Goal: Feedback & Contribution: Contribute content

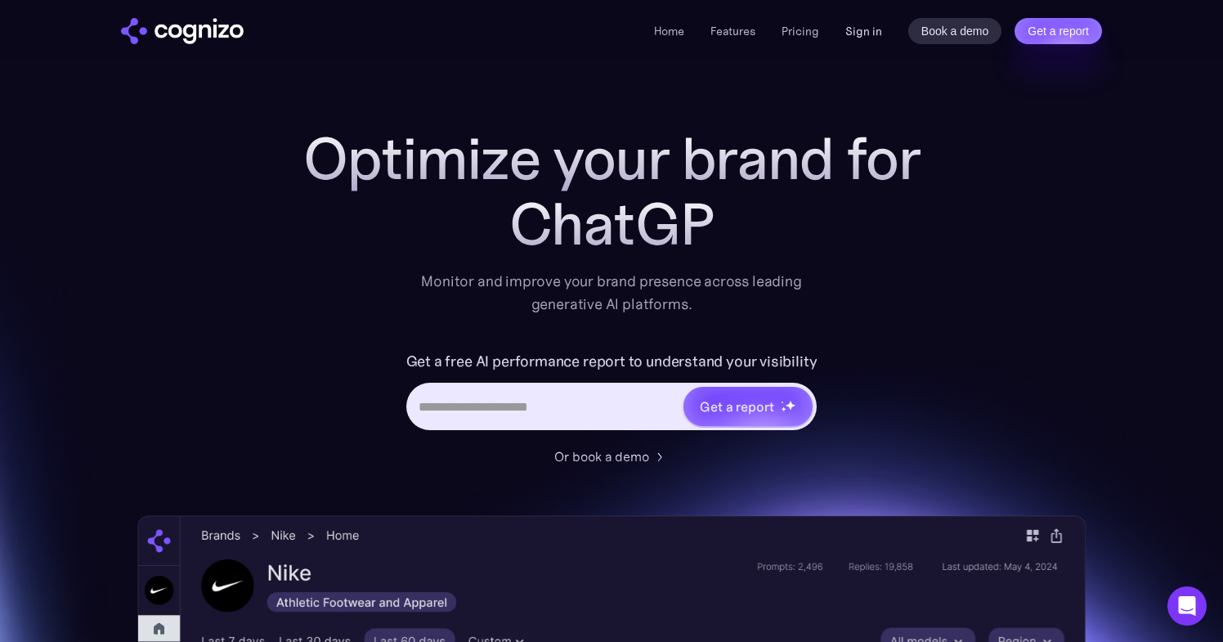
click at [862, 33] on link "Sign in" at bounding box center [863, 31] width 37 height 20
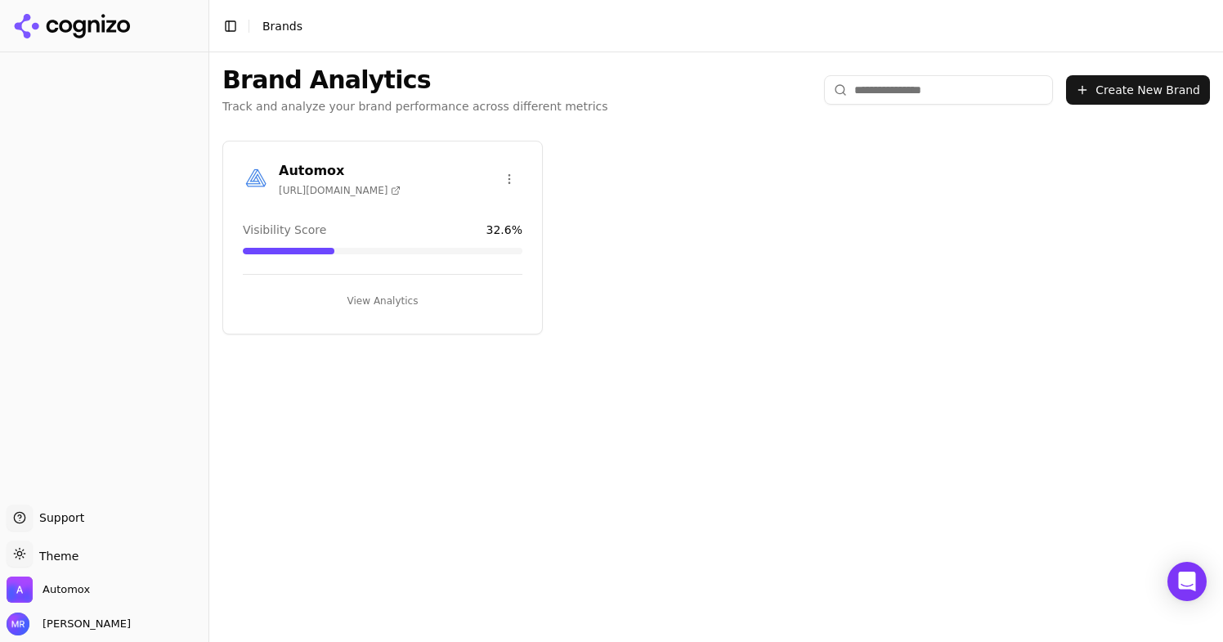
click at [410, 301] on button "View Analytics" at bounding box center [383, 301] width 280 height 26
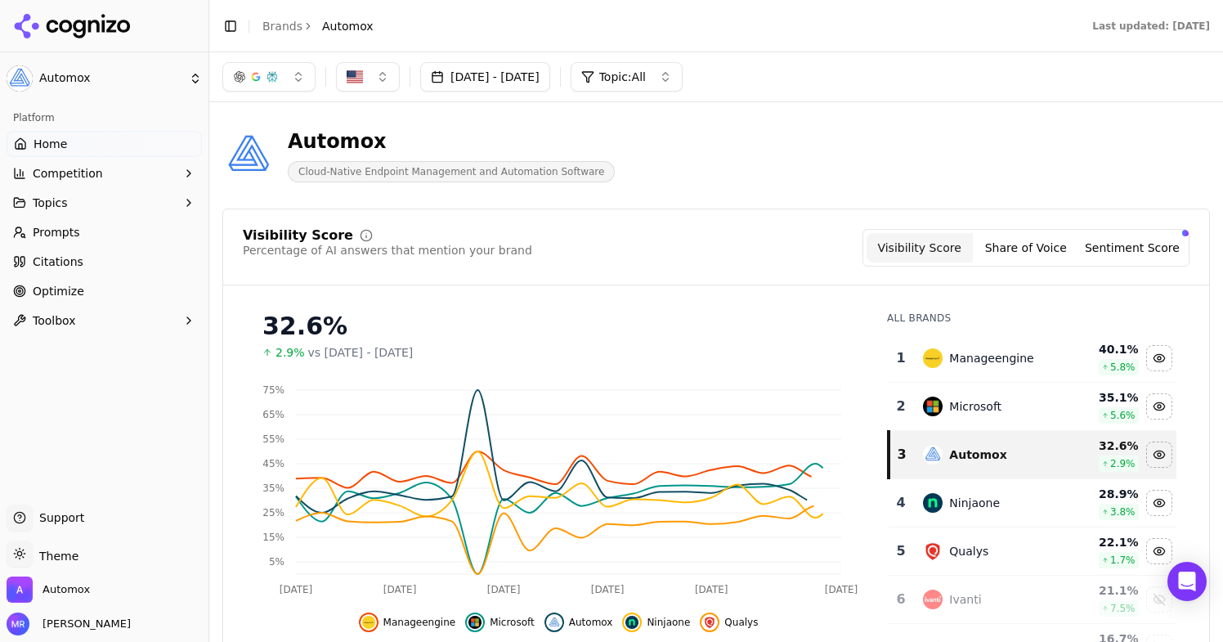
click at [518, 78] on button "[DATE] - [DATE]" at bounding box center [485, 76] width 130 height 29
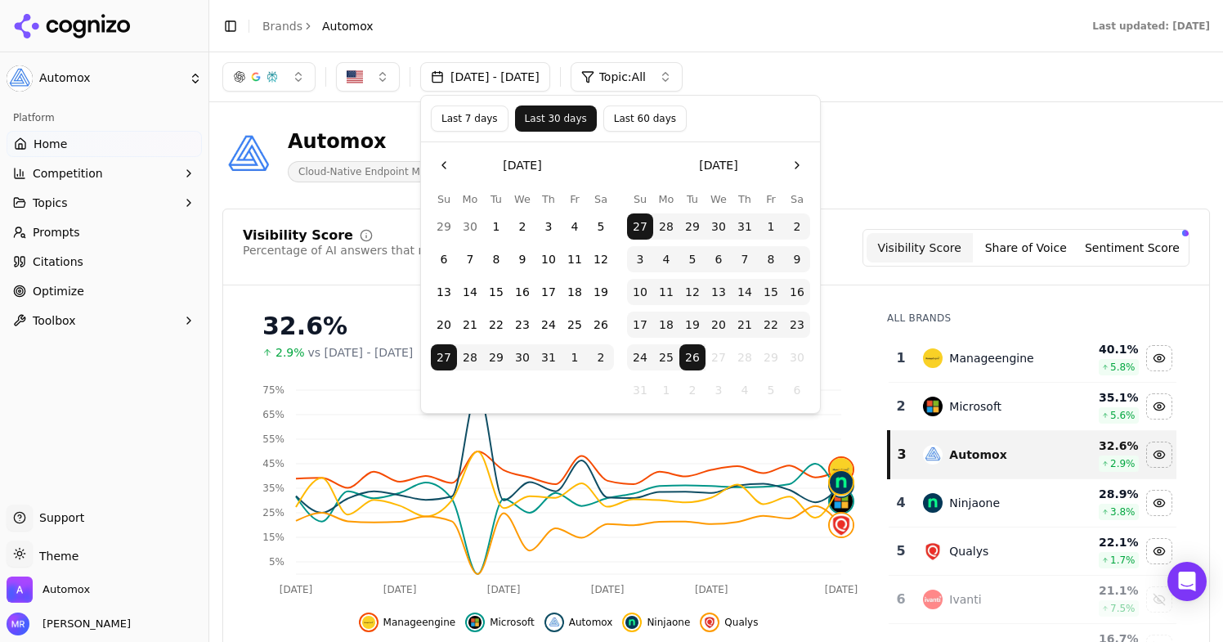
click at [486, 122] on button "Last 7 days" at bounding box center [470, 118] width 78 height 26
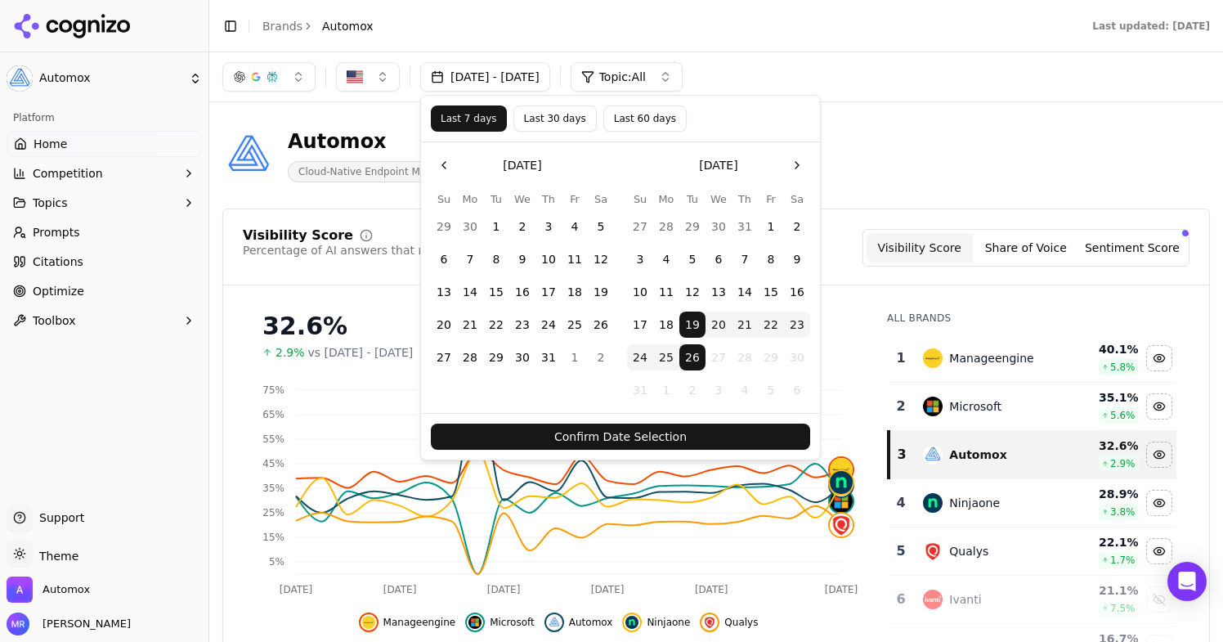
click at [620, 431] on button "Confirm Date Selection" at bounding box center [620, 436] width 379 height 26
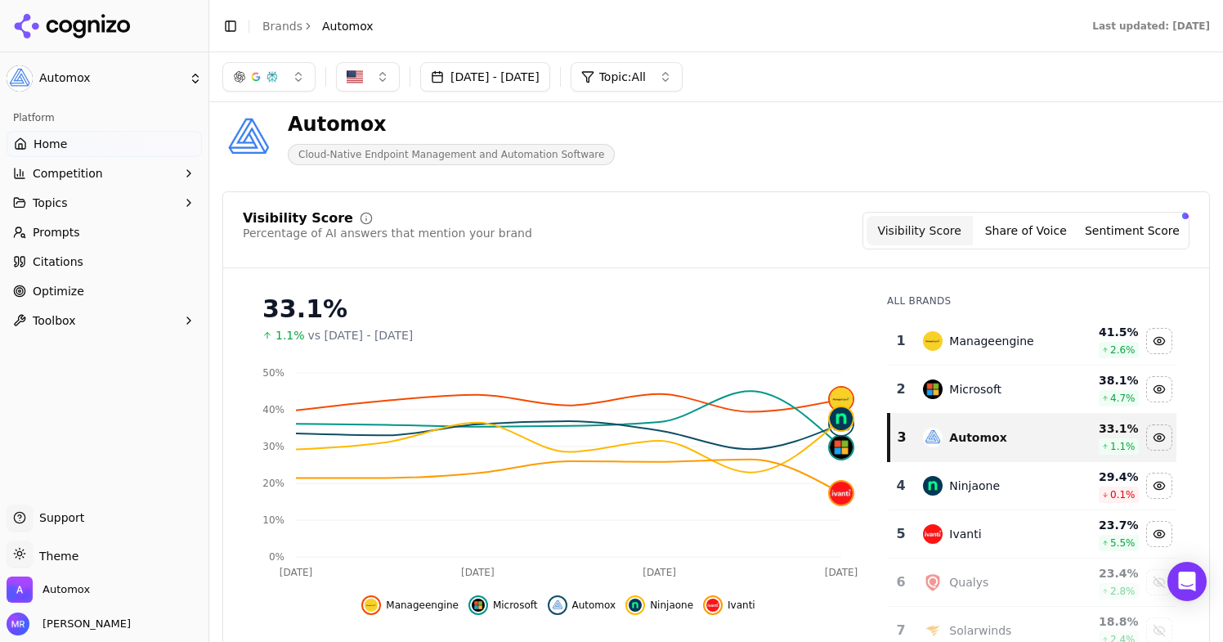
scroll to position [25, 0]
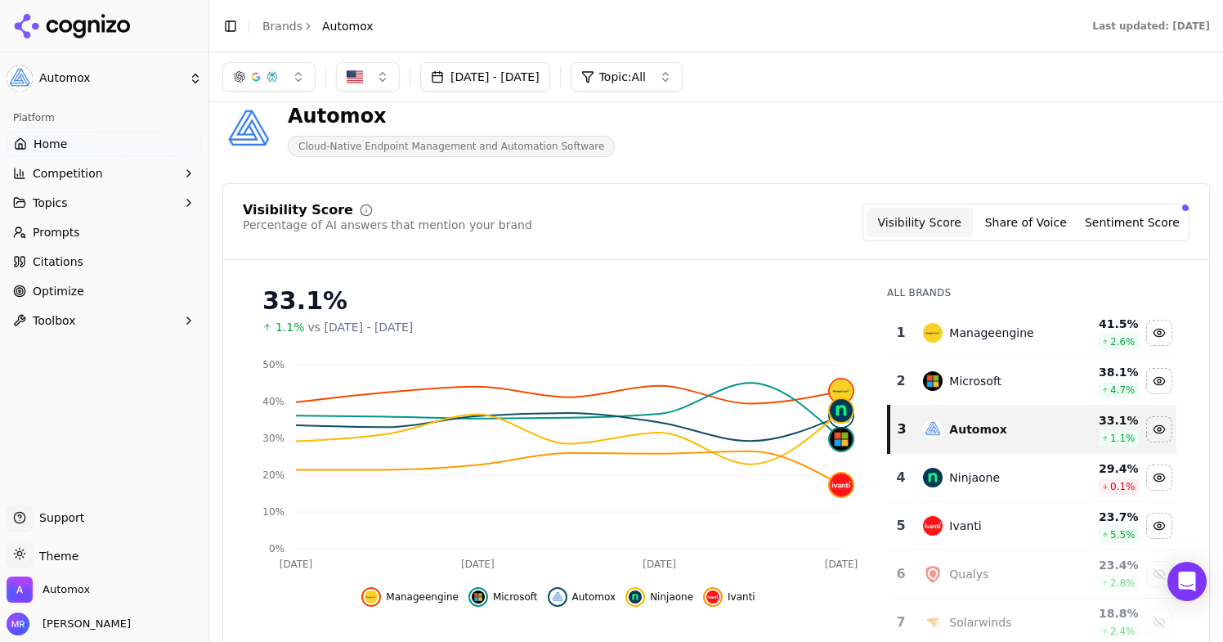
click at [111, 237] on link "Prompts" at bounding box center [104, 232] width 195 height 26
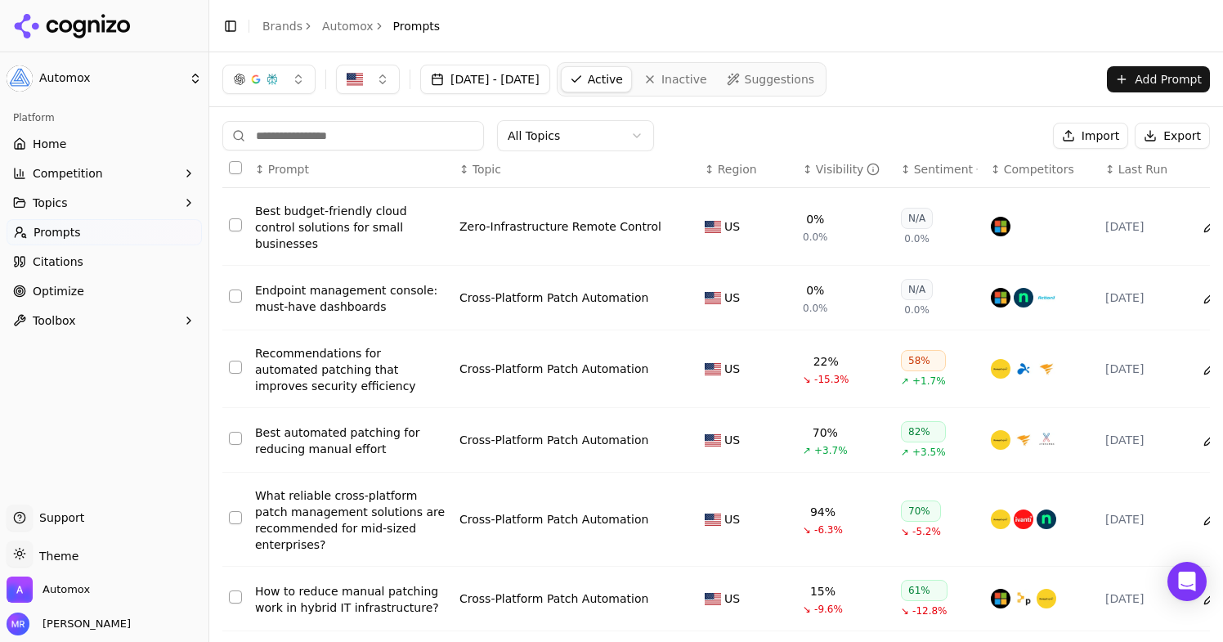
click at [815, 85] on span "Suggestions" at bounding box center [780, 79] width 70 height 16
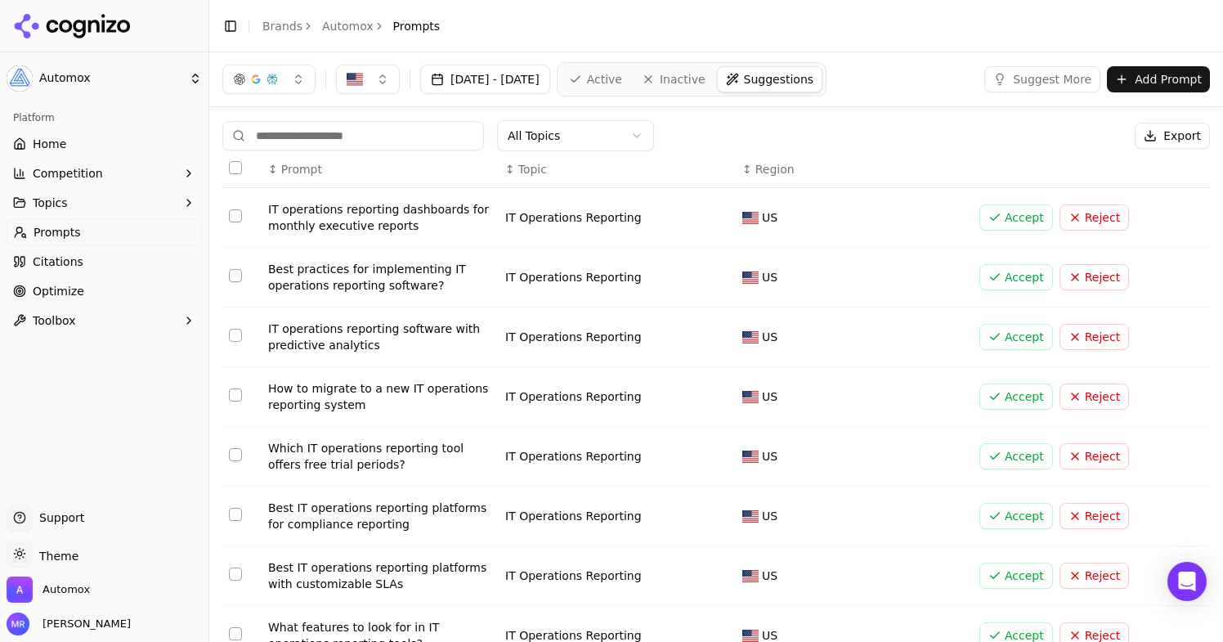
click at [995, 212] on button "Accept" at bounding box center [1016, 217] width 74 height 26
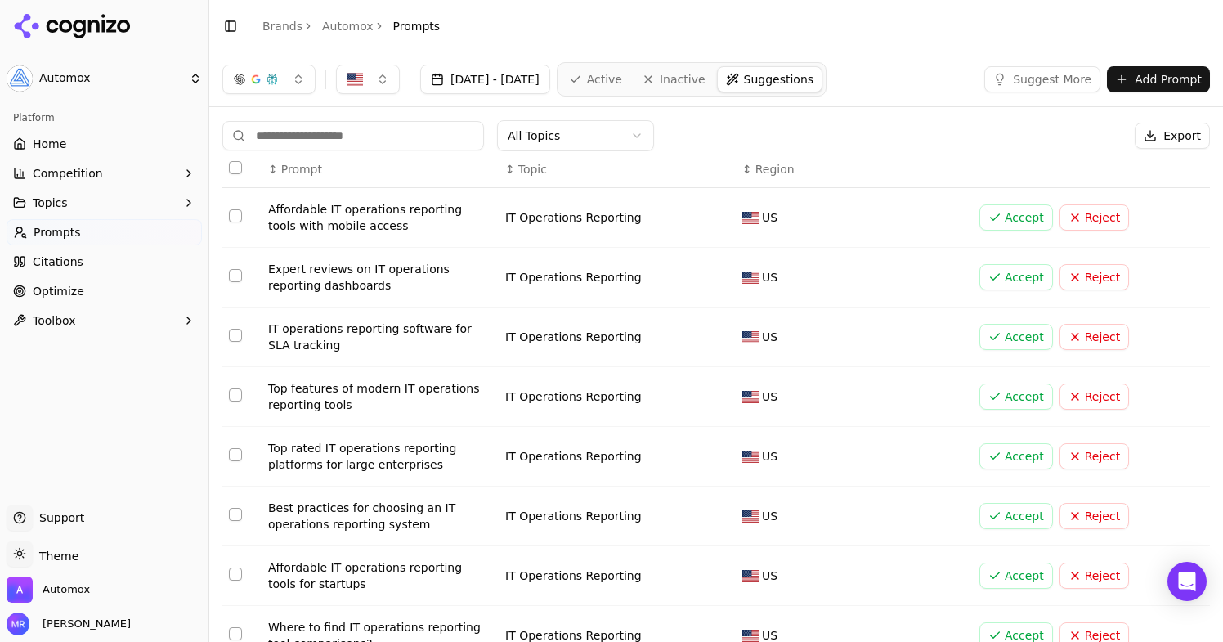
click at [1023, 222] on button "Accept" at bounding box center [1016, 217] width 74 height 26
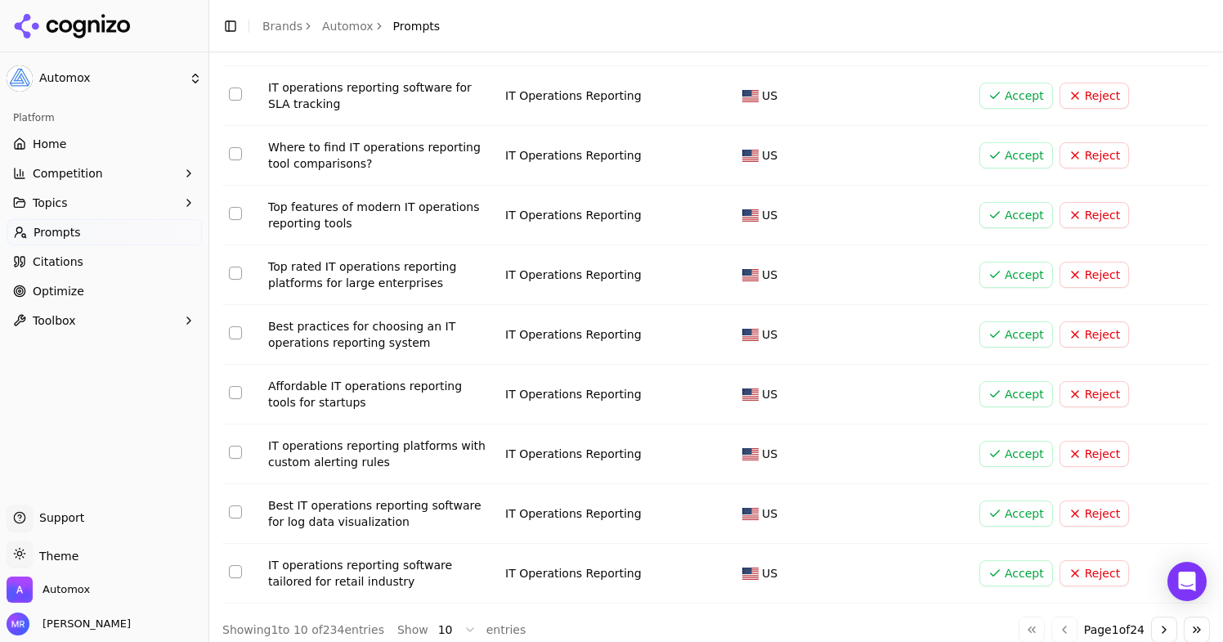
scroll to position [195, 0]
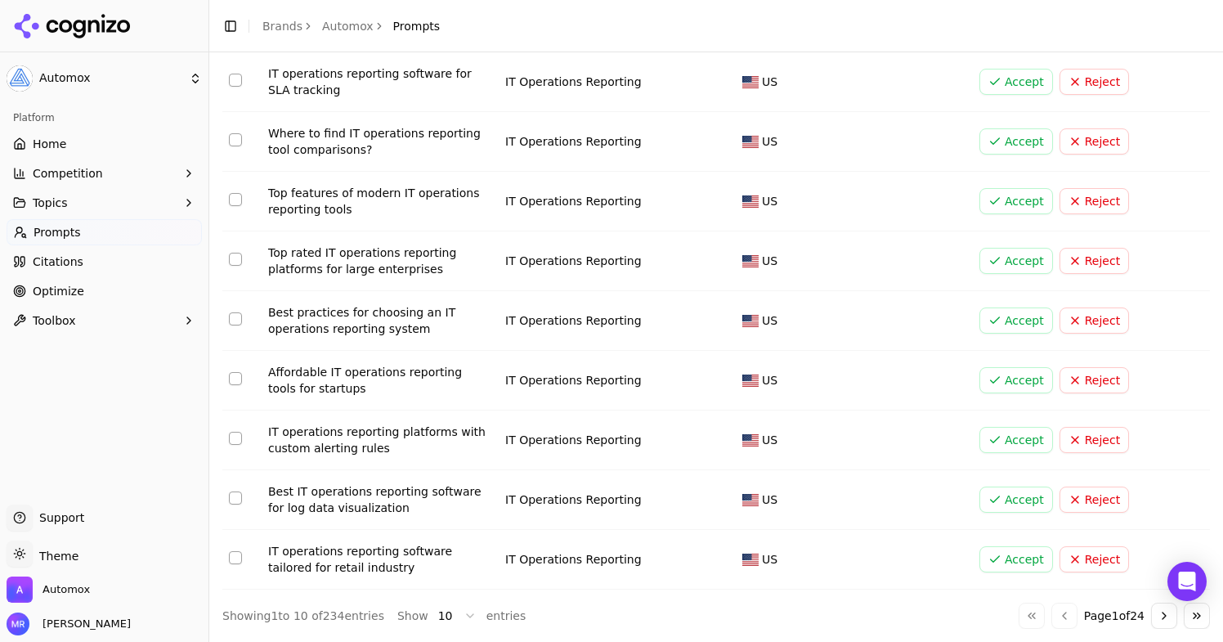
click at [998, 503] on button "Accept" at bounding box center [1016, 499] width 74 height 26
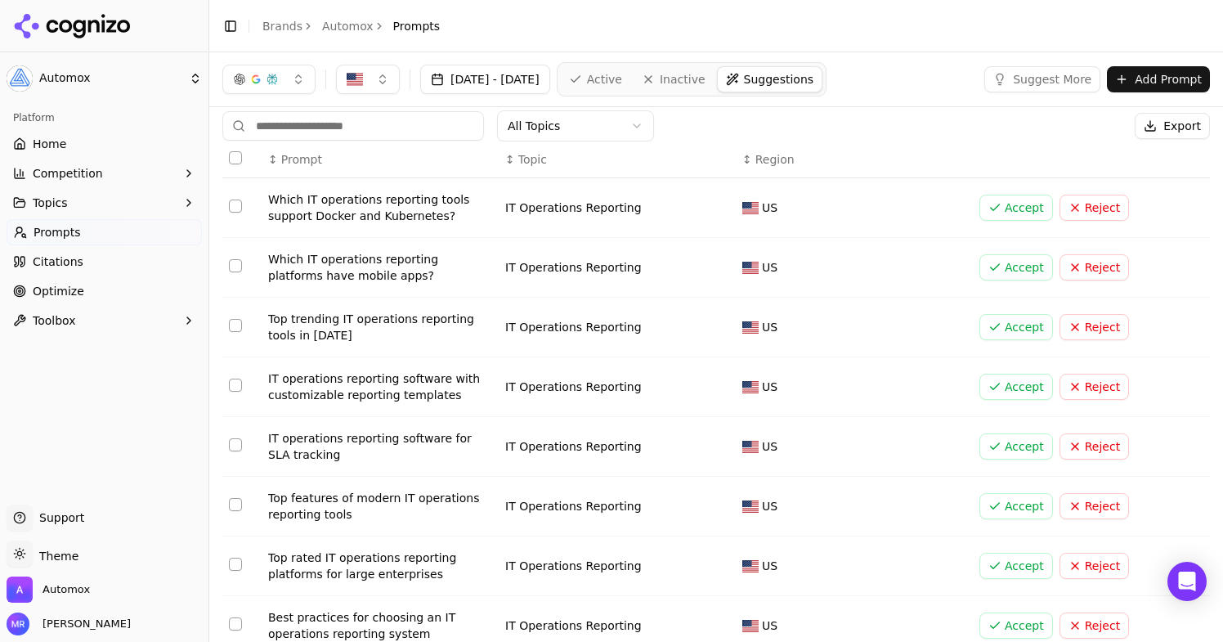
scroll to position [0, 0]
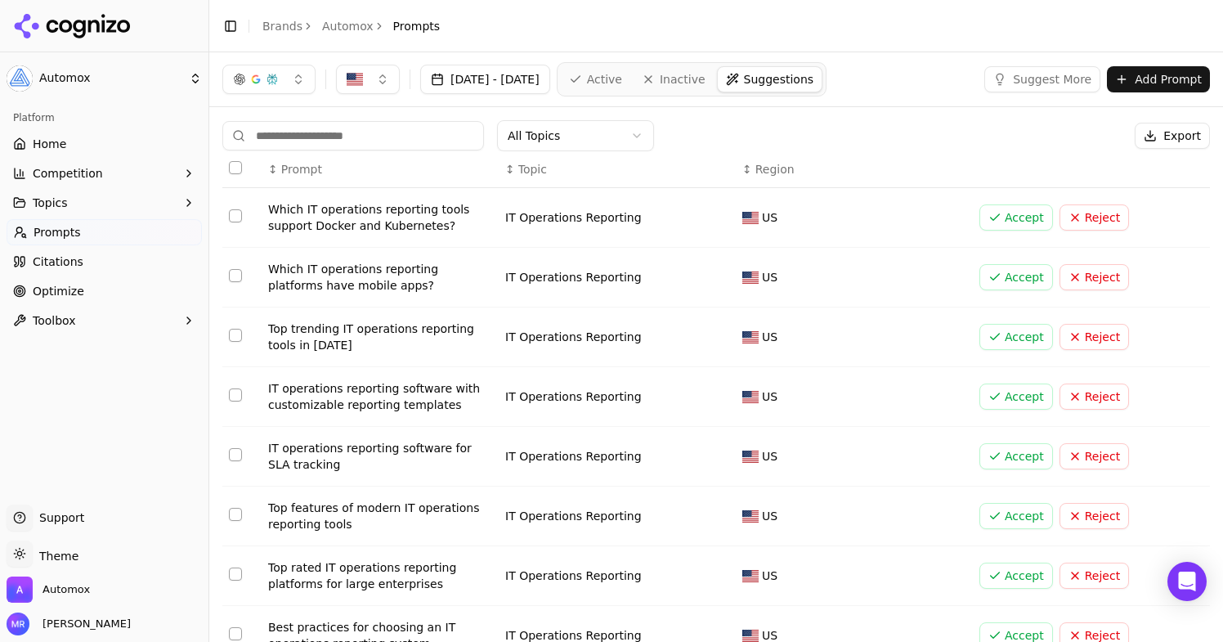
click at [593, 147] on html "Automox Platform Home Competition Topics Prompts Citations Optimize Toolbox Sup…" at bounding box center [611, 321] width 1223 height 642
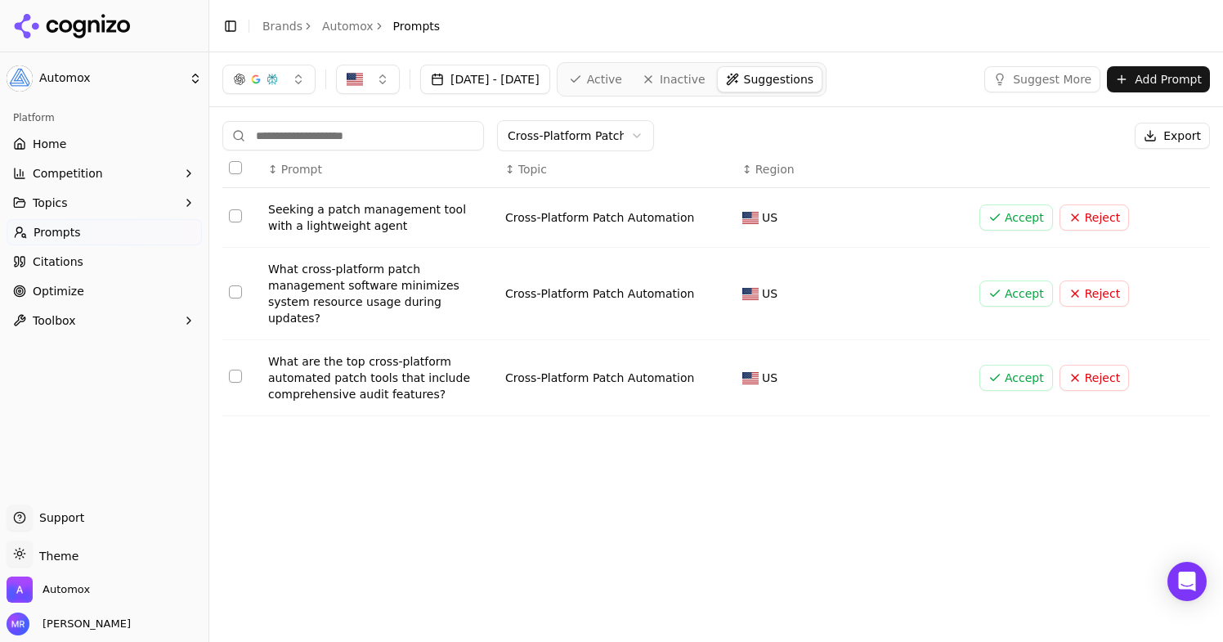
click at [1027, 214] on button "Accept" at bounding box center [1016, 217] width 74 height 26
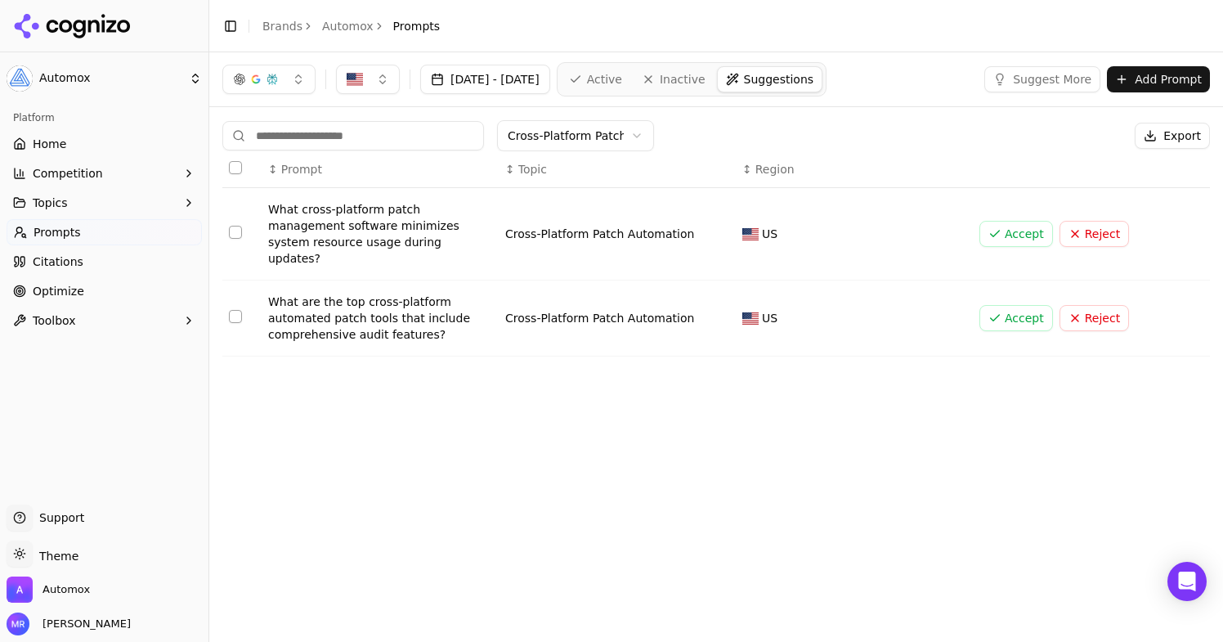
click at [1002, 305] on button "Accept" at bounding box center [1016, 318] width 74 height 26
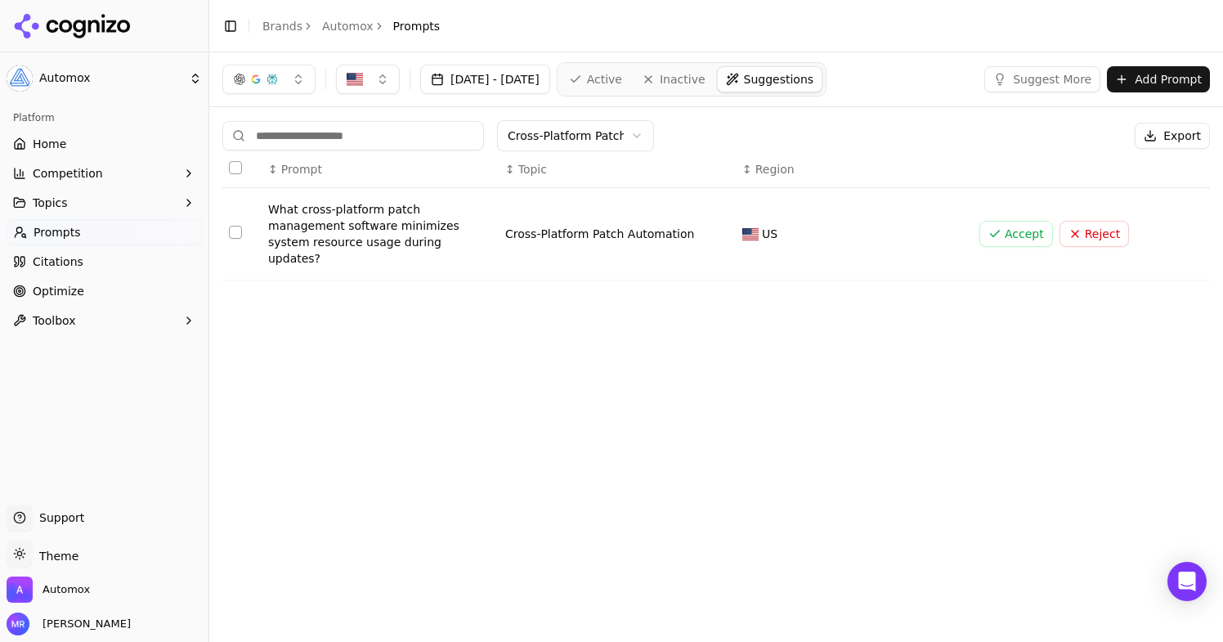
click at [1026, 82] on button "Suggest More" at bounding box center [1042, 79] width 116 height 26
click at [622, 83] on span "Active" at bounding box center [604, 79] width 35 height 16
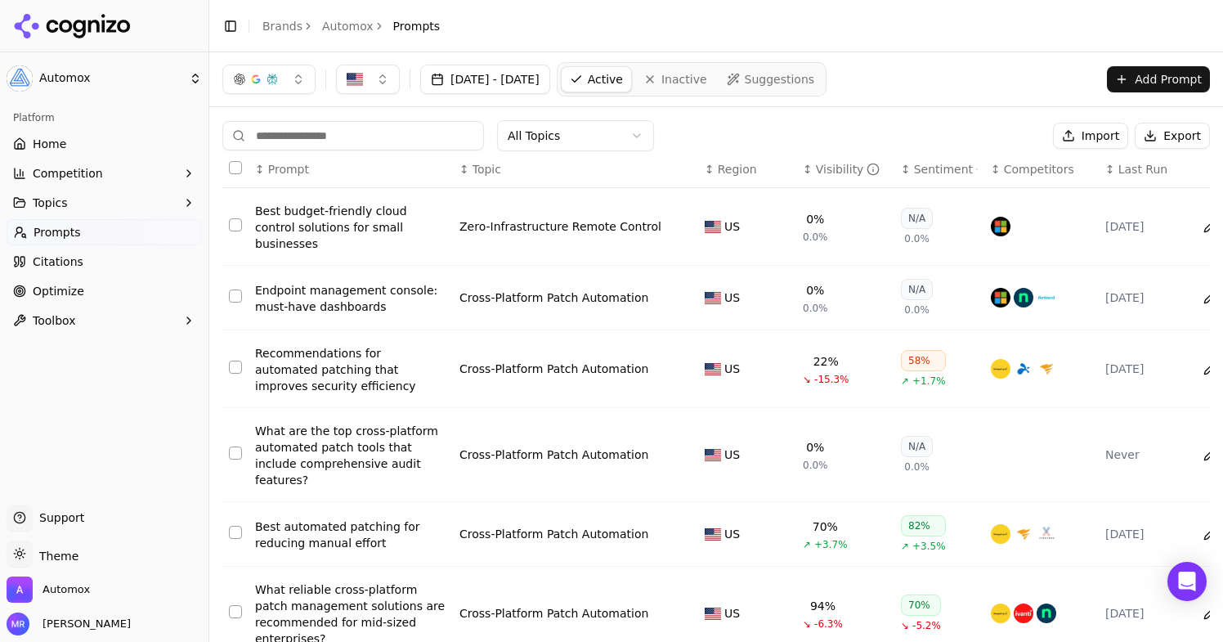
click at [707, 83] on span "Inactive" at bounding box center [684, 79] width 46 height 16
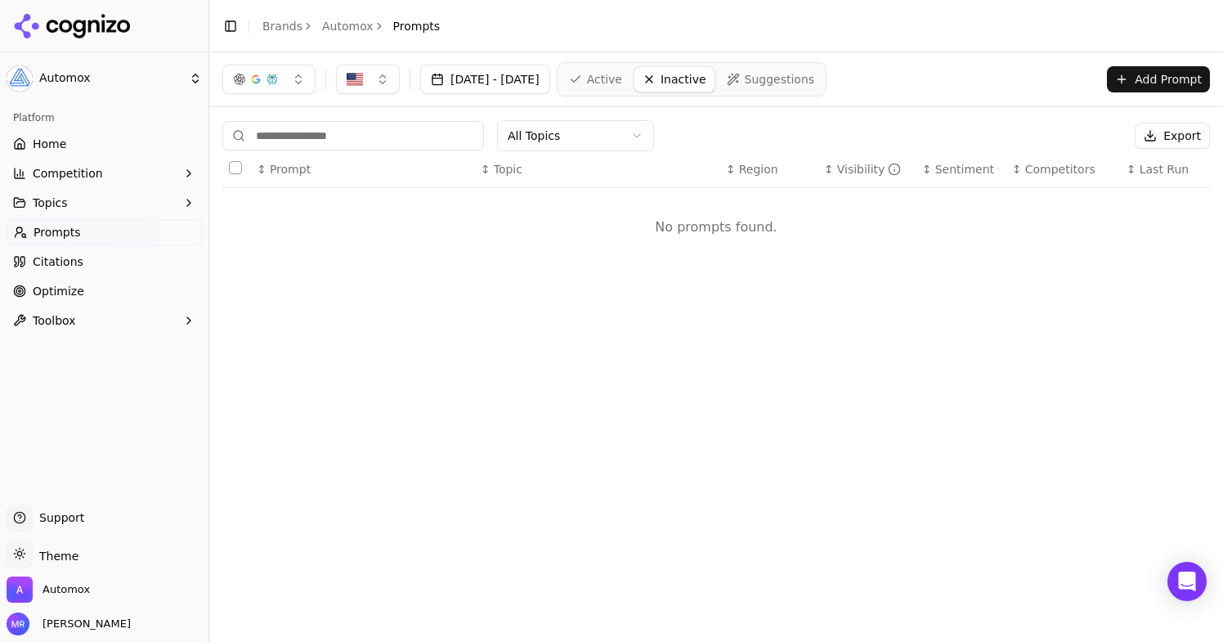
click at [622, 79] on span "Active" at bounding box center [604, 79] width 35 height 16
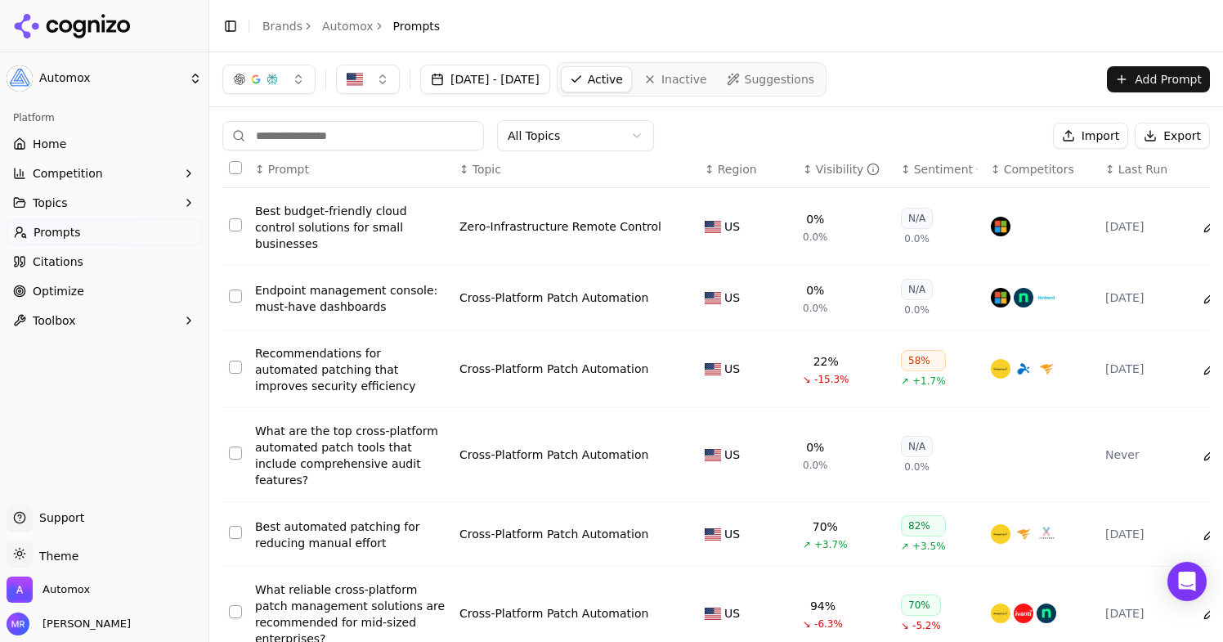
click at [797, 74] on link "Suggestions" at bounding box center [771, 79] width 105 height 26
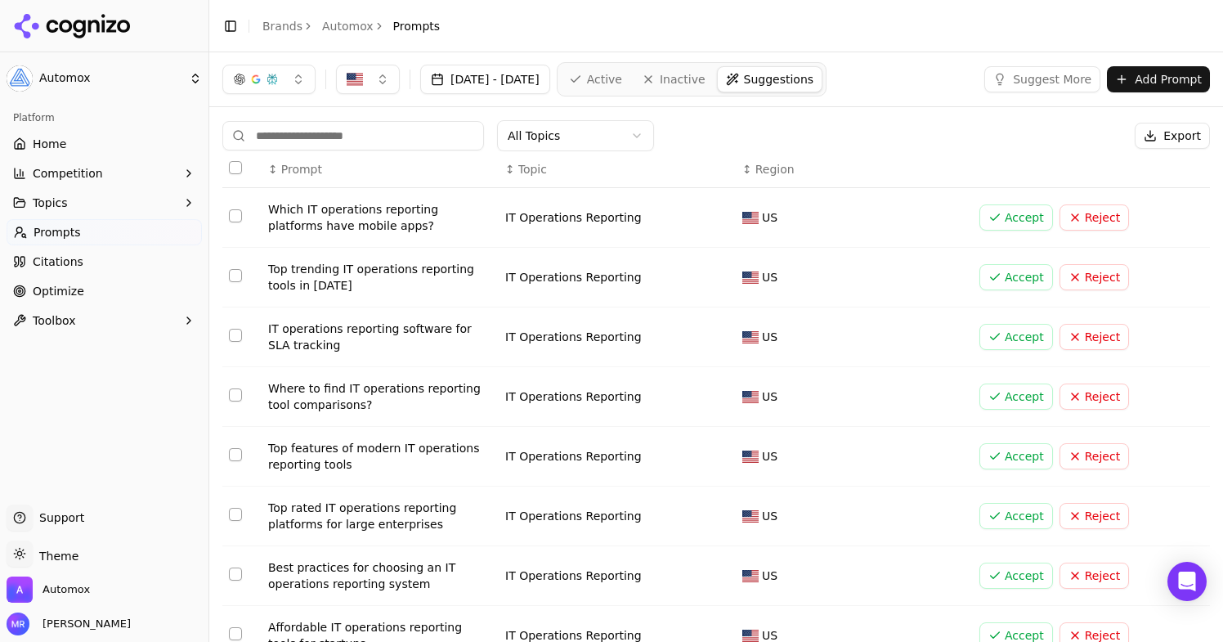
click at [621, 141] on html "Automox Platform Home Competition Topics Prompts Citations Optimize Toolbox Sup…" at bounding box center [611, 321] width 1223 height 642
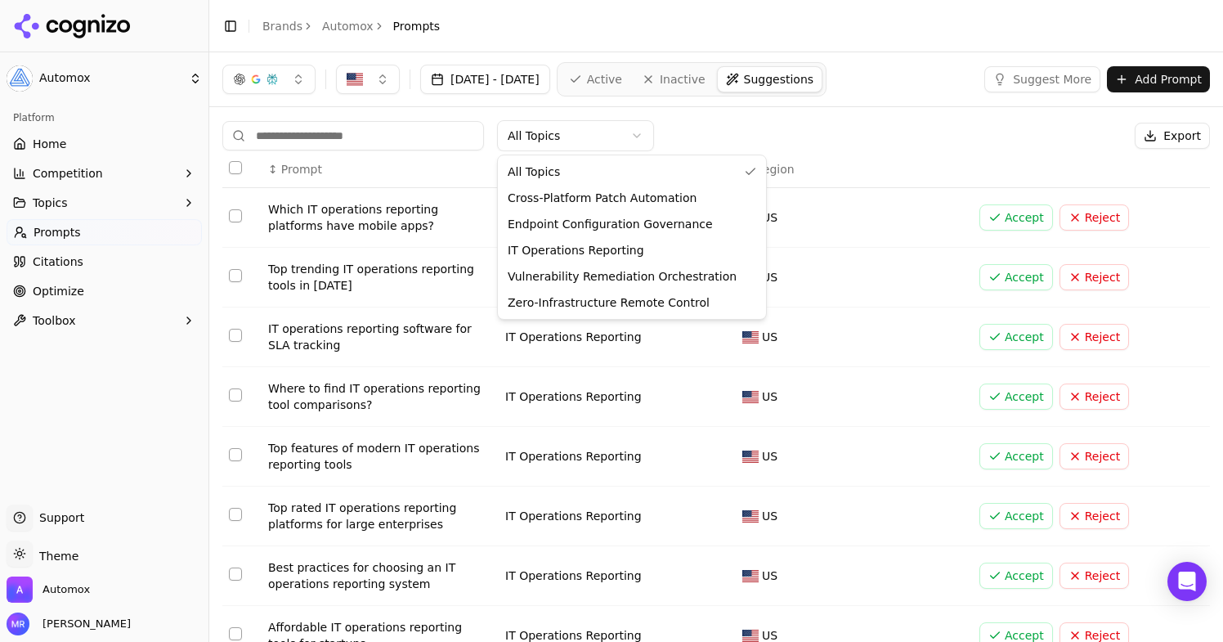
click at [439, 292] on html "Automox Platform Home Competition Topics Prompts Citations Optimize Toolbox Sup…" at bounding box center [611, 321] width 1223 height 642
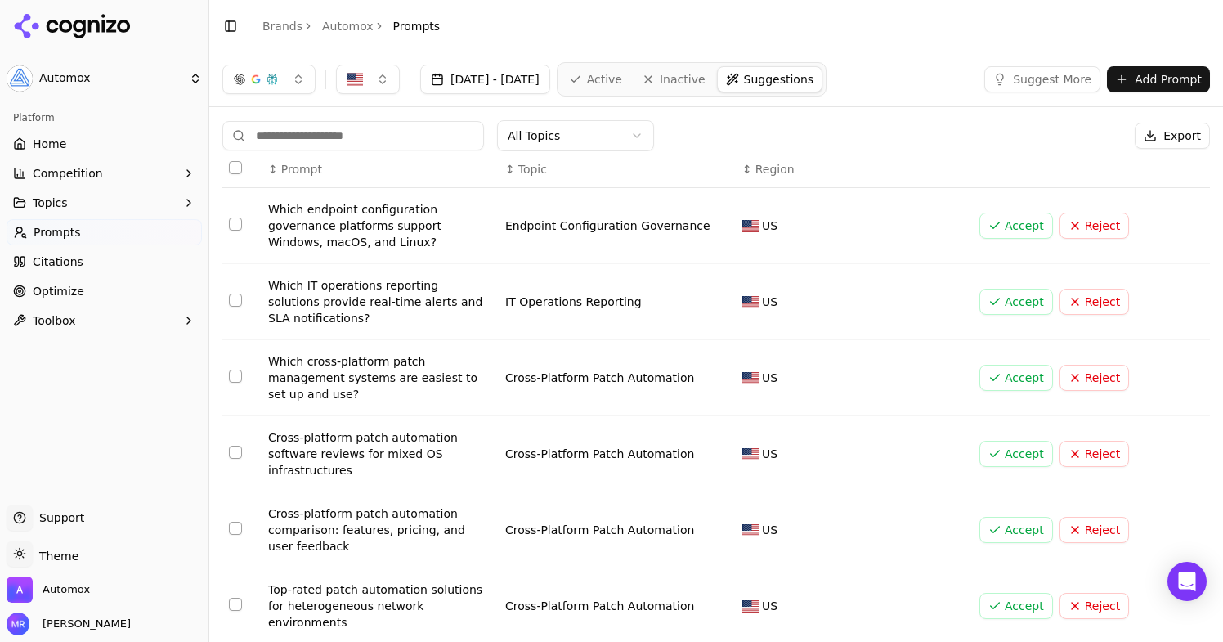
click at [1017, 222] on button "Accept" at bounding box center [1016, 226] width 74 height 26
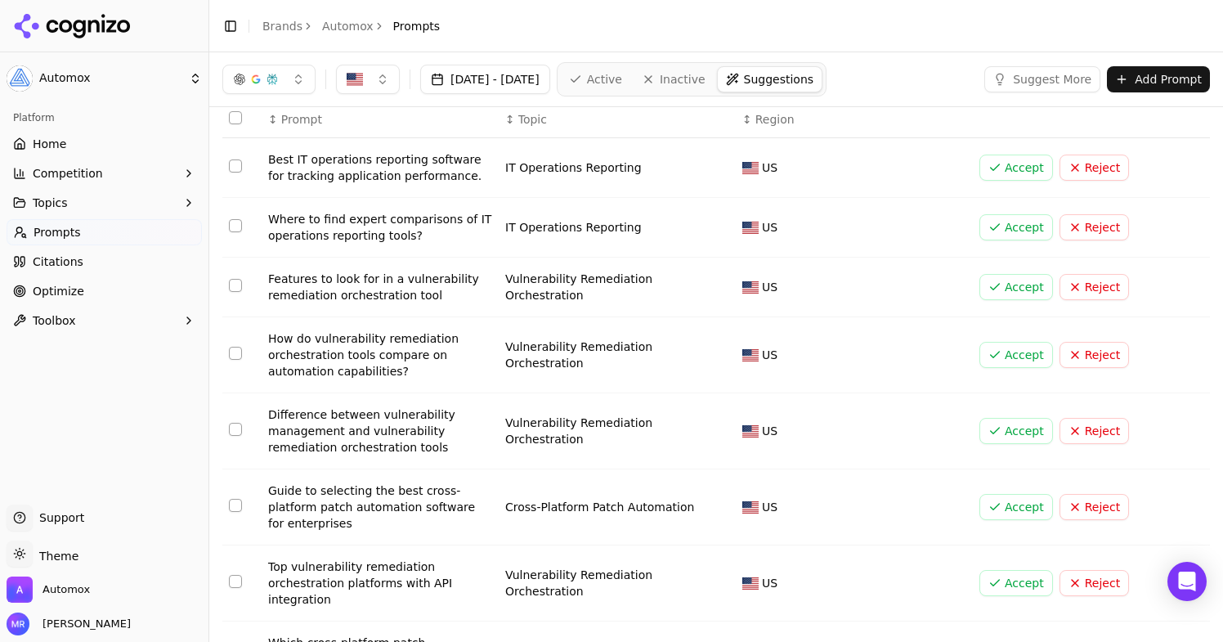
scroll to position [72, 0]
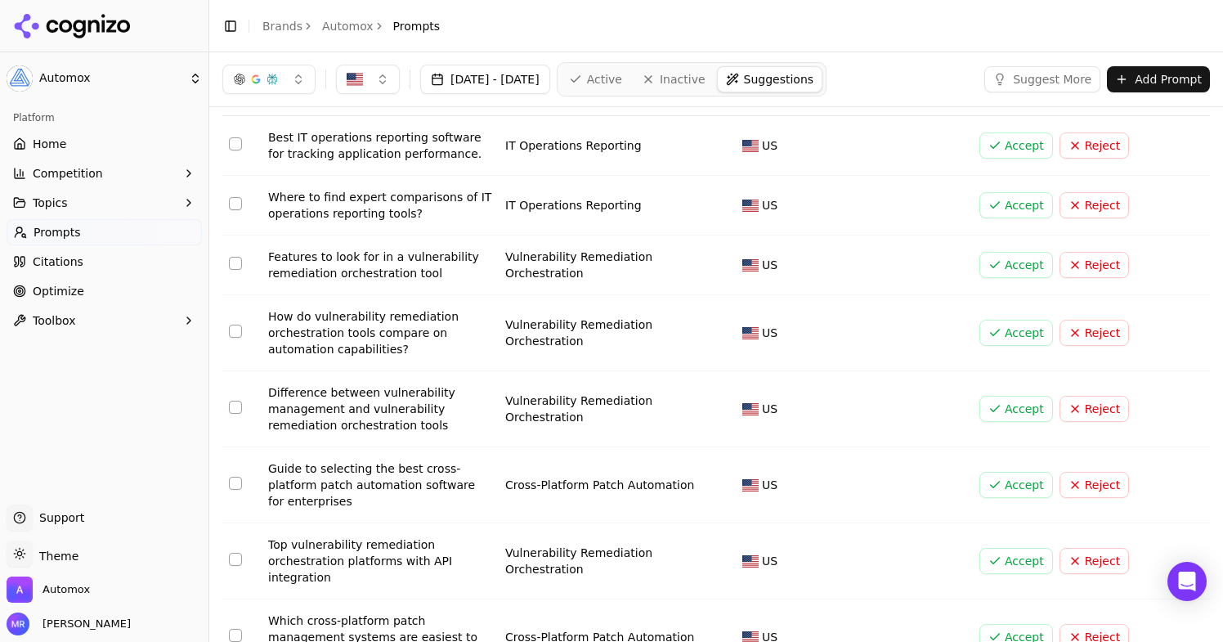
click at [998, 484] on button "Accept" at bounding box center [1016, 485] width 74 height 26
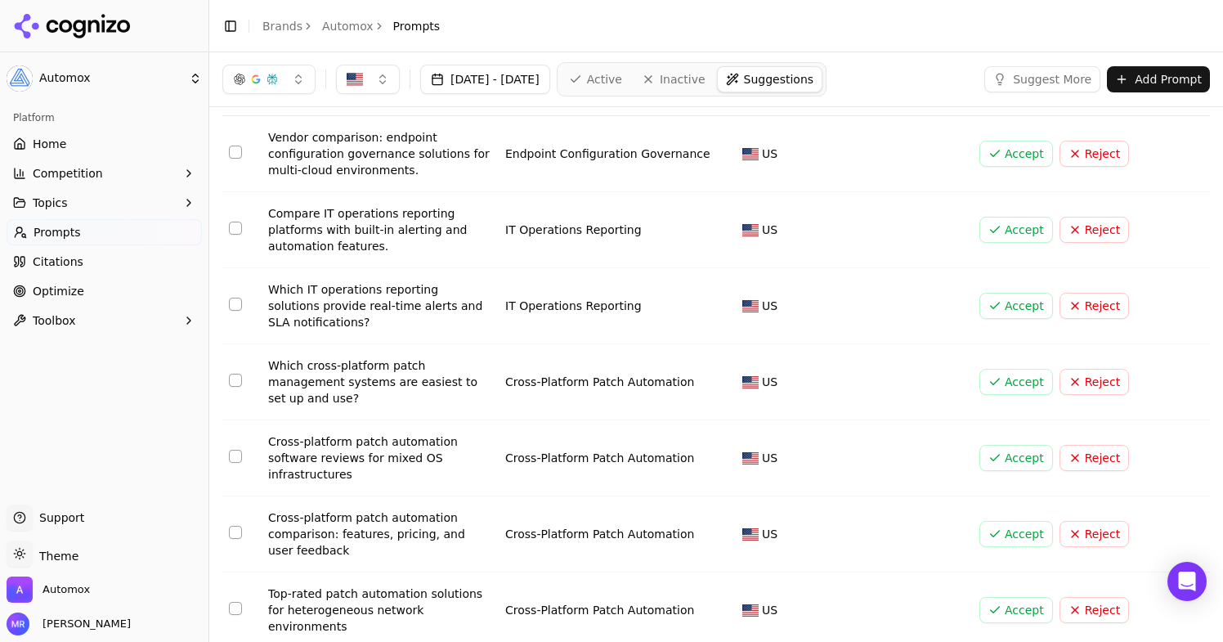
click at [1009, 378] on button "Accept" at bounding box center [1016, 382] width 74 height 26
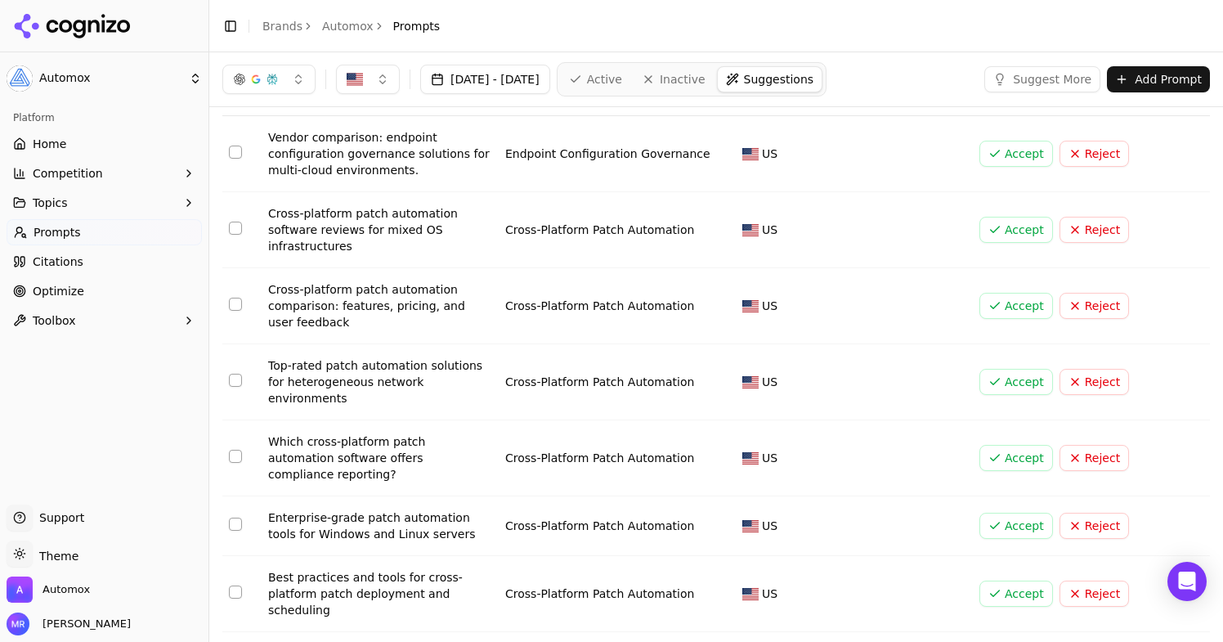
scroll to position [45, 0]
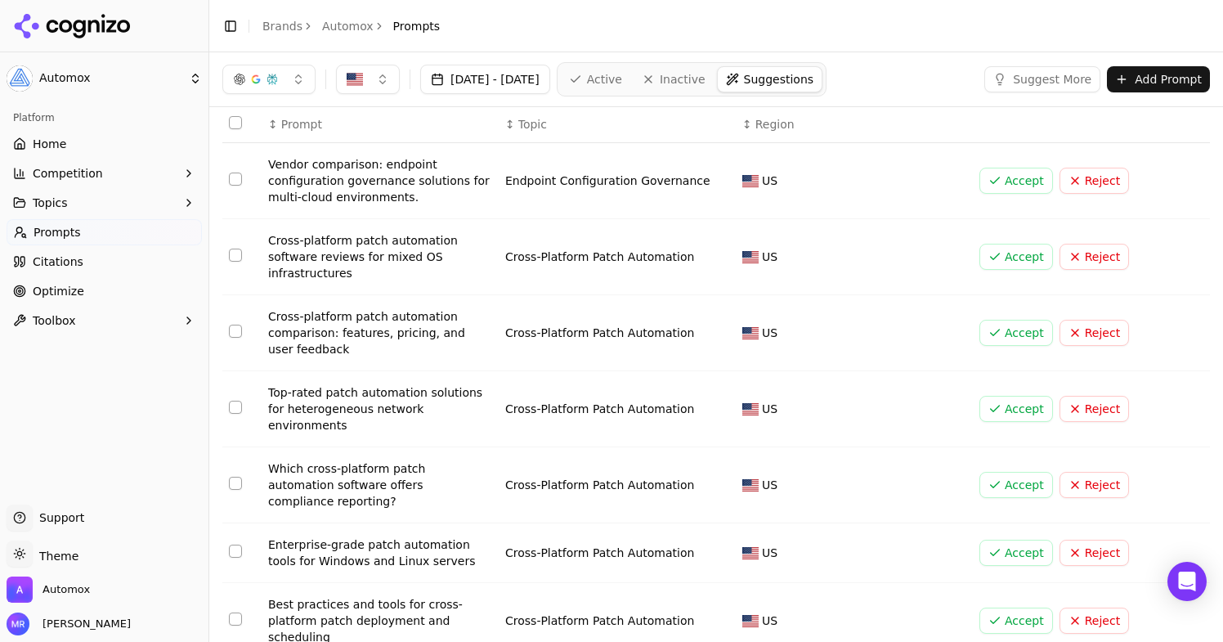
click at [999, 338] on button "Accept" at bounding box center [1016, 333] width 74 height 26
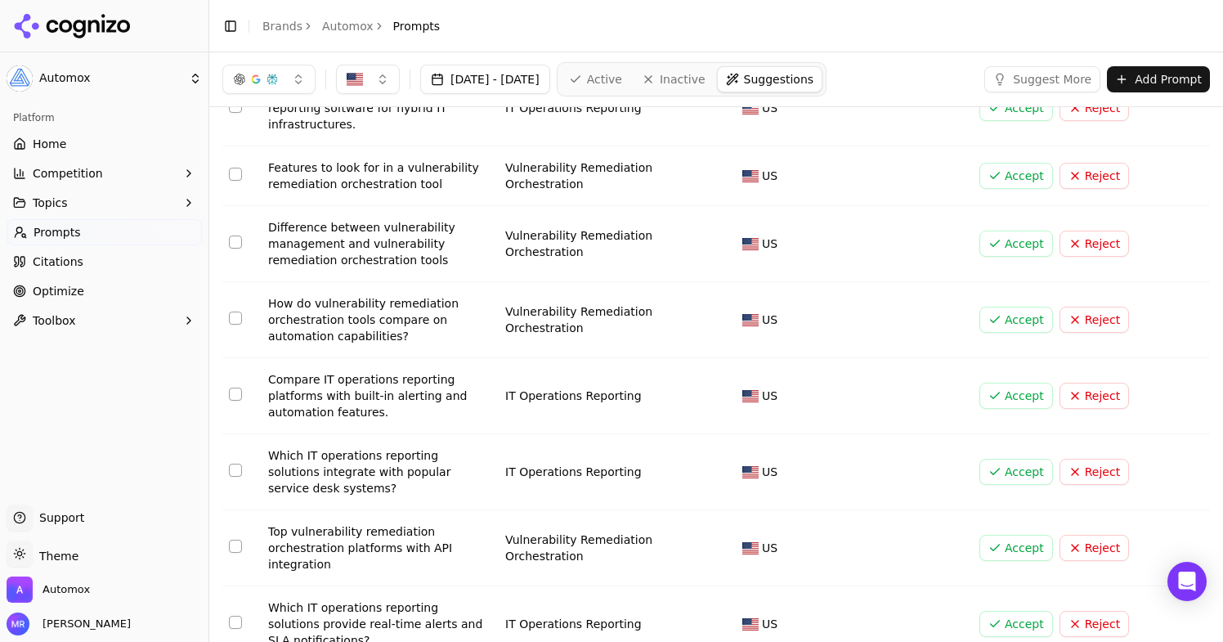
scroll to position [0, 0]
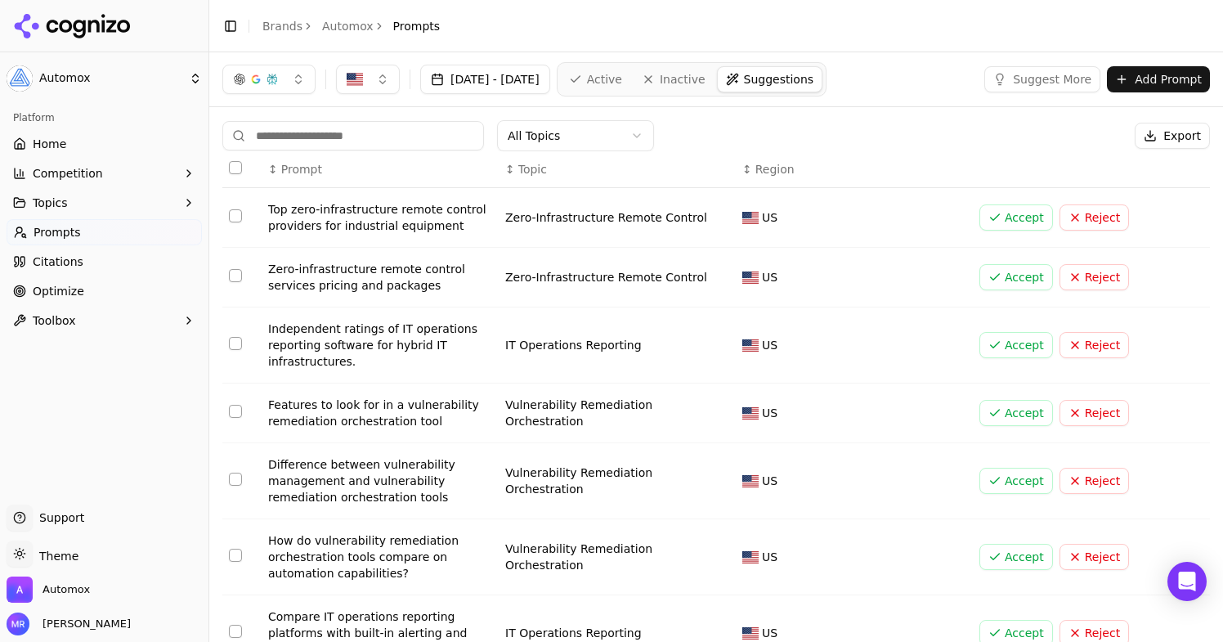
click at [625, 139] on html "Automox Platform Home Competition Topics Prompts Citations Optimize Toolbox Sup…" at bounding box center [611, 321] width 1223 height 642
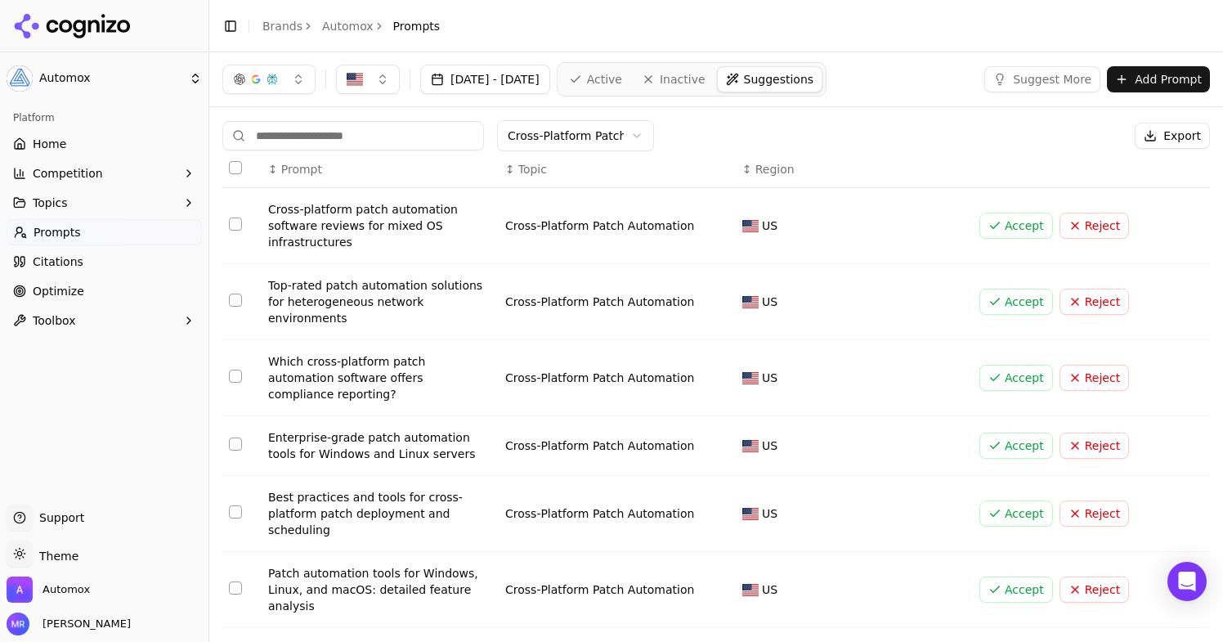
click at [1015, 230] on button "Accept" at bounding box center [1016, 226] width 74 height 26
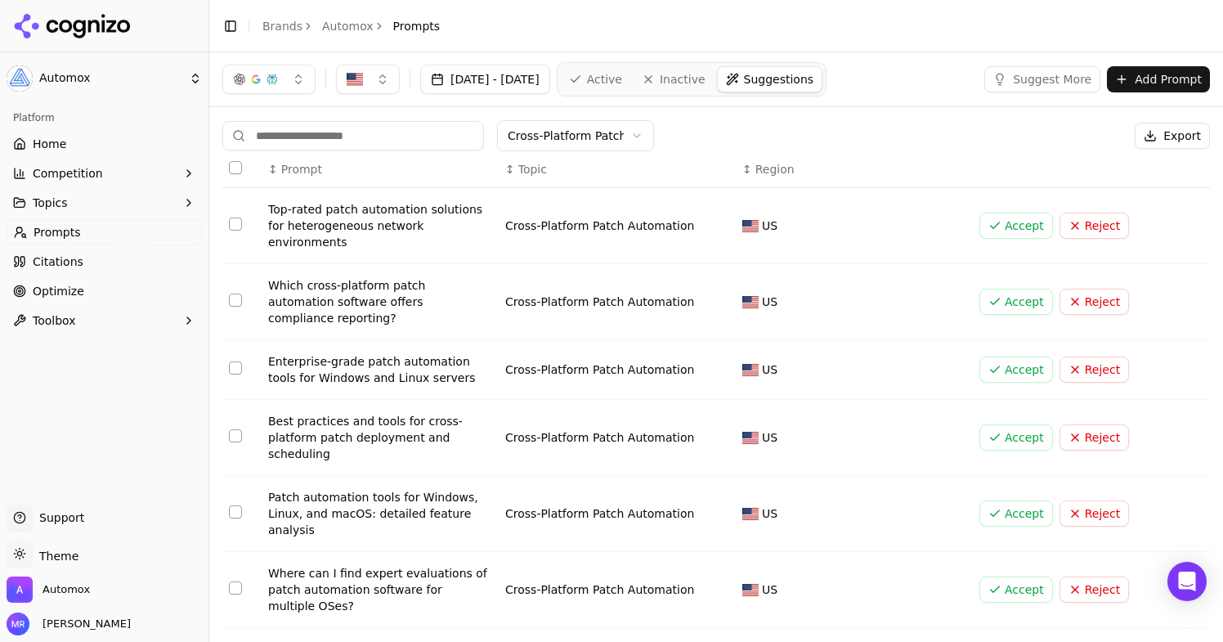
click at [1000, 213] on button "Accept" at bounding box center [1016, 226] width 74 height 26
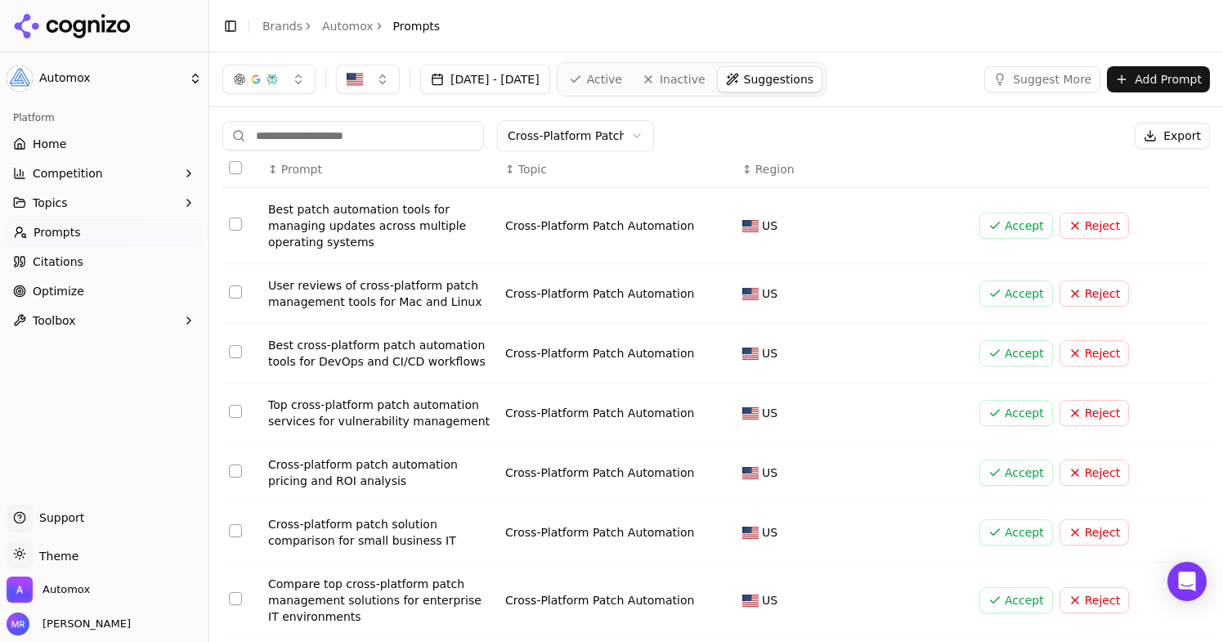
click at [992, 217] on button "Accept" at bounding box center [1016, 226] width 74 height 26
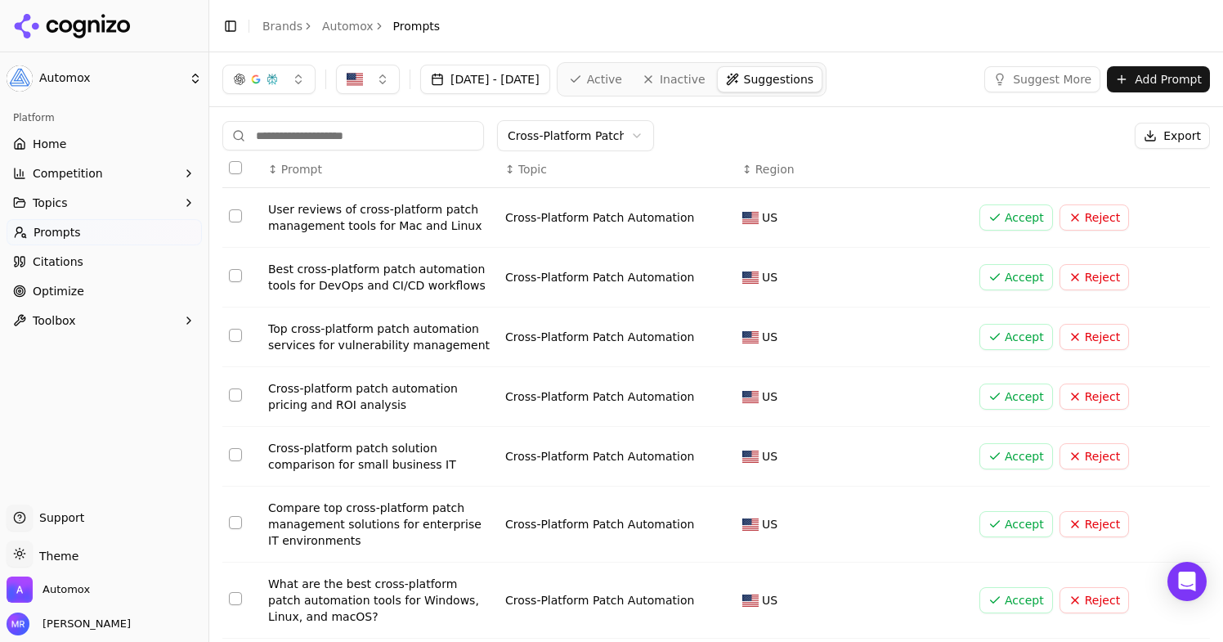
click at [1003, 213] on button "Accept" at bounding box center [1016, 217] width 74 height 26
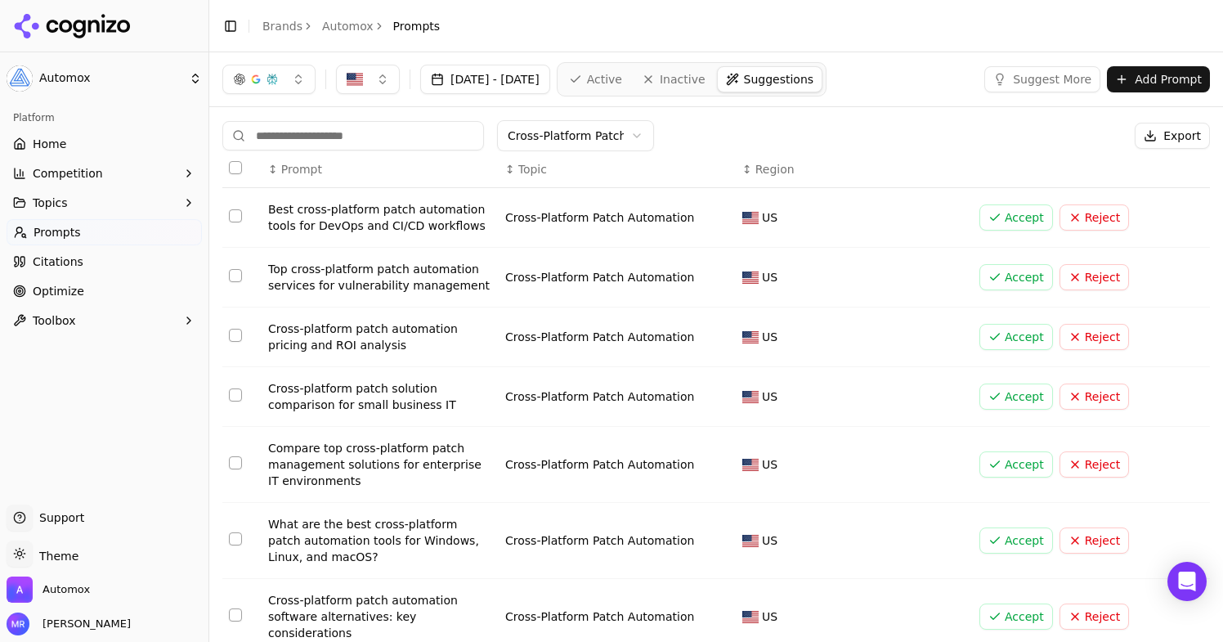
click at [1001, 276] on button "Accept" at bounding box center [1016, 277] width 74 height 26
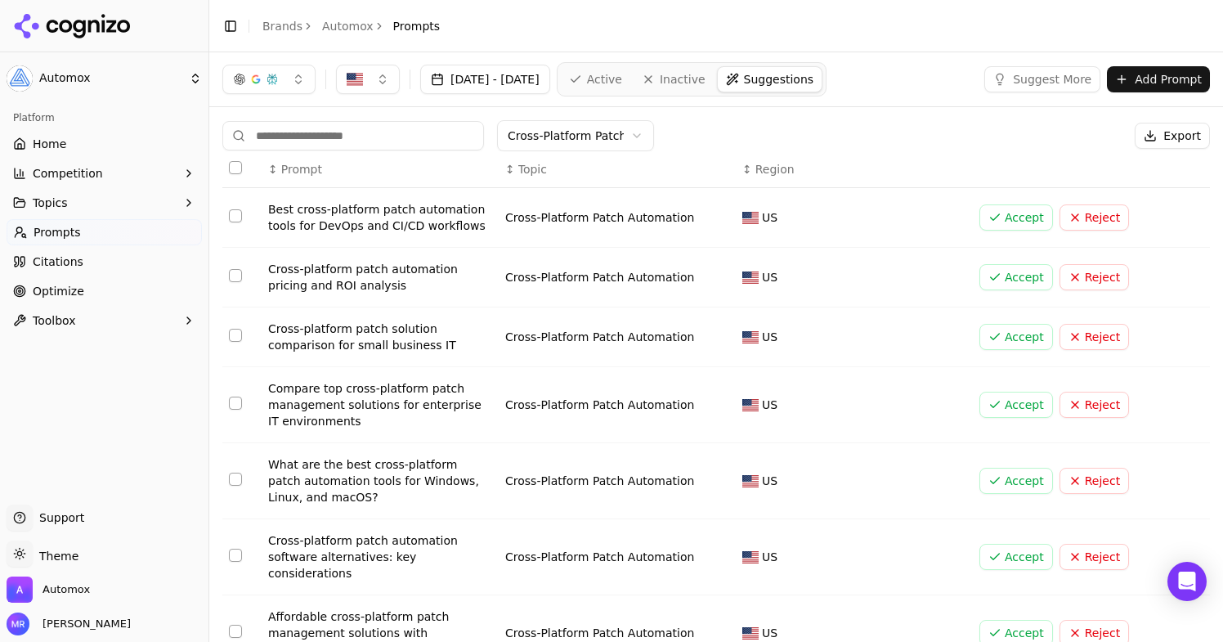
click at [987, 276] on button "Accept" at bounding box center [1016, 277] width 74 height 26
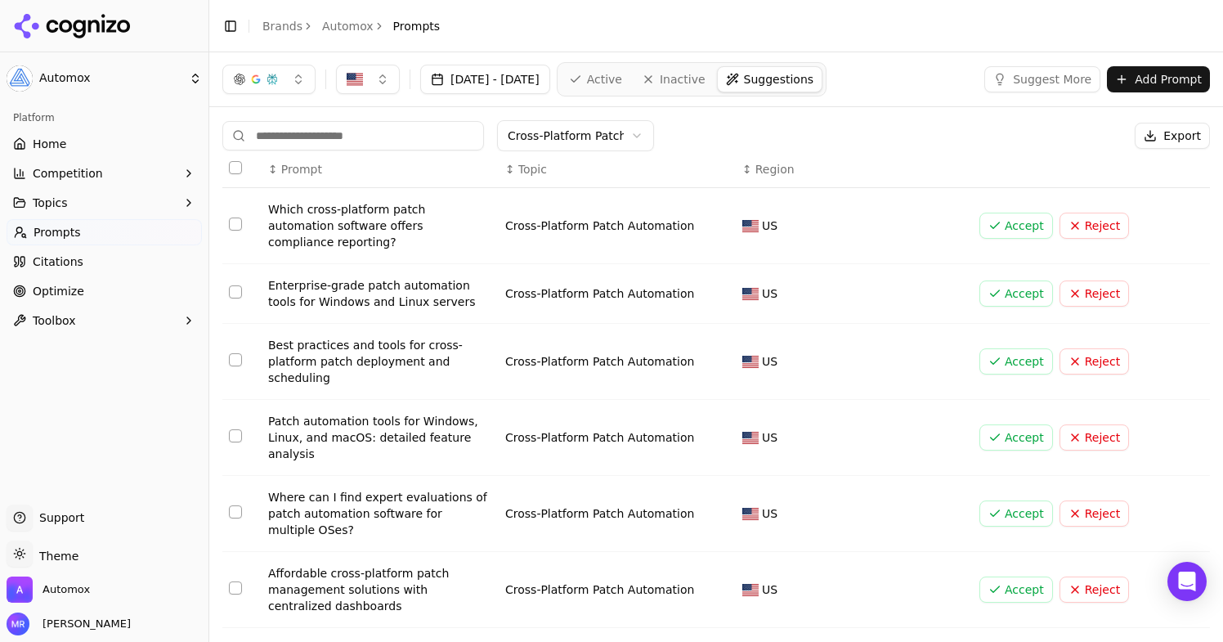
click at [1010, 280] on button "Accept" at bounding box center [1016, 293] width 74 height 26
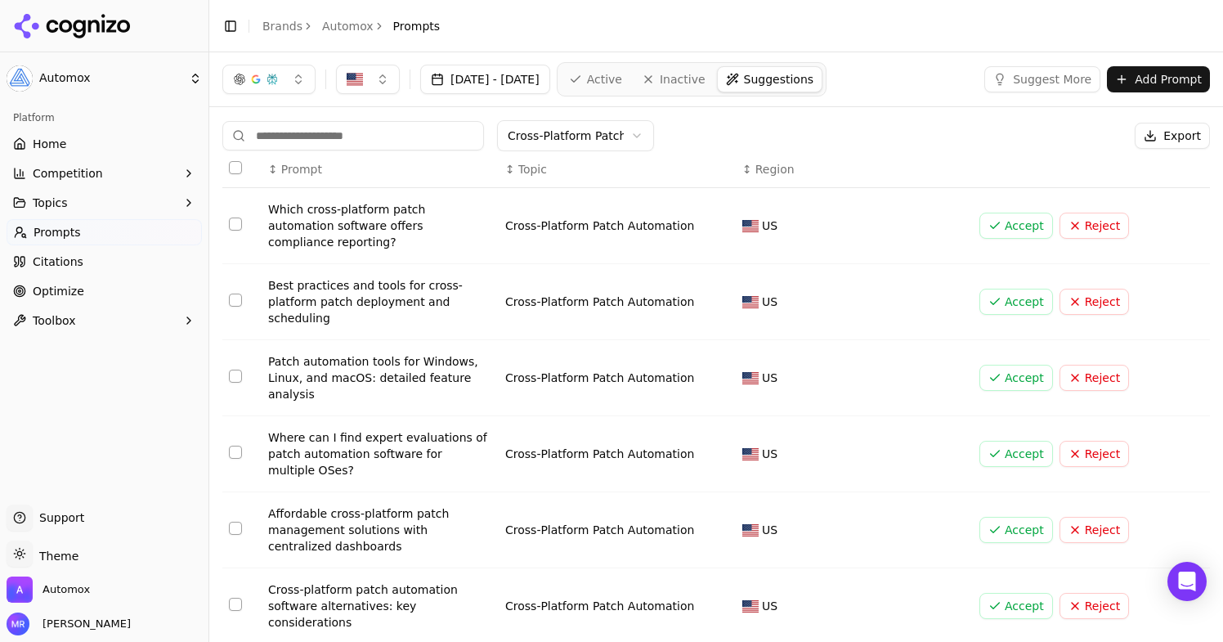
click at [1021, 289] on button "Accept" at bounding box center [1016, 302] width 74 height 26
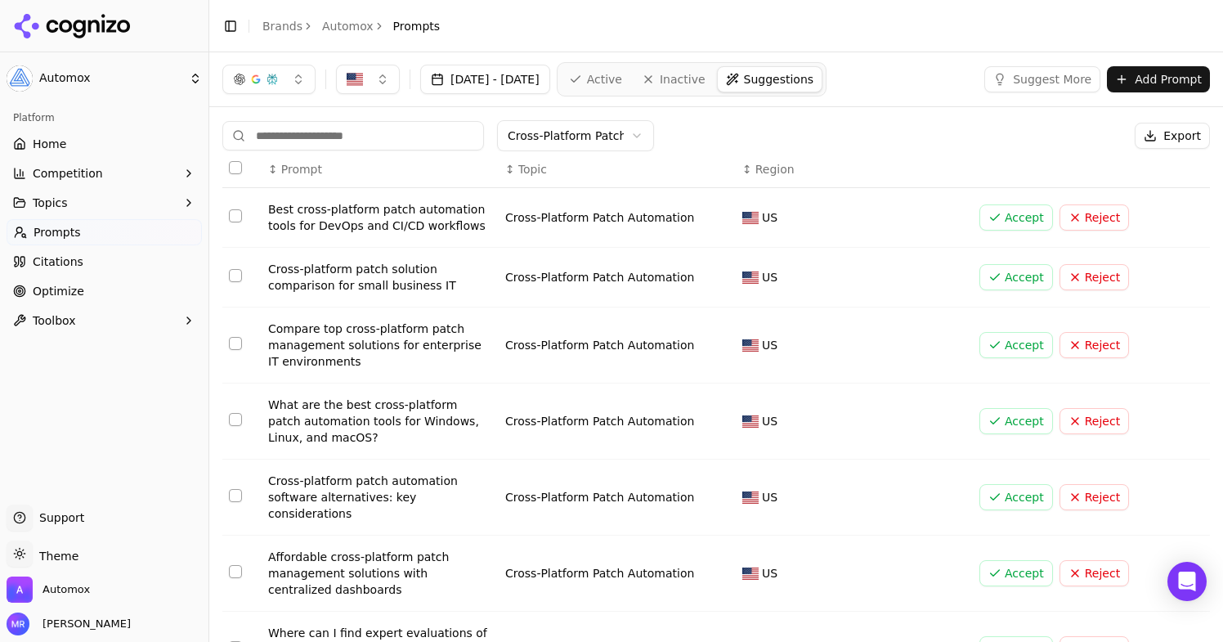
click at [992, 422] on button "Accept" at bounding box center [1016, 421] width 74 height 26
click at [995, 419] on button "Accept" at bounding box center [1016, 421] width 74 height 26
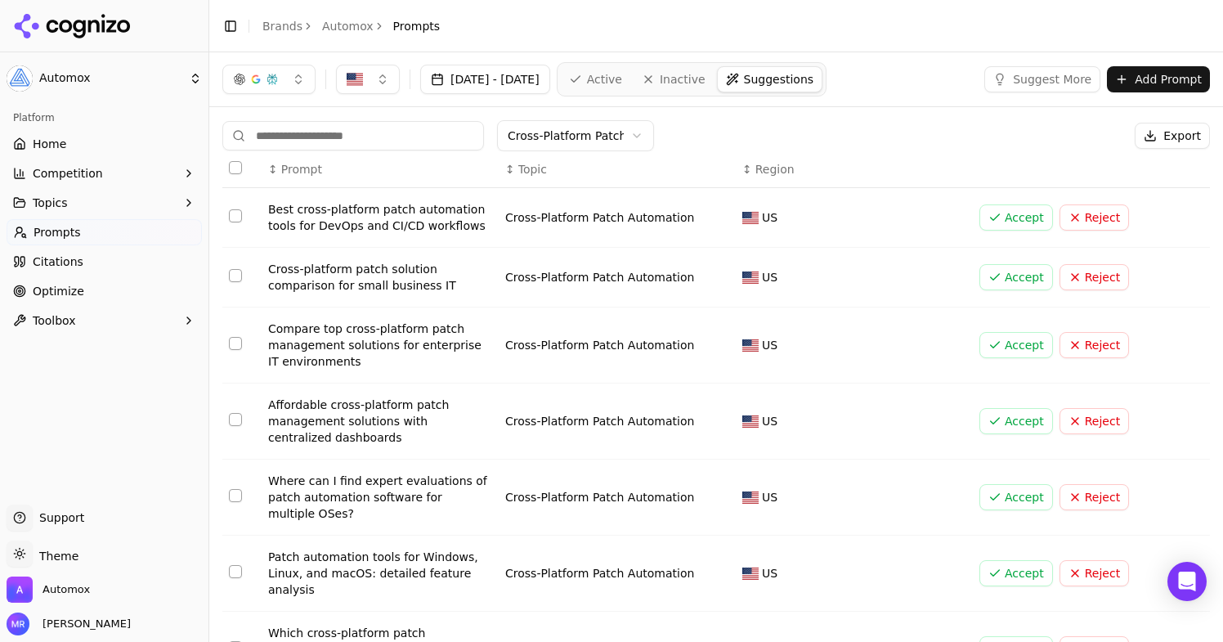
click at [1022, 347] on button "Accept" at bounding box center [1016, 345] width 74 height 26
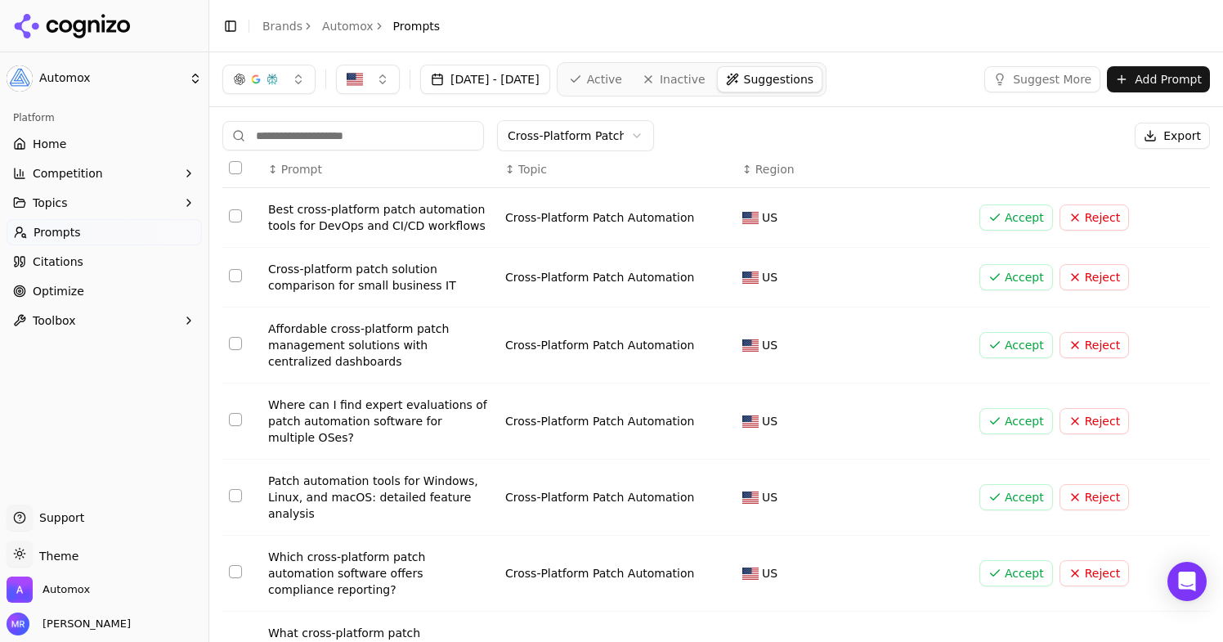
click at [1009, 278] on button "Accept" at bounding box center [1016, 277] width 74 height 26
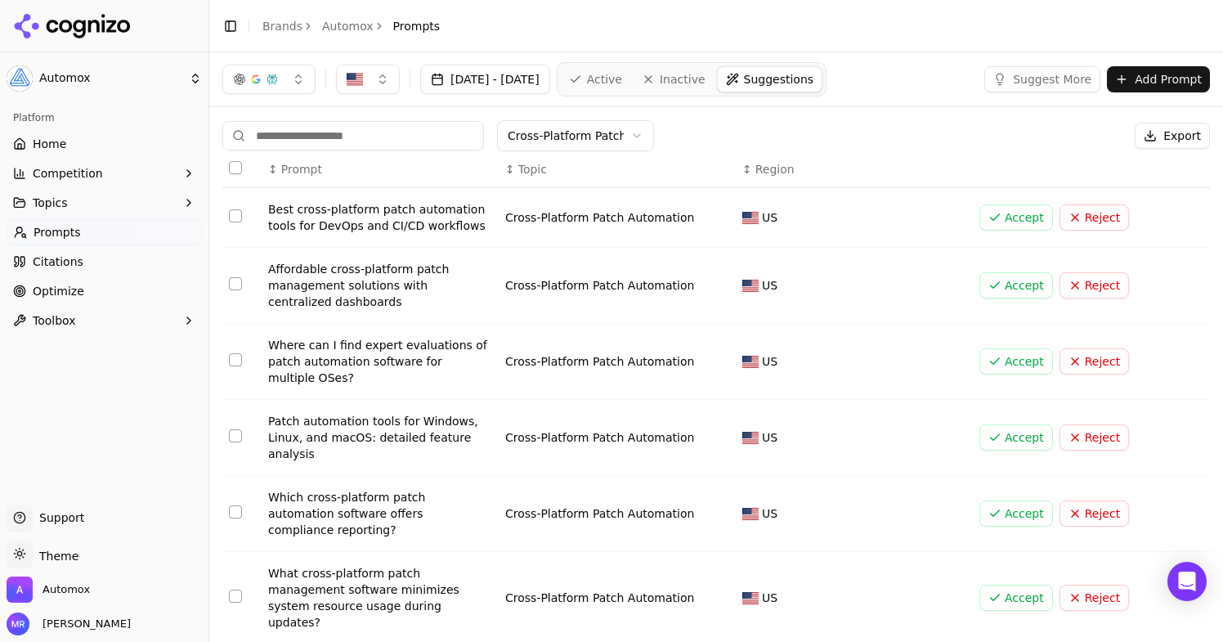
click at [1008, 289] on button "Accept" at bounding box center [1016, 285] width 74 height 26
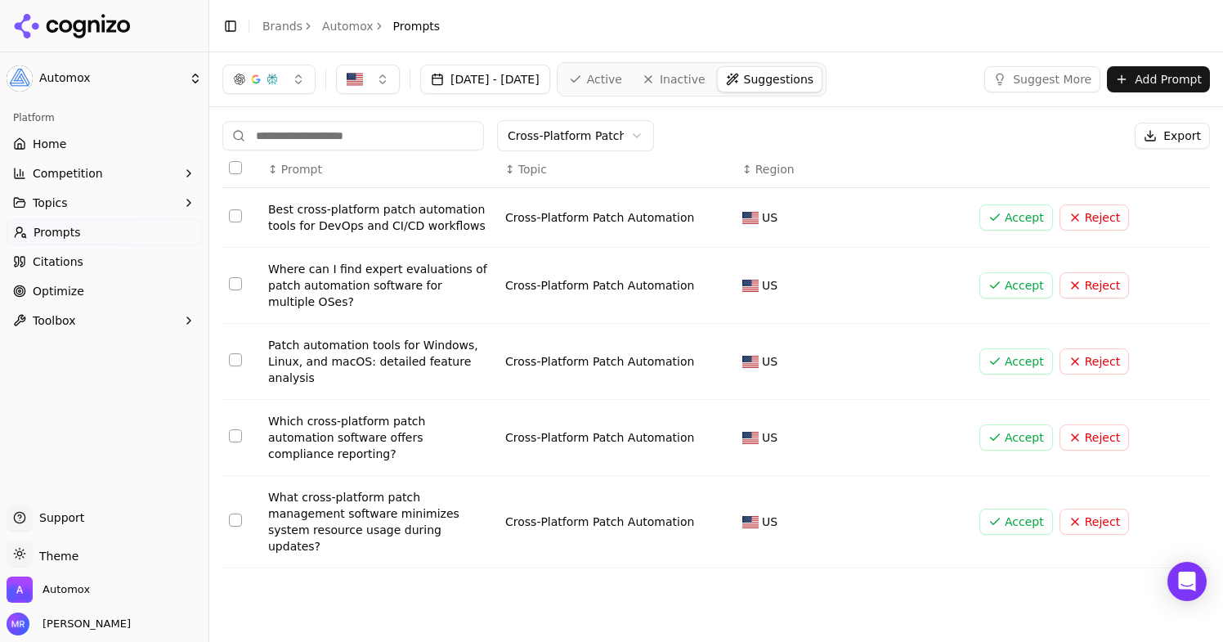
click at [997, 285] on button "Accept" at bounding box center [1016, 285] width 74 height 26
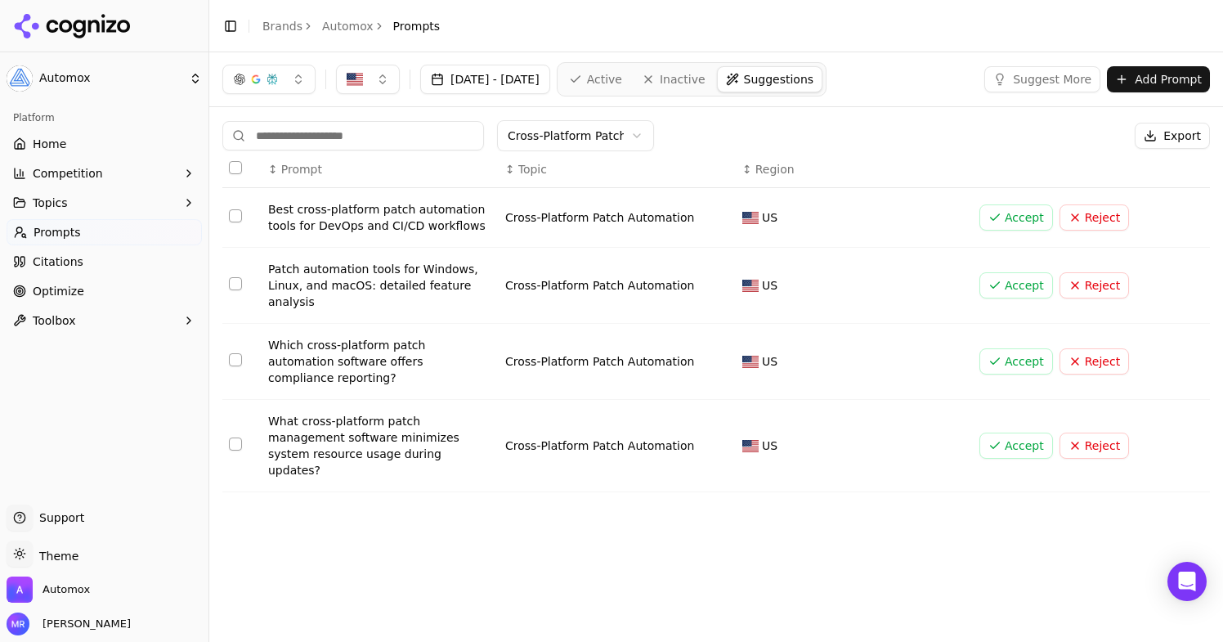
click at [1004, 283] on button "Accept" at bounding box center [1016, 285] width 74 height 26
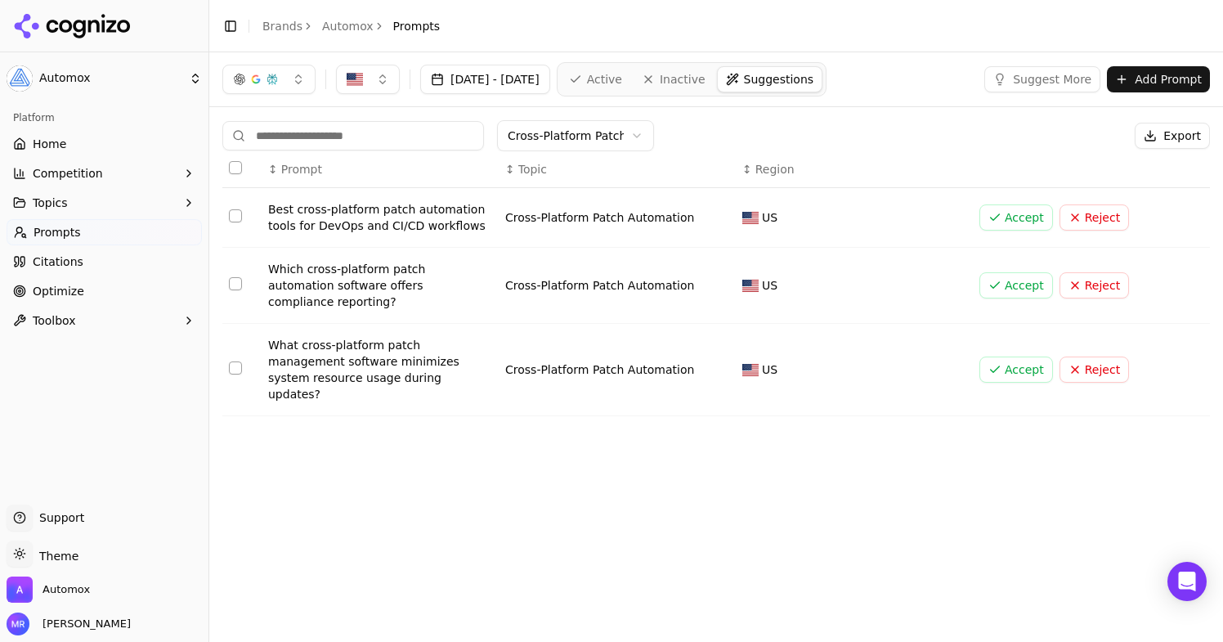
click at [1004, 284] on button "Accept" at bounding box center [1016, 285] width 74 height 26
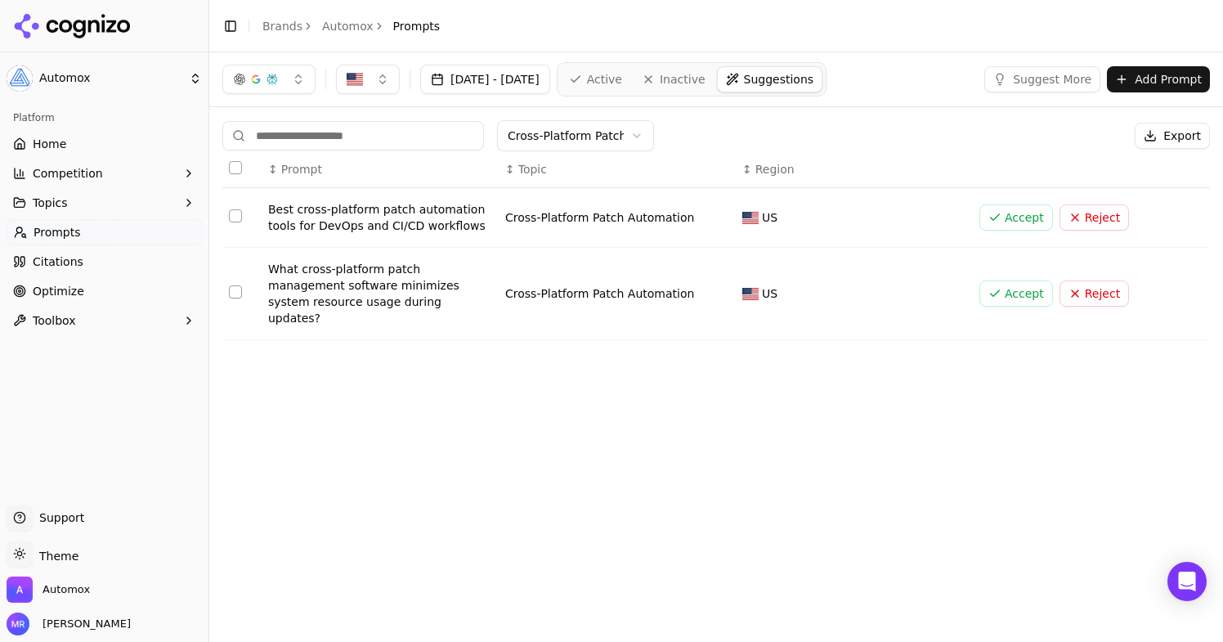
click at [634, 142] on html "Automox Platform Home Competition Topics Prompts Citations Optimize Toolbox Sup…" at bounding box center [611, 321] width 1223 height 642
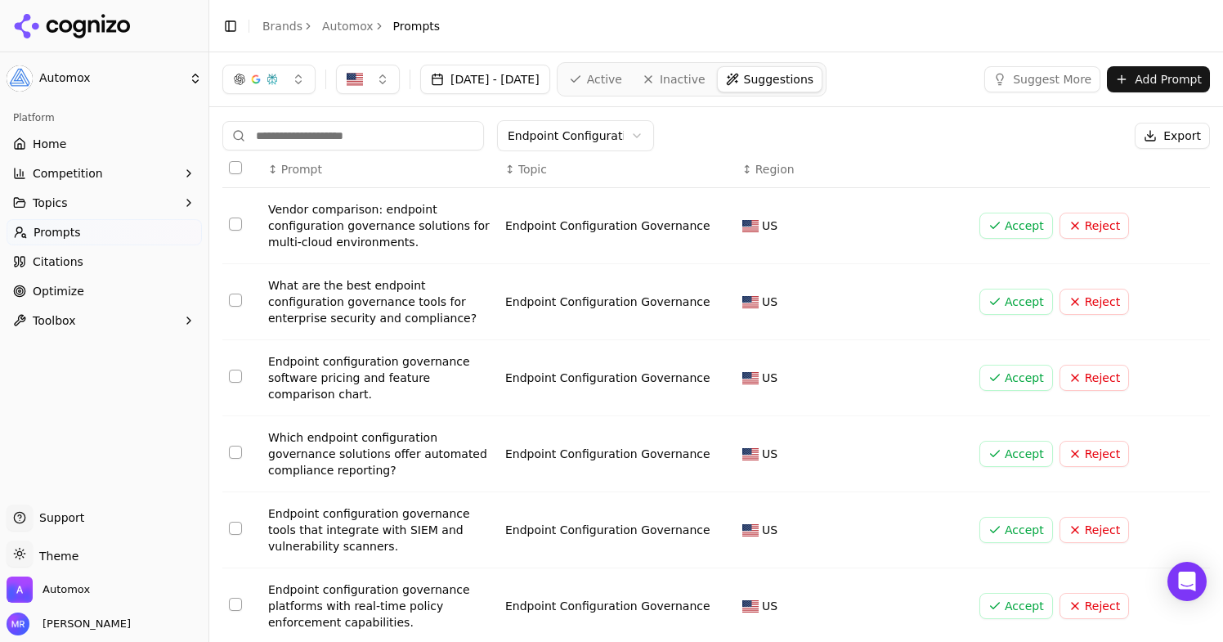
click at [1001, 222] on button "Accept" at bounding box center [1016, 226] width 74 height 26
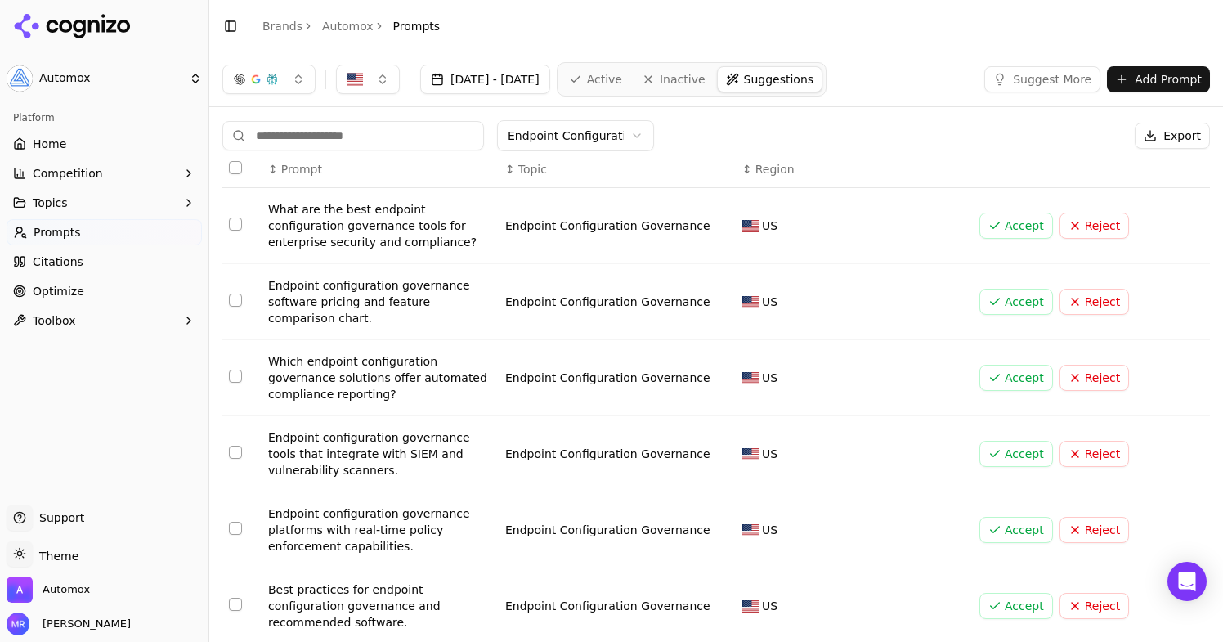
click at [1014, 230] on button "Accept" at bounding box center [1016, 226] width 74 height 26
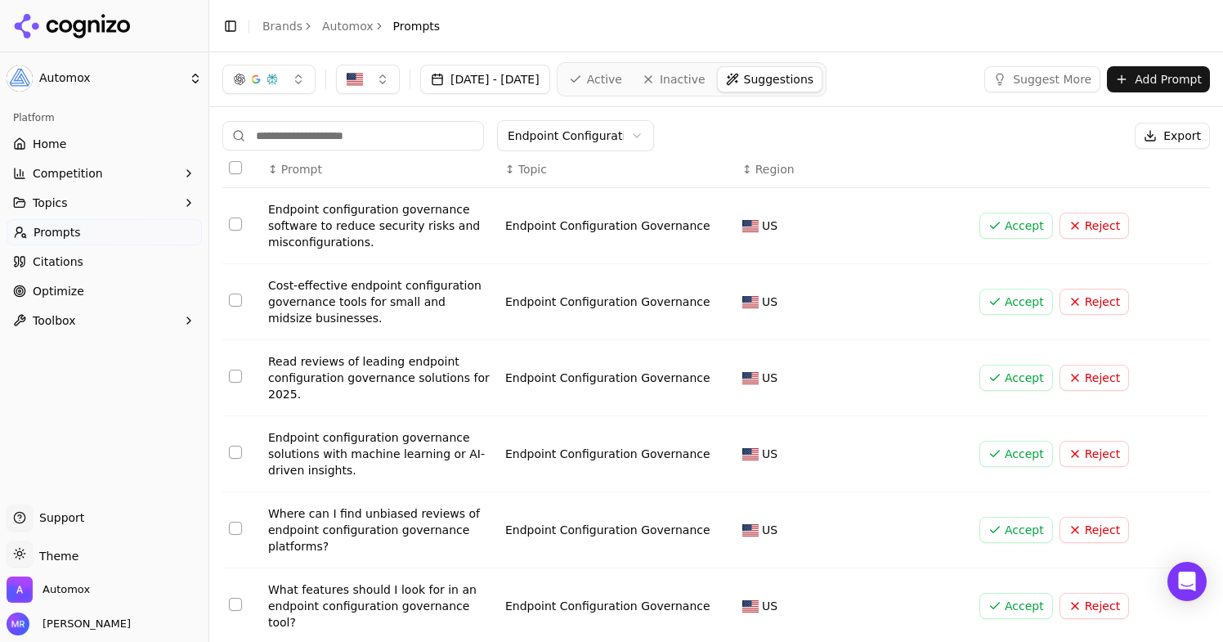
click at [1001, 227] on button "Accept" at bounding box center [1016, 226] width 74 height 26
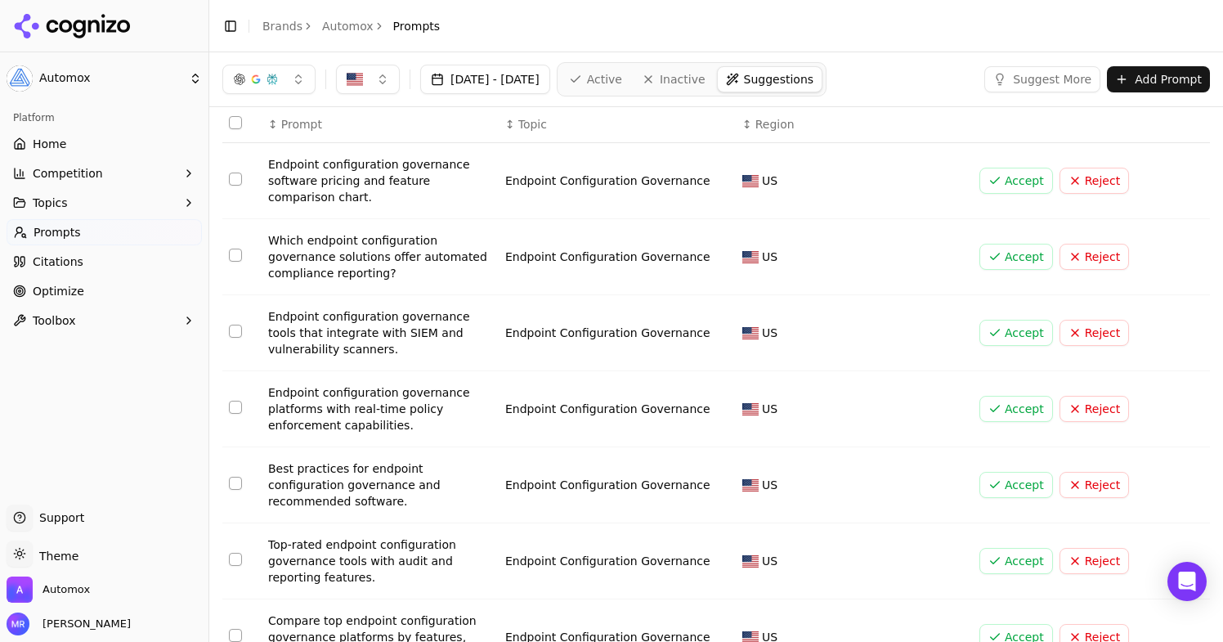
scroll to position [49, 0]
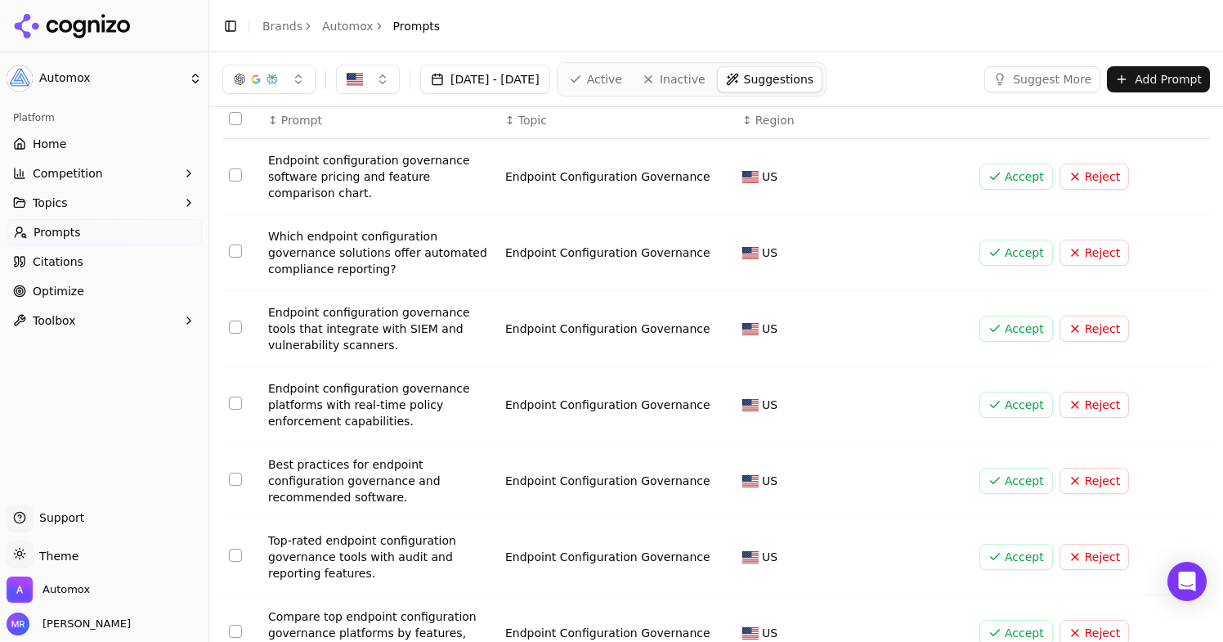
click at [995, 337] on button "Accept" at bounding box center [1016, 329] width 74 height 26
click at [996, 335] on button "Accept" at bounding box center [1016, 329] width 74 height 26
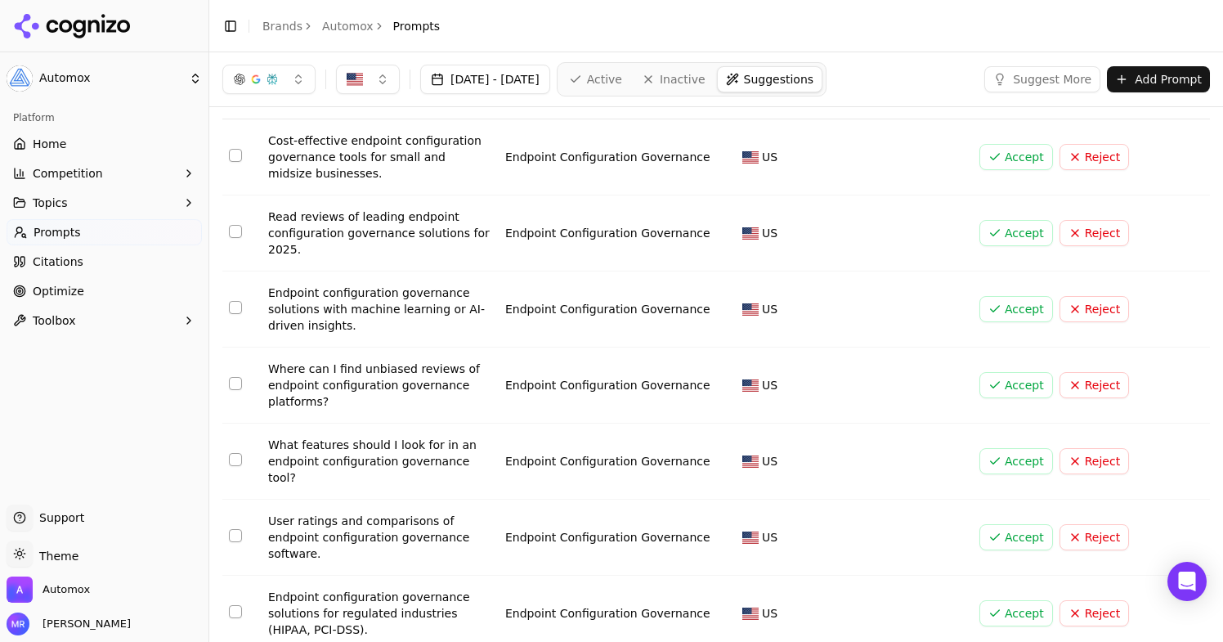
scroll to position [78, 0]
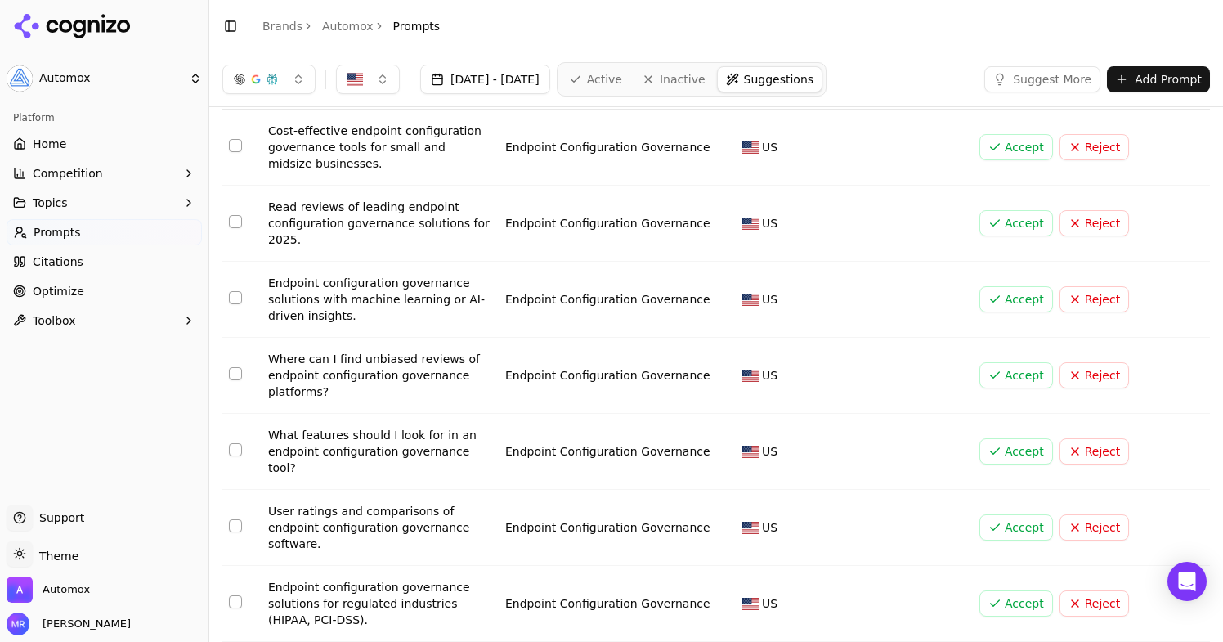
click at [1010, 380] on button "Accept" at bounding box center [1016, 375] width 74 height 26
click at [1001, 438] on button "Accept" at bounding box center [1016, 451] width 74 height 26
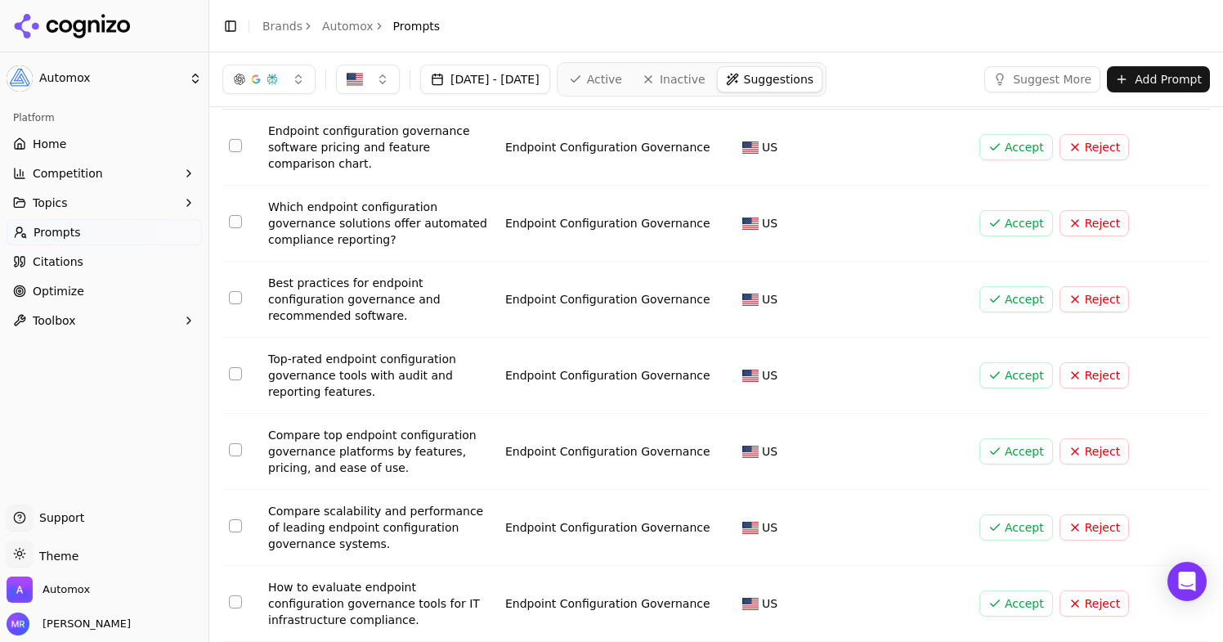
scroll to position [147, 0]
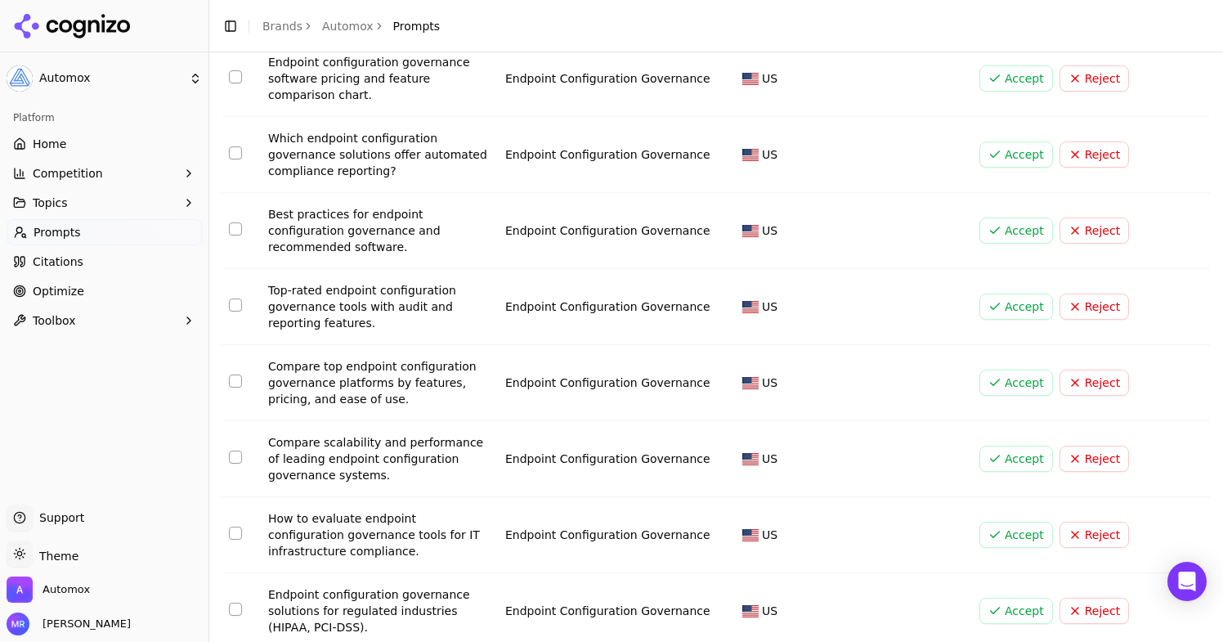
click at [990, 522] on button "Accept" at bounding box center [1016, 535] width 74 height 26
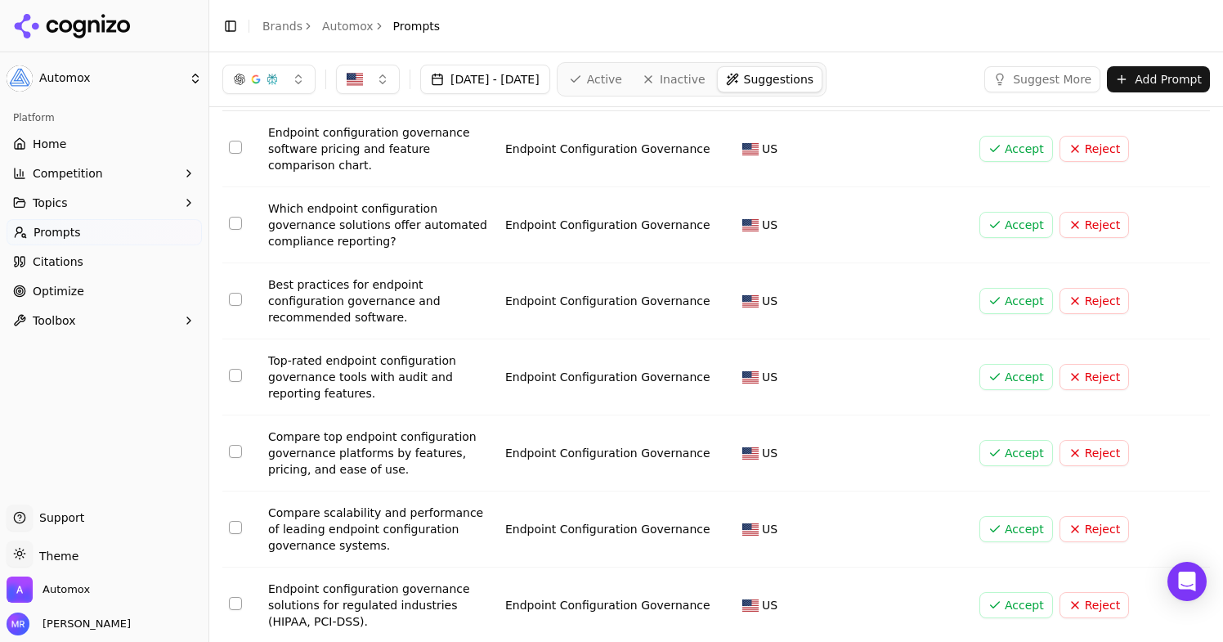
scroll to position [0, 0]
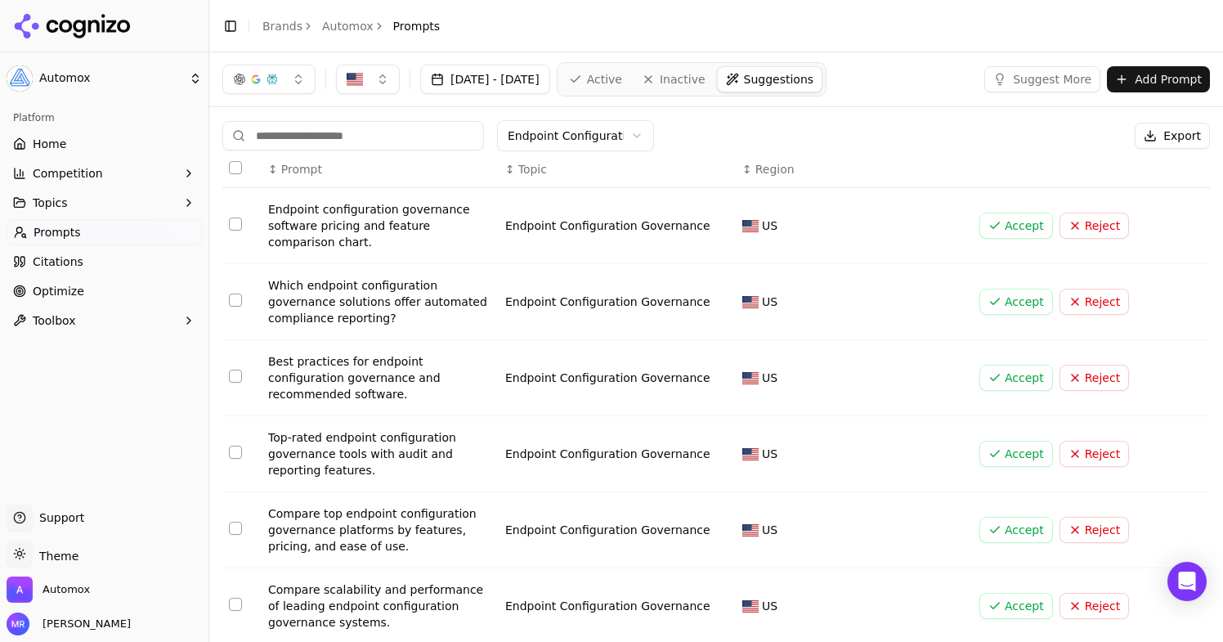
click at [632, 151] on th "↕ Topic" at bounding box center [617, 169] width 237 height 37
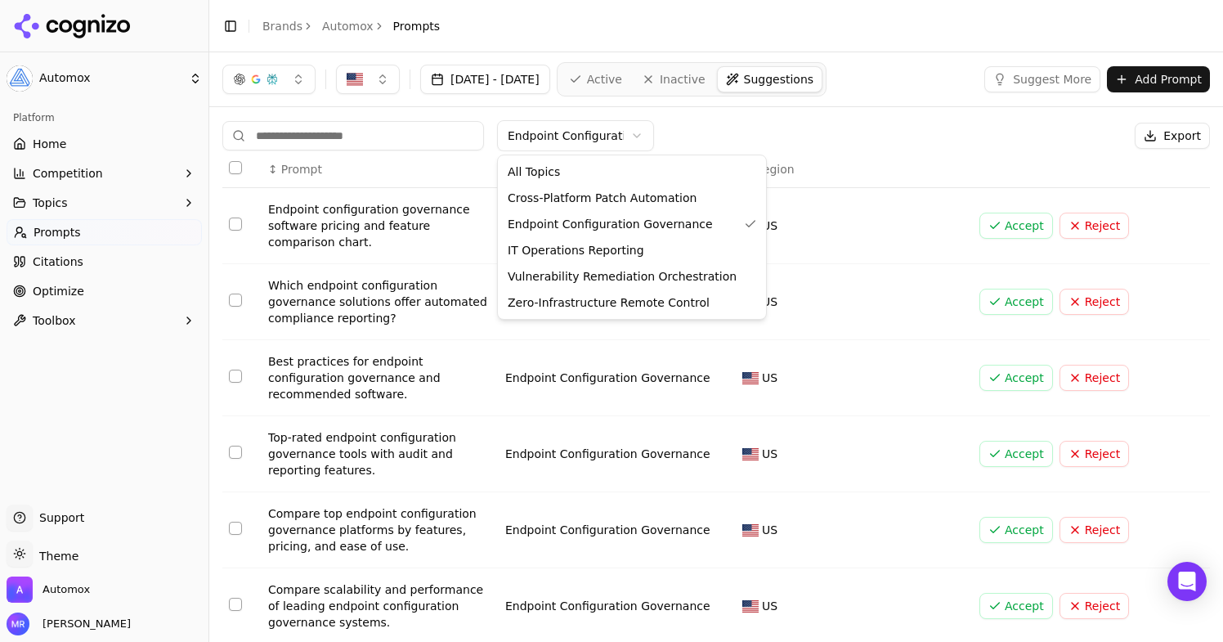
click at [629, 134] on html "Automox Platform Home Competition Topics Prompts Citations Optimize Toolbox Sup…" at bounding box center [611, 321] width 1223 height 642
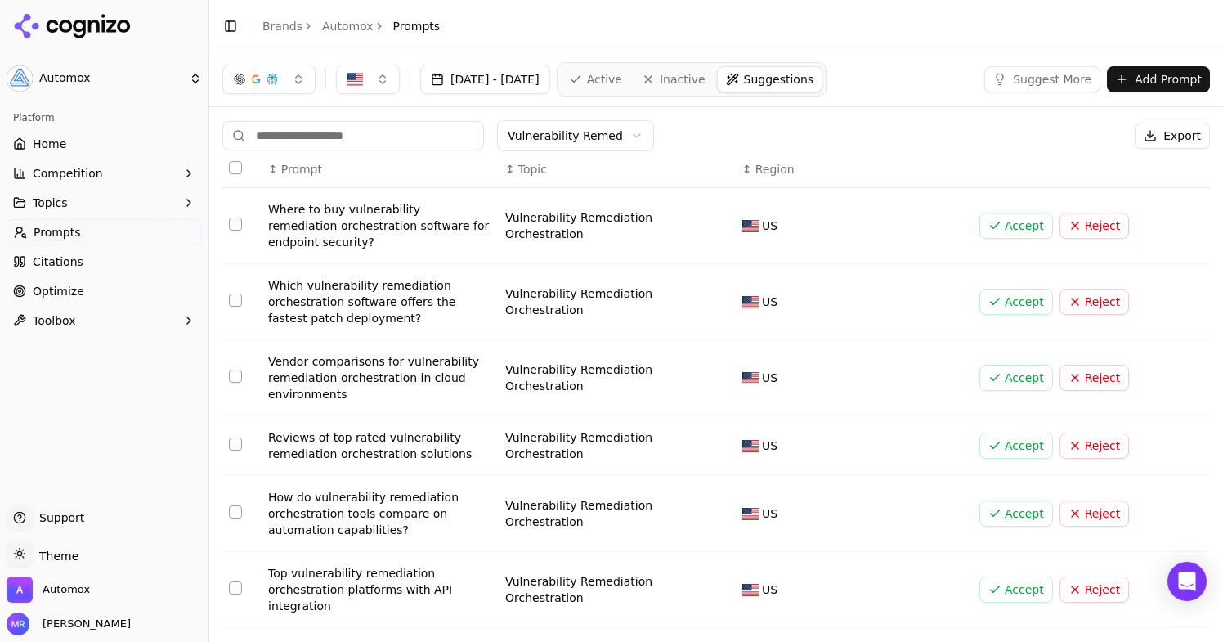
scroll to position [51, 0]
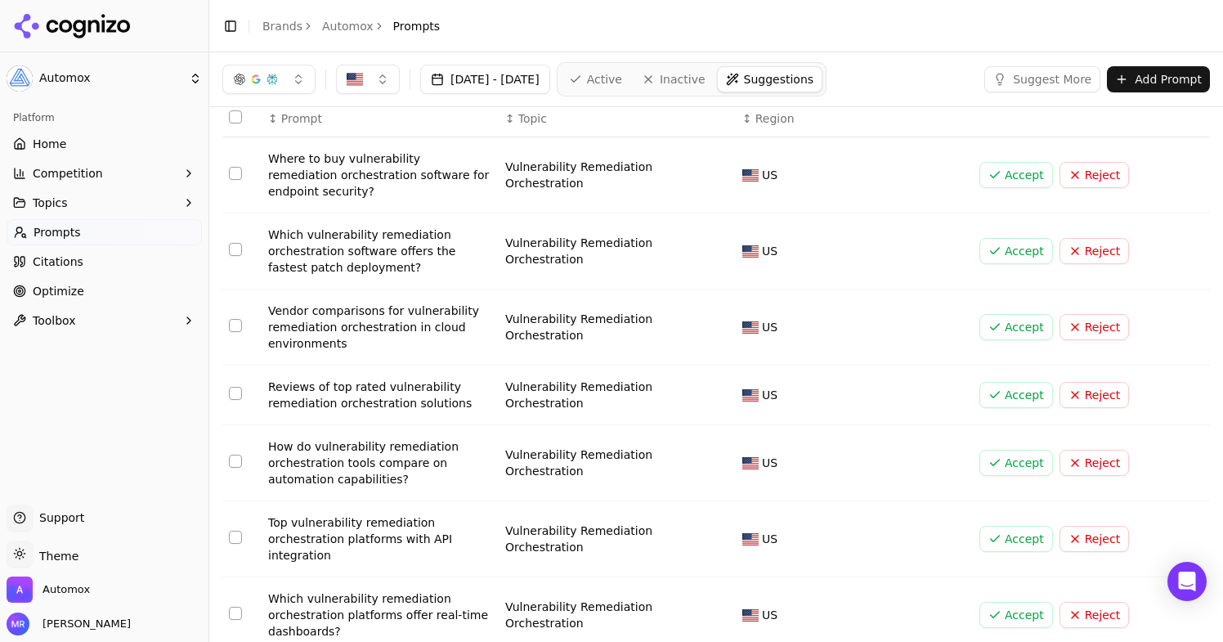
click at [987, 259] on button "Accept" at bounding box center [1016, 251] width 74 height 26
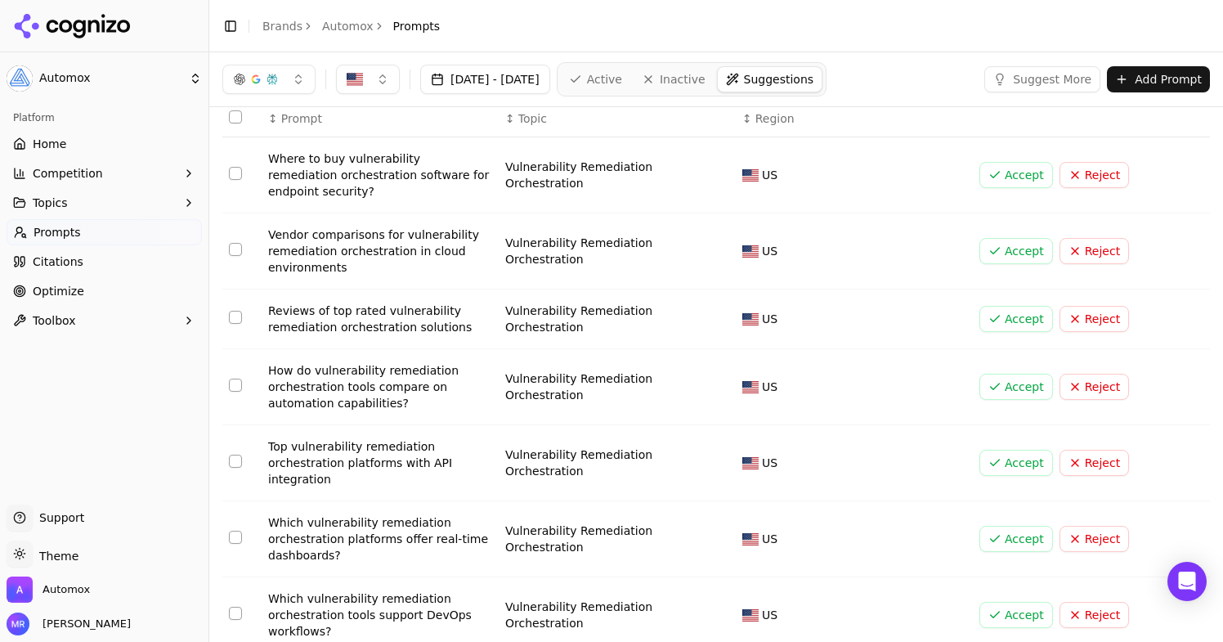
click at [1004, 251] on button "Accept" at bounding box center [1016, 251] width 74 height 26
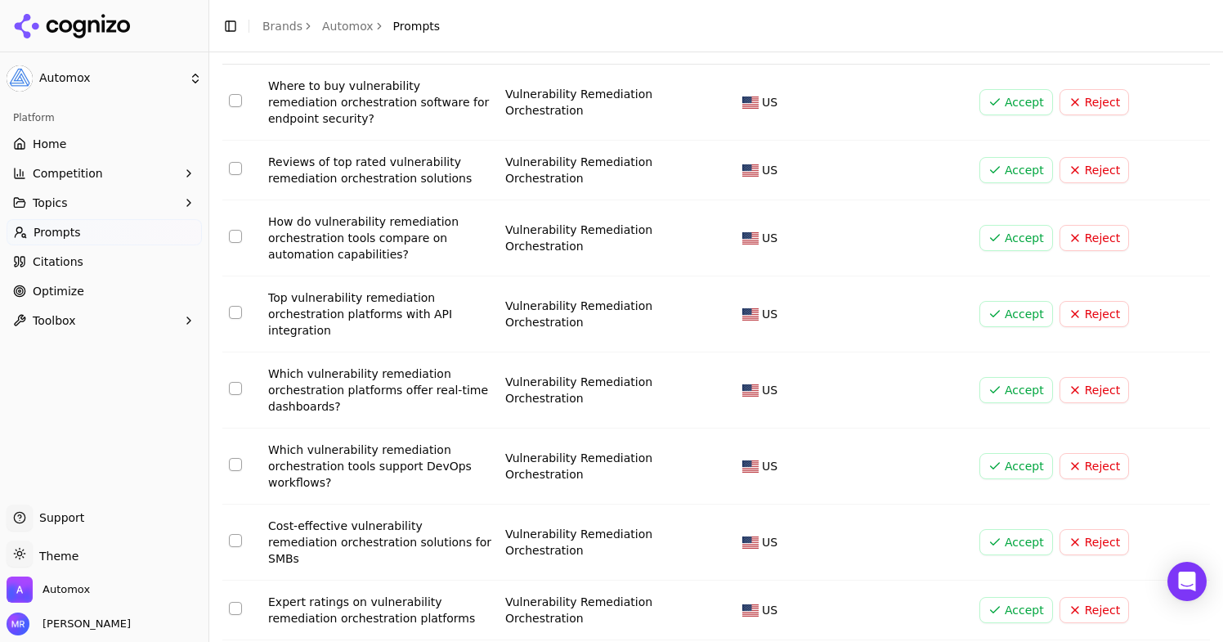
scroll to position [134, 0]
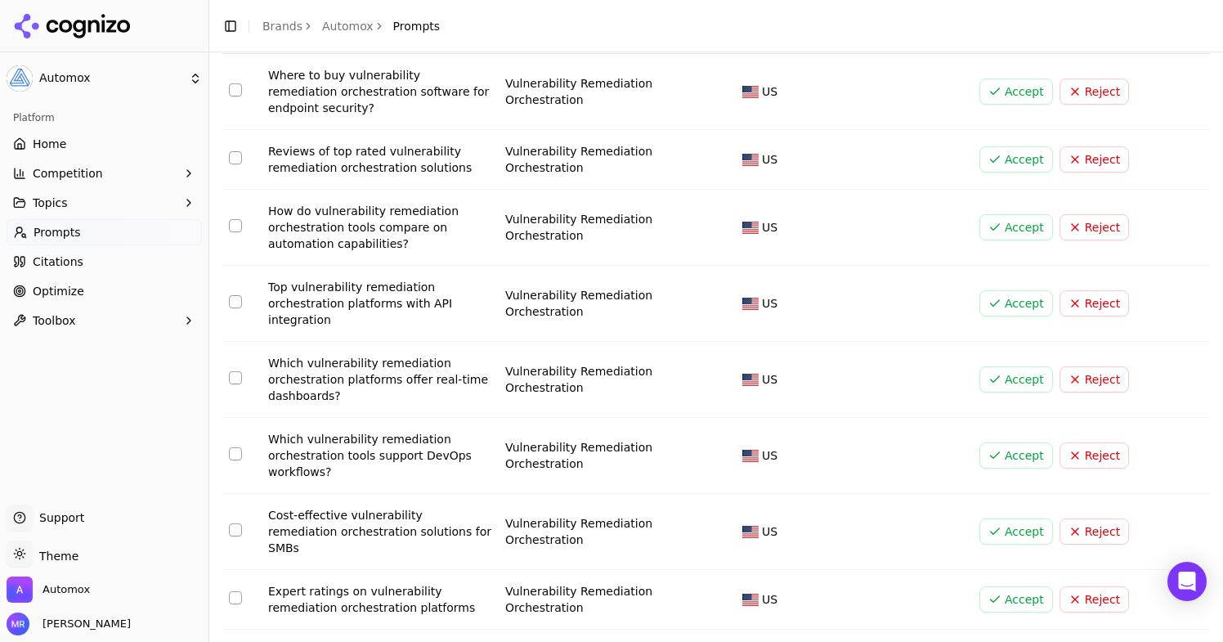
click at [1007, 377] on button "Accept" at bounding box center [1016, 379] width 74 height 26
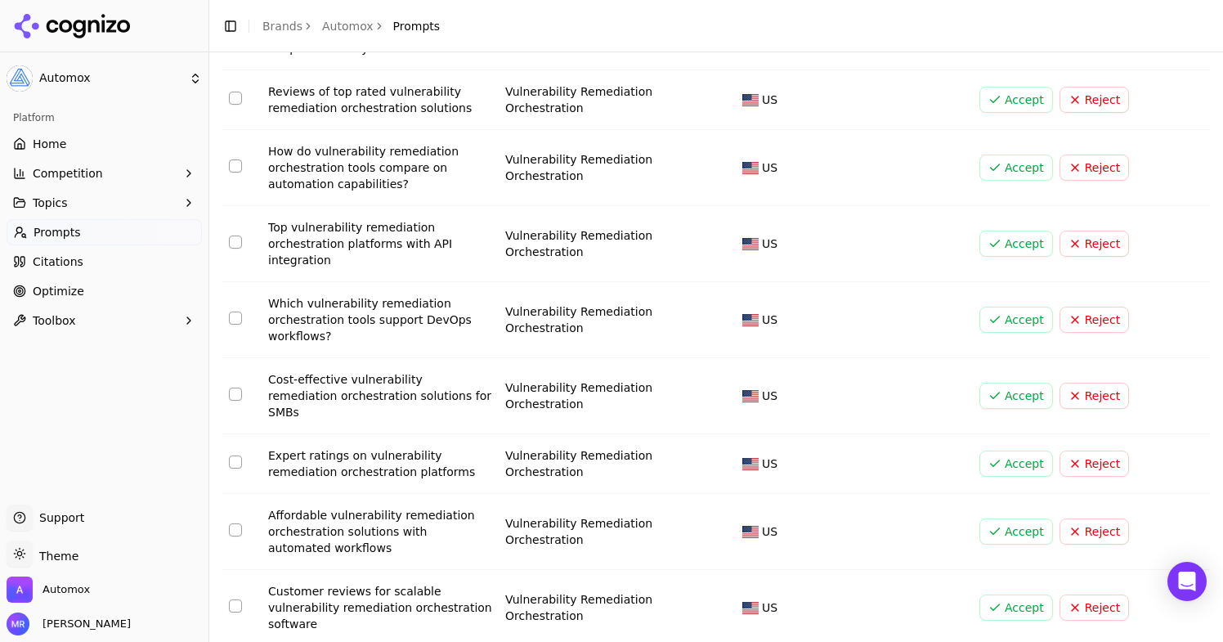
scroll to position [198, 0]
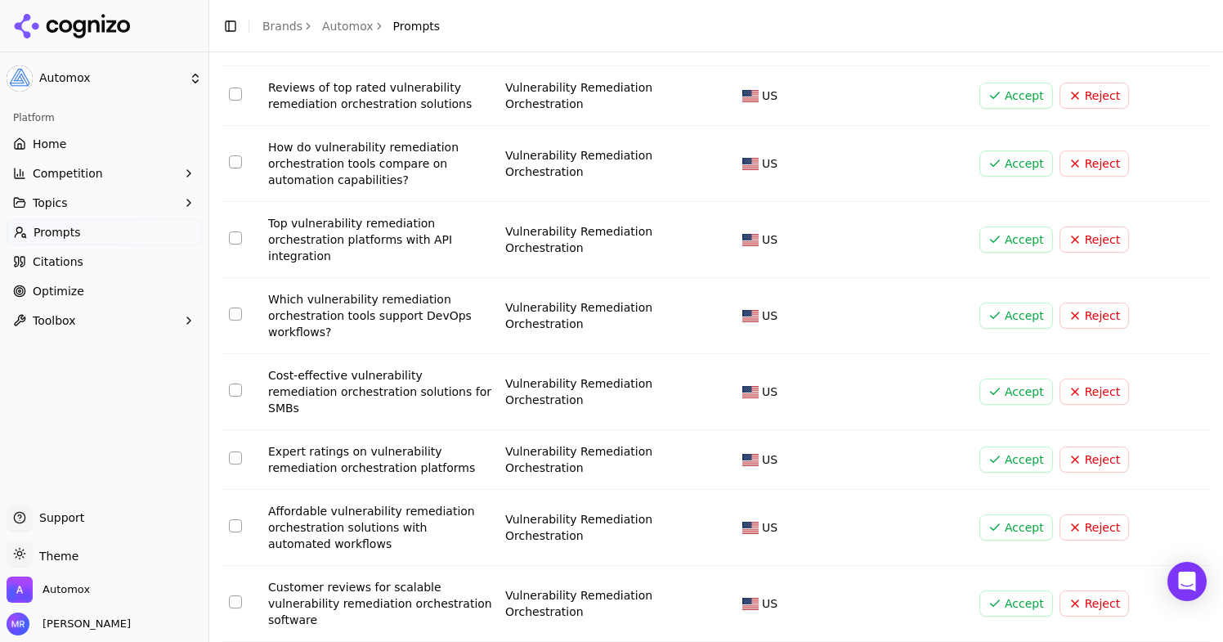
click at [989, 384] on button "Accept" at bounding box center [1016, 391] width 74 height 26
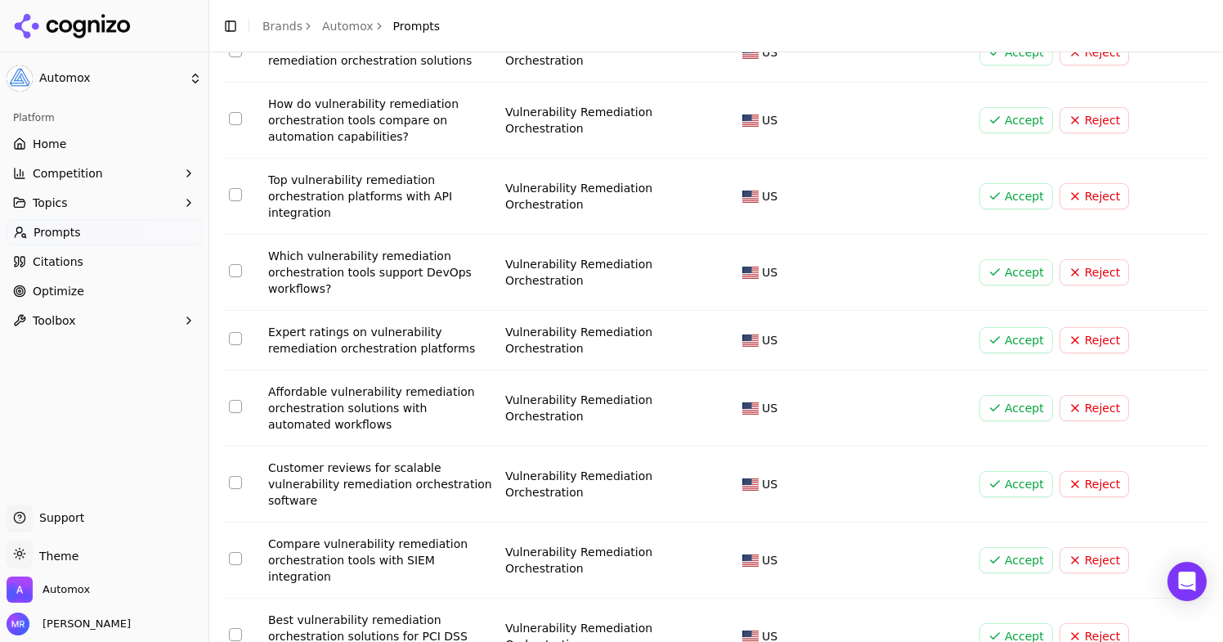
scroll to position [242, 0]
click at [996, 334] on button "Accept" at bounding box center [1016, 339] width 74 height 26
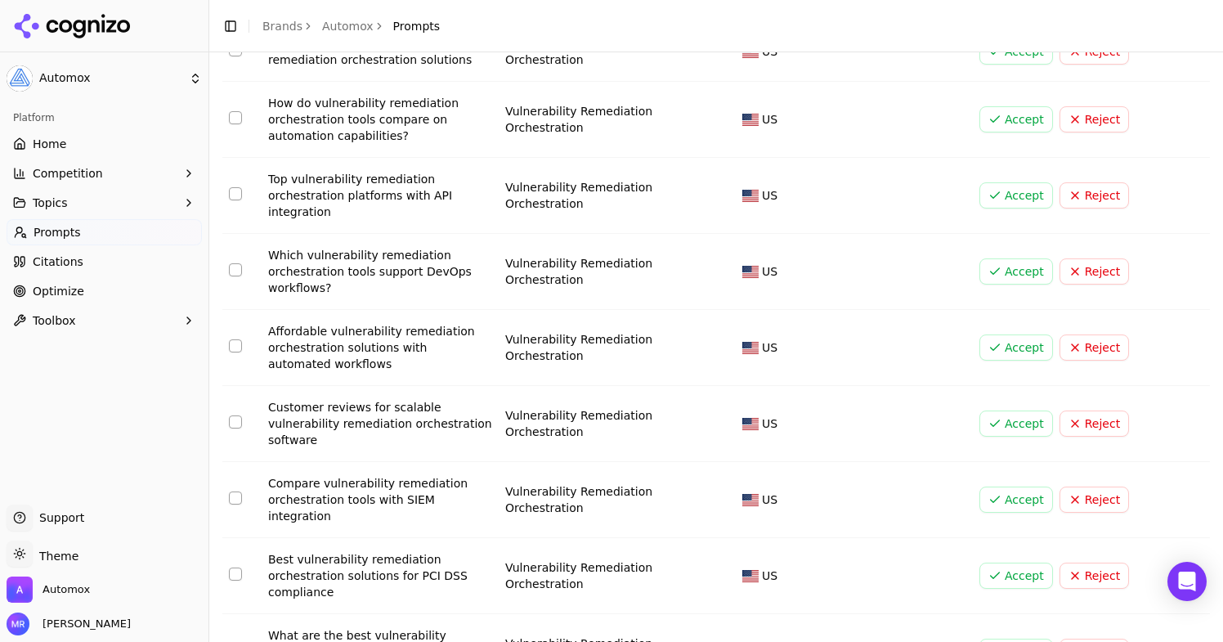
click at [998, 424] on button "Accept" at bounding box center [1016, 423] width 74 height 26
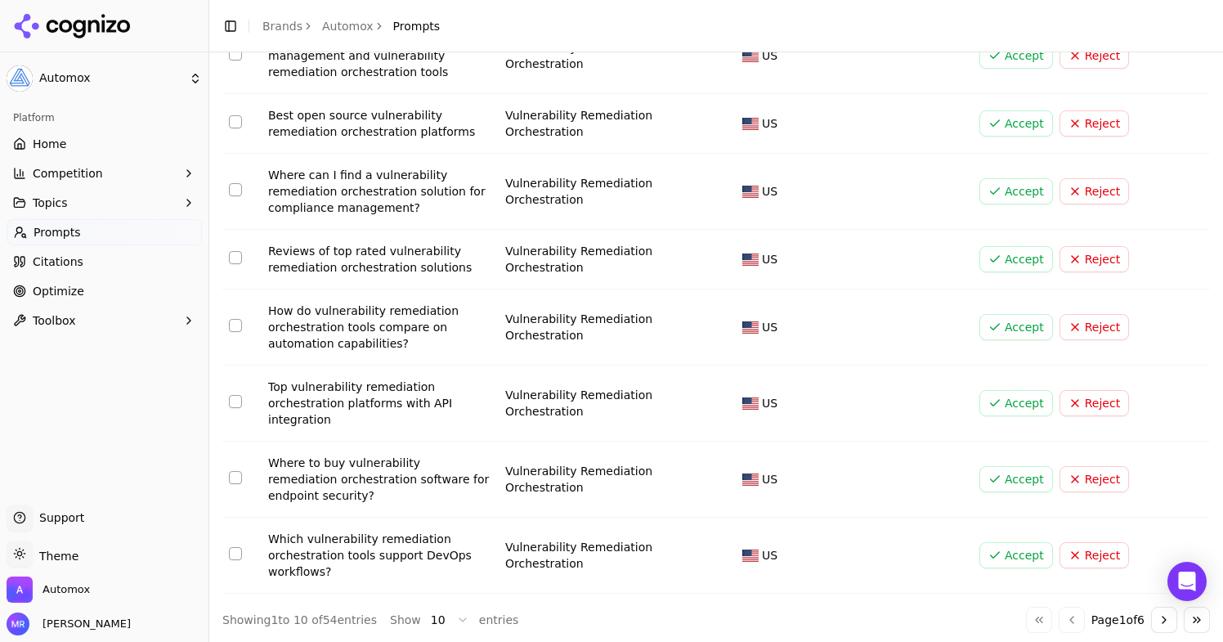
scroll to position [293, 0]
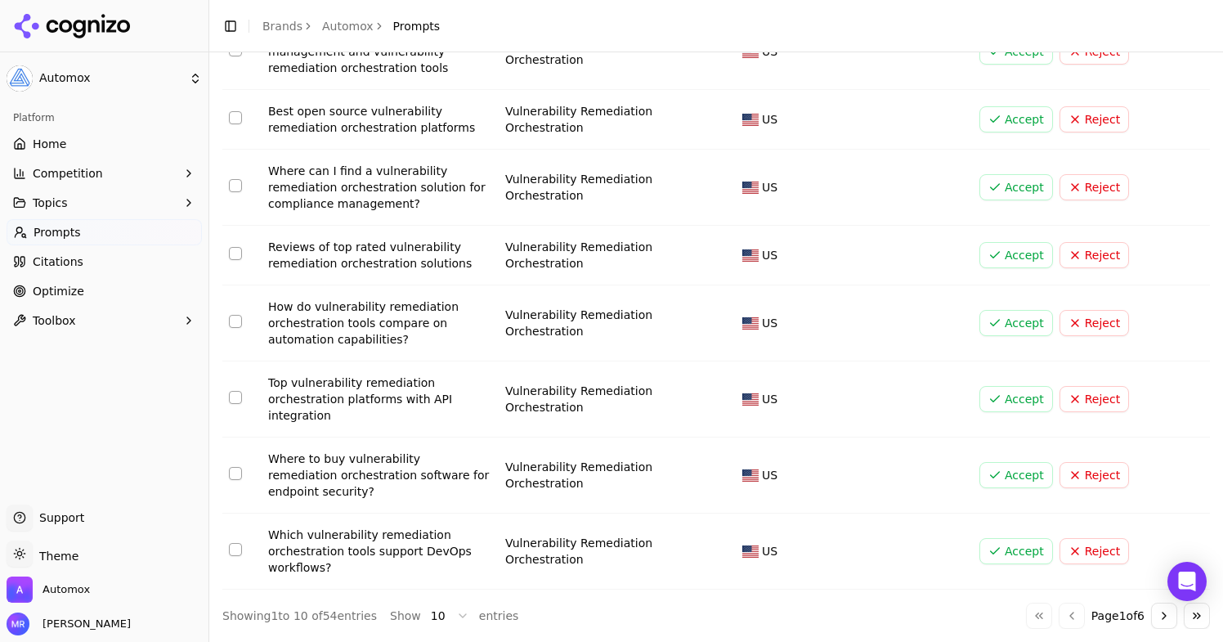
click at [1015, 477] on button "Accept" at bounding box center [1016, 475] width 74 height 26
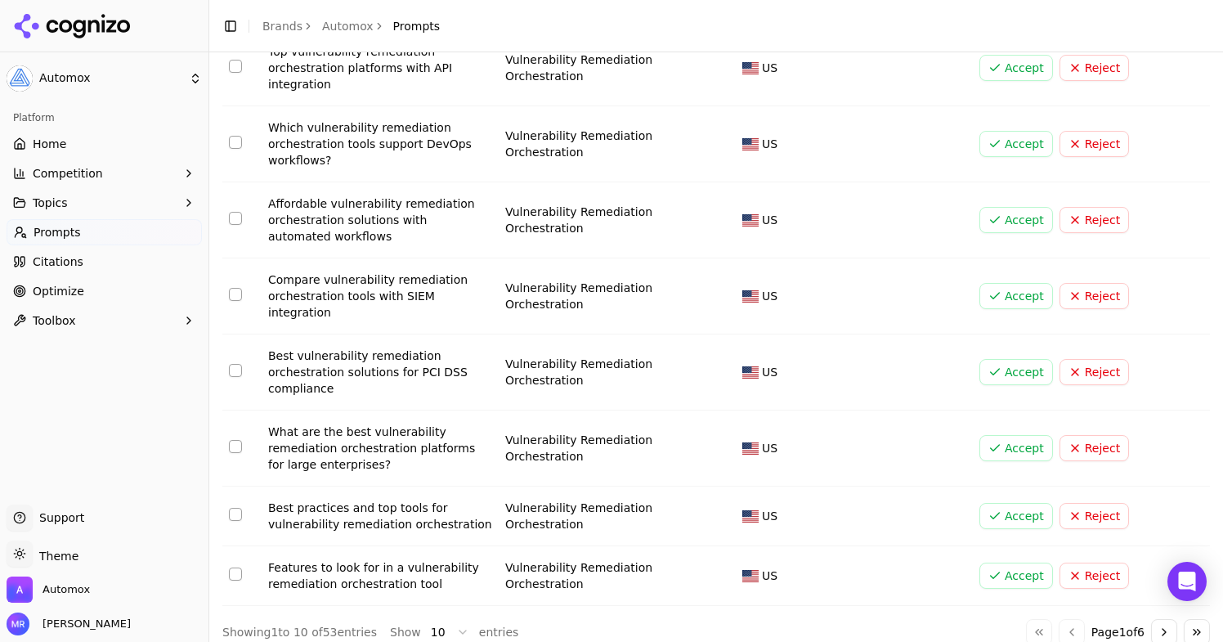
scroll to position [0, 0]
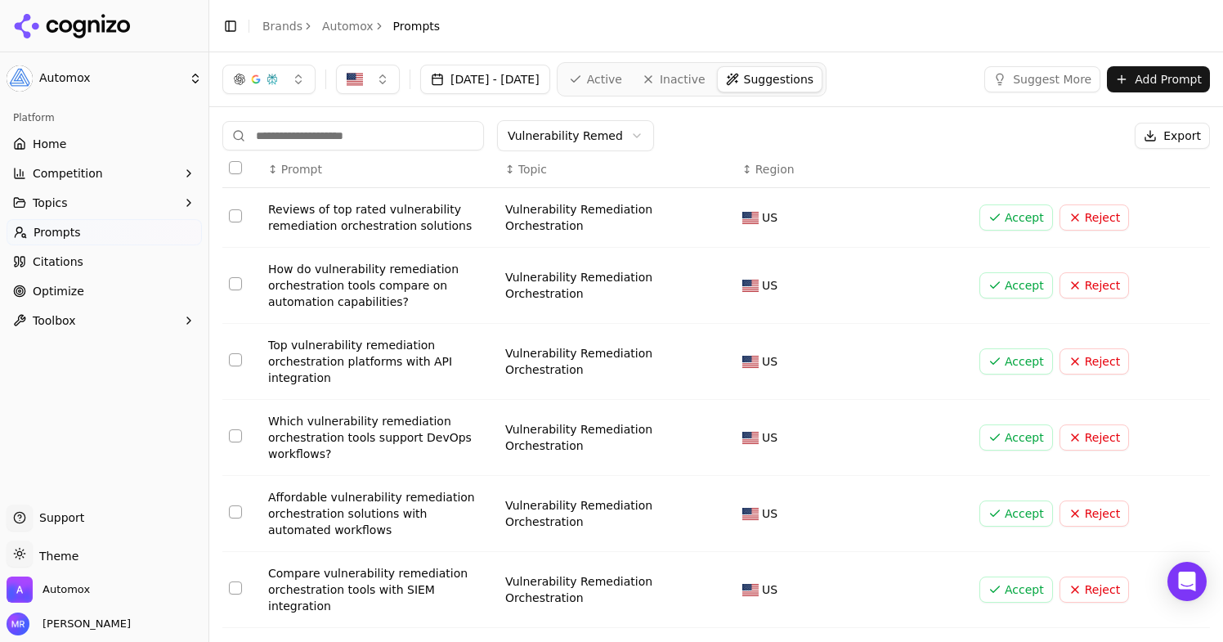
click at [622, 79] on span "Active" at bounding box center [604, 79] width 35 height 16
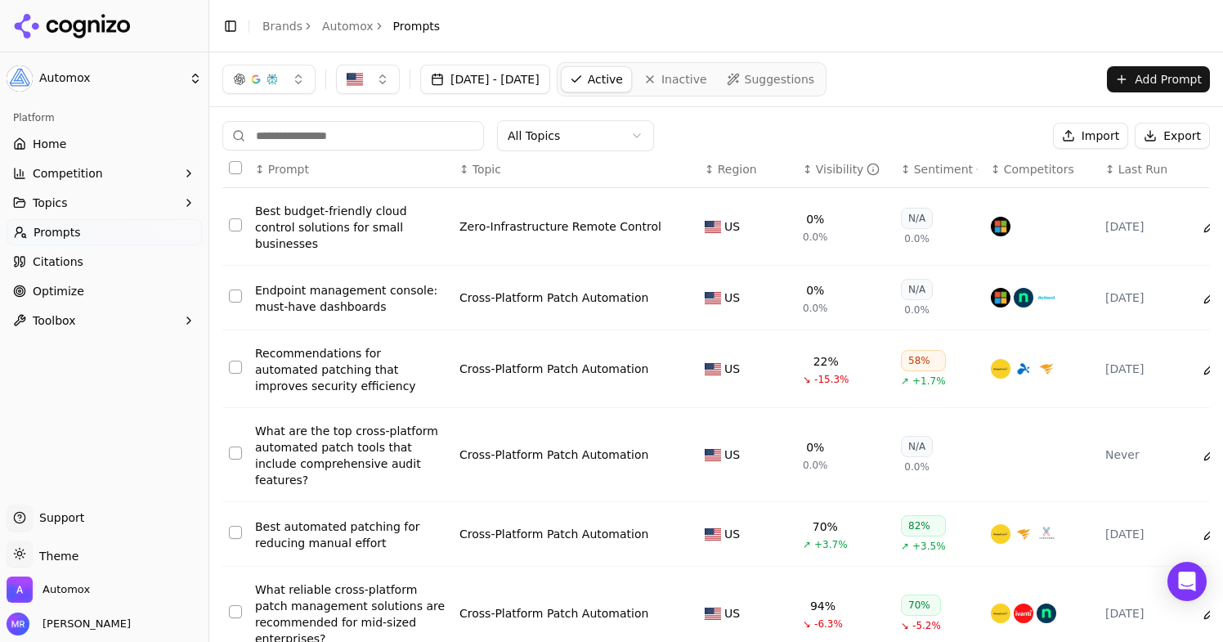
click at [795, 87] on link "Suggestions" at bounding box center [771, 79] width 105 height 26
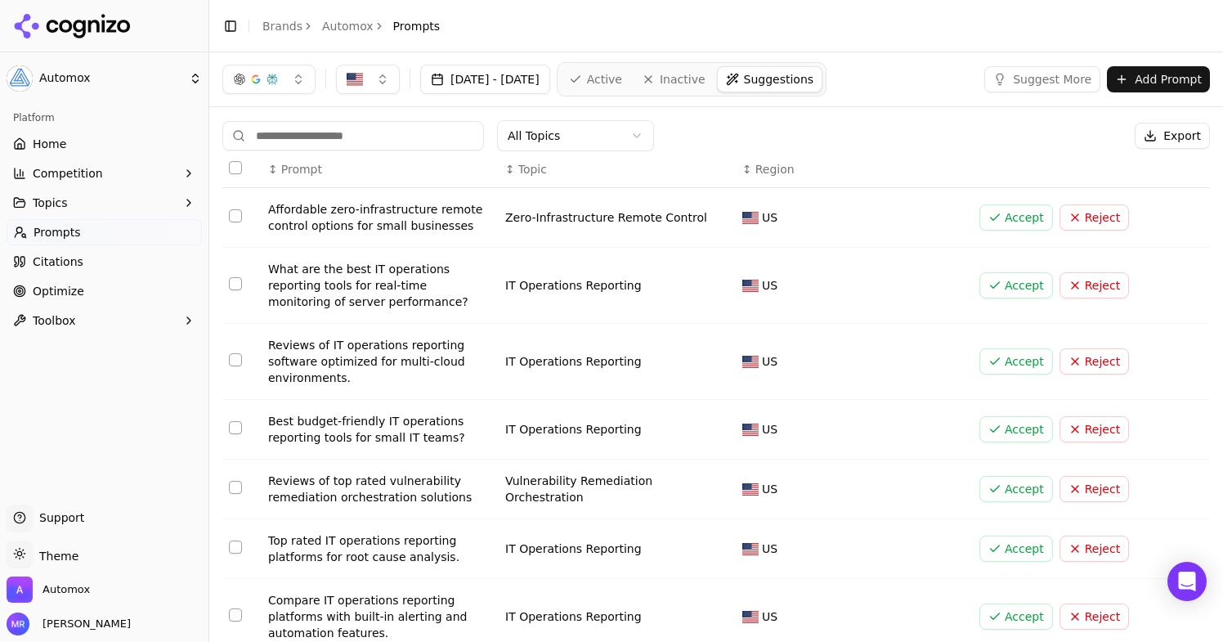
click at [998, 432] on button "Accept" at bounding box center [1016, 429] width 74 height 26
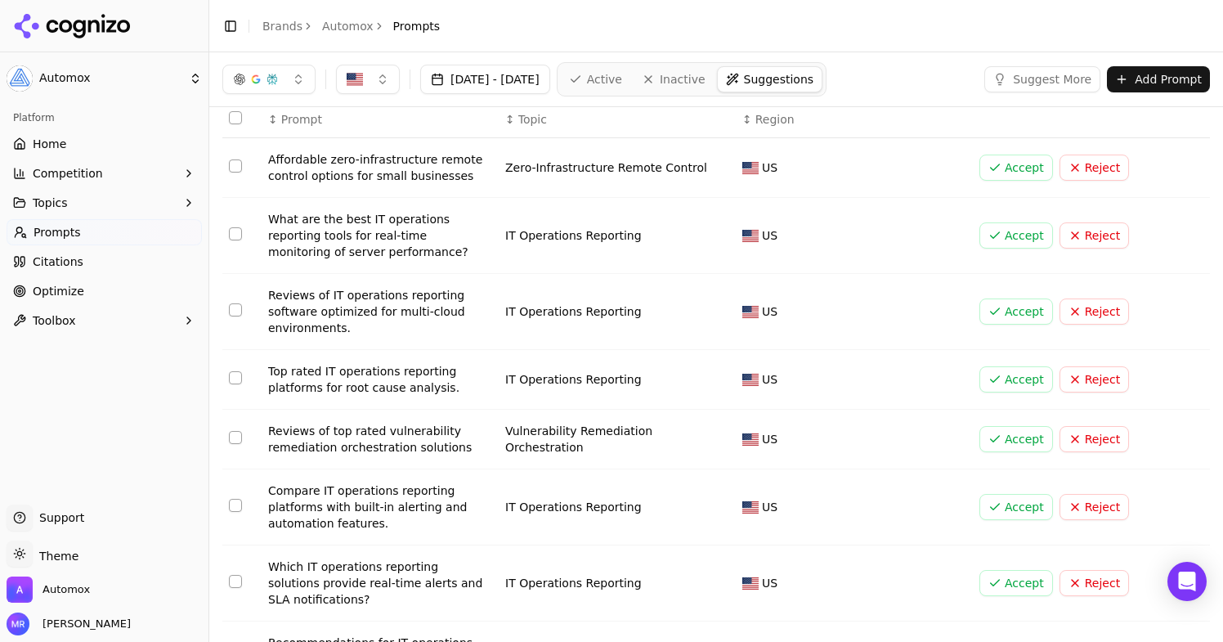
scroll to position [51, 0]
click at [1009, 441] on button "Accept" at bounding box center [1016, 438] width 74 height 26
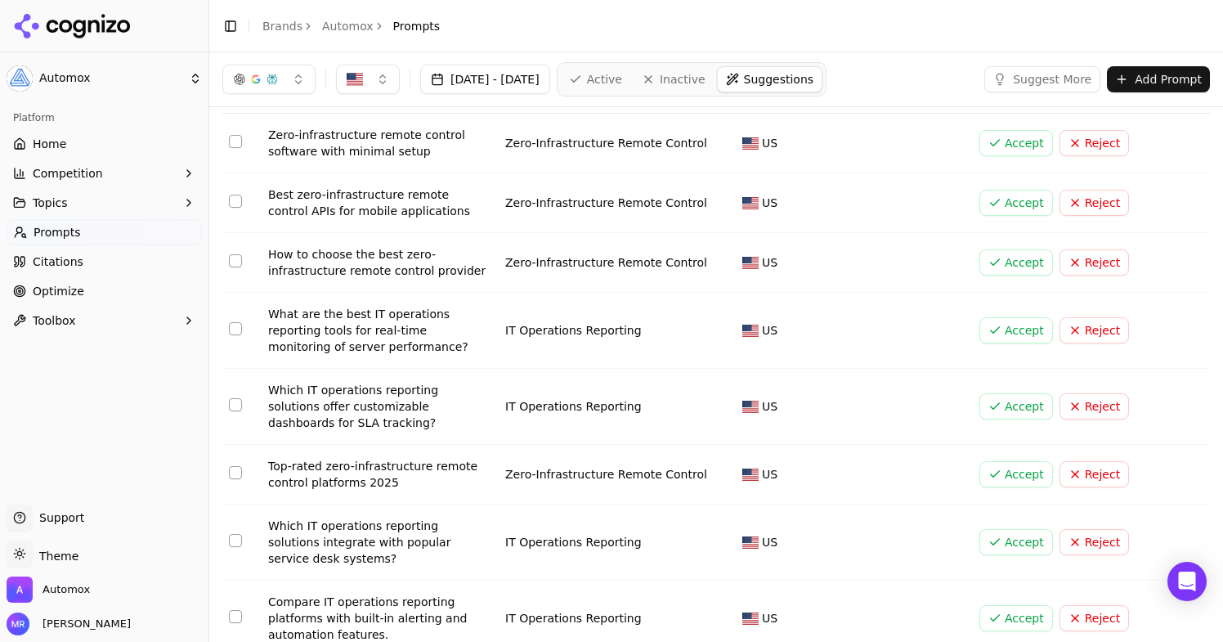
scroll to position [89, 0]
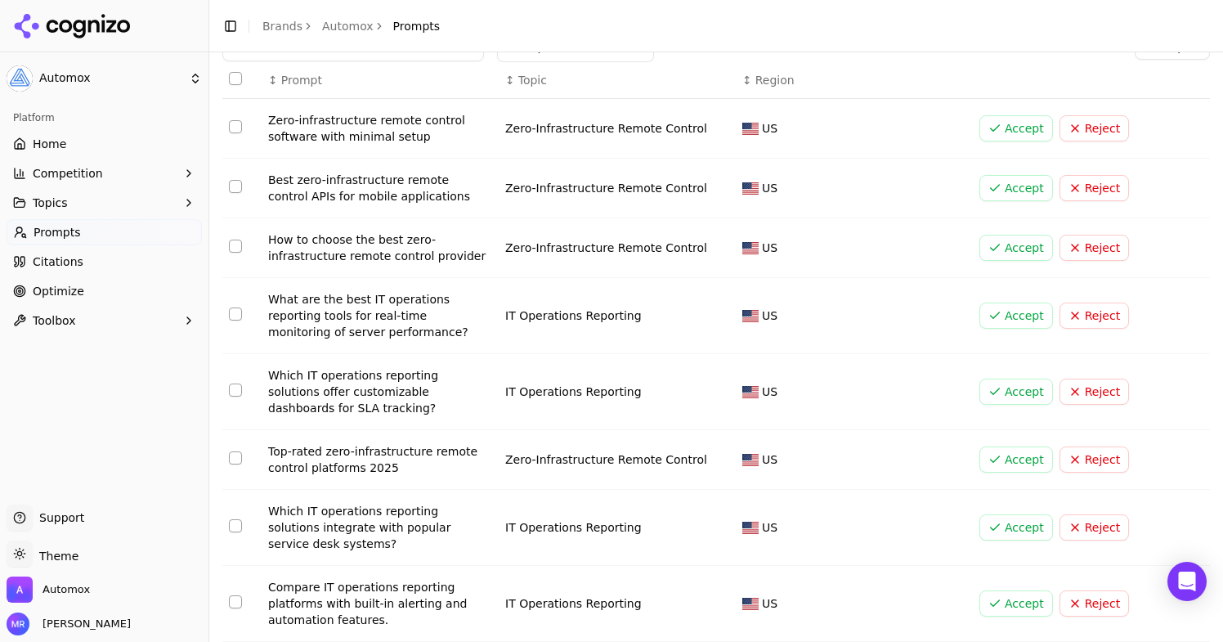
click at [1018, 464] on button "Accept" at bounding box center [1016, 459] width 74 height 26
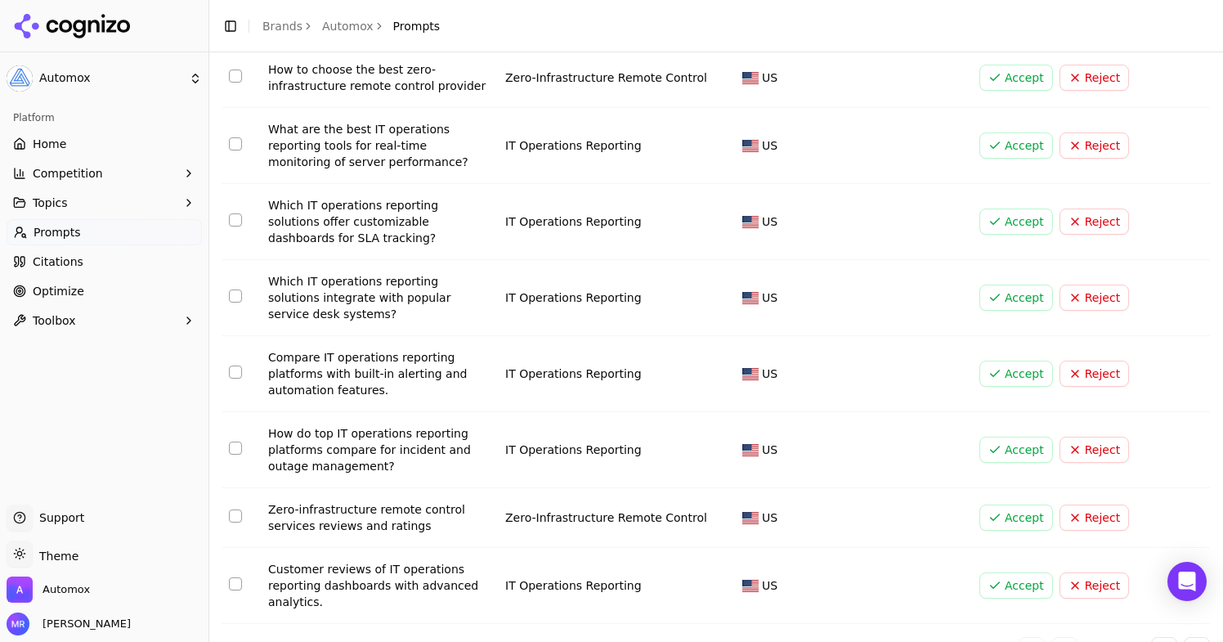
scroll to position [293, 0]
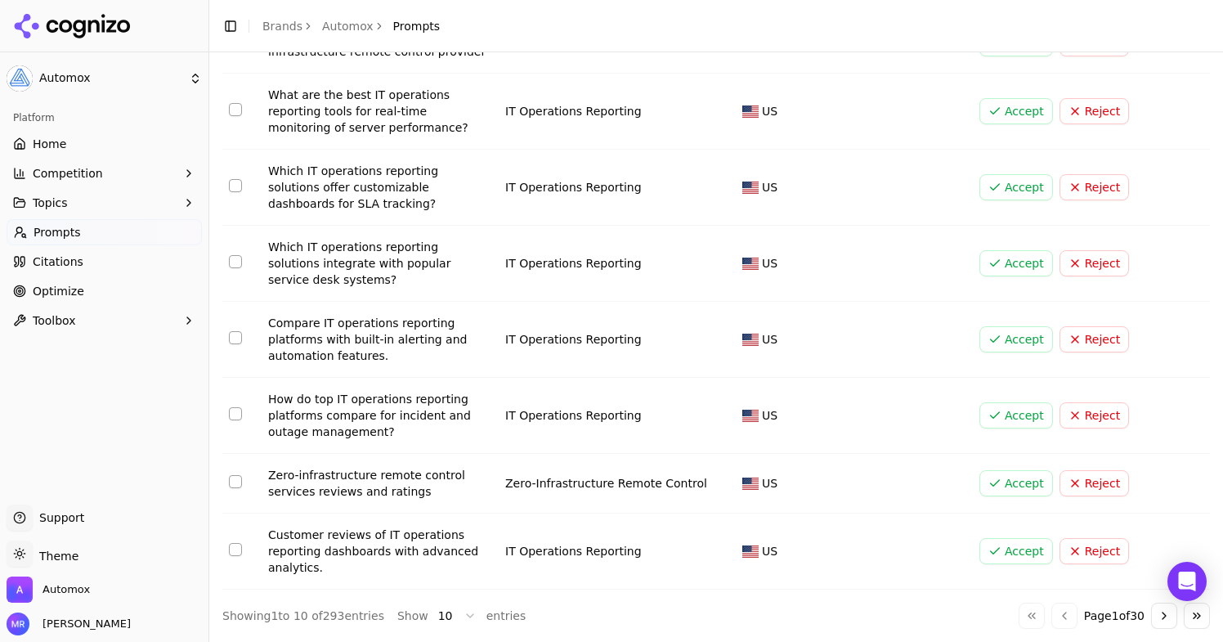
click at [989, 485] on button "Accept" at bounding box center [1016, 483] width 74 height 26
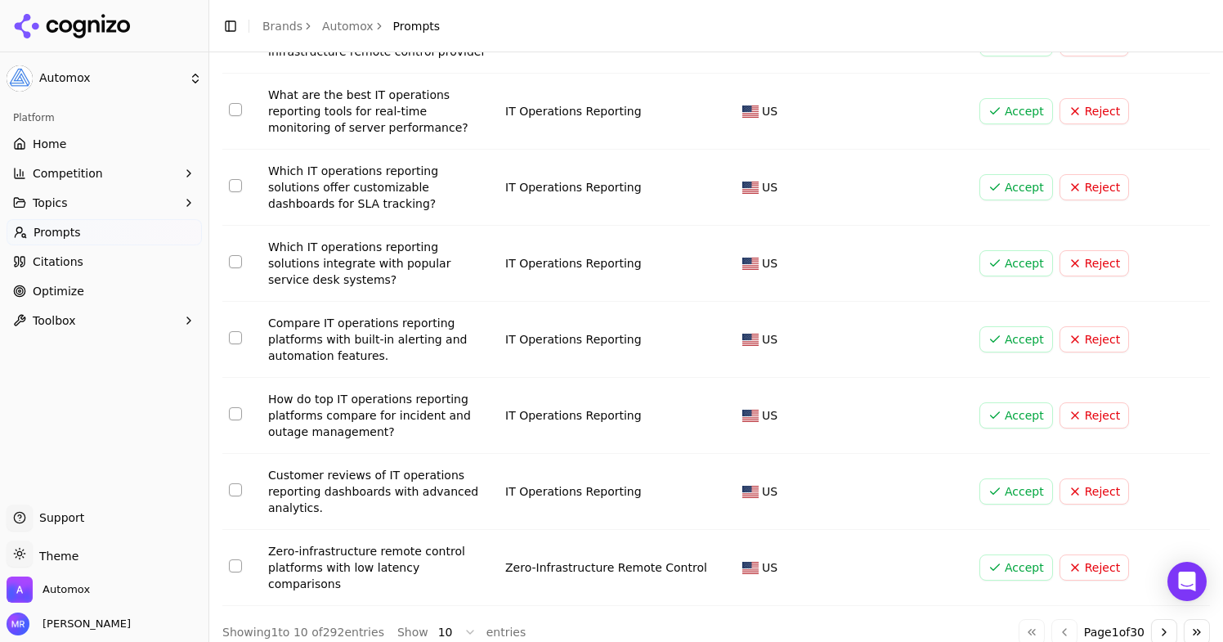
scroll to position [0, 0]
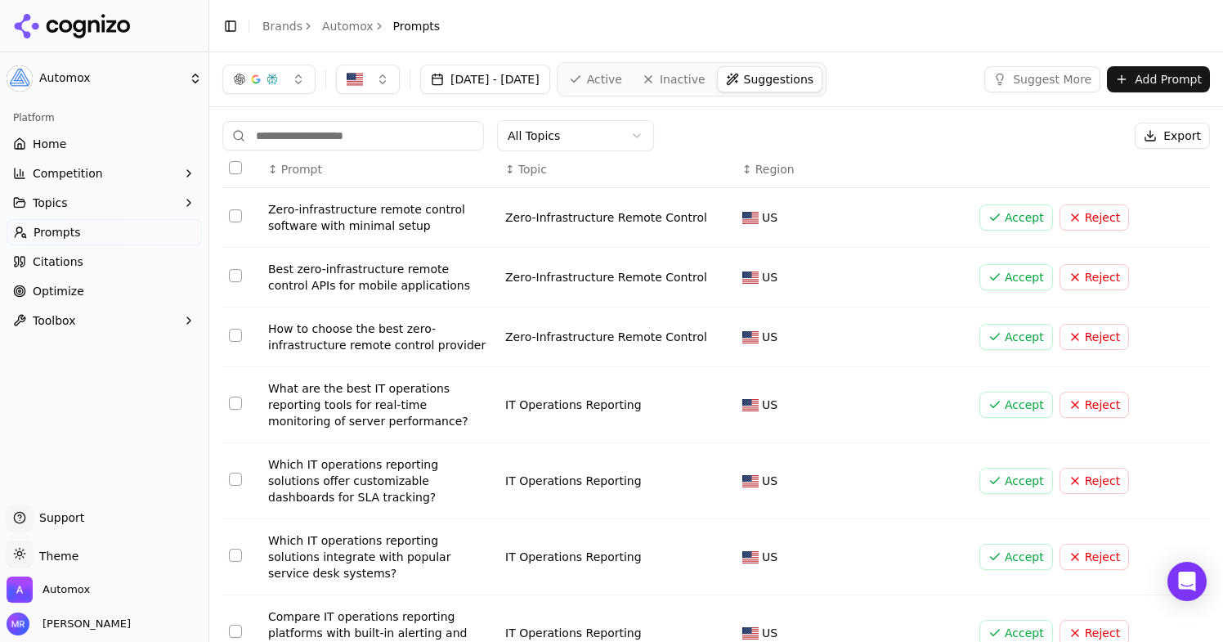
click at [998, 213] on button "Accept" at bounding box center [1016, 217] width 74 height 26
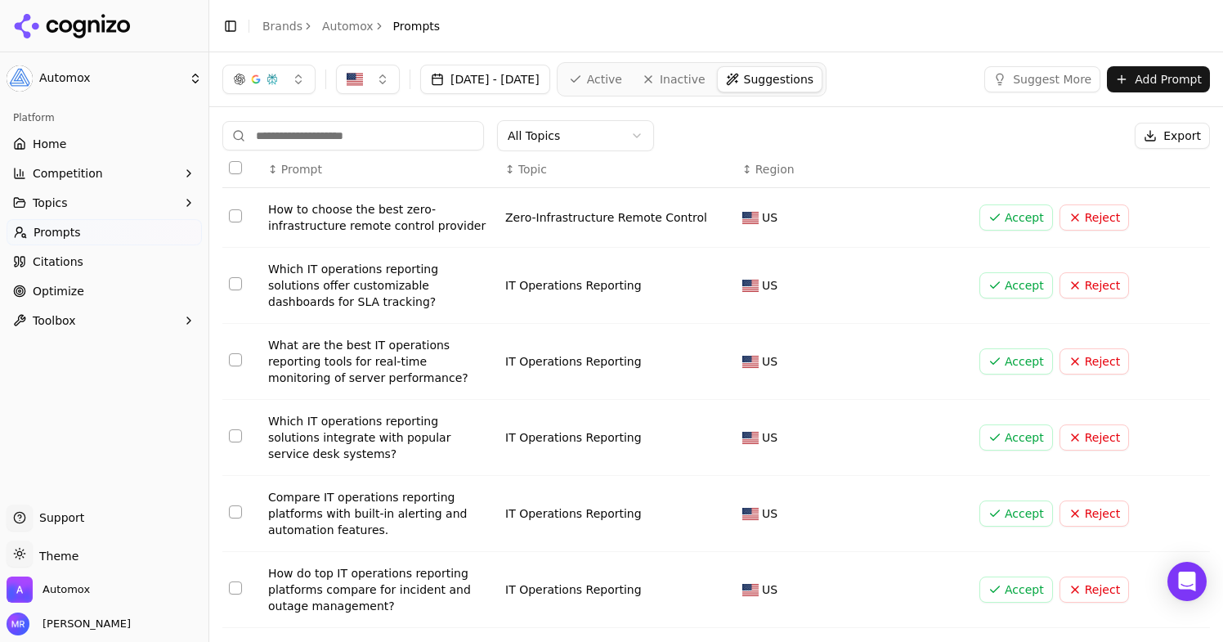
click at [1023, 79] on button "Suggest More" at bounding box center [1042, 79] width 116 height 26
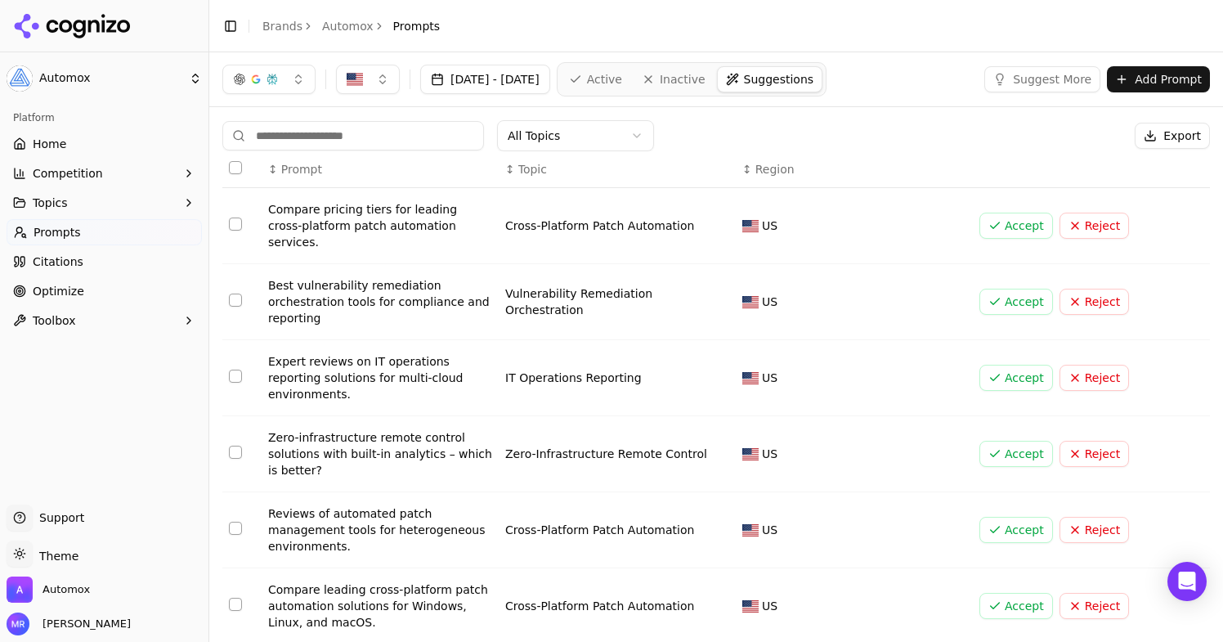
click at [234, 219] on button "Select row 1" at bounding box center [235, 223] width 13 height 13
click at [1015, 213] on button "Accept" at bounding box center [1016, 226] width 74 height 26
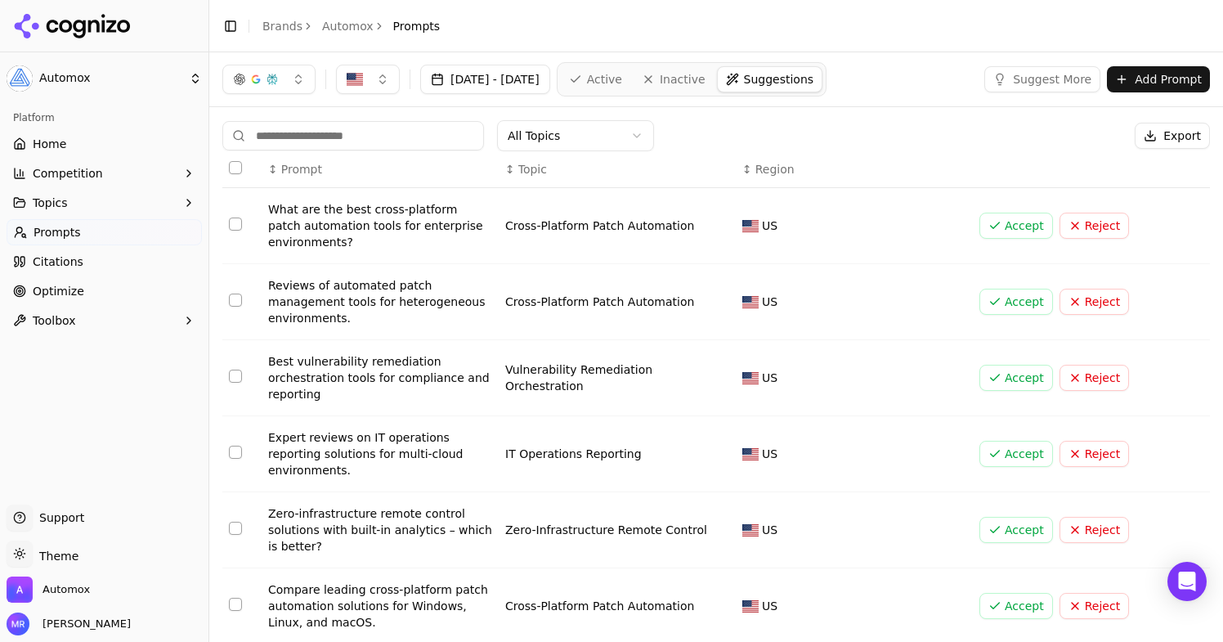
click at [1169, 78] on button "Add Prompt" at bounding box center [1158, 79] width 103 height 26
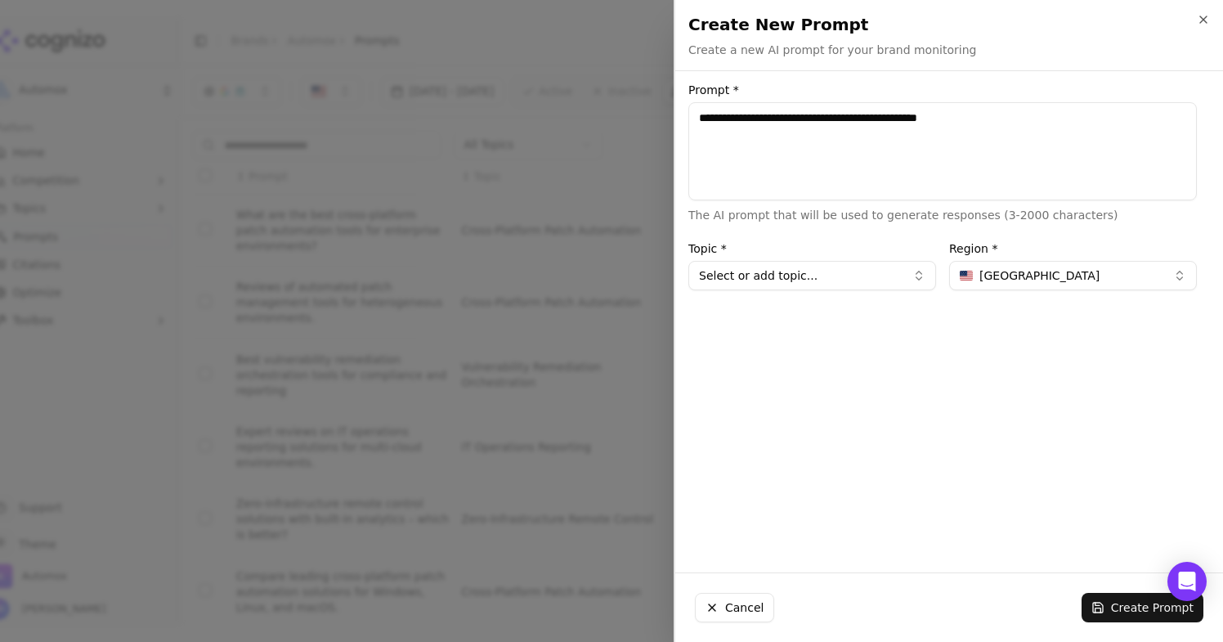
type textarea "**********"
click at [872, 278] on button "Select or add topic..." at bounding box center [812, 275] width 248 height 29
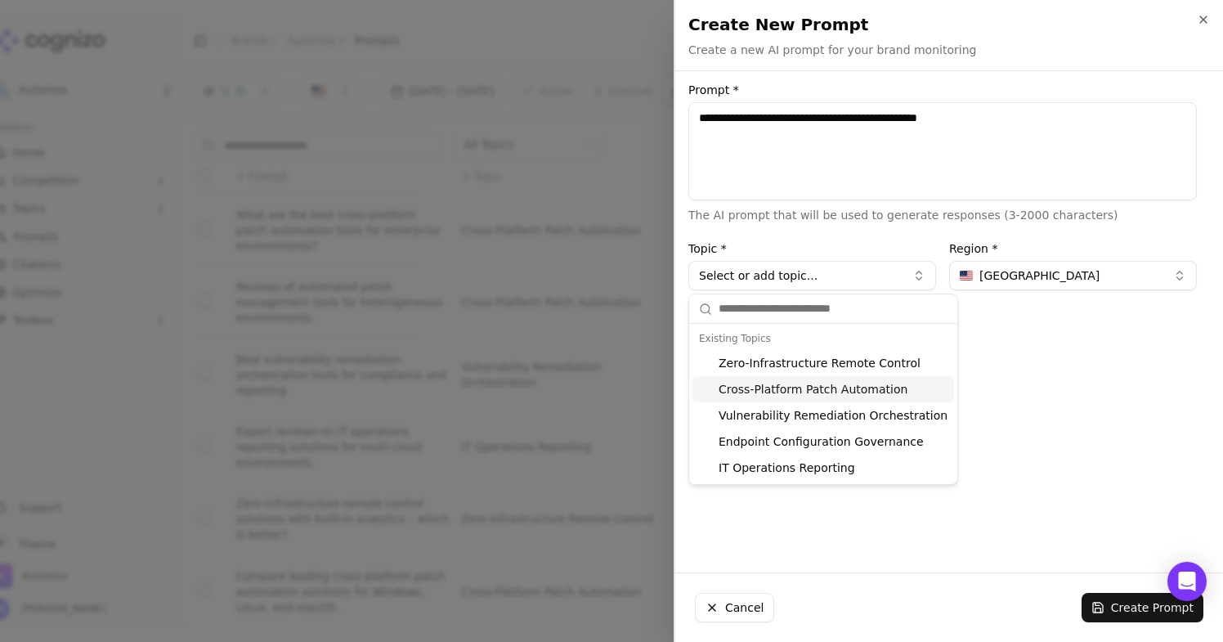
click at [852, 379] on div "Cross-Platform Patch Automation" at bounding box center [823, 389] width 262 height 26
type input "**********"
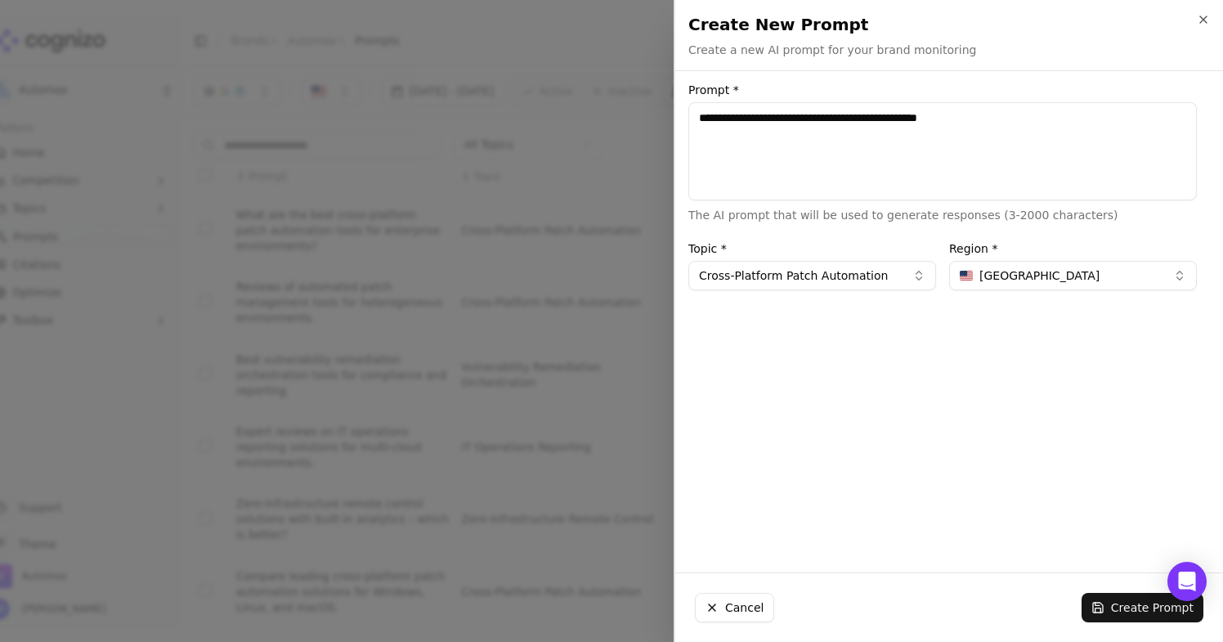
click at [1131, 607] on button "Create Prompt" at bounding box center [1142, 607] width 122 height 29
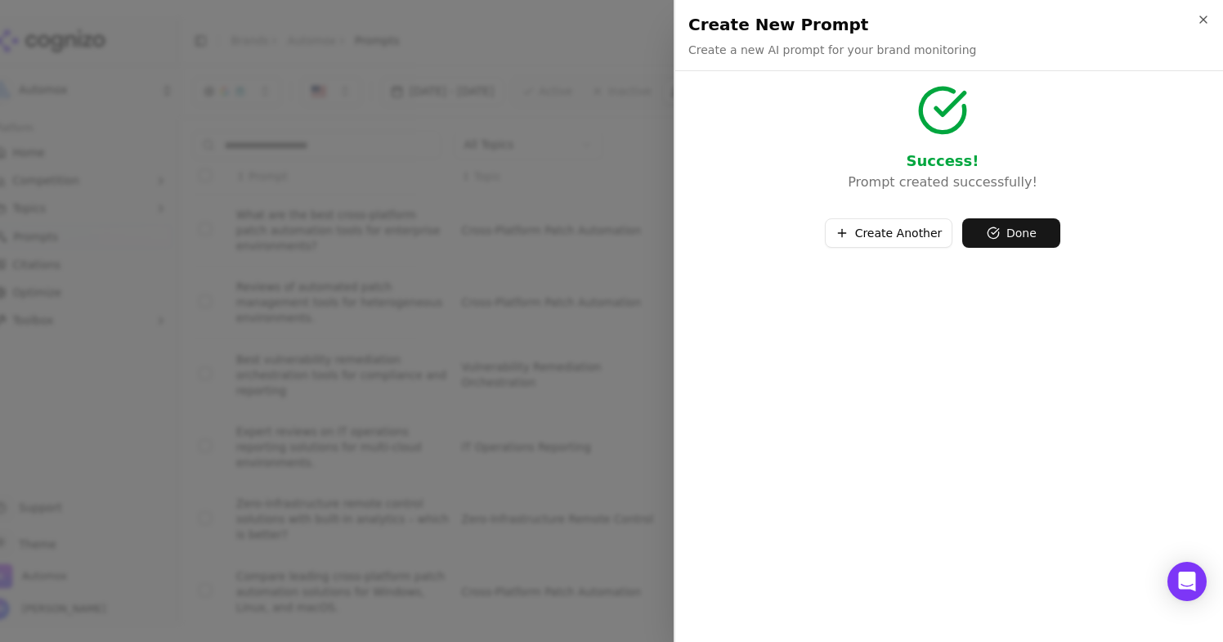
click at [882, 247] on button "Create Another" at bounding box center [889, 232] width 128 height 29
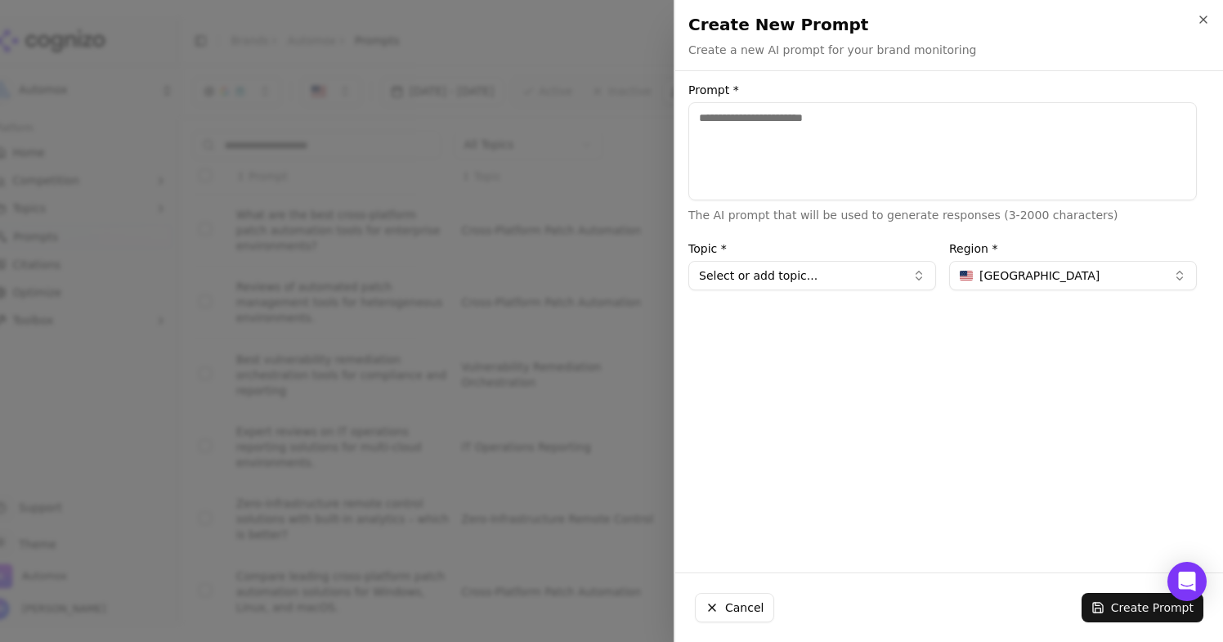
click at [839, 142] on textarea "Prompt *" at bounding box center [942, 151] width 508 height 98
paste textarea "**********"
type textarea "**********"
click at [825, 271] on button "Select or add topic..." at bounding box center [812, 275] width 248 height 29
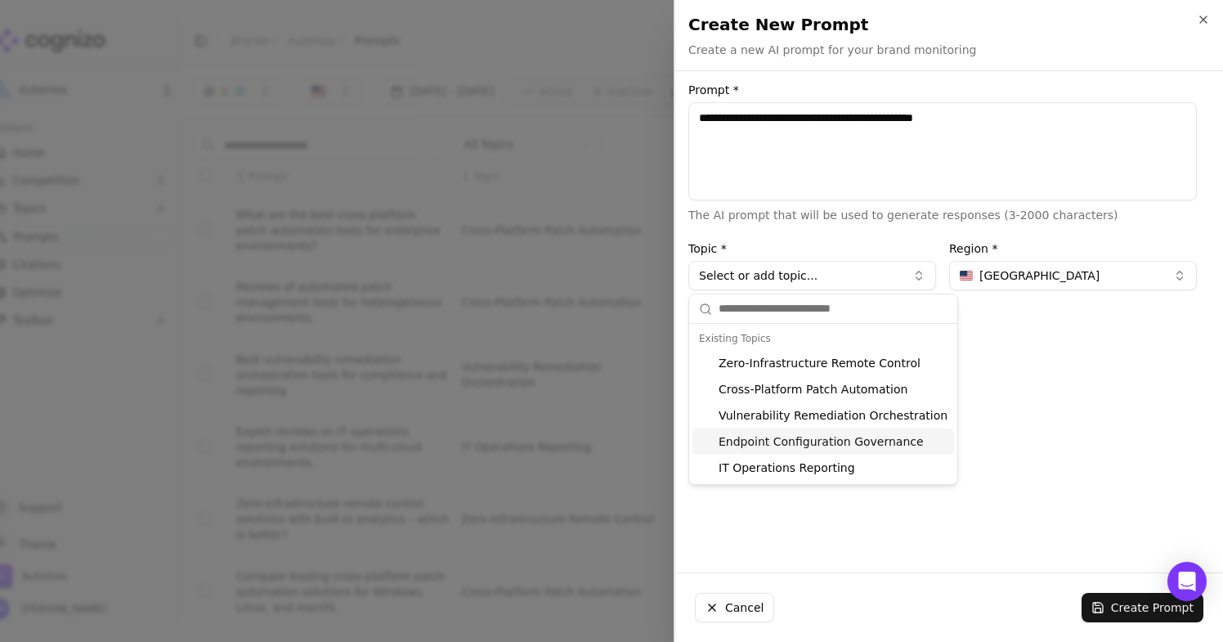
click at [831, 437] on div "Endpoint Configuration Governance" at bounding box center [823, 441] width 262 height 26
type input "**********"
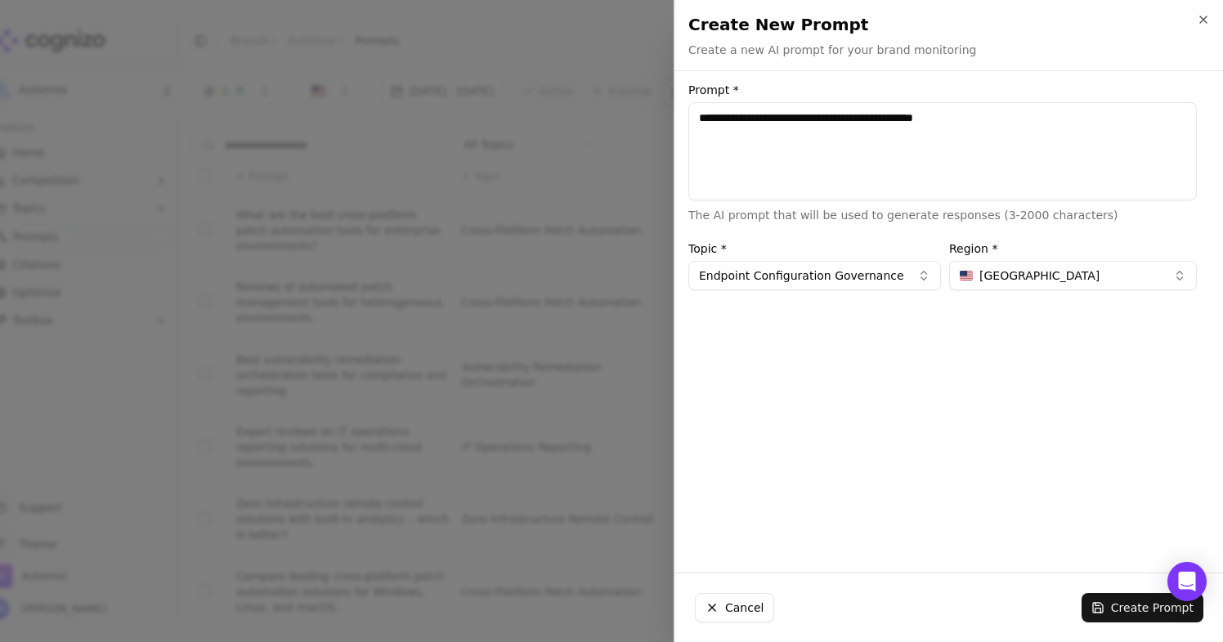
click at [1125, 594] on button "Create Prompt" at bounding box center [1142, 607] width 122 height 29
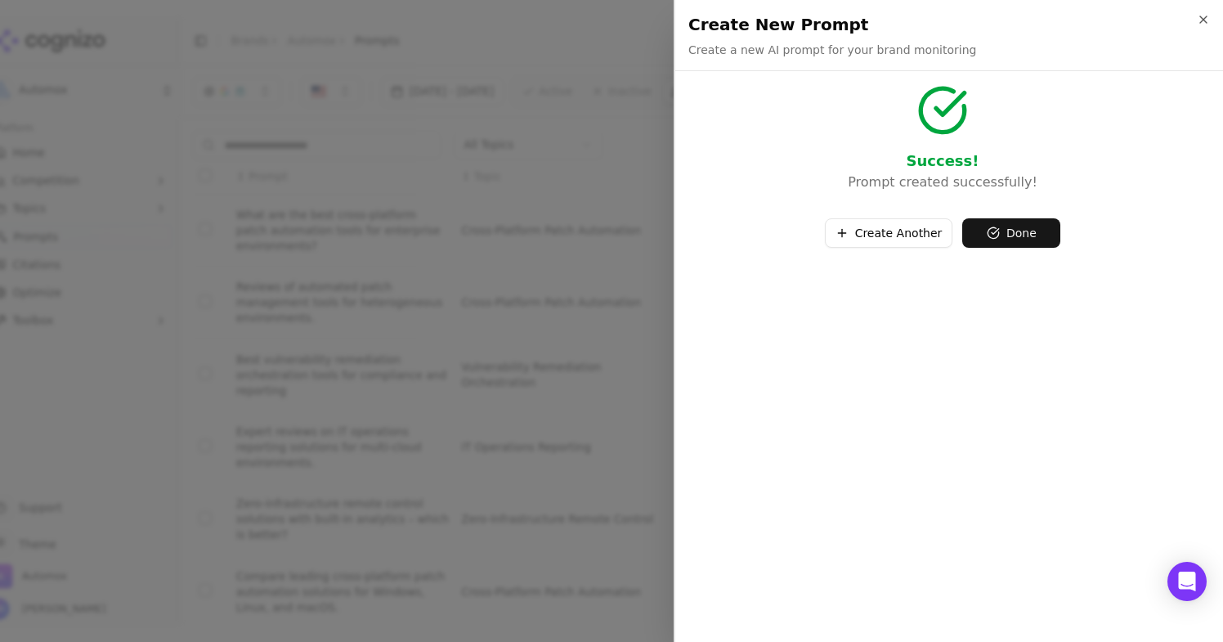
click at [864, 238] on button "Create Another" at bounding box center [889, 232] width 128 height 29
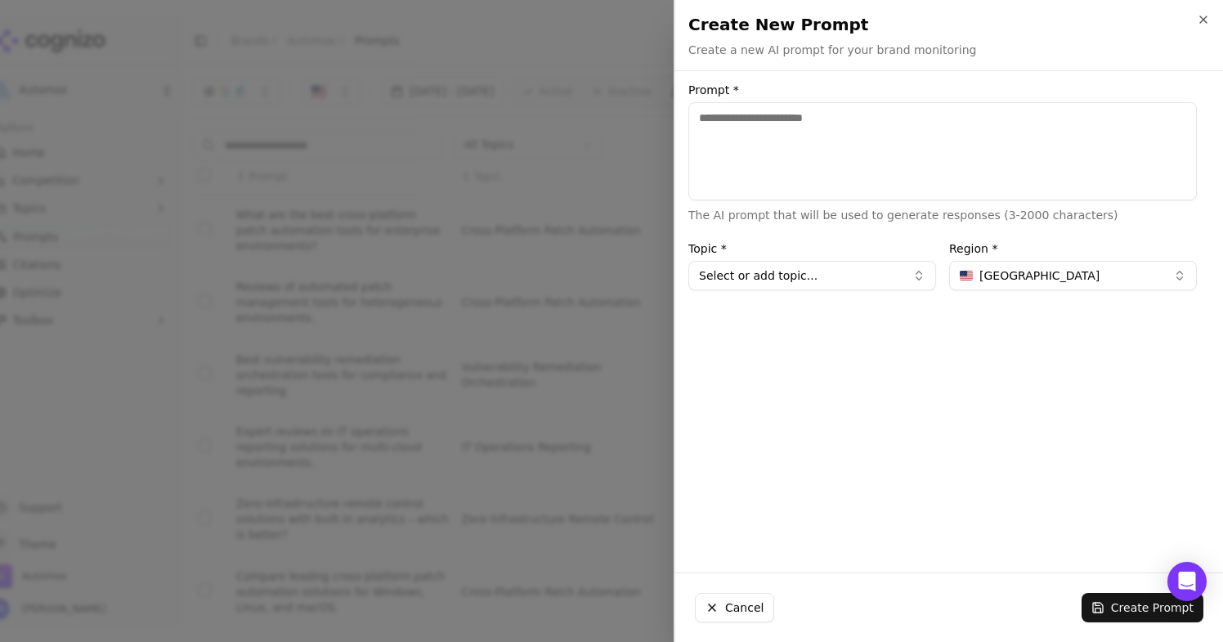
click at [822, 175] on textarea "Prompt *" at bounding box center [942, 151] width 508 height 98
paste textarea "**********"
type textarea "**********"
click at [815, 276] on button "Select or add topic..." at bounding box center [812, 275] width 248 height 29
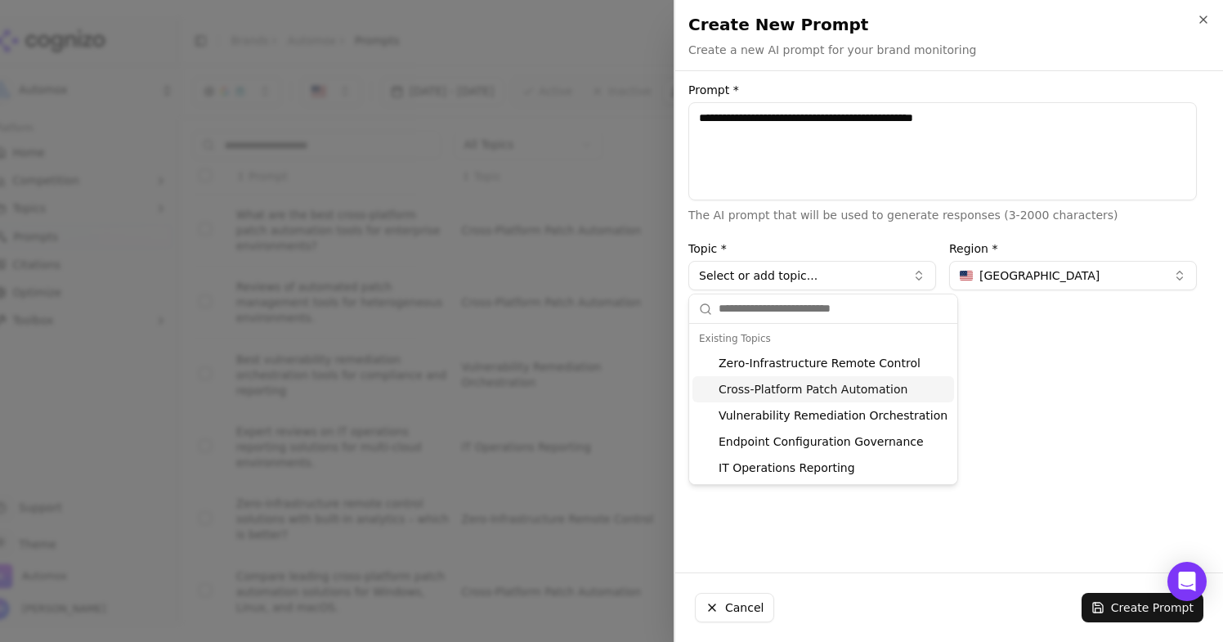
click at [805, 389] on div "Cross-Platform Patch Automation" at bounding box center [823, 389] width 262 height 26
type input "**********"
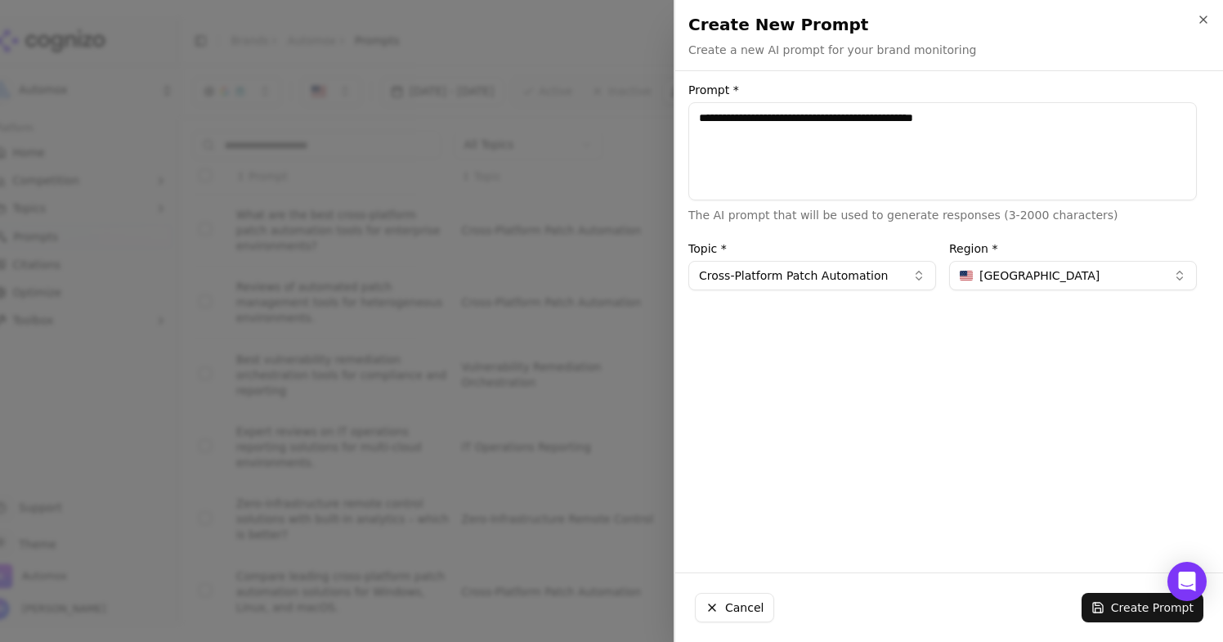
click at [1124, 605] on button "Create Prompt" at bounding box center [1142, 607] width 122 height 29
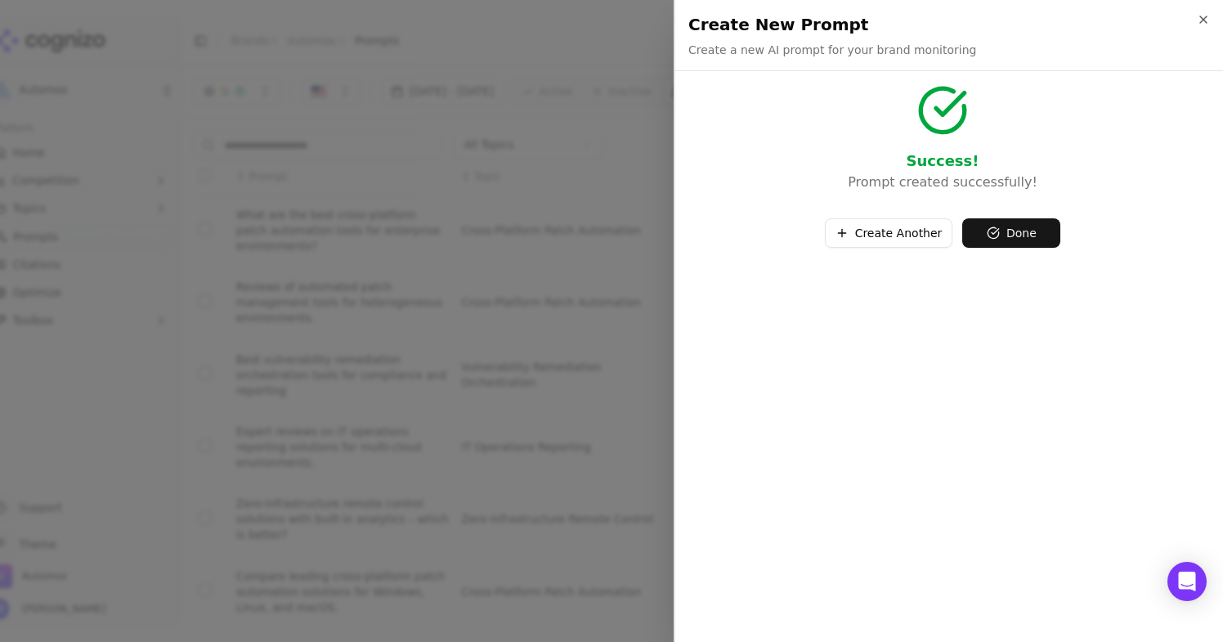
click at [913, 232] on button "Create Another" at bounding box center [889, 232] width 128 height 29
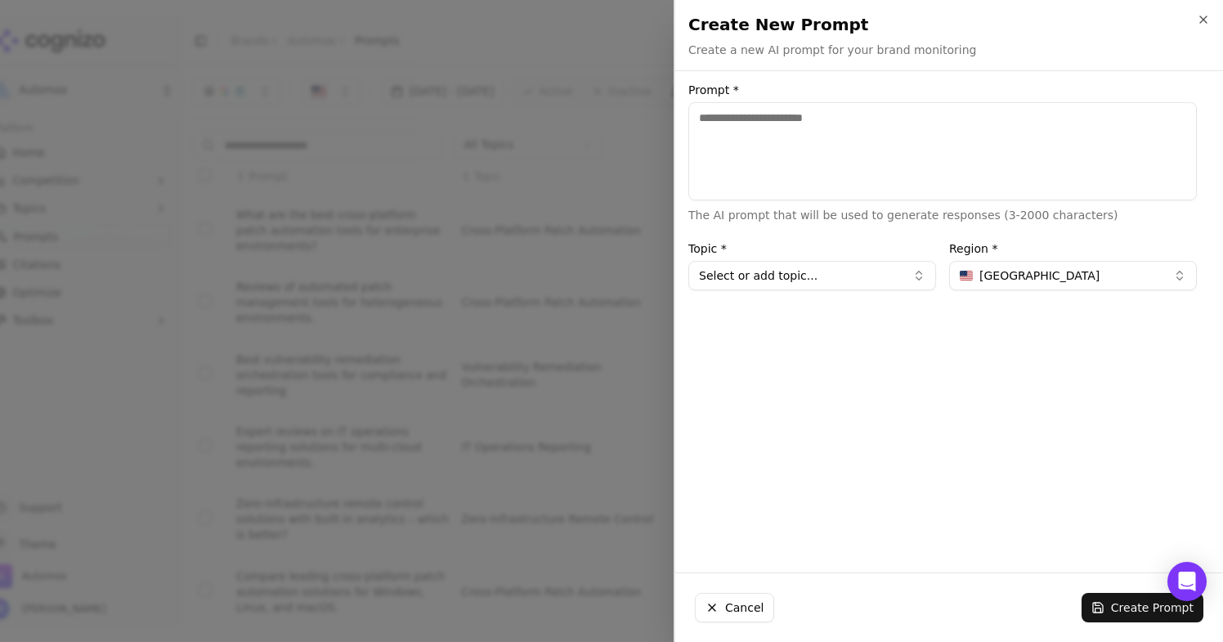
click at [825, 150] on textarea "Prompt *" at bounding box center [942, 151] width 508 height 98
paste textarea "**********"
type textarea "**********"
click at [833, 267] on button "Select or add topic..." at bounding box center [812, 275] width 248 height 29
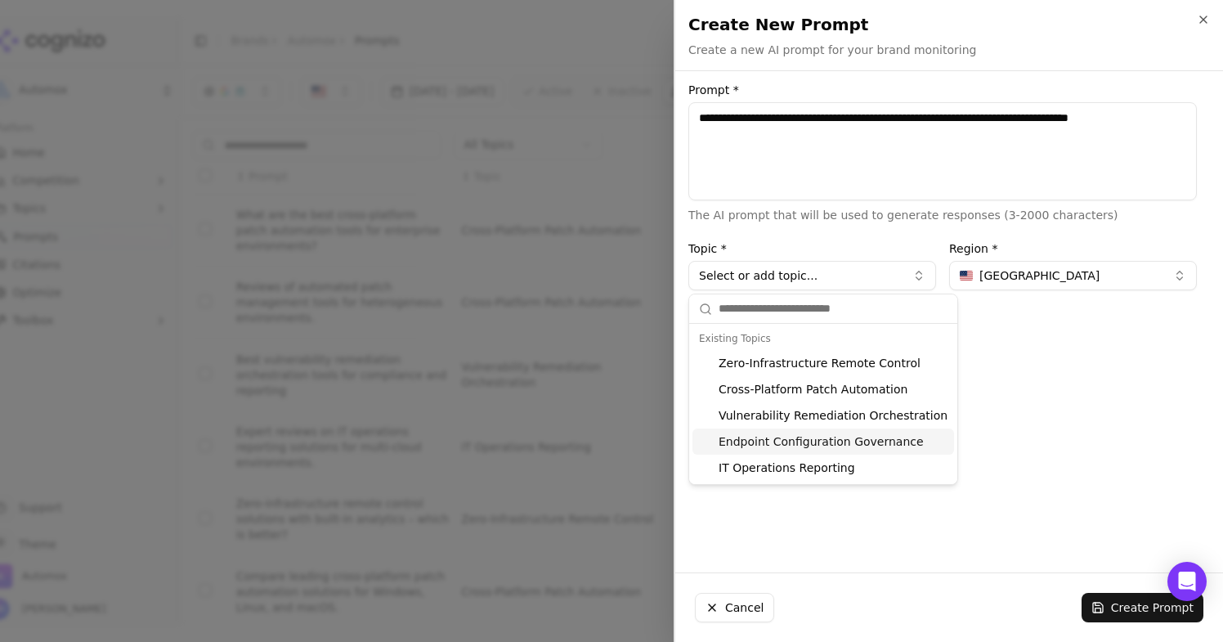
click at [842, 441] on div "Endpoint Configuration Governance" at bounding box center [823, 441] width 262 height 26
type input "**********"
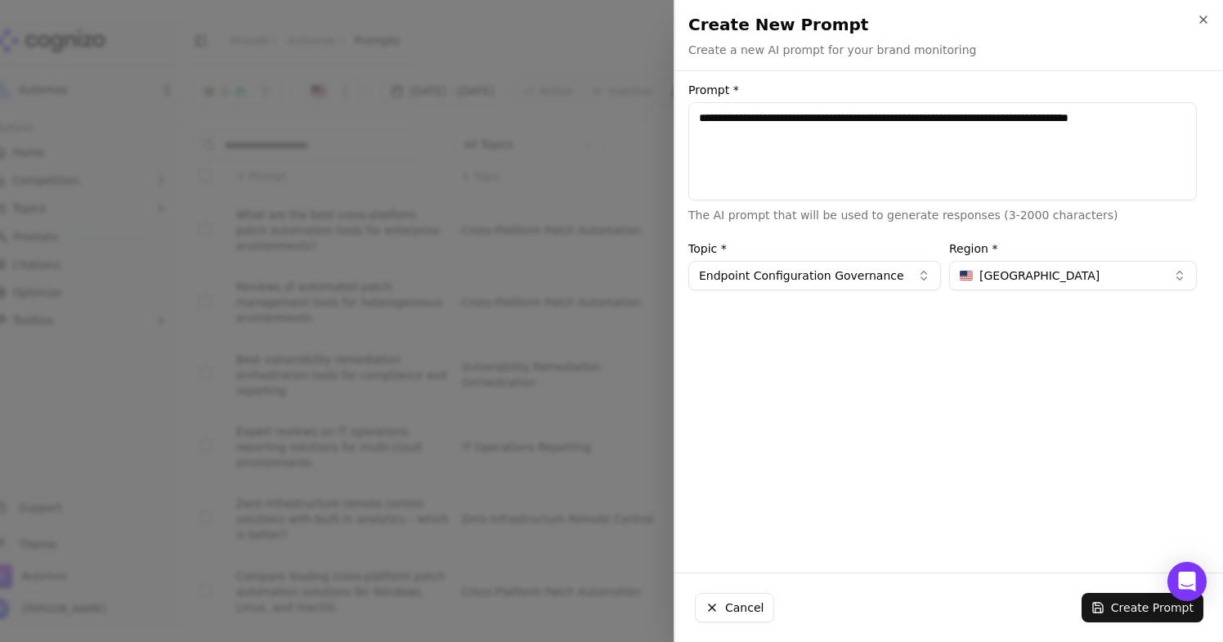
click at [1119, 607] on button "Create Prompt" at bounding box center [1142, 607] width 122 height 29
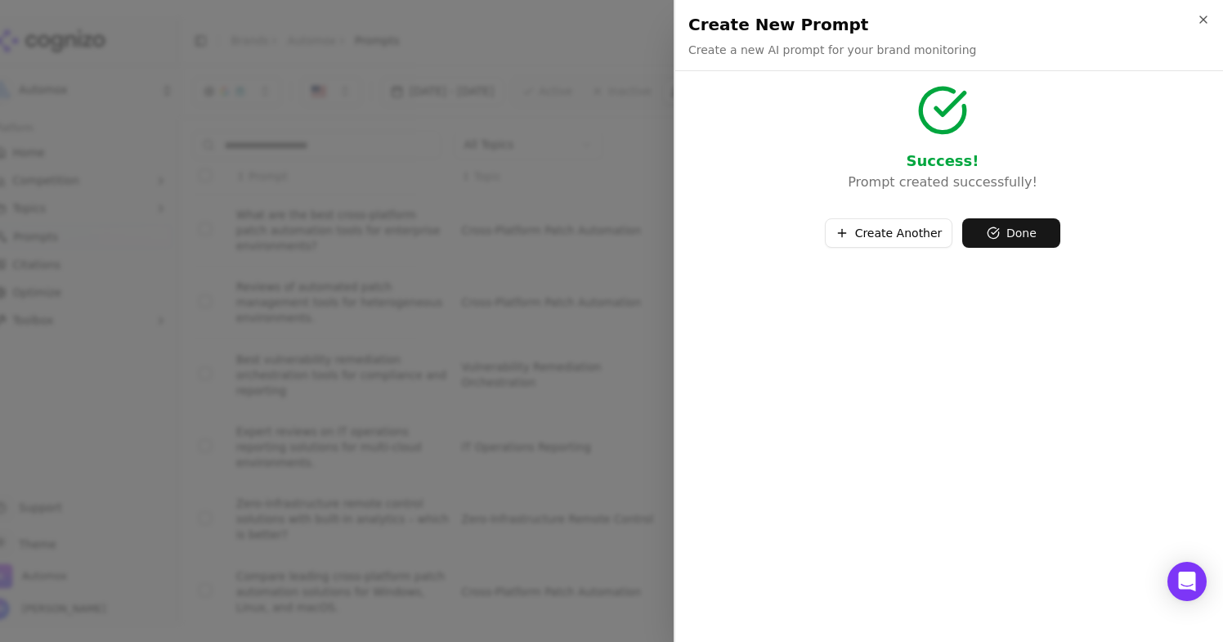
click at [909, 228] on button "Create Another" at bounding box center [889, 232] width 128 height 29
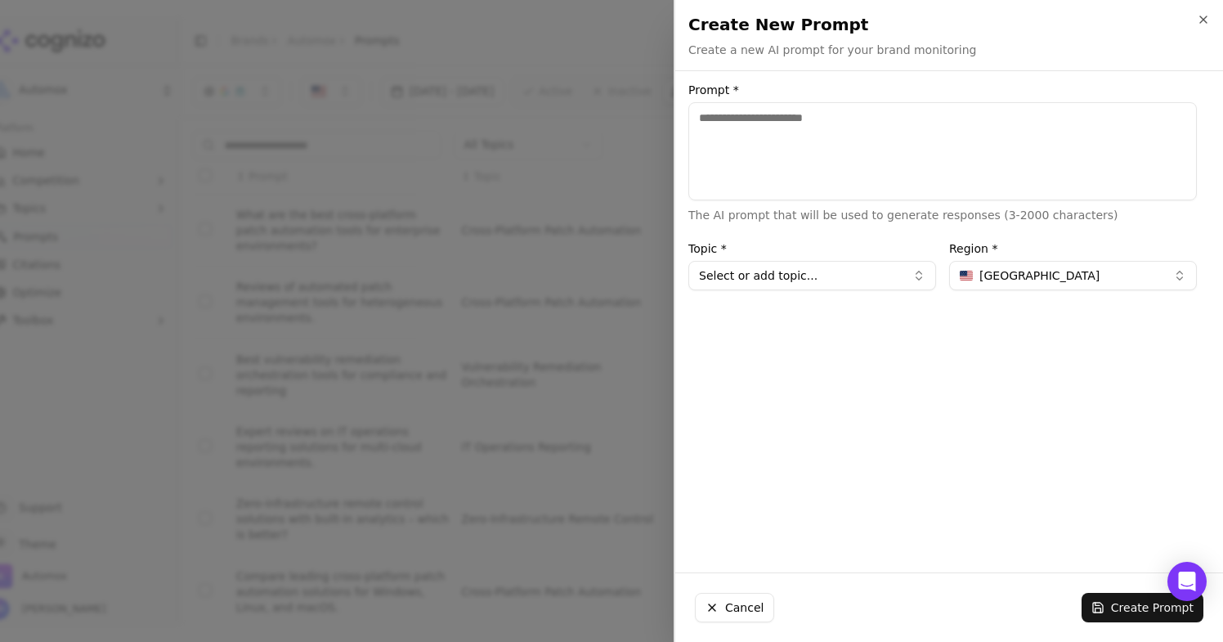
click at [842, 146] on textarea "Prompt *" at bounding box center [942, 151] width 508 height 98
paste textarea "**********"
type textarea "**********"
click at [802, 264] on button "Select or add topic..." at bounding box center [812, 275] width 248 height 29
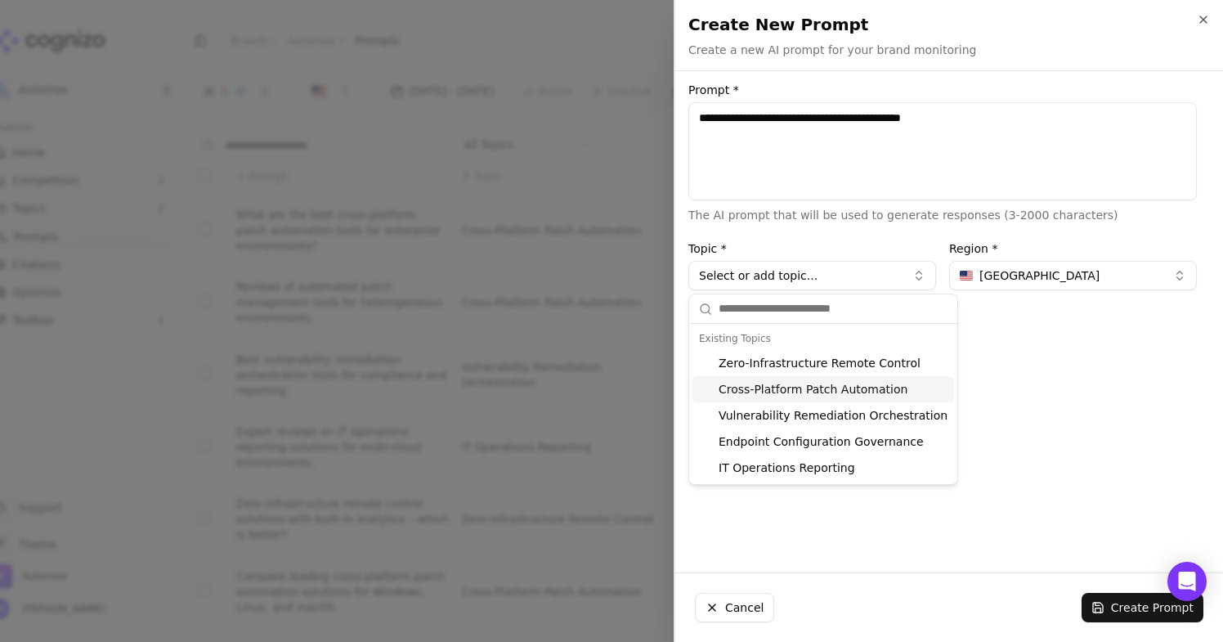
click at [808, 386] on div "Cross-Platform Patch Automation" at bounding box center [823, 389] width 262 height 26
type input "**********"
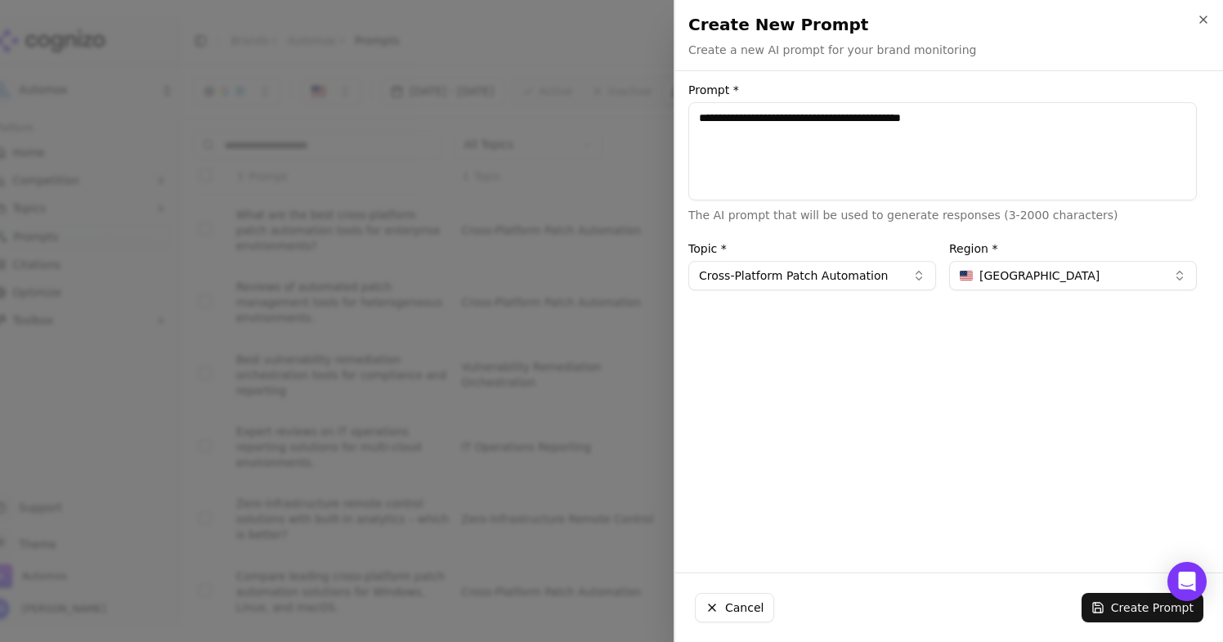
click at [1118, 614] on button "Create Prompt" at bounding box center [1142, 607] width 122 height 29
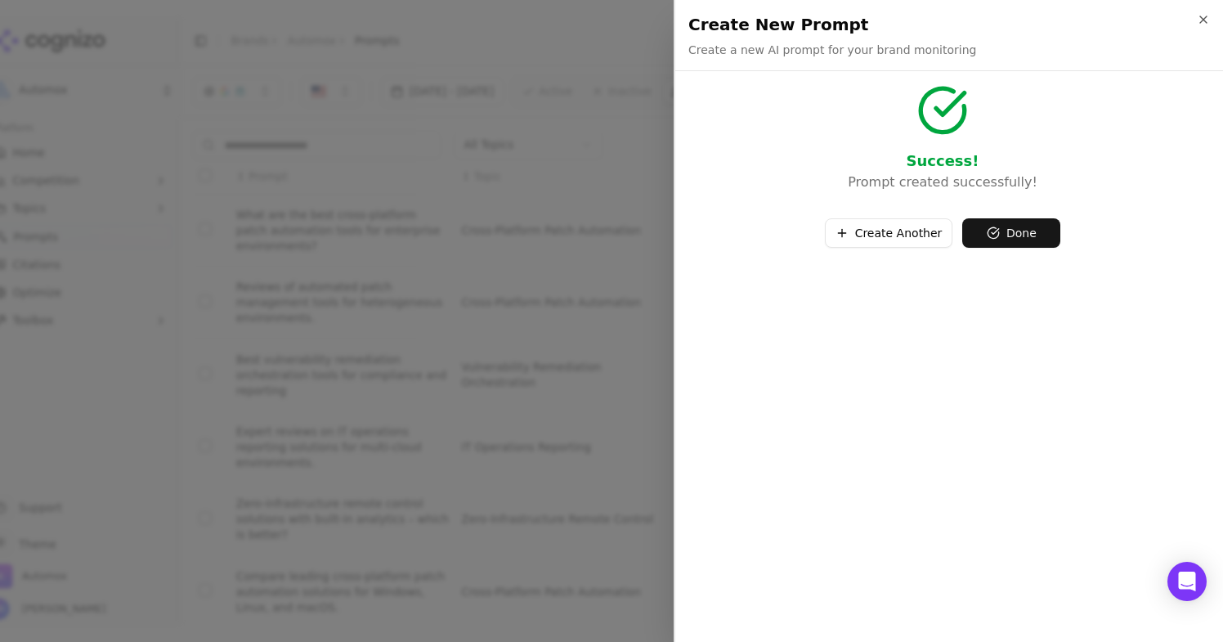
click at [894, 253] on div "Success! Prompt created successfully! Create Another Done" at bounding box center [942, 362] width 535 height 557
click at [897, 231] on button "Create Another" at bounding box center [889, 232] width 128 height 29
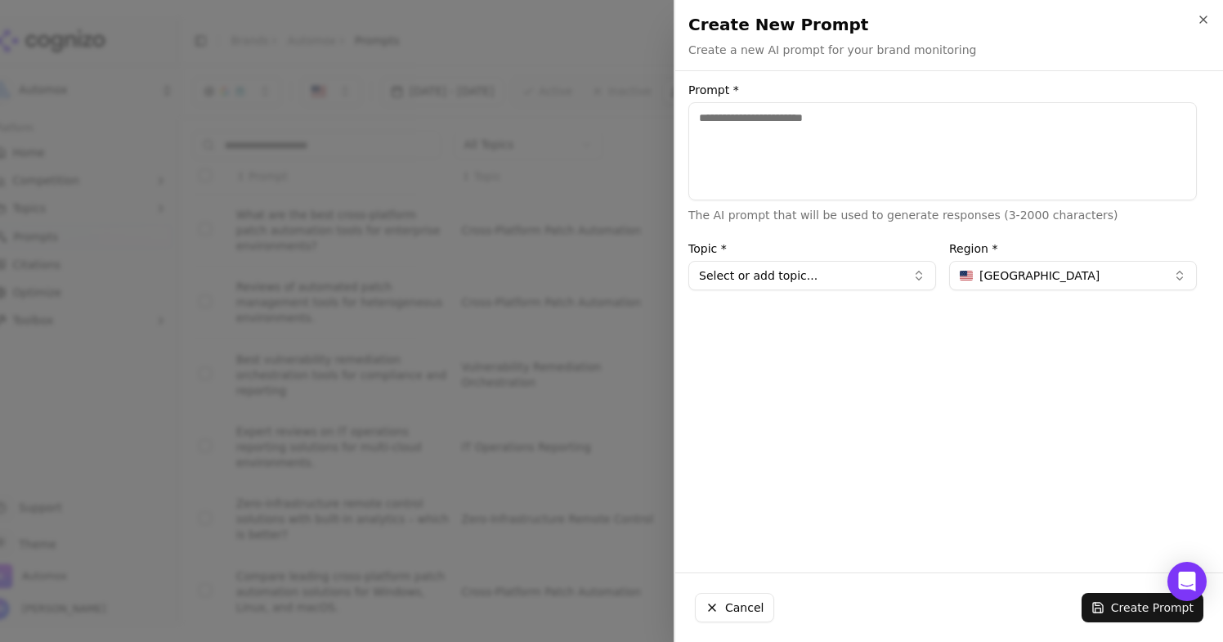
click at [808, 175] on textarea "Prompt *" at bounding box center [942, 151] width 508 height 98
paste textarea "**********"
type textarea "**********"
click at [815, 282] on button "Select or add topic..." at bounding box center [812, 275] width 248 height 29
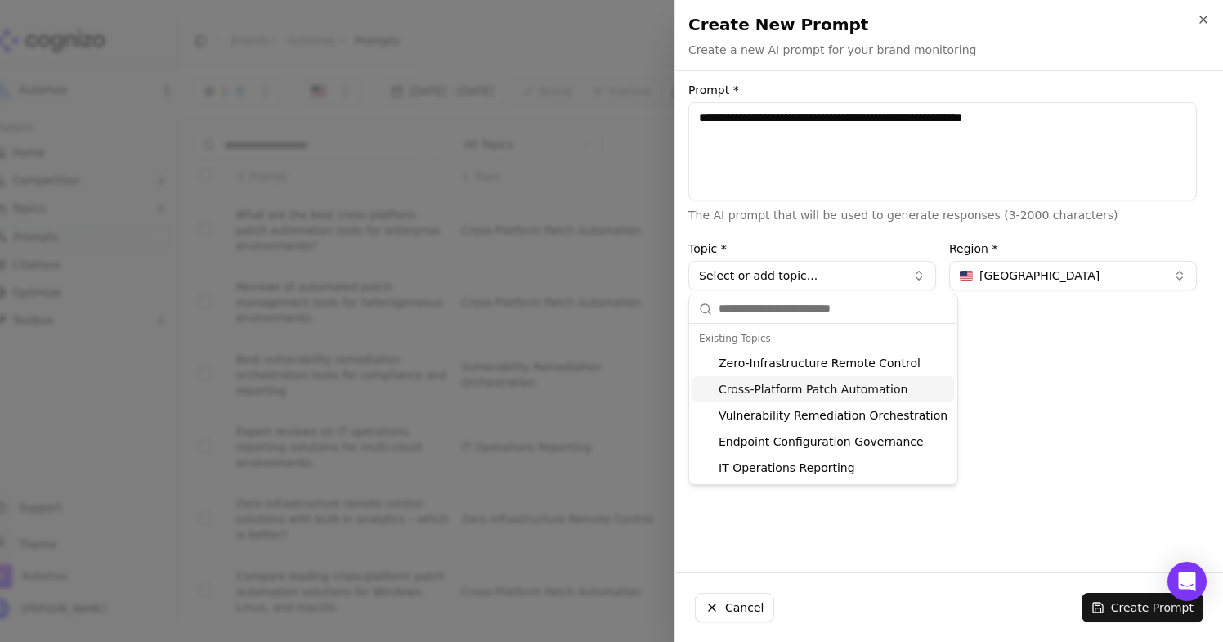
click at [815, 393] on div "Cross-Platform Patch Automation" at bounding box center [823, 389] width 262 height 26
type input "**********"
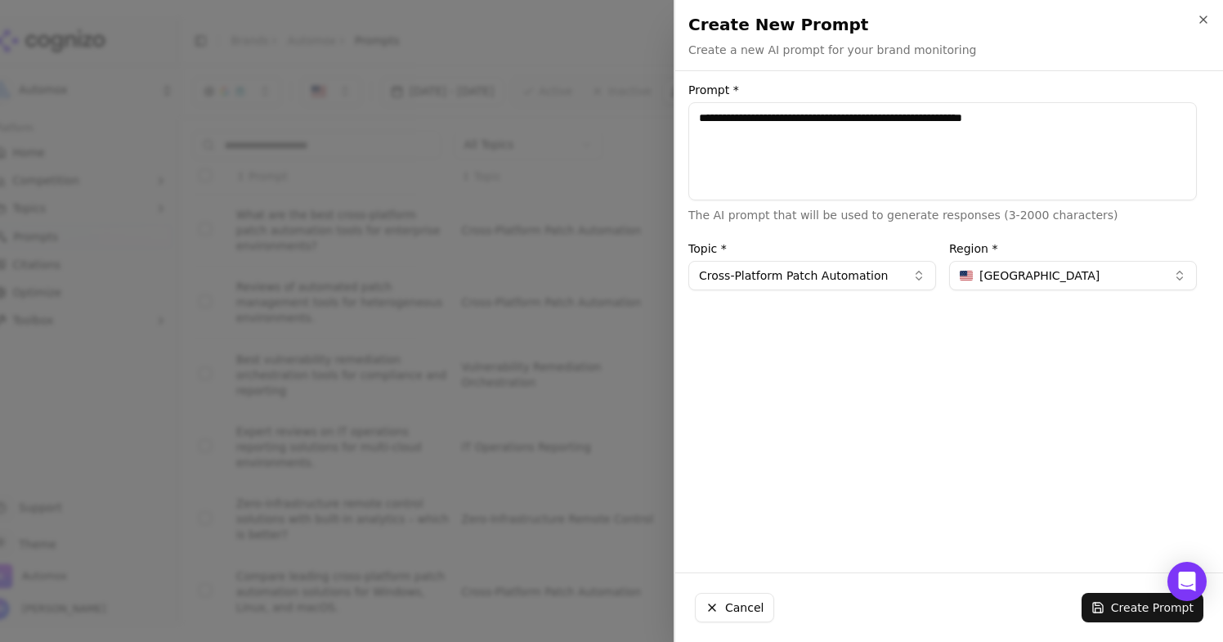
click at [1117, 606] on button "Create Prompt" at bounding box center [1142, 607] width 122 height 29
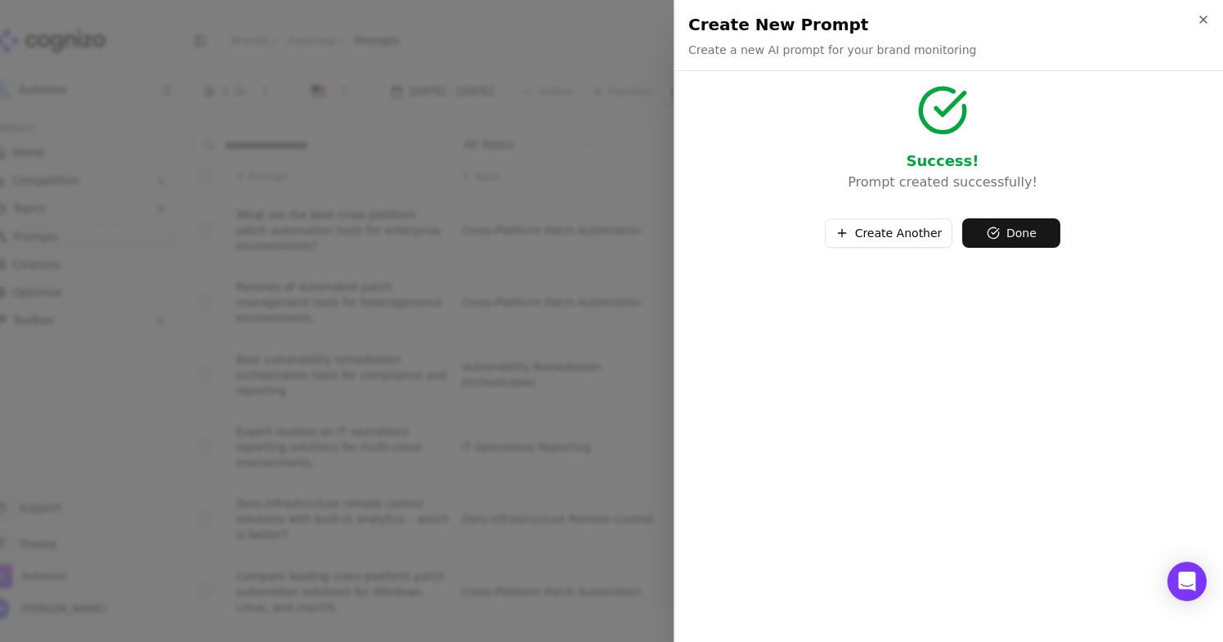
click at [920, 233] on button "Create Another" at bounding box center [889, 232] width 128 height 29
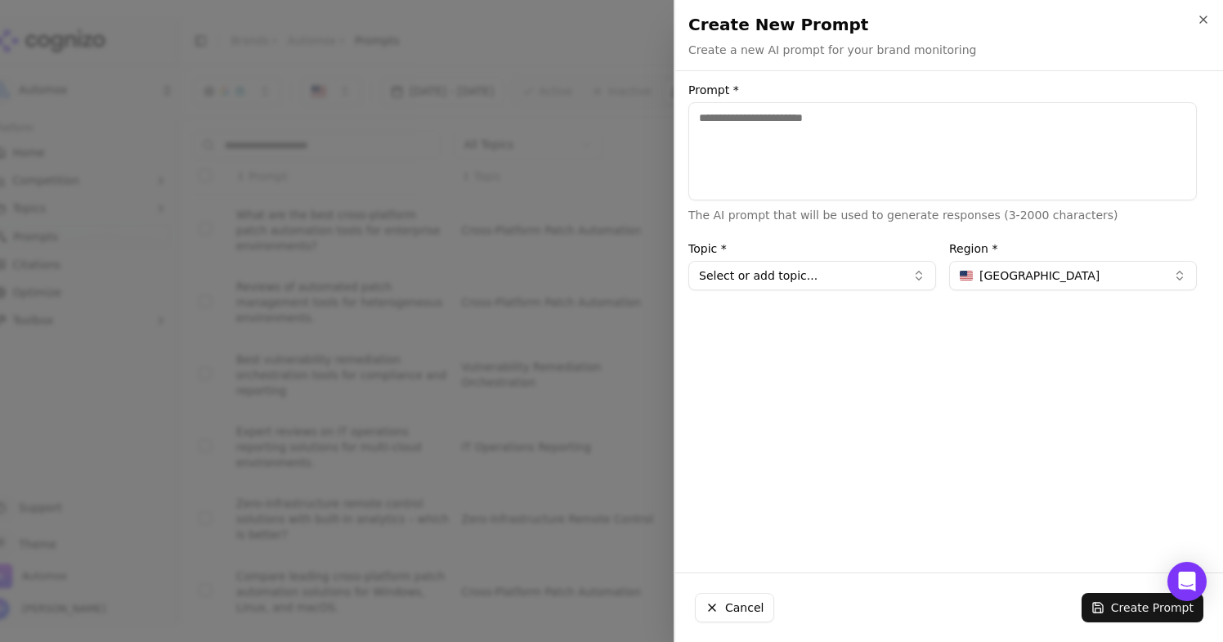
click at [825, 159] on textarea "Prompt *" at bounding box center [942, 151] width 508 height 98
paste textarea "**********"
type textarea "**********"
click at [875, 263] on button "Select or add topic..." at bounding box center [812, 275] width 248 height 29
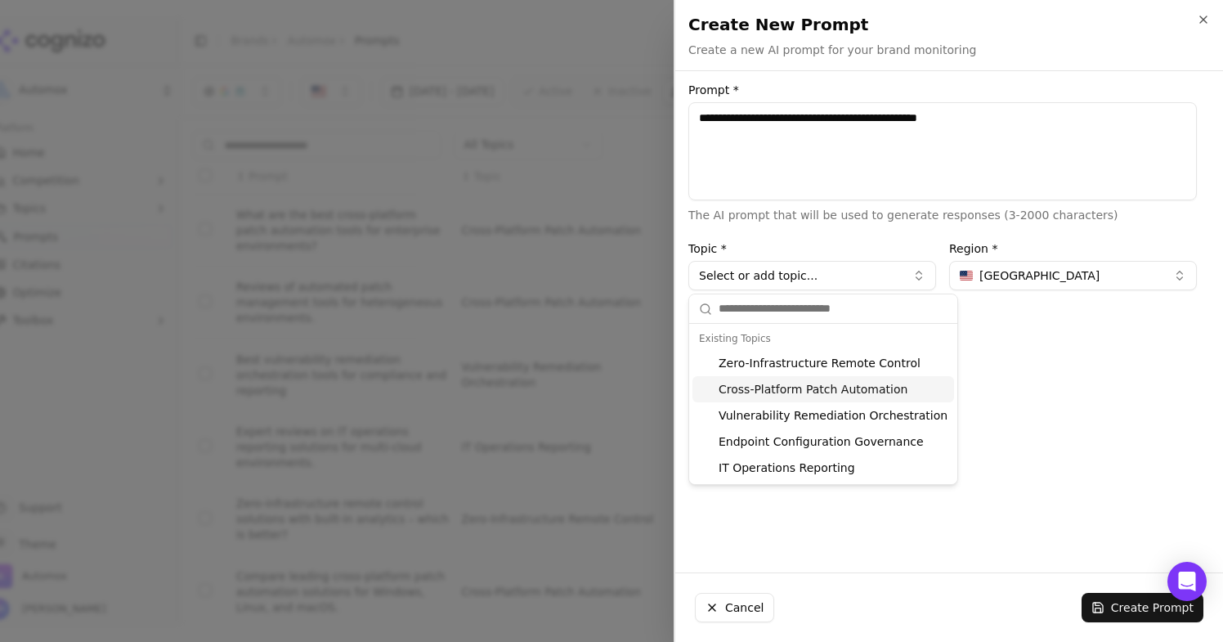
click at [835, 384] on div "Cross-Platform Patch Automation" at bounding box center [823, 389] width 262 height 26
type input "**********"
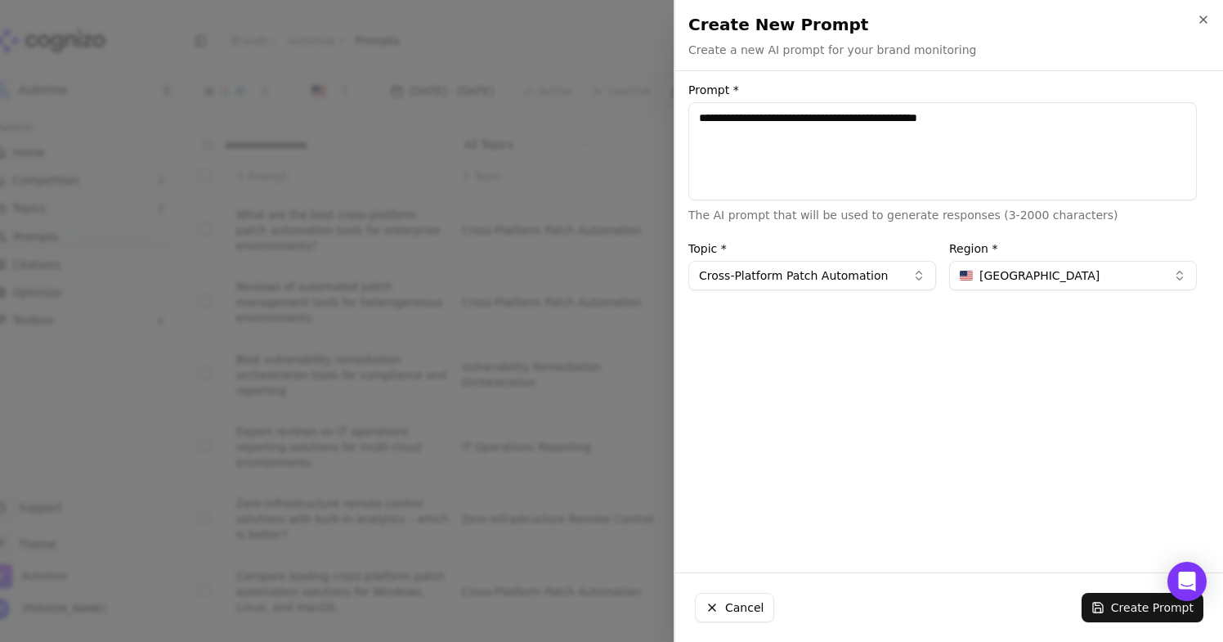
click at [1105, 602] on button "Create Prompt" at bounding box center [1142, 607] width 122 height 29
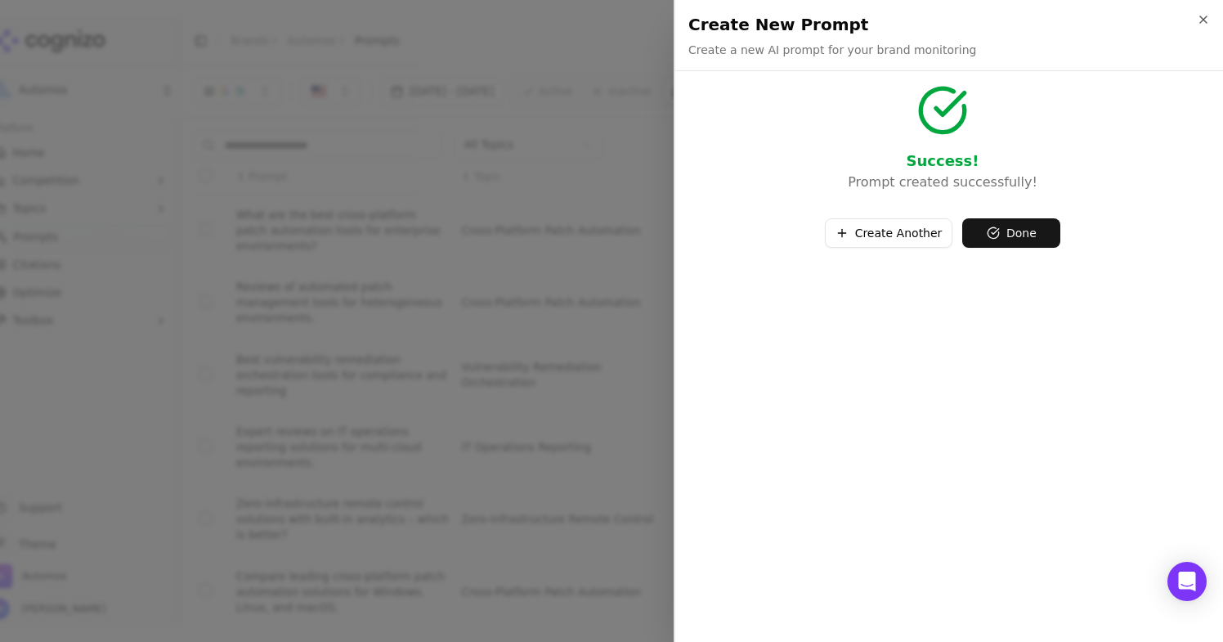
click at [897, 224] on button "Create Another" at bounding box center [889, 232] width 128 height 29
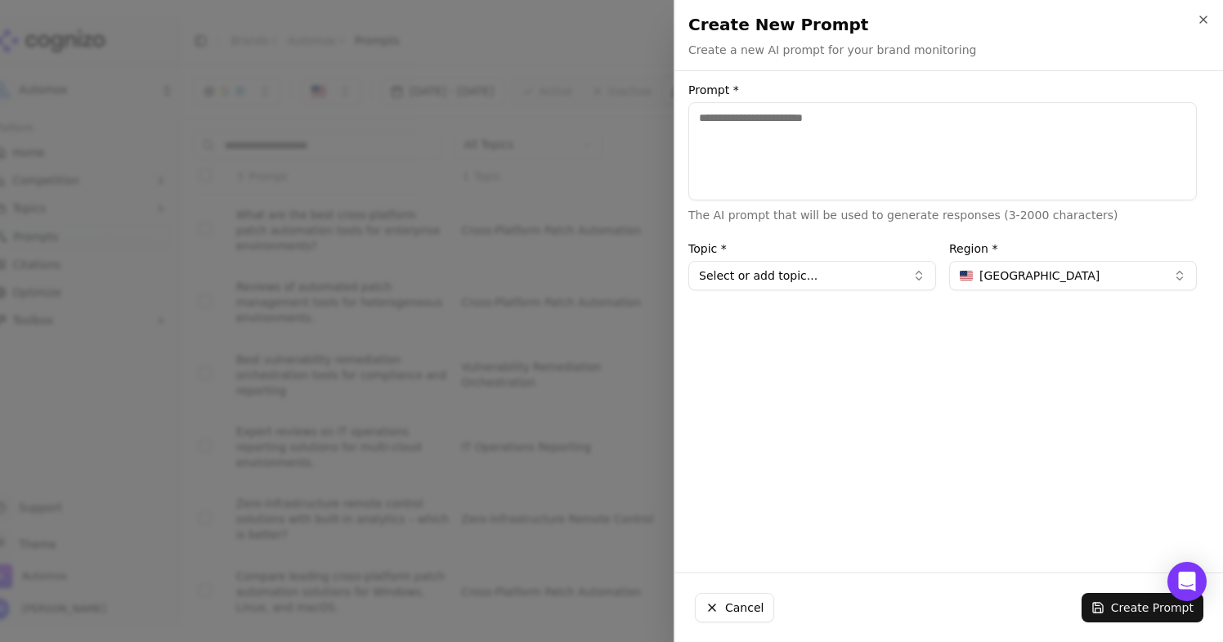
click at [829, 159] on textarea "Prompt *" at bounding box center [942, 151] width 508 height 98
paste textarea "**********"
type textarea "**********"
click at [824, 284] on button "Select or add topic..." at bounding box center [812, 275] width 248 height 29
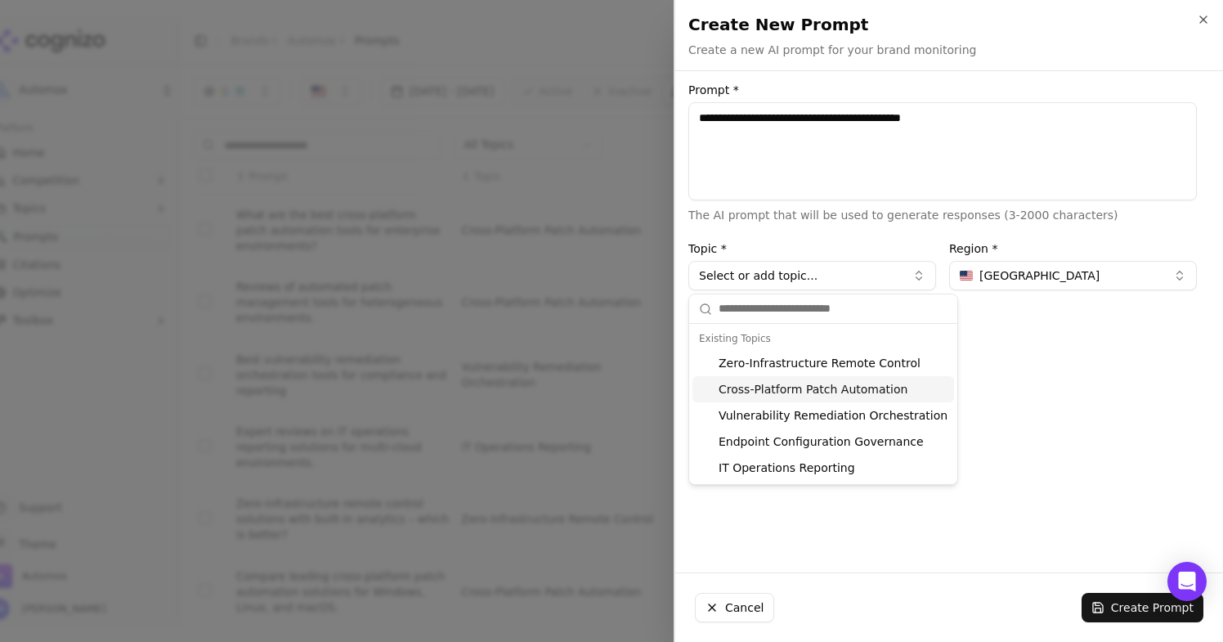
click at [829, 382] on div "Cross-Platform Patch Automation" at bounding box center [823, 389] width 262 height 26
type input "**********"
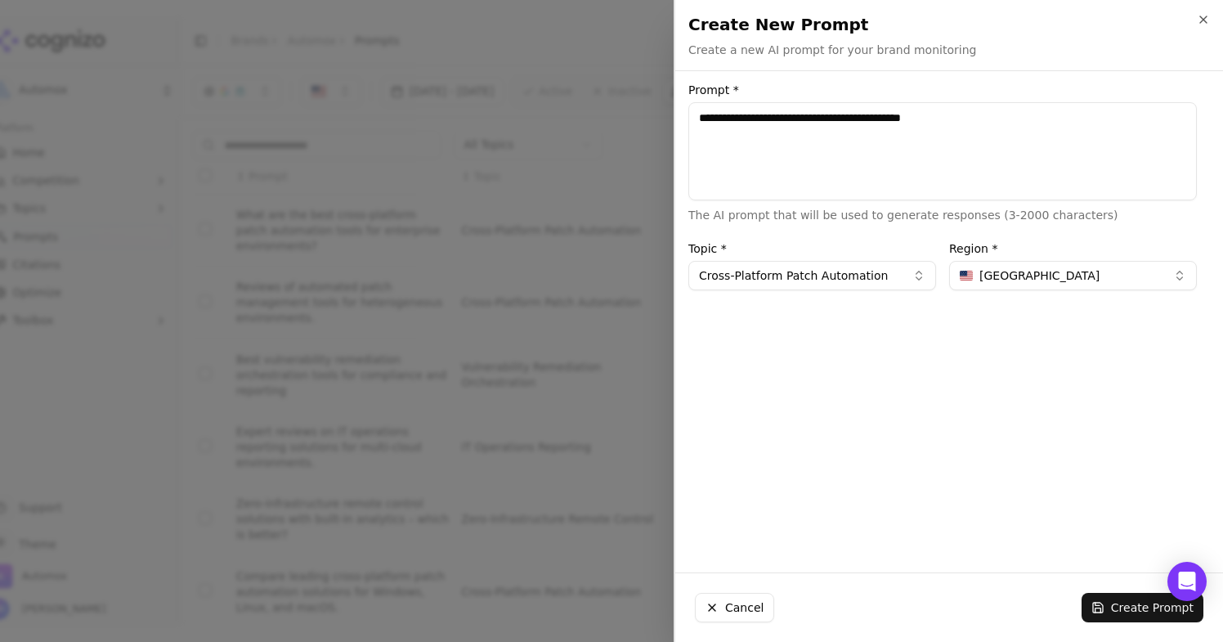
click at [1118, 599] on button "Create Prompt" at bounding box center [1142, 607] width 122 height 29
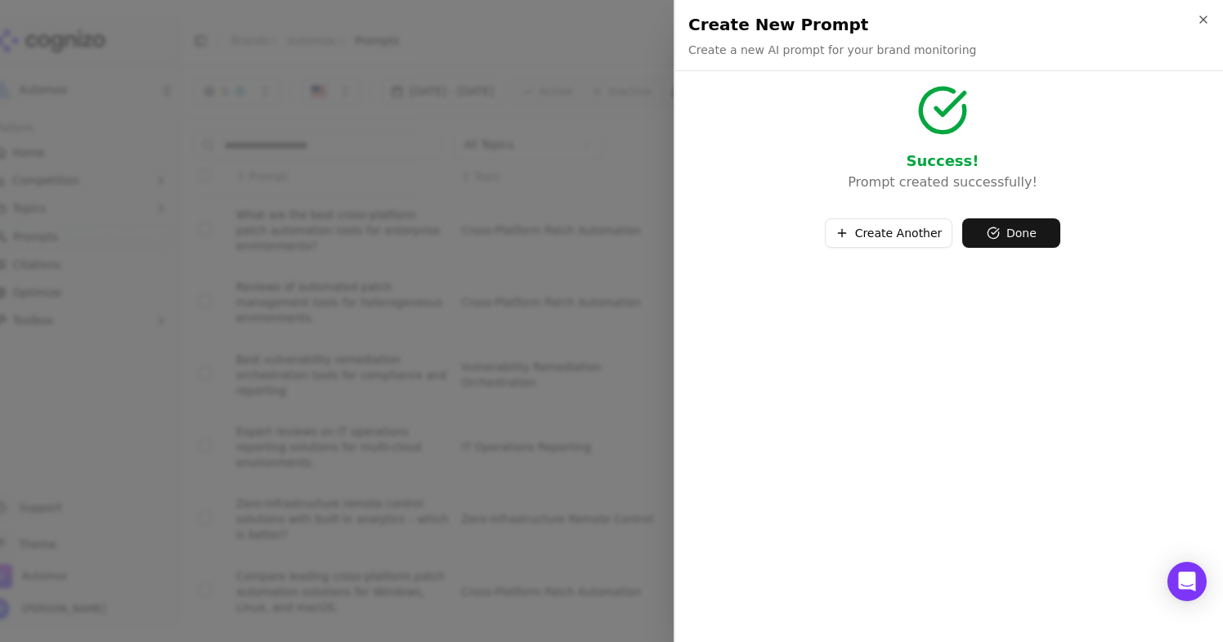
click at [875, 231] on button "Create Another" at bounding box center [889, 232] width 128 height 29
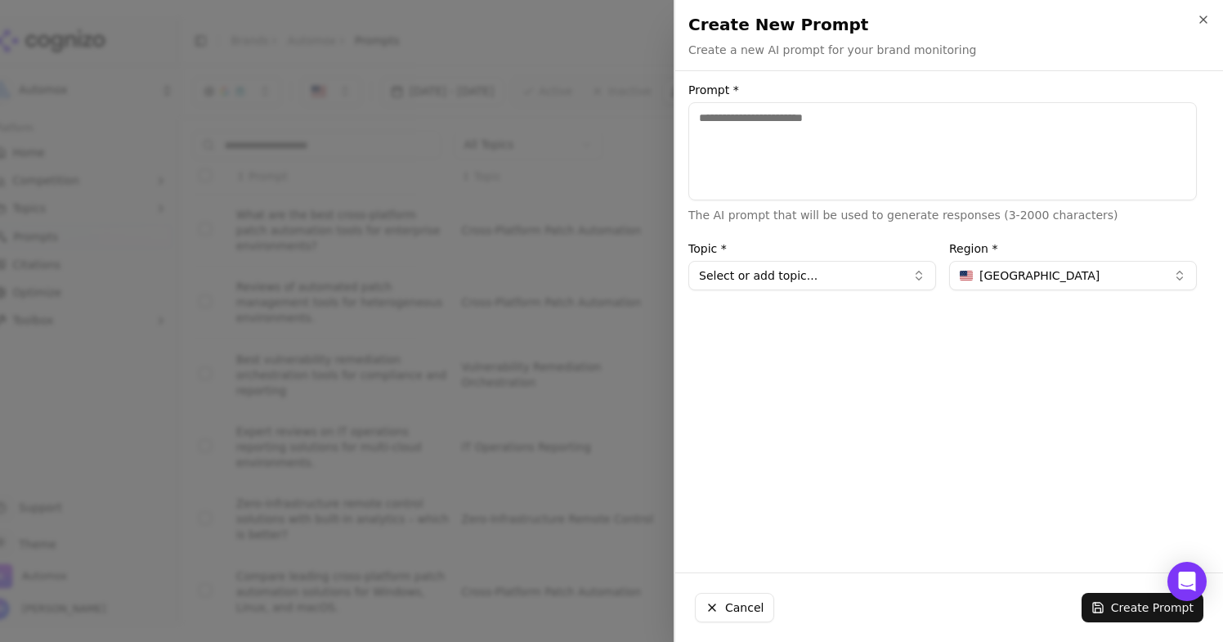
click at [827, 170] on textarea "Prompt *" at bounding box center [942, 151] width 508 height 98
paste textarea "**********"
type textarea "**********"
click at [813, 274] on button "Select or add topic..." at bounding box center [812, 275] width 248 height 29
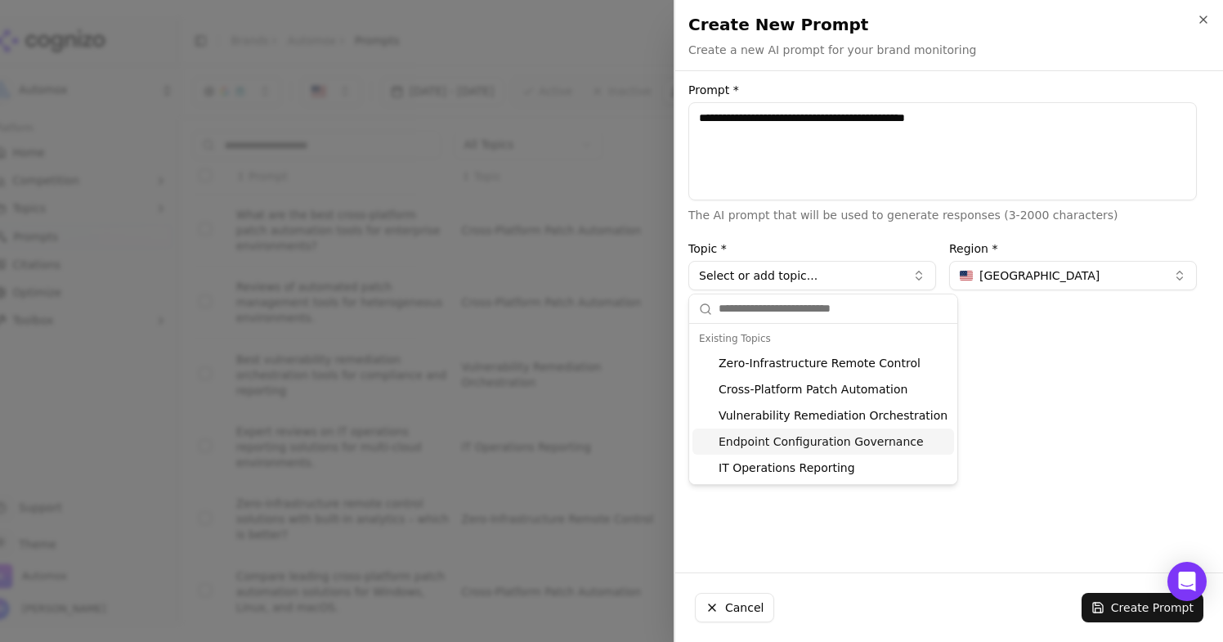
click at [821, 437] on div "Endpoint Configuration Governance" at bounding box center [823, 441] width 262 height 26
type input "**********"
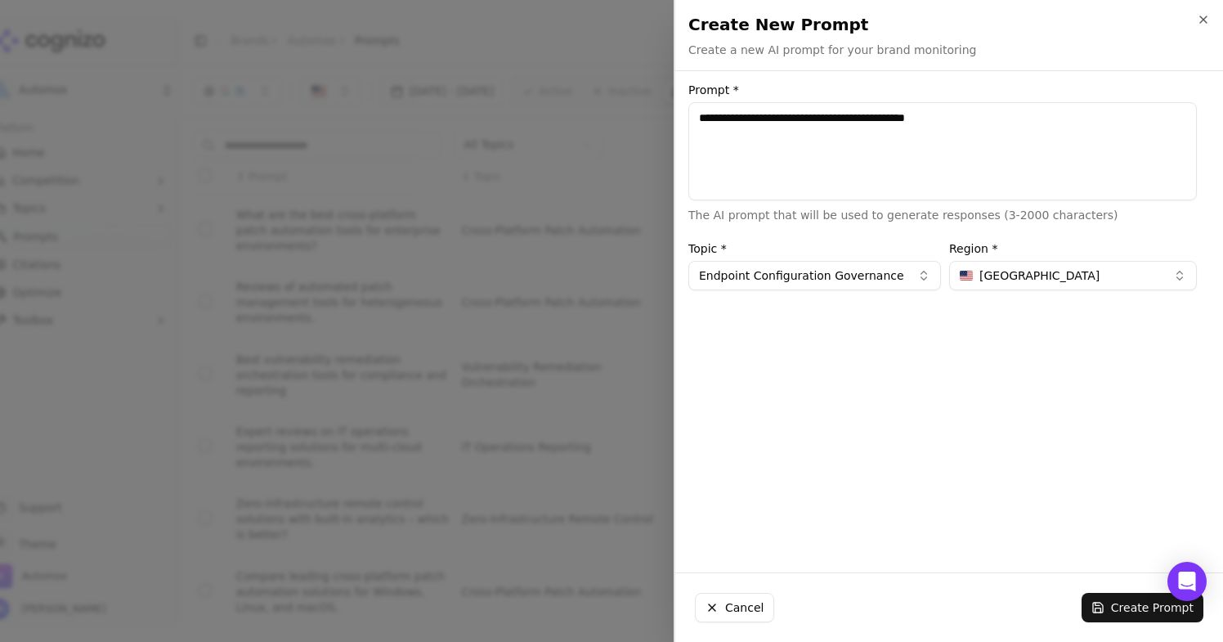
click at [1126, 607] on button "Create Prompt" at bounding box center [1142, 607] width 122 height 29
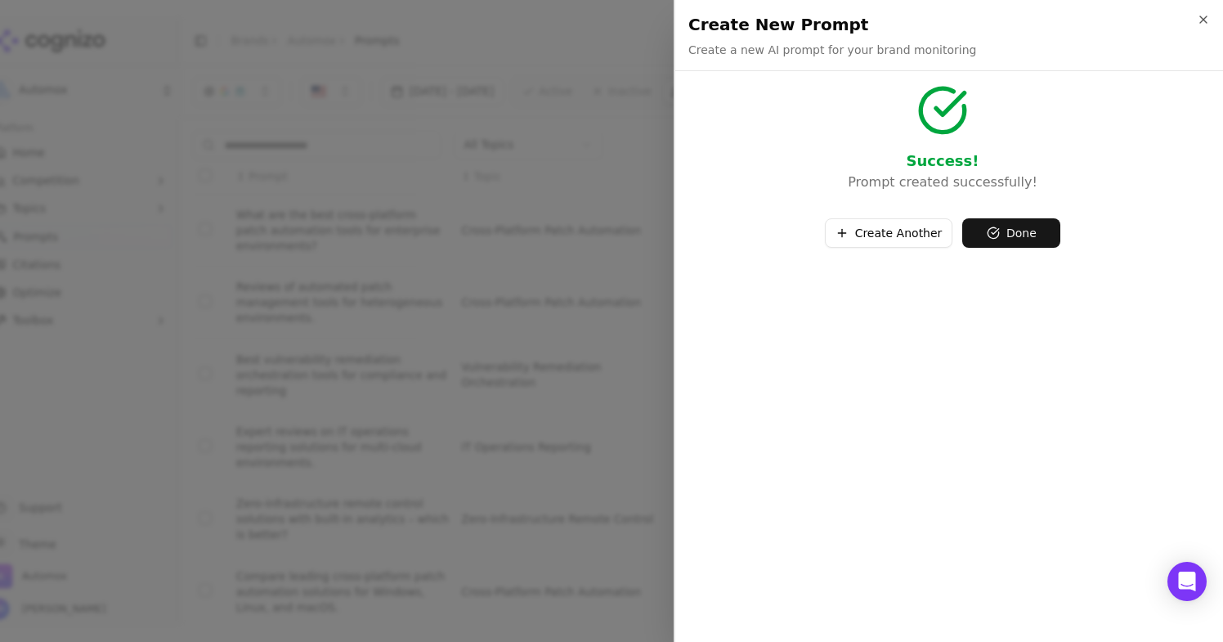
click at [883, 234] on button "Create Another" at bounding box center [889, 232] width 128 height 29
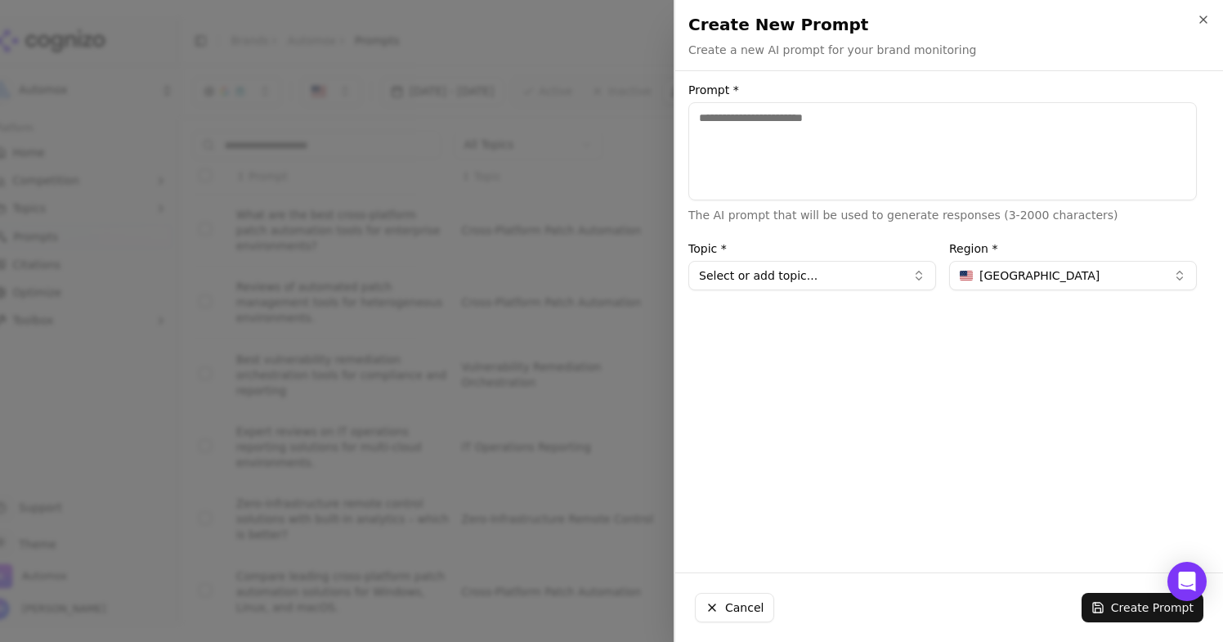
click at [829, 147] on textarea "Prompt *" at bounding box center [942, 151] width 508 height 98
paste textarea "**********"
type textarea "**********"
click at [822, 268] on button "Select or add topic..." at bounding box center [812, 275] width 248 height 29
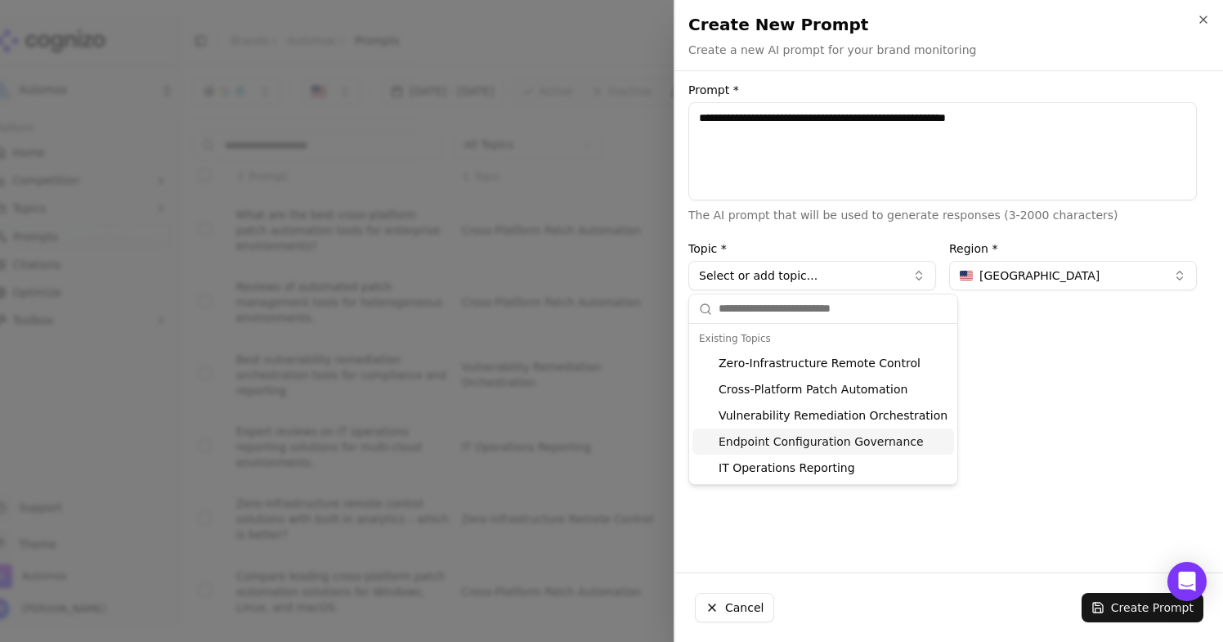
click at [811, 438] on div "Endpoint Configuration Governance" at bounding box center [823, 441] width 262 height 26
type input "**********"
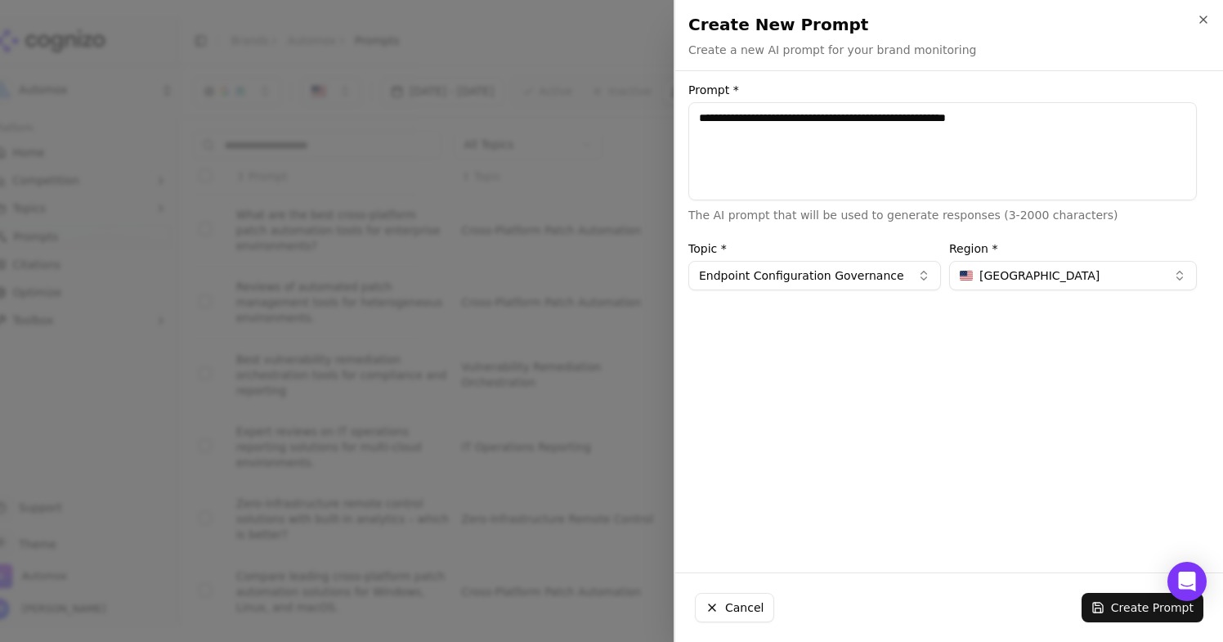
click at [1105, 604] on button "Create Prompt" at bounding box center [1142, 607] width 122 height 29
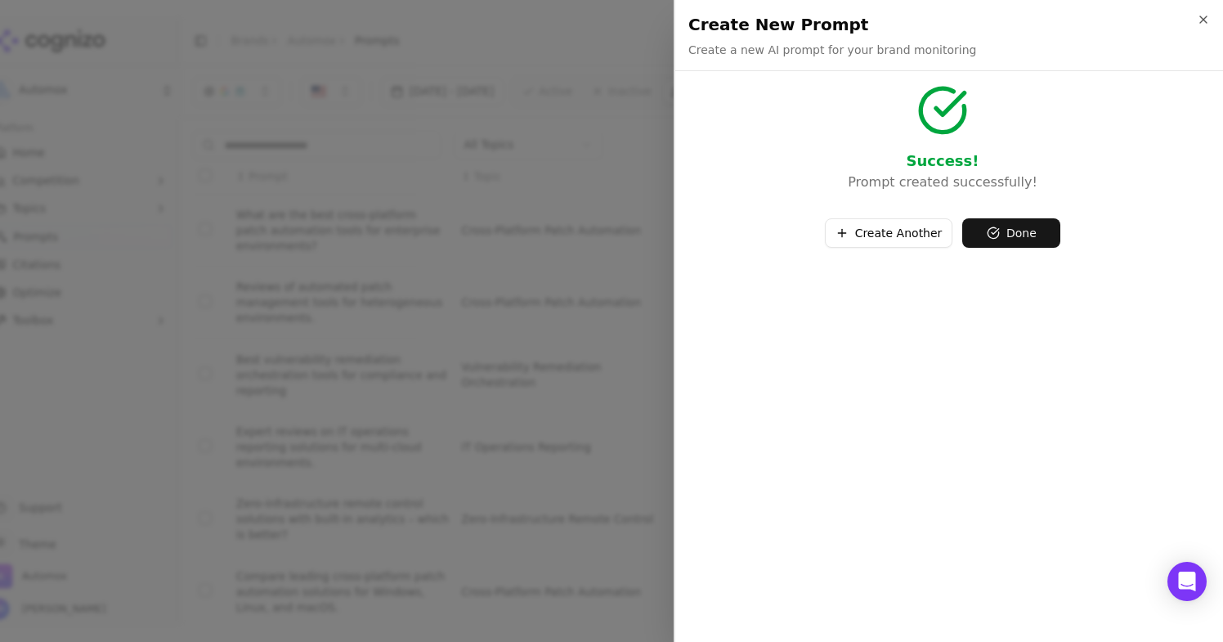
click at [913, 238] on button "Create Another" at bounding box center [889, 232] width 128 height 29
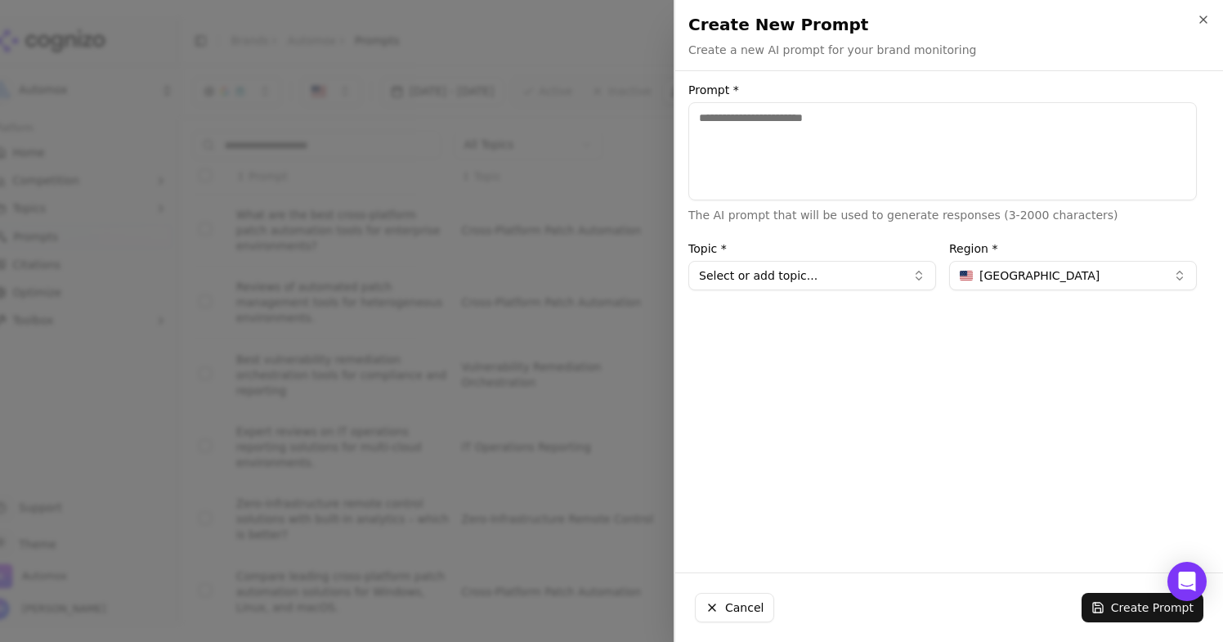
click at [846, 163] on textarea "Prompt *" at bounding box center [942, 151] width 508 height 98
paste textarea "**********"
type textarea "**********"
click at [835, 284] on button "Select or add topic..." at bounding box center [812, 275] width 248 height 29
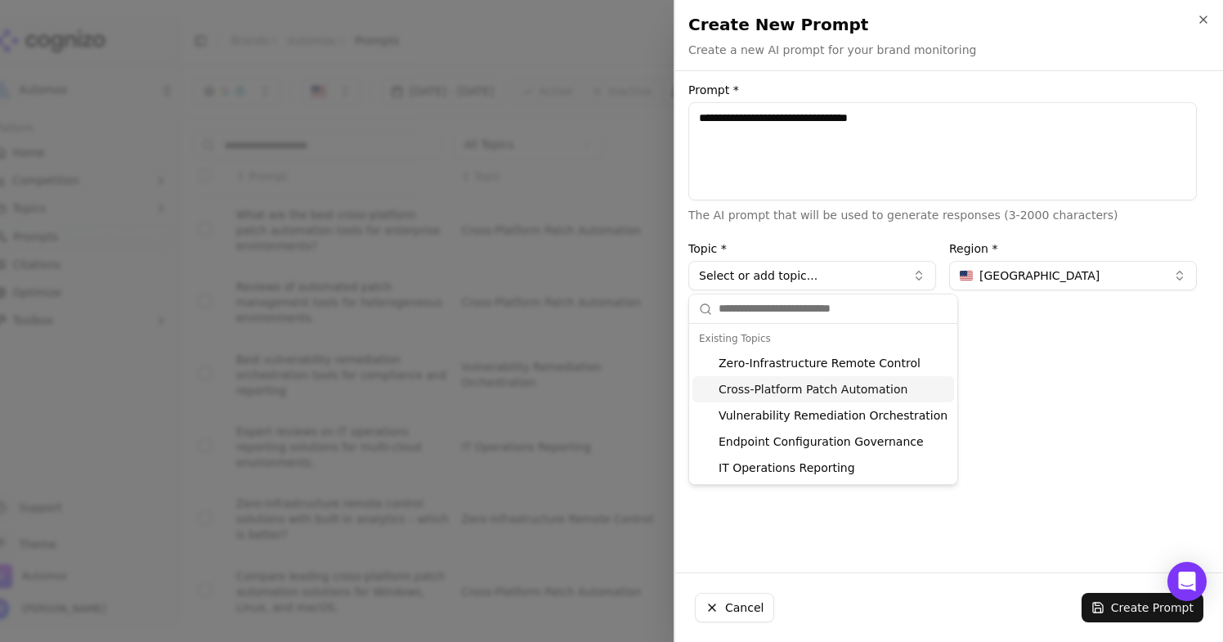
click at [835, 385] on div "Cross-Platform Patch Automation" at bounding box center [823, 389] width 262 height 26
type input "**********"
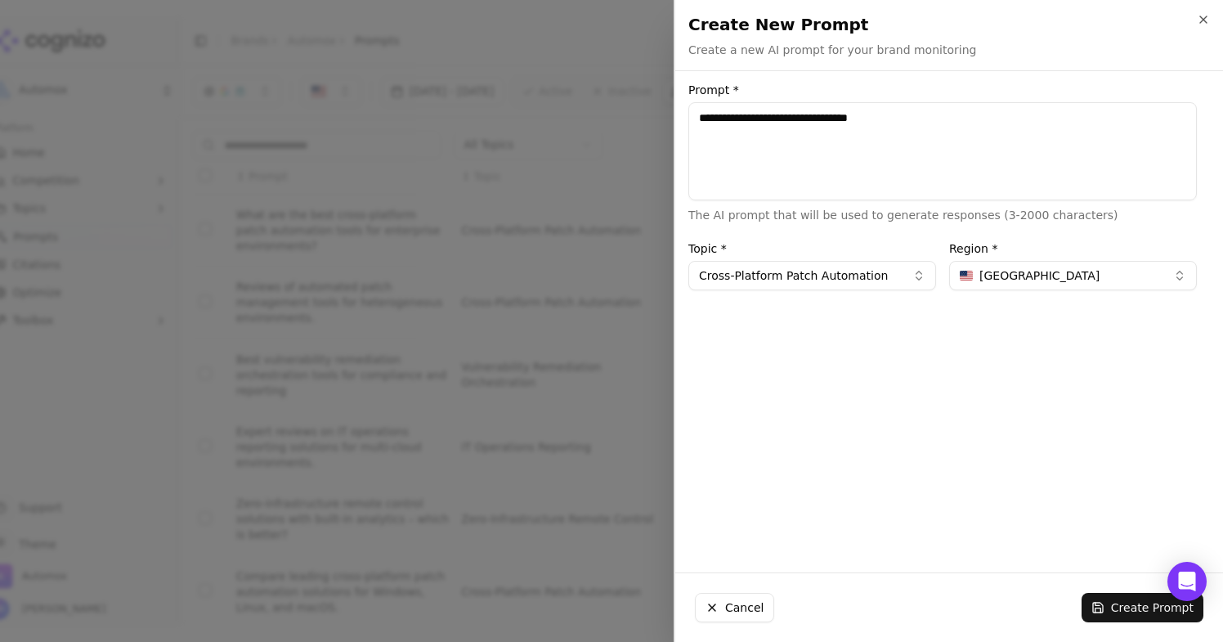
click at [1121, 608] on button "Create Prompt" at bounding box center [1142, 607] width 122 height 29
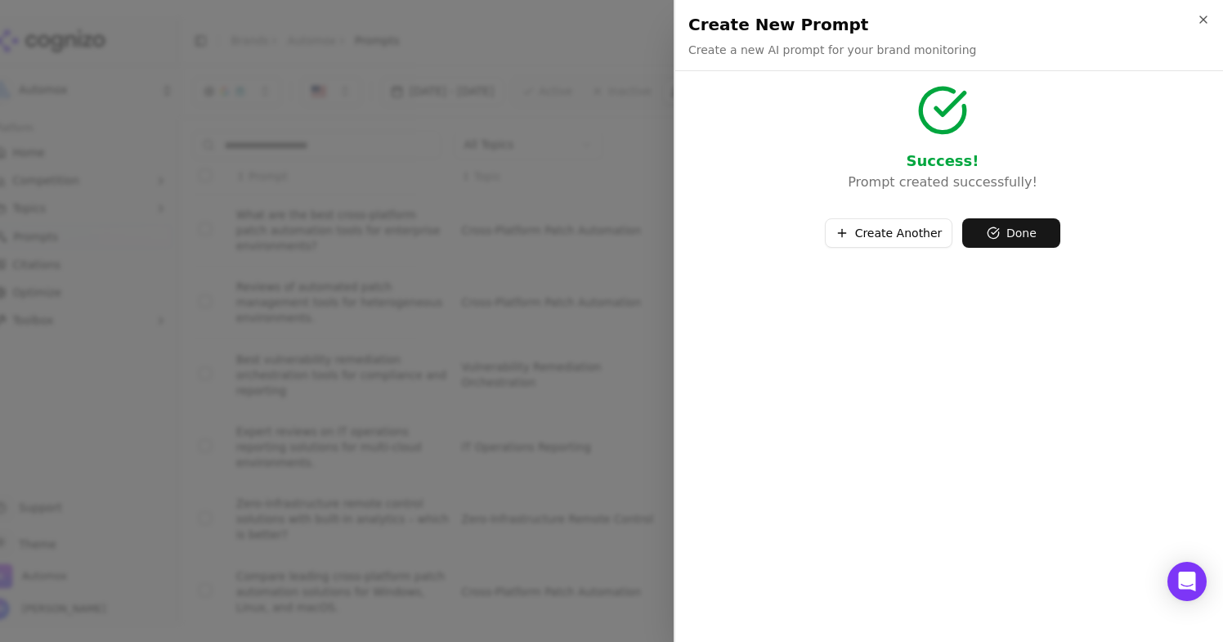
click at [914, 227] on button "Create Another" at bounding box center [889, 232] width 128 height 29
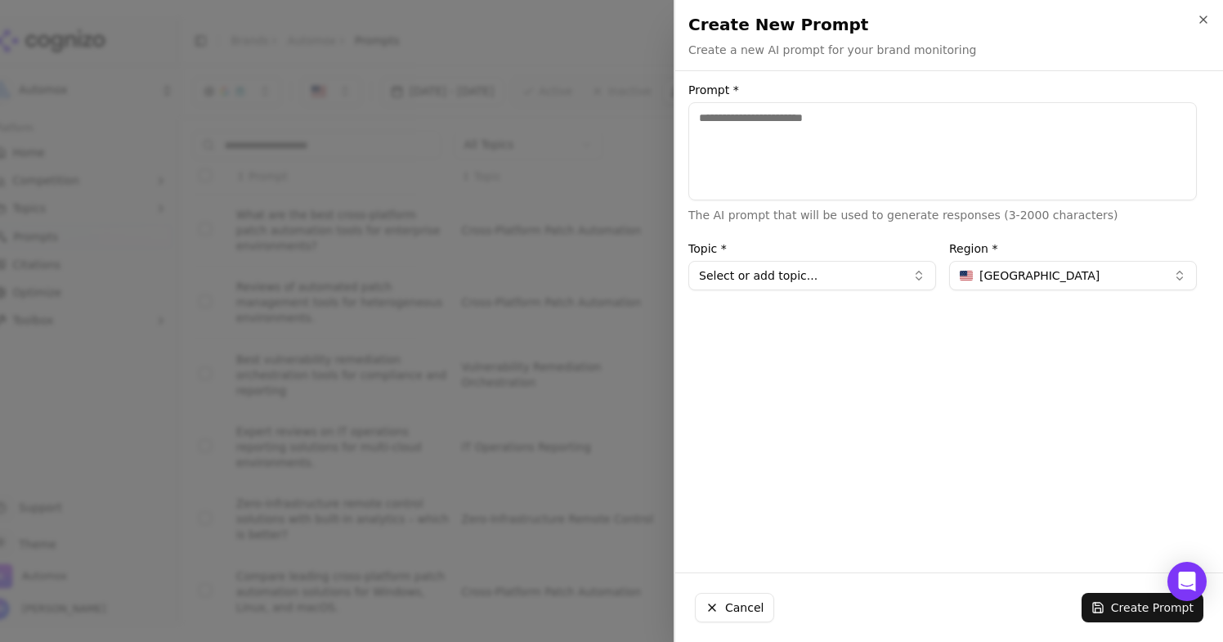
click at [851, 150] on textarea "Prompt *" at bounding box center [942, 151] width 508 height 98
paste textarea "**********"
type textarea "**********"
click at [805, 268] on button "Select or add topic..." at bounding box center [812, 275] width 248 height 29
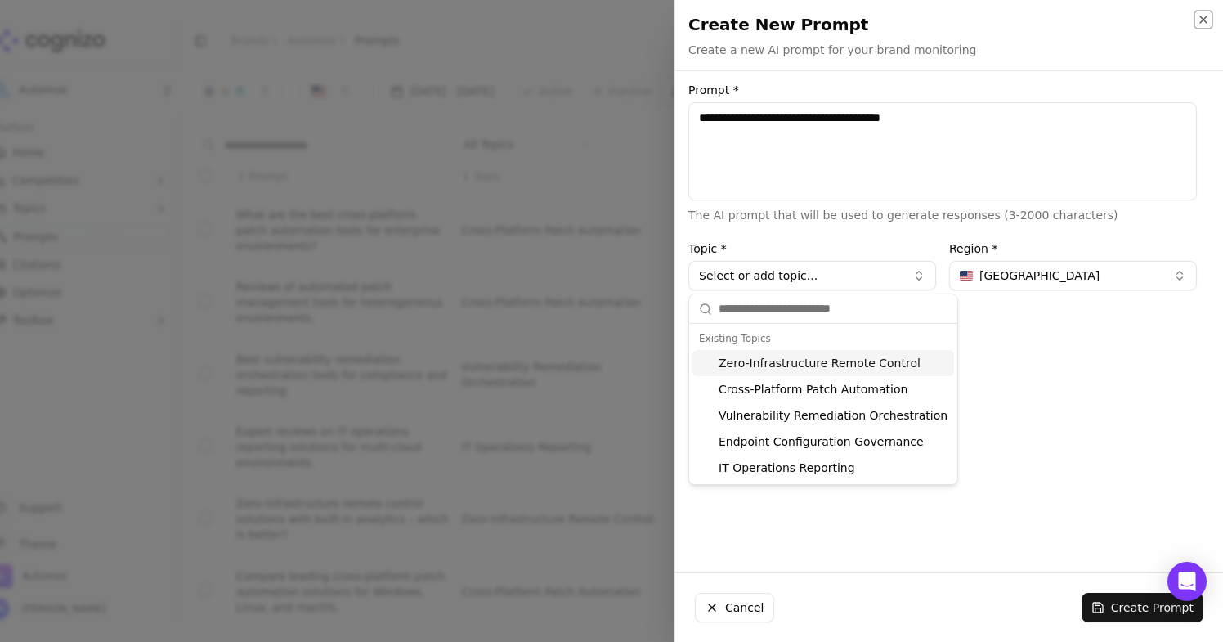
click at [1202, 18] on icon "button" at bounding box center [1203, 19] width 7 height 7
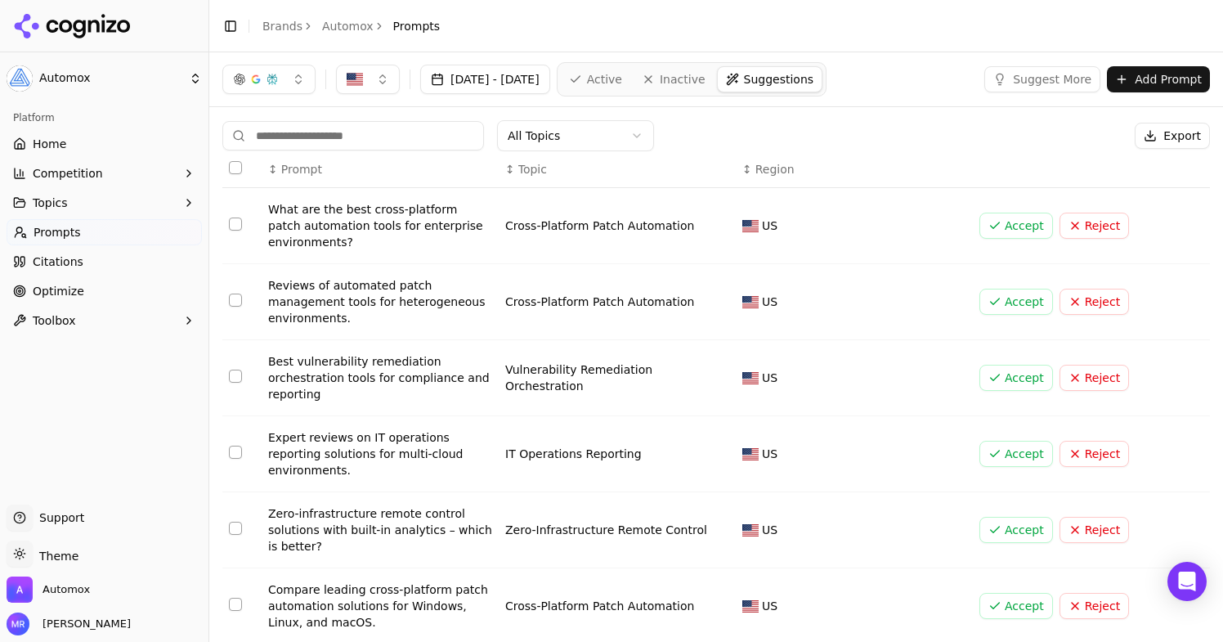
click at [622, 72] on span "Active" at bounding box center [604, 79] width 35 height 16
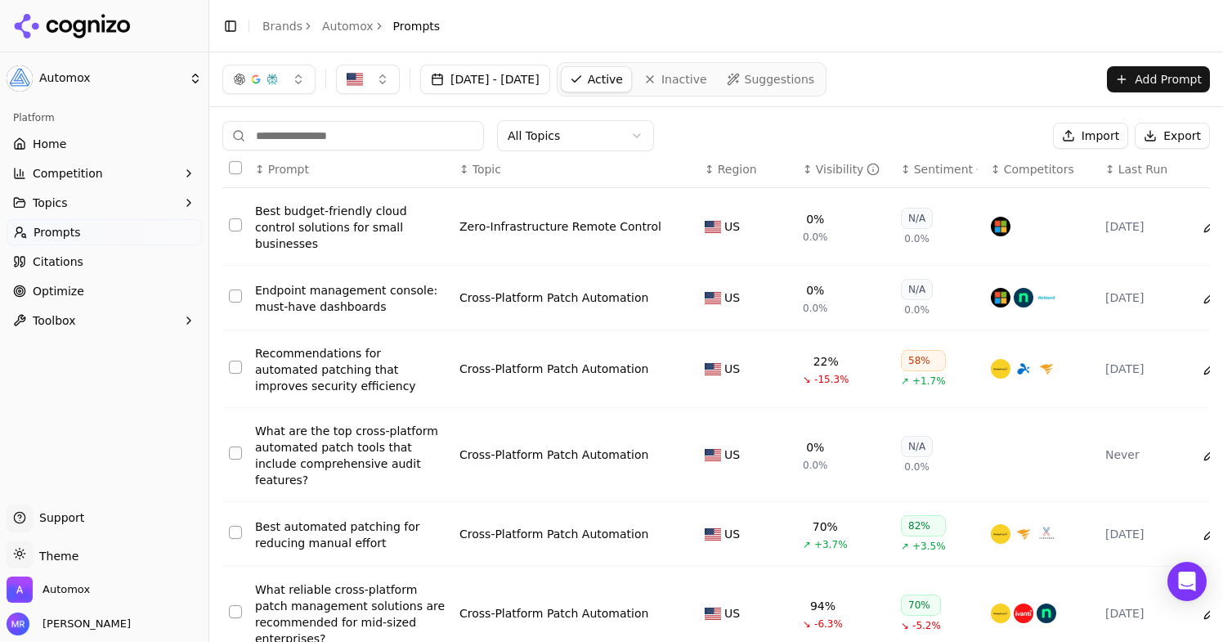
click at [815, 84] on span "Suggestions" at bounding box center [780, 79] width 70 height 16
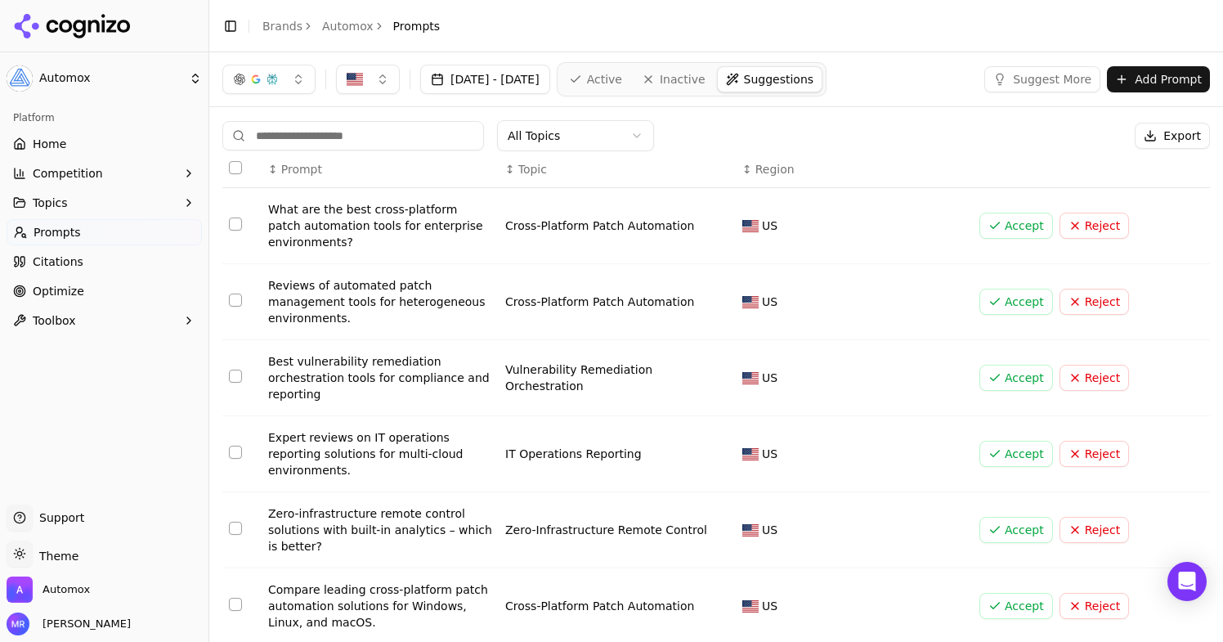
click at [234, 226] on button "Select row 1" at bounding box center [235, 223] width 13 height 13
click at [233, 308] on td "Data table" at bounding box center [241, 302] width 39 height 76
click at [240, 301] on button "Select row 2" at bounding box center [235, 299] width 13 height 13
click at [240, 374] on button "Select row 3" at bounding box center [235, 375] width 13 height 13
click at [990, 133] on button "Accept ( 3 )" at bounding box center [980, 136] width 96 height 26
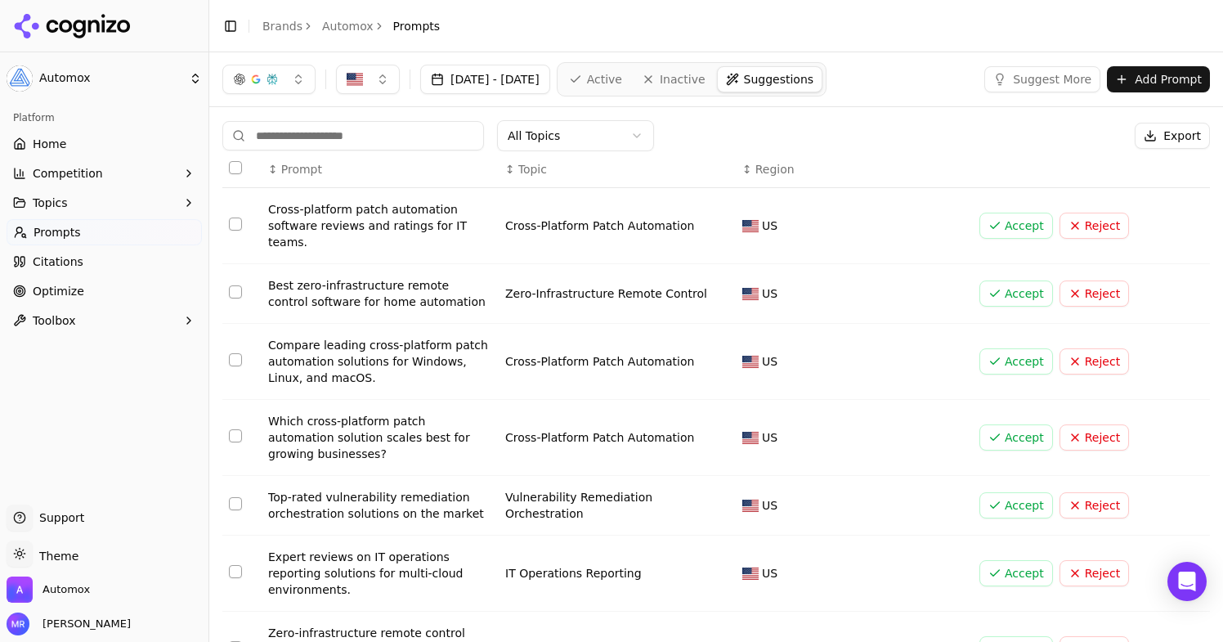
click at [241, 223] on button "Select row 1" at bounding box center [235, 223] width 13 height 13
click at [1103, 291] on button "Reject" at bounding box center [1093, 293] width 69 height 26
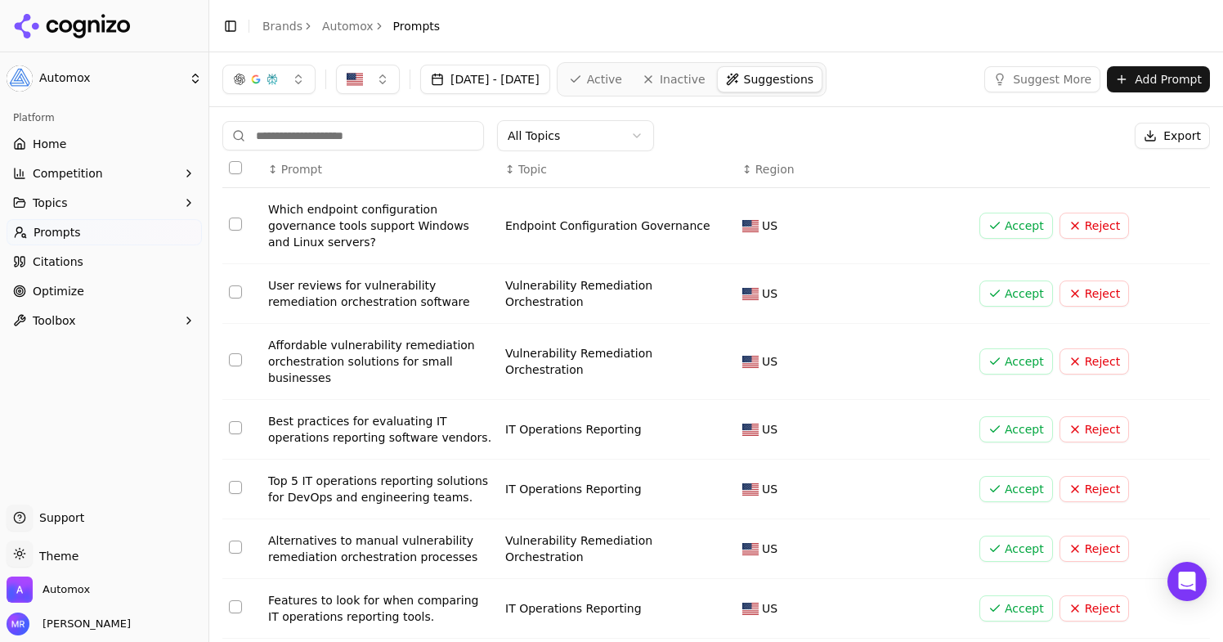
click at [237, 222] on button "Select row 1" at bounding box center [235, 223] width 13 height 13
click at [1017, 225] on button "Accept" at bounding box center [1016, 226] width 74 height 26
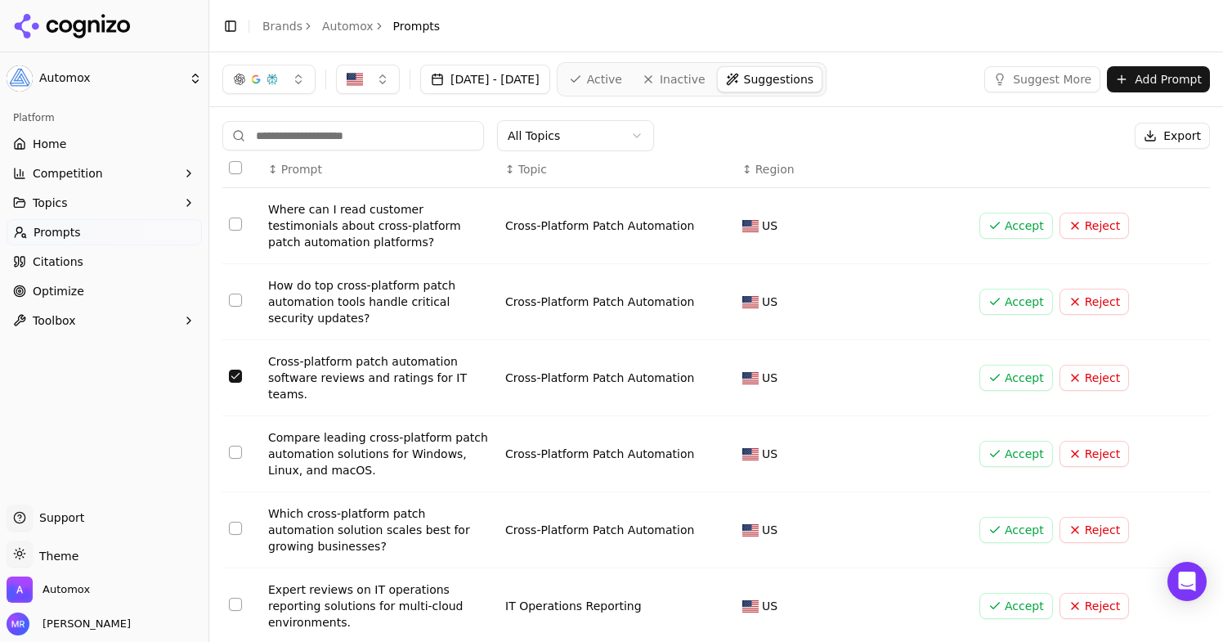
click at [231, 370] on button "Select row 3" at bounding box center [235, 375] width 13 height 13
click at [241, 227] on button "Select row 1" at bounding box center [235, 223] width 13 height 13
click at [1007, 218] on button "Accept" at bounding box center [1016, 226] width 74 height 26
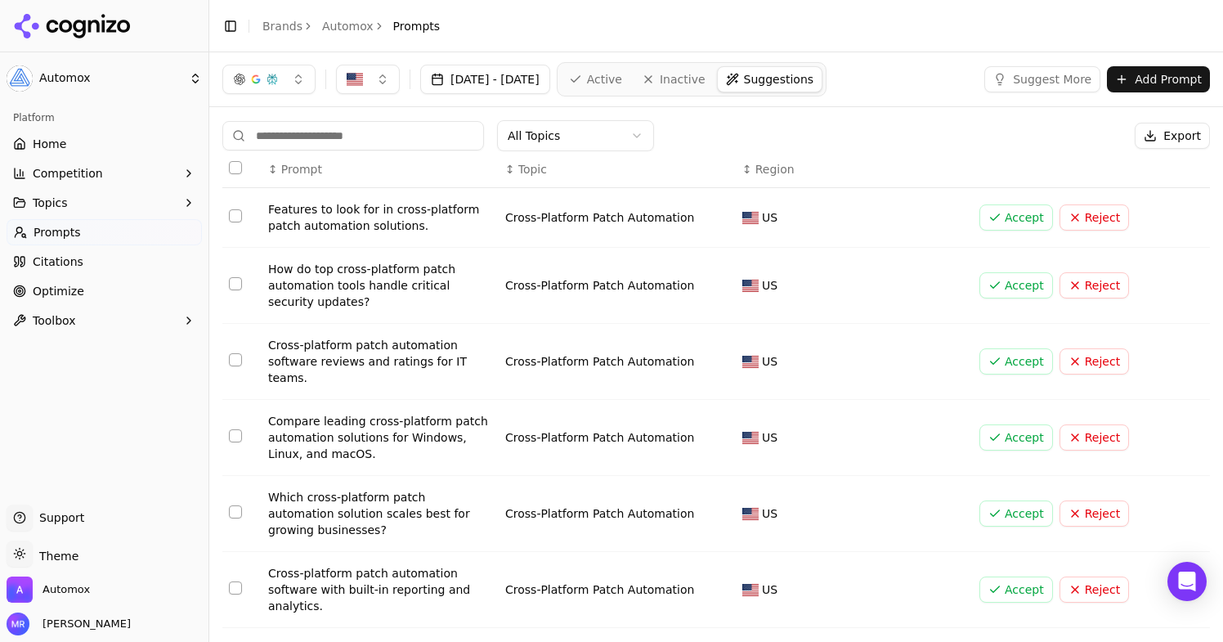
click at [238, 285] on button "Select row 2" at bounding box center [235, 283] width 13 height 13
click at [239, 214] on button "Select row 1" at bounding box center [235, 215] width 13 height 13
click at [235, 358] on button "Select row 3" at bounding box center [235, 359] width 13 height 13
click at [236, 428] on td "Data table" at bounding box center [241, 438] width 39 height 76
click at [236, 433] on button "Select row 4" at bounding box center [235, 435] width 13 height 13
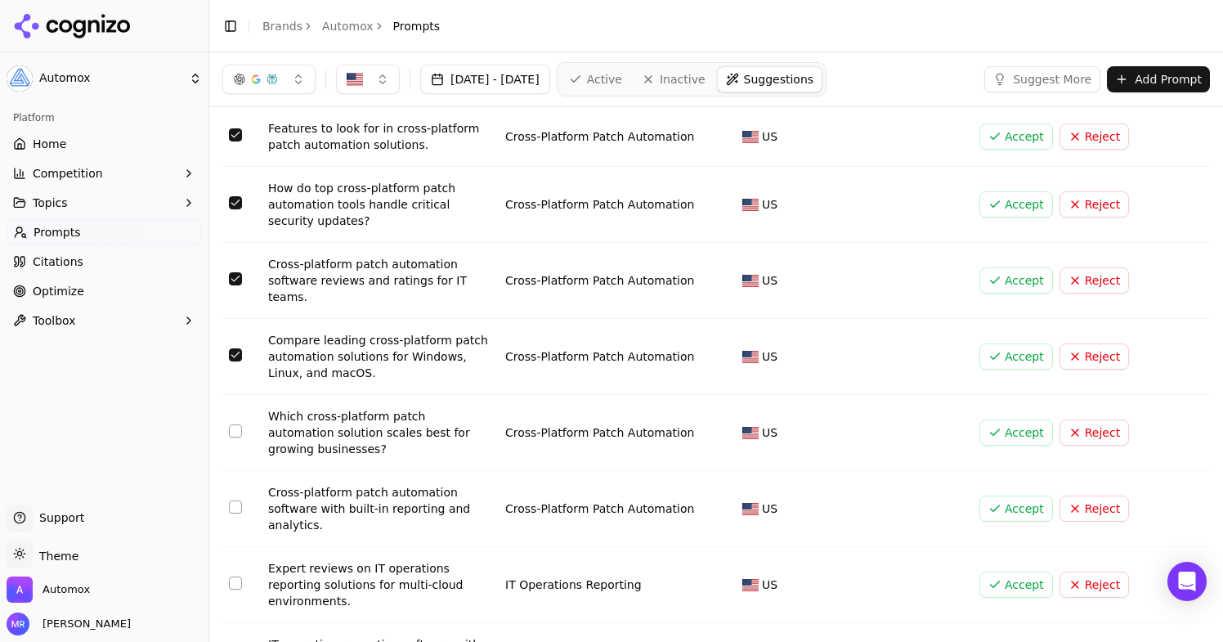
scroll to position [89, 0]
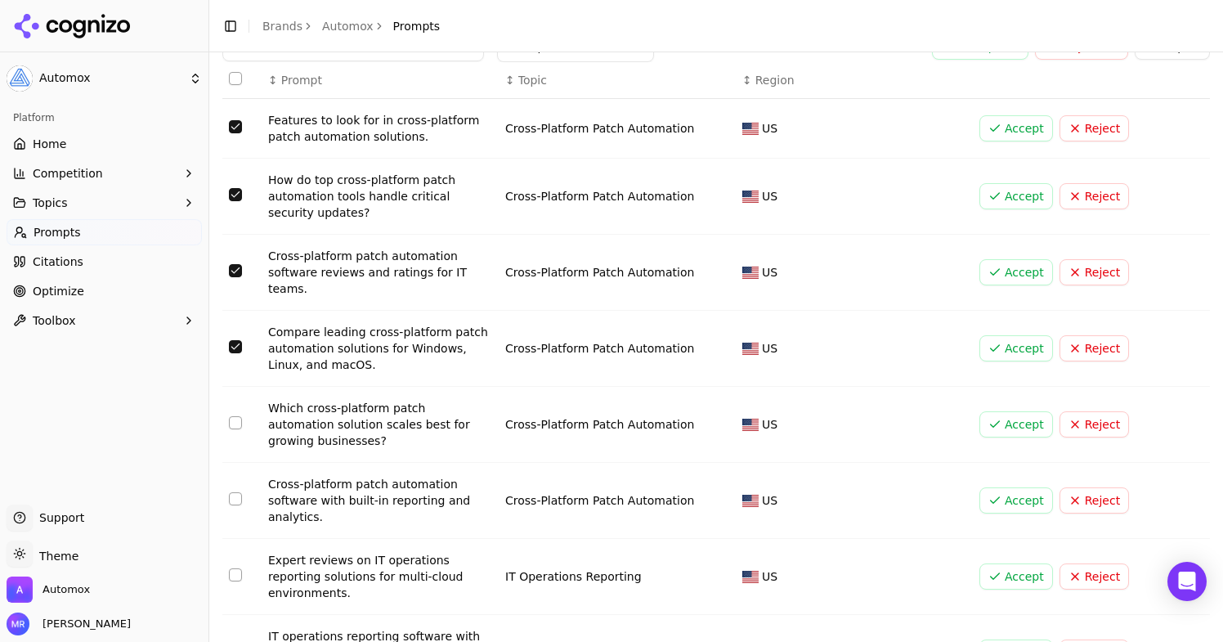
click at [238, 424] on button "Select row 5" at bounding box center [235, 422] width 13 height 13
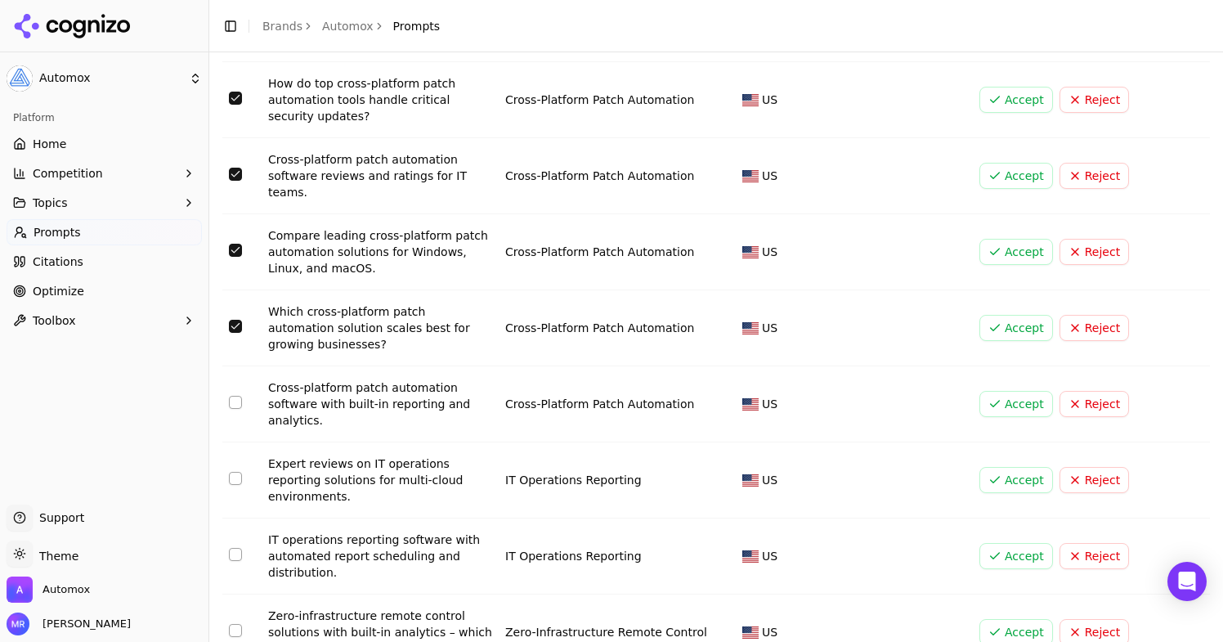
scroll to position [189, 0]
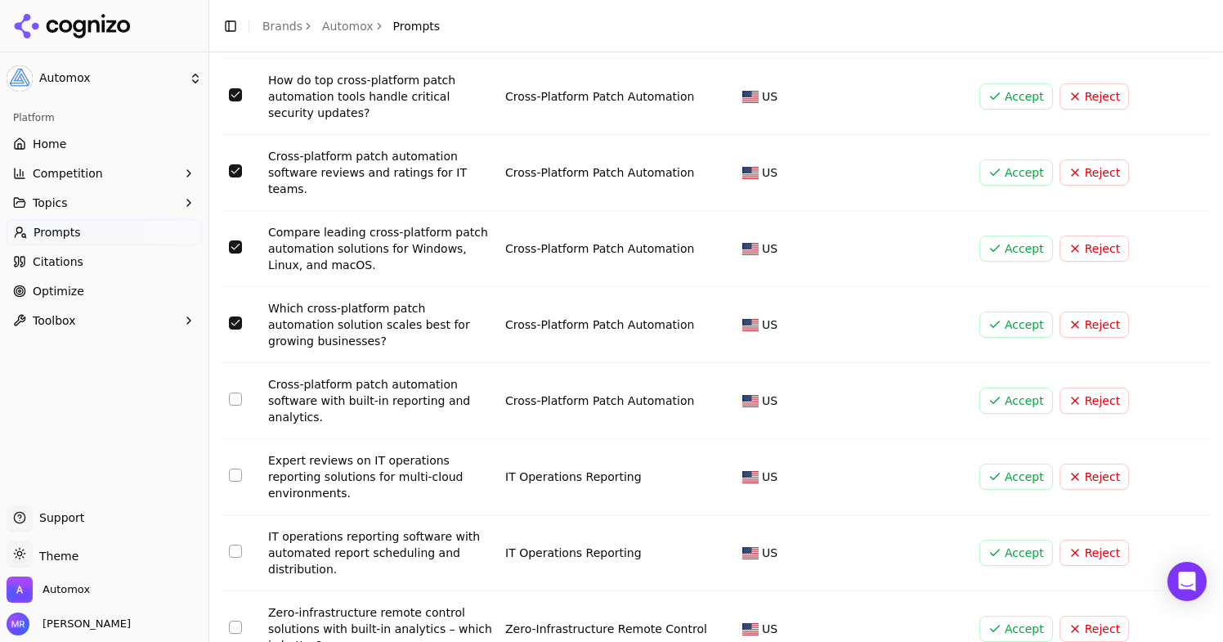
click at [240, 401] on button "Select row 6" at bounding box center [235, 398] width 13 height 13
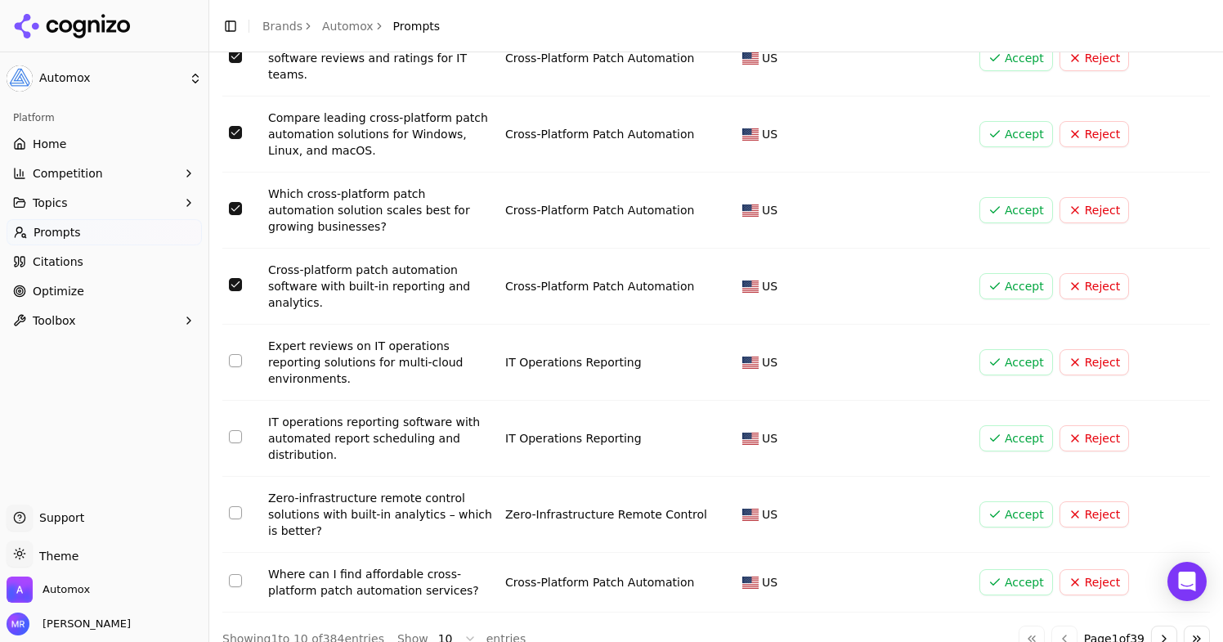
scroll to position [310, 0]
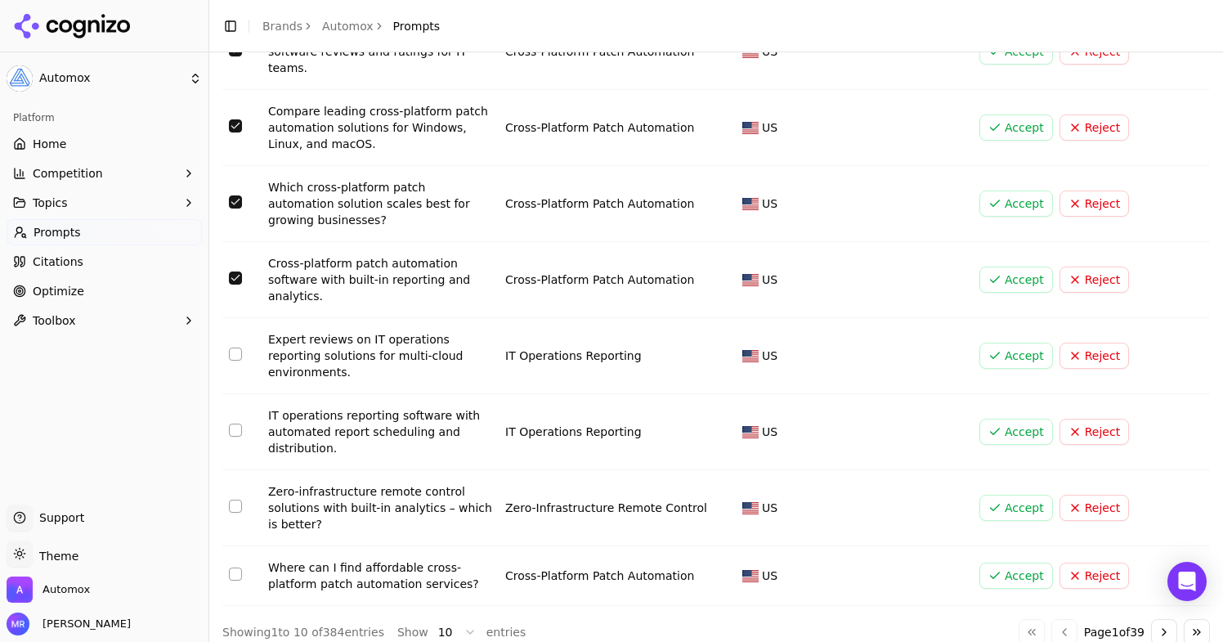
click at [237, 567] on button "Select row 10" at bounding box center [235, 573] width 13 height 13
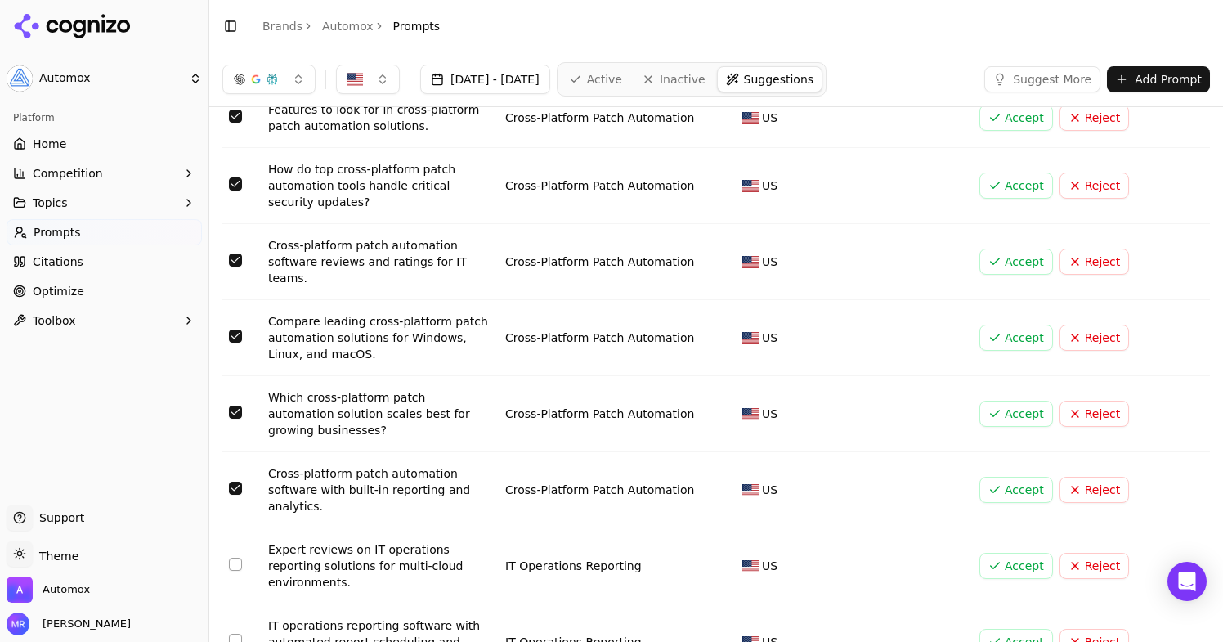
scroll to position [0, 0]
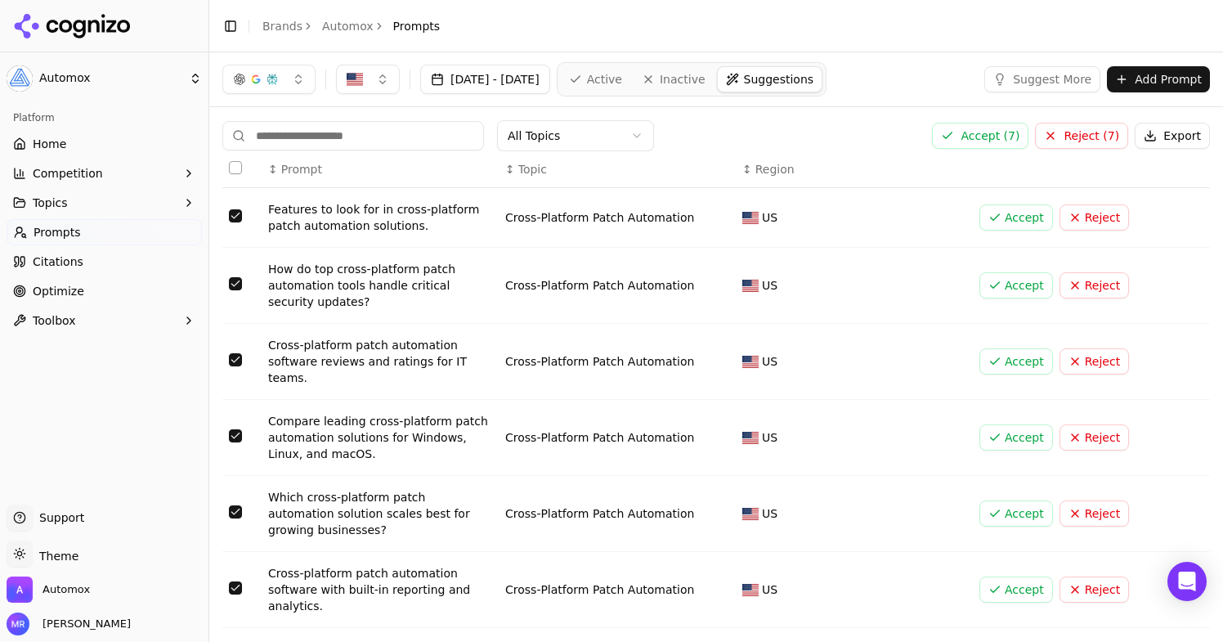
click at [985, 137] on button "Accept ( 7 )" at bounding box center [980, 136] width 96 height 26
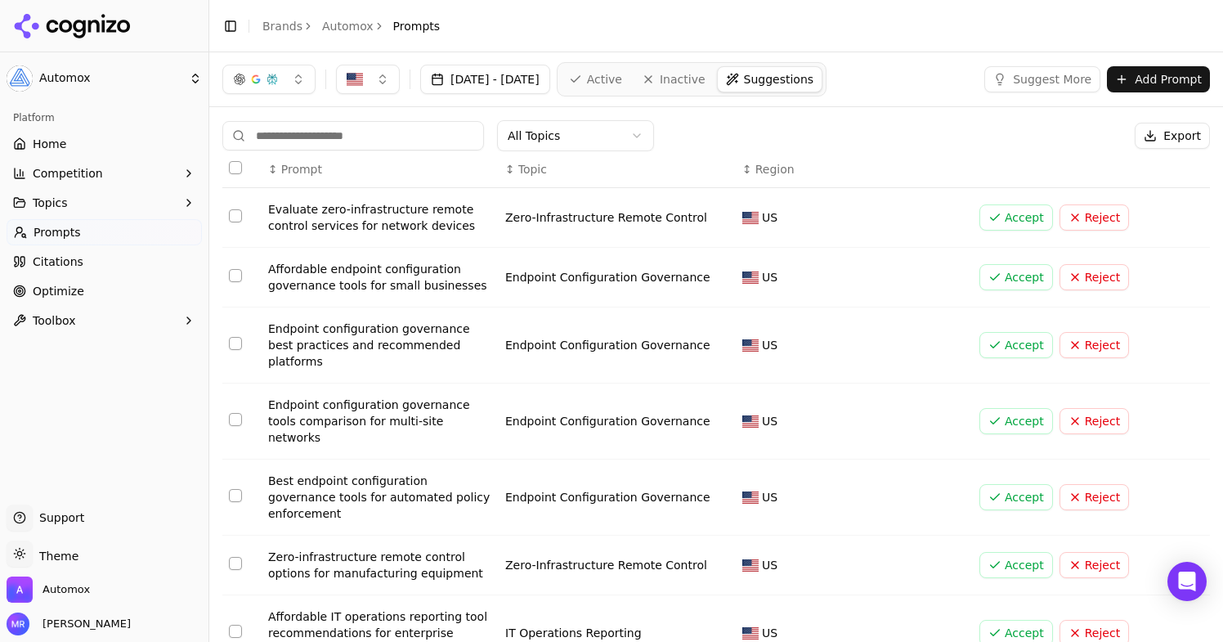
click at [622, 73] on span "Active" at bounding box center [604, 79] width 35 height 16
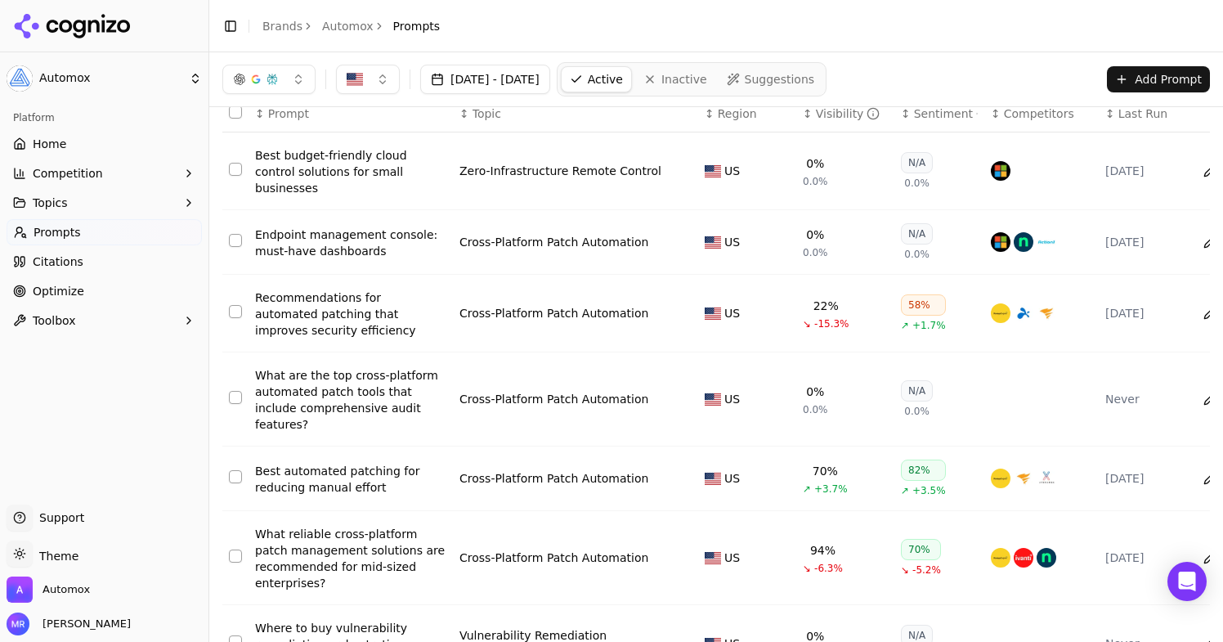
scroll to position [10, 0]
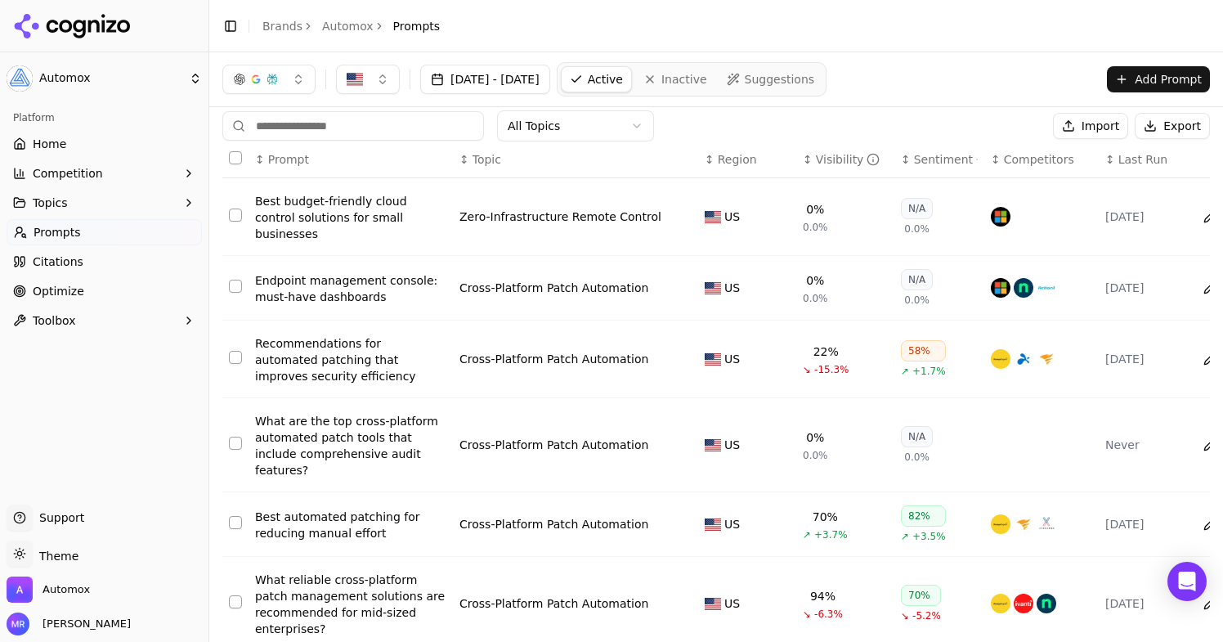
click at [815, 81] on span "Suggestions" at bounding box center [780, 79] width 70 height 16
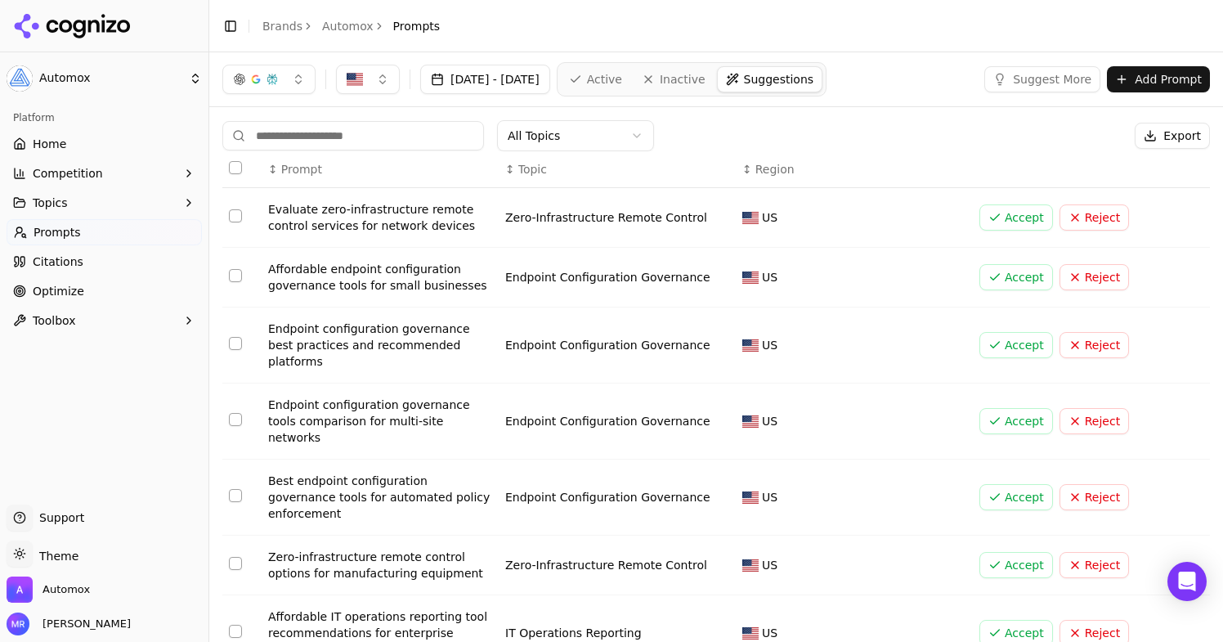
scroll to position [212, 0]
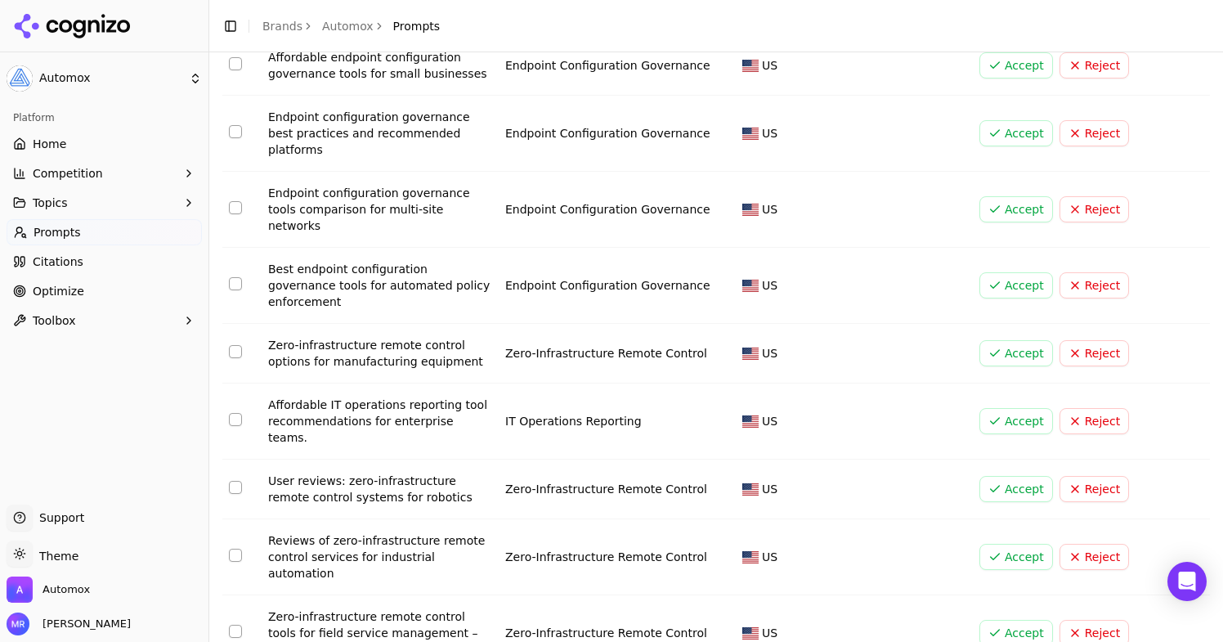
click at [229, 277] on button "Select row 5" at bounding box center [235, 283] width 13 height 13
click at [234, 125] on button "Select row 3" at bounding box center [235, 131] width 13 height 13
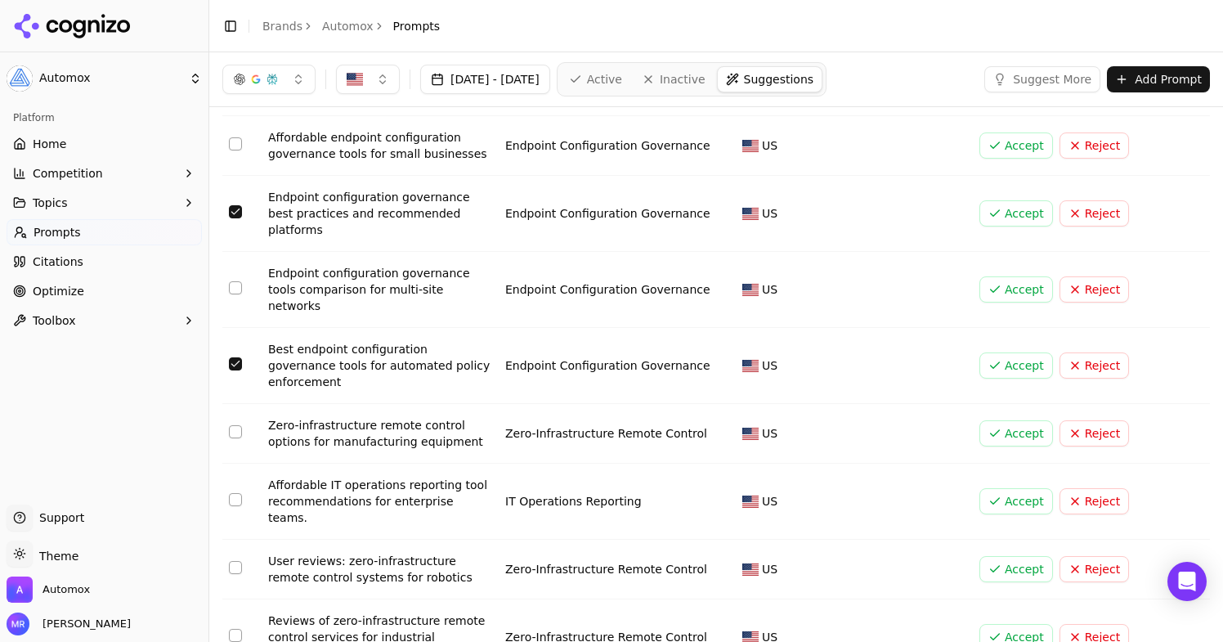
scroll to position [110, 0]
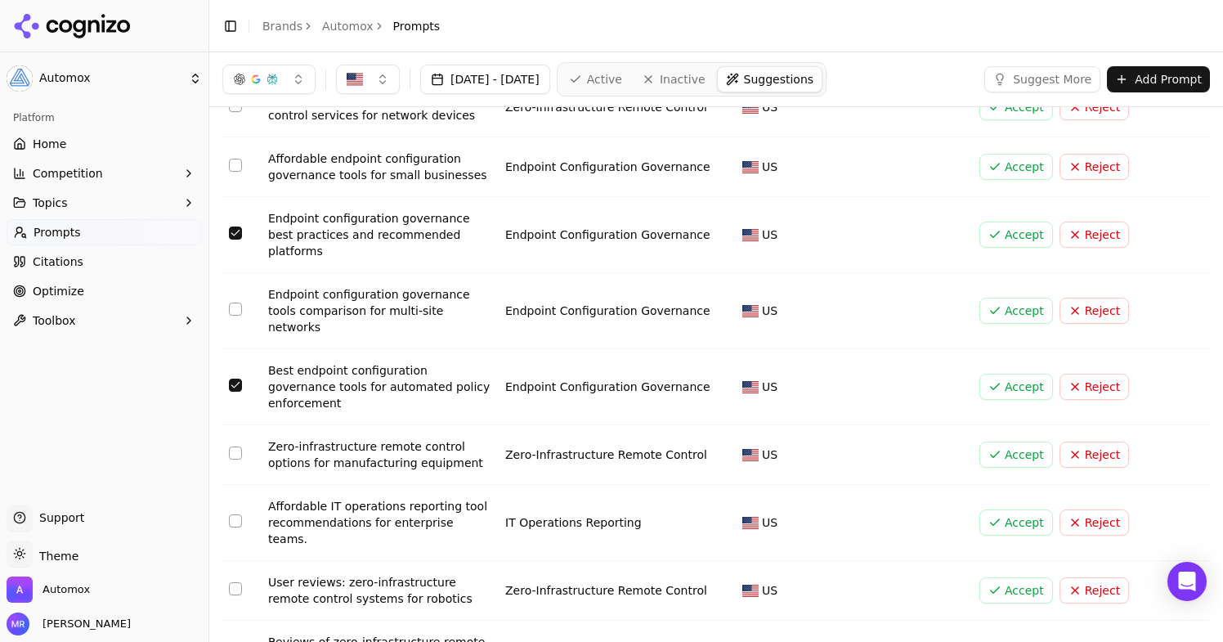
click at [235, 161] on button "Select row 2" at bounding box center [235, 165] width 13 height 13
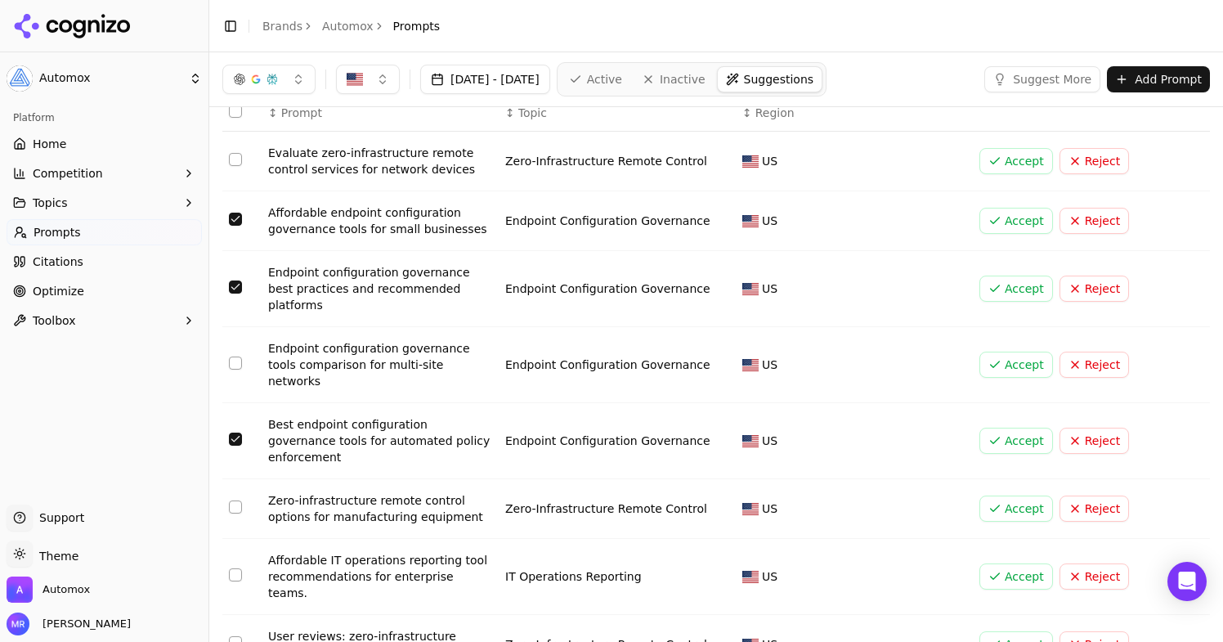
scroll to position [48, 0]
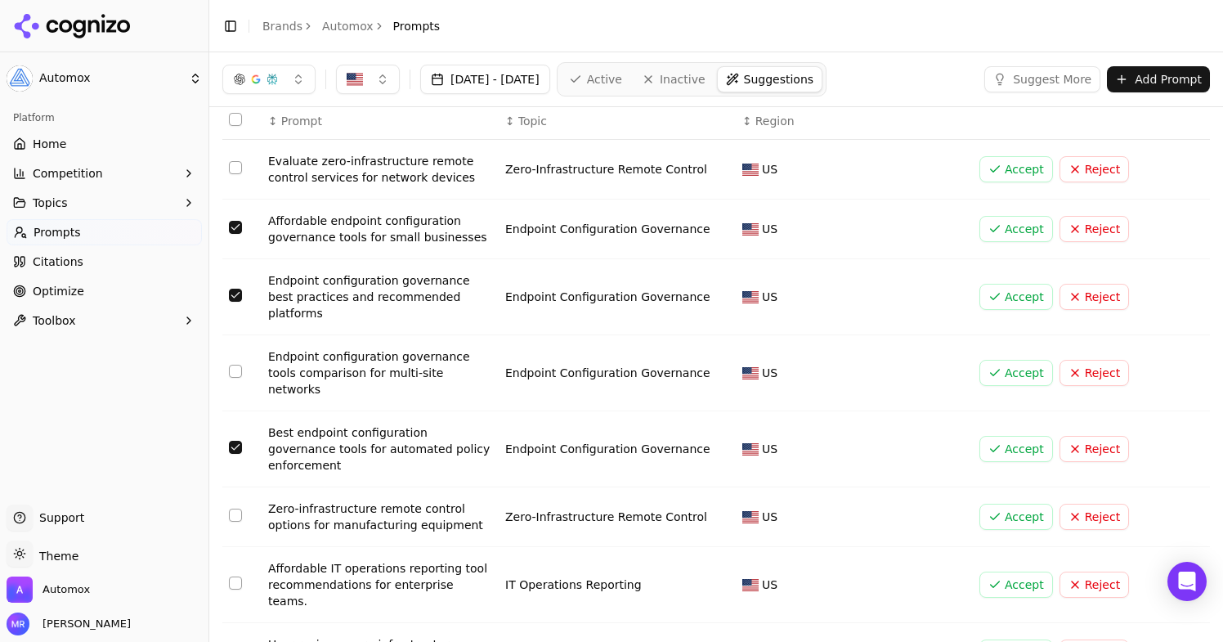
click at [235, 168] on button "Select row 1" at bounding box center [235, 167] width 13 height 13
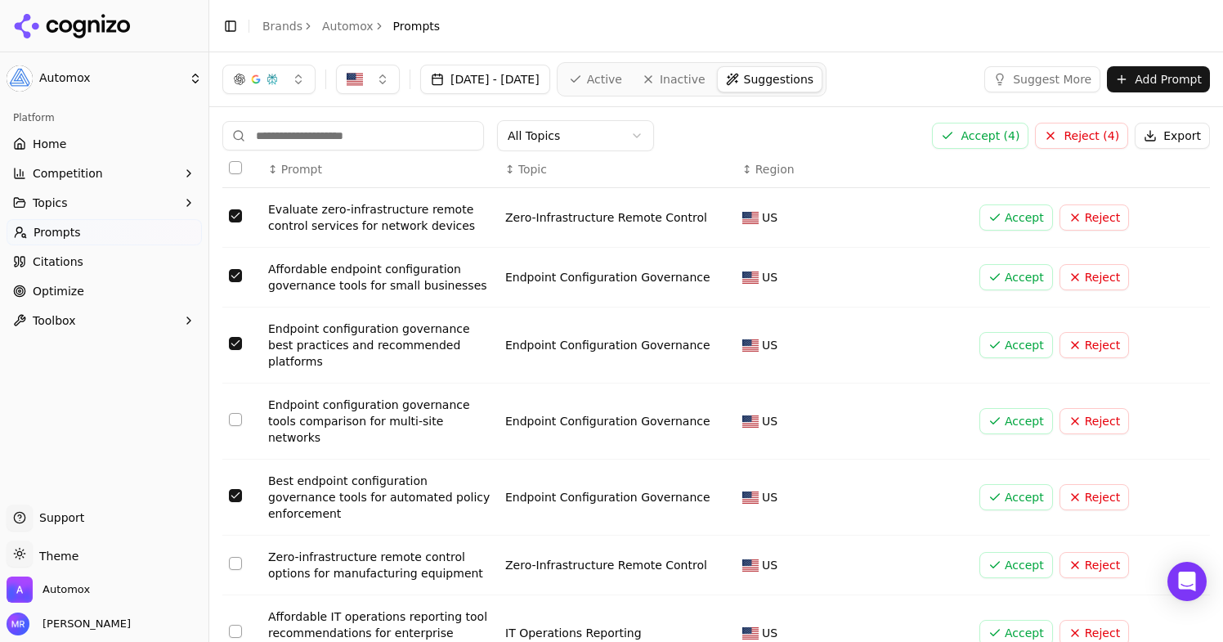
click at [984, 146] on button "Accept ( 4 )" at bounding box center [980, 136] width 96 height 26
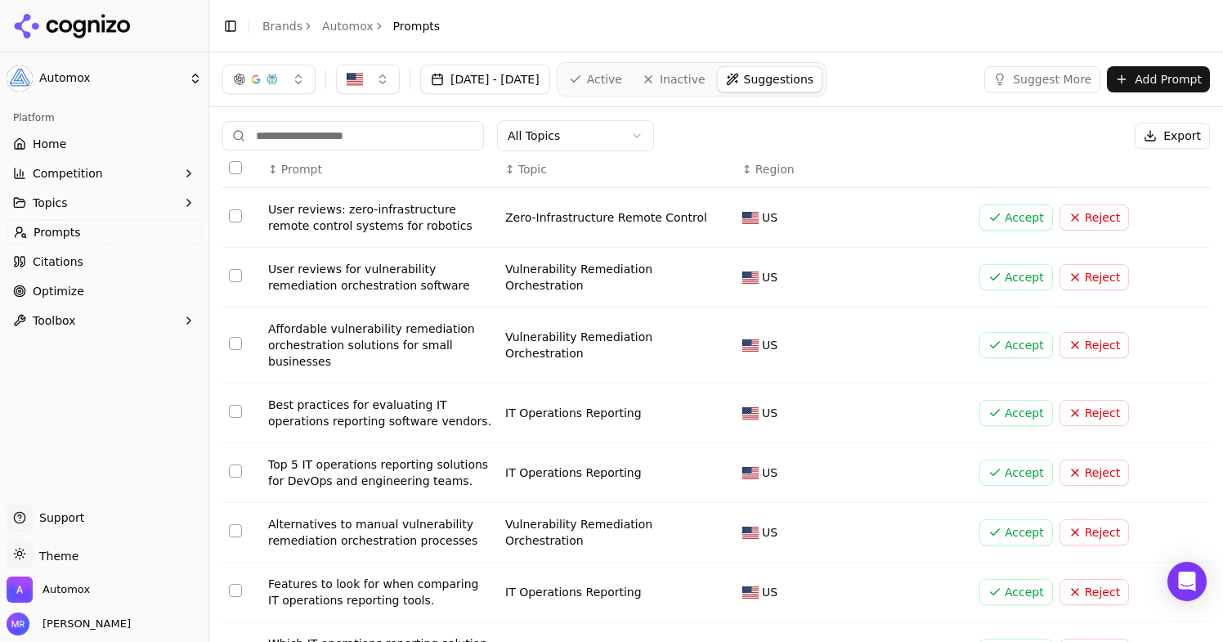
click at [1102, 222] on button "Reject" at bounding box center [1093, 217] width 69 height 26
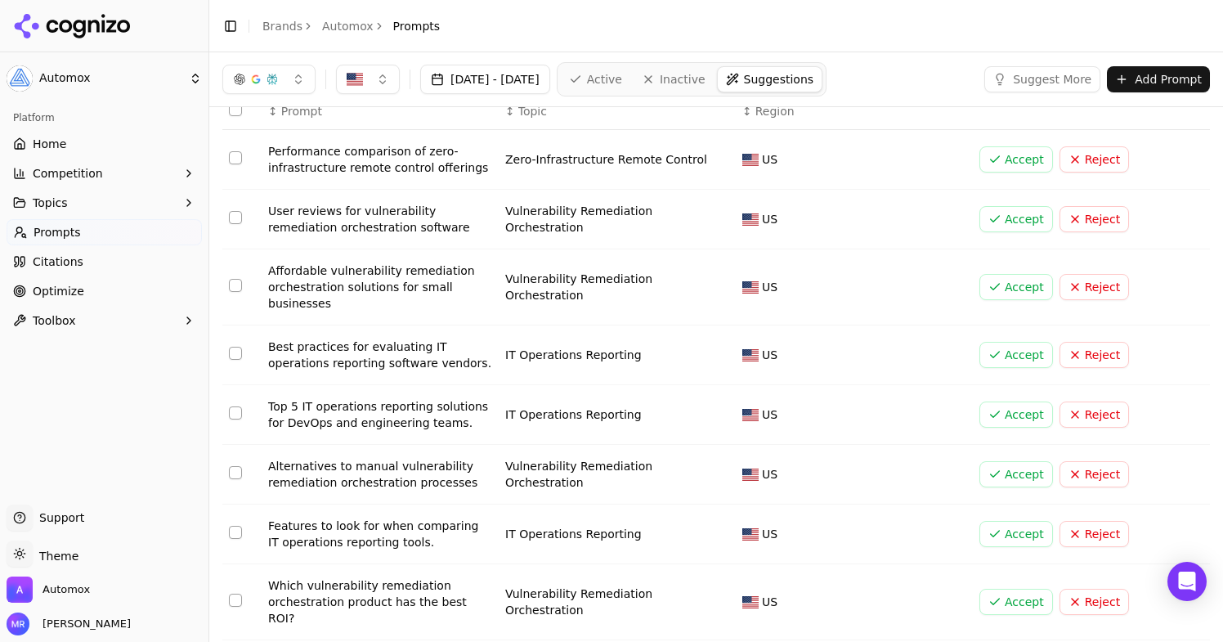
scroll to position [62, 0]
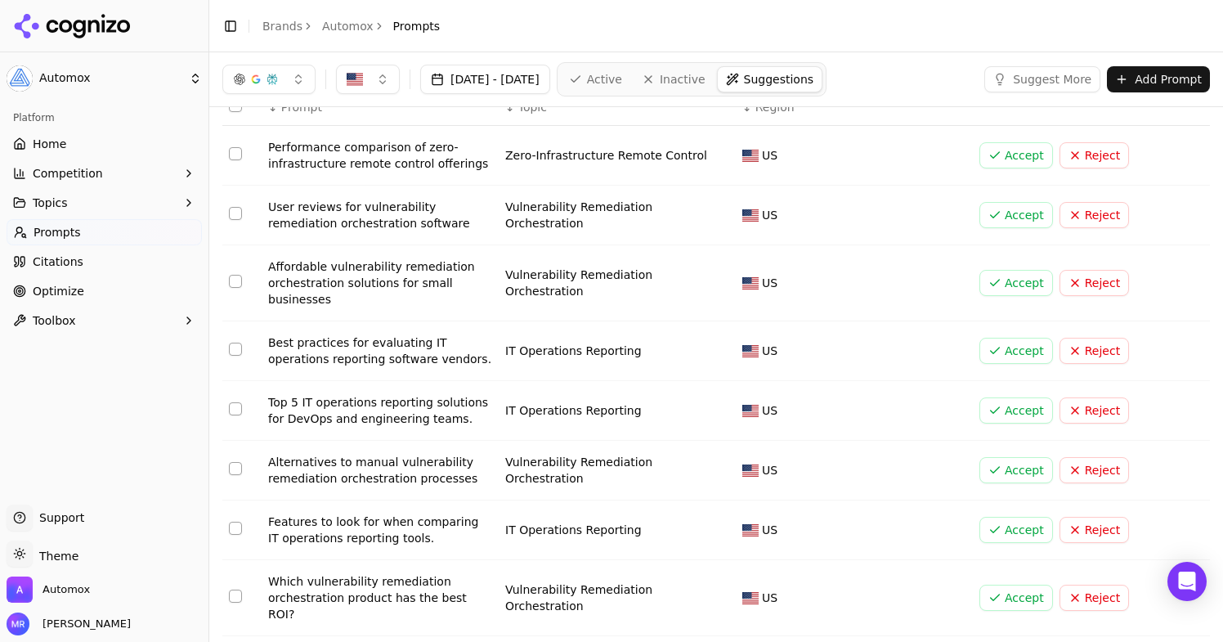
click at [239, 348] on button "Select row 4" at bounding box center [235, 349] width 13 height 13
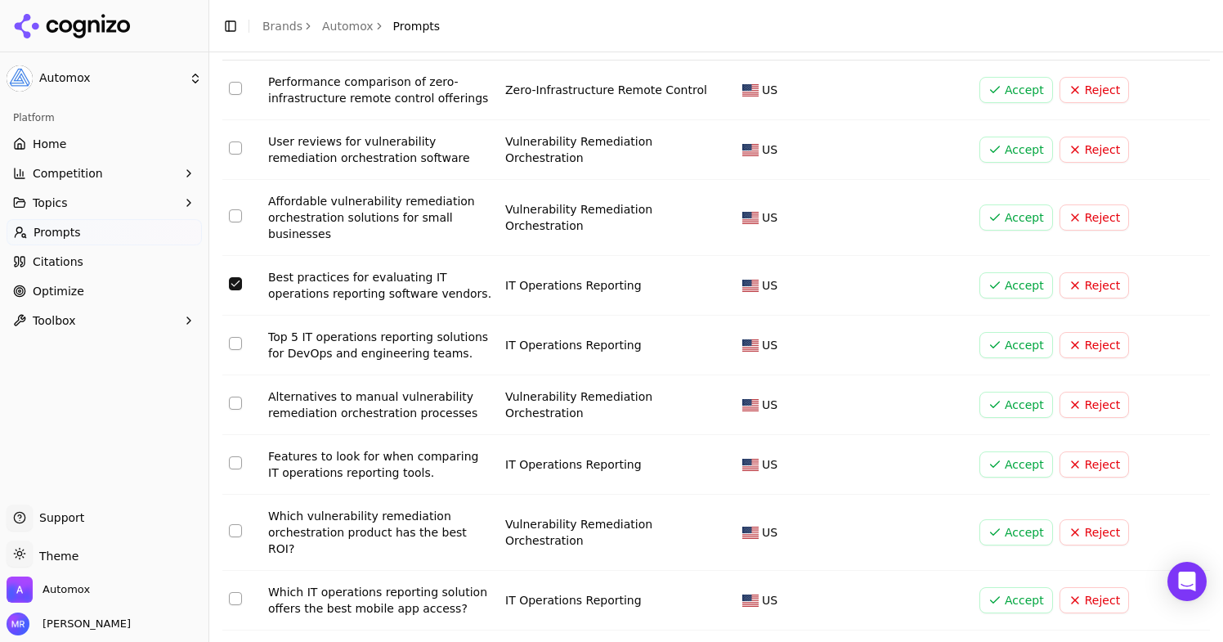
scroll to position [137, 0]
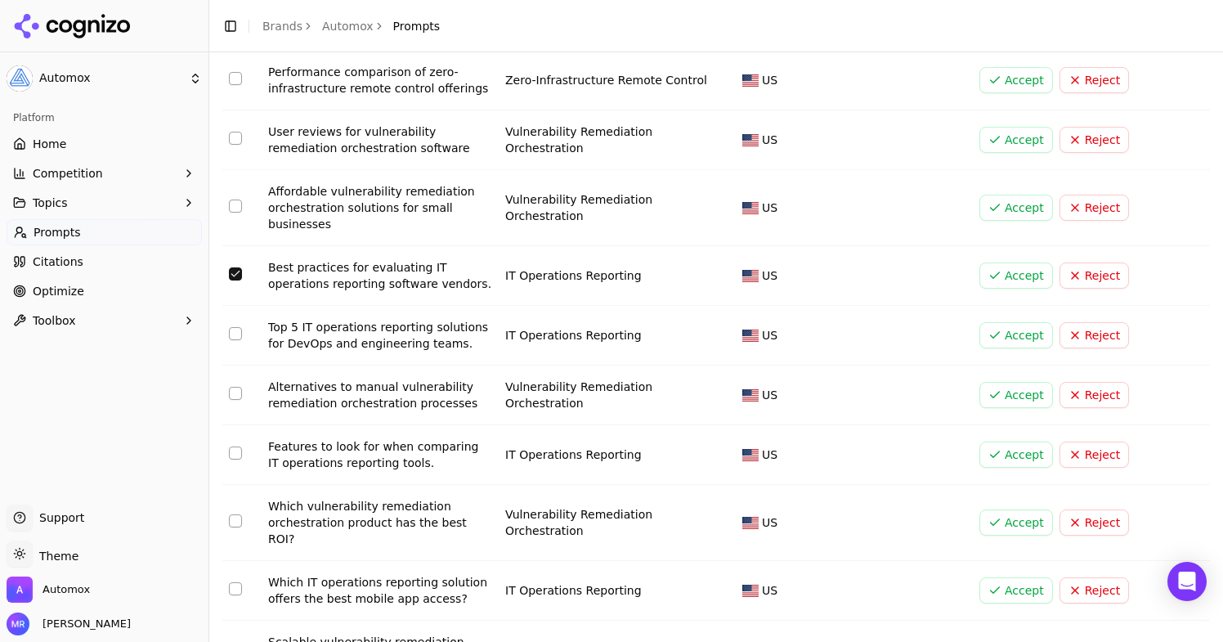
click at [237, 400] on button "Select row 6" at bounding box center [235, 393] width 13 height 13
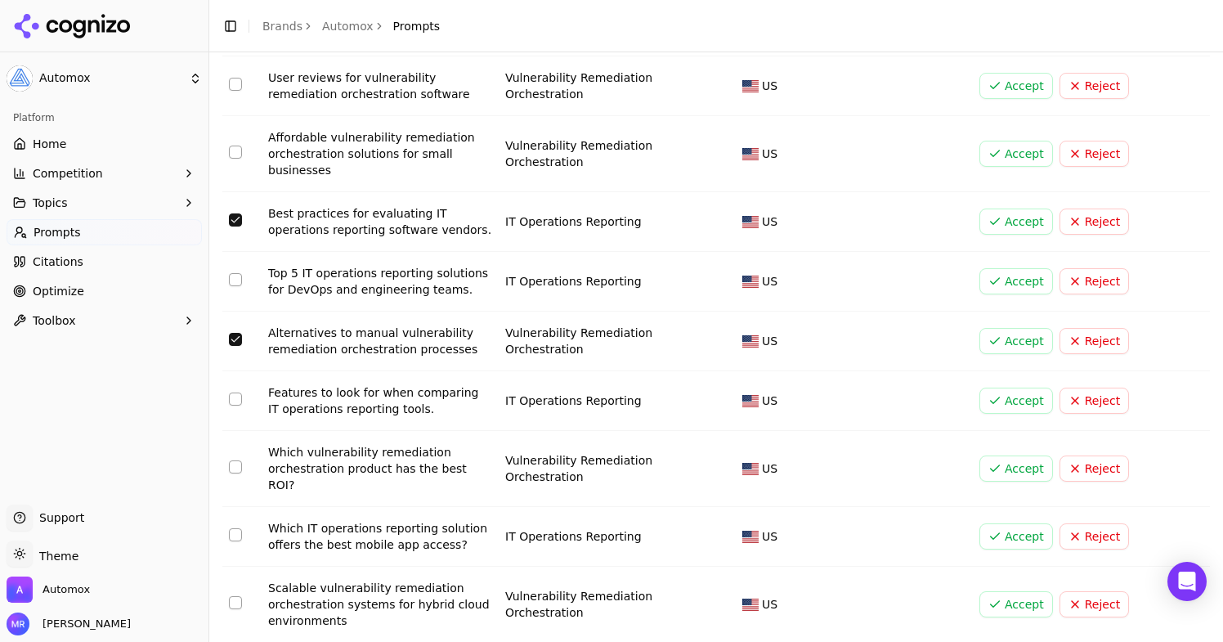
scroll to position [228, 0]
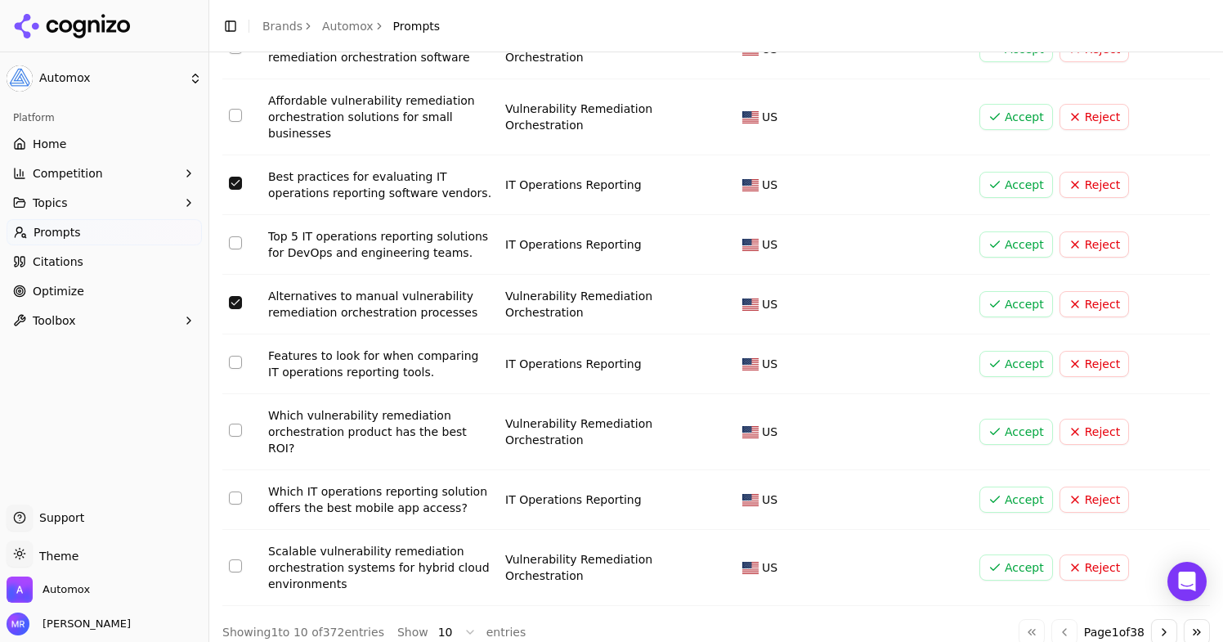
click at [237, 423] on button "Select row 8" at bounding box center [235, 429] width 13 height 13
click at [231, 559] on button "Select row 10" at bounding box center [235, 565] width 13 height 13
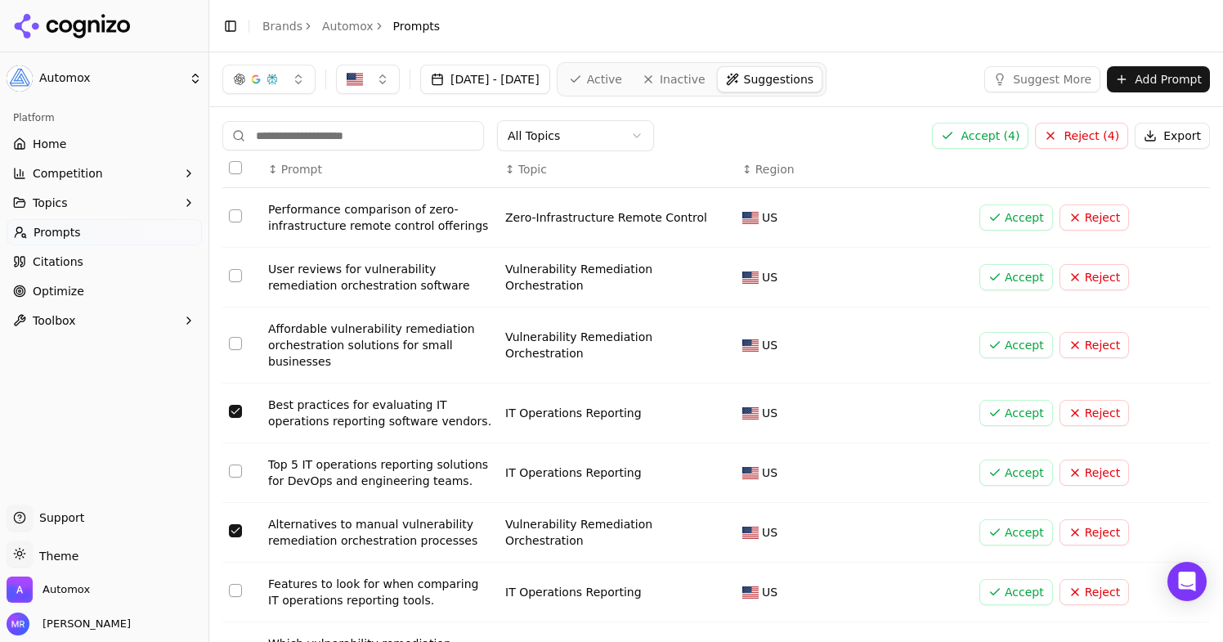
click at [996, 148] on button "Accept ( 4 )" at bounding box center [980, 136] width 96 height 26
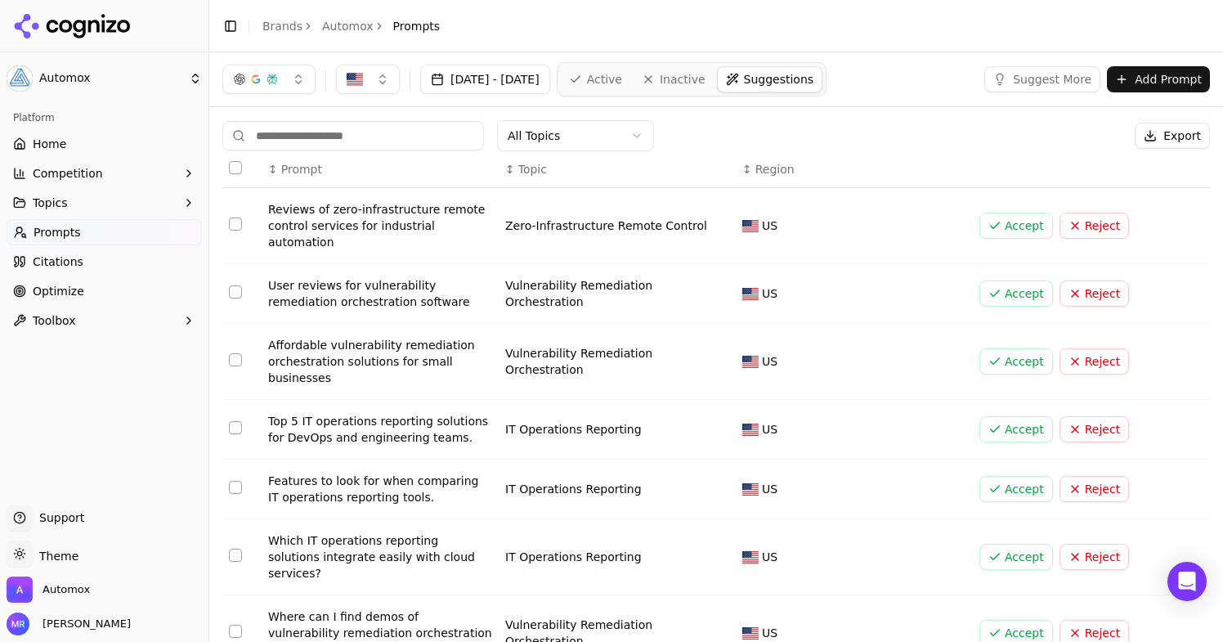
click at [630, 90] on link "Active" at bounding box center [595, 79] width 69 height 26
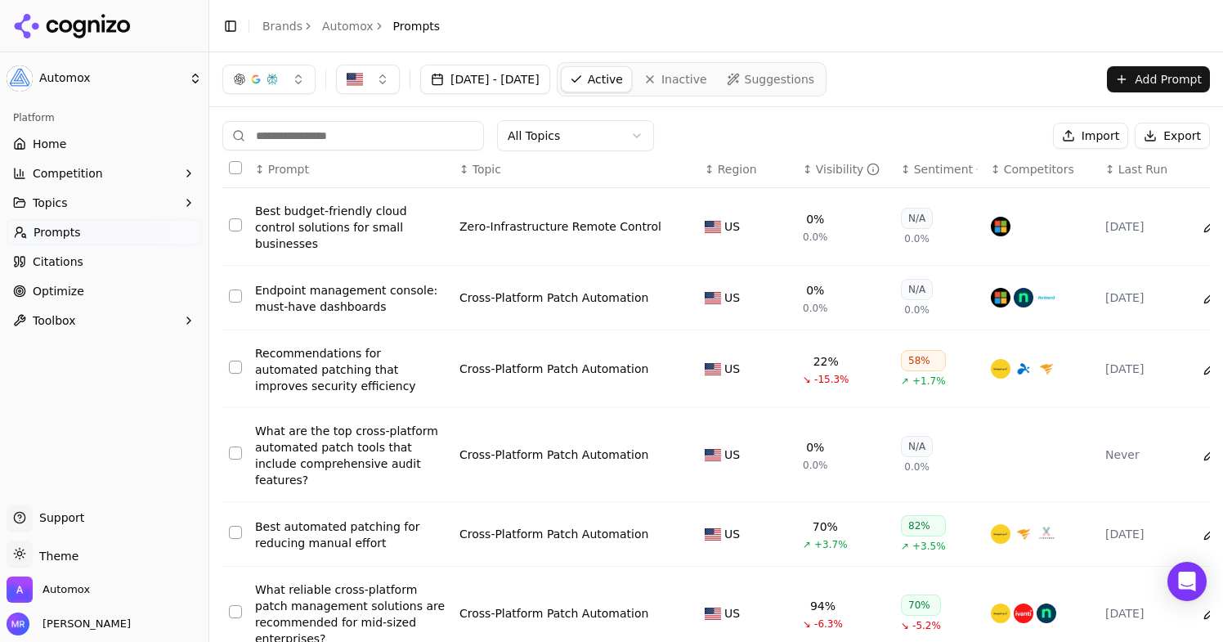
click at [801, 85] on link "Suggestions" at bounding box center [771, 79] width 105 height 26
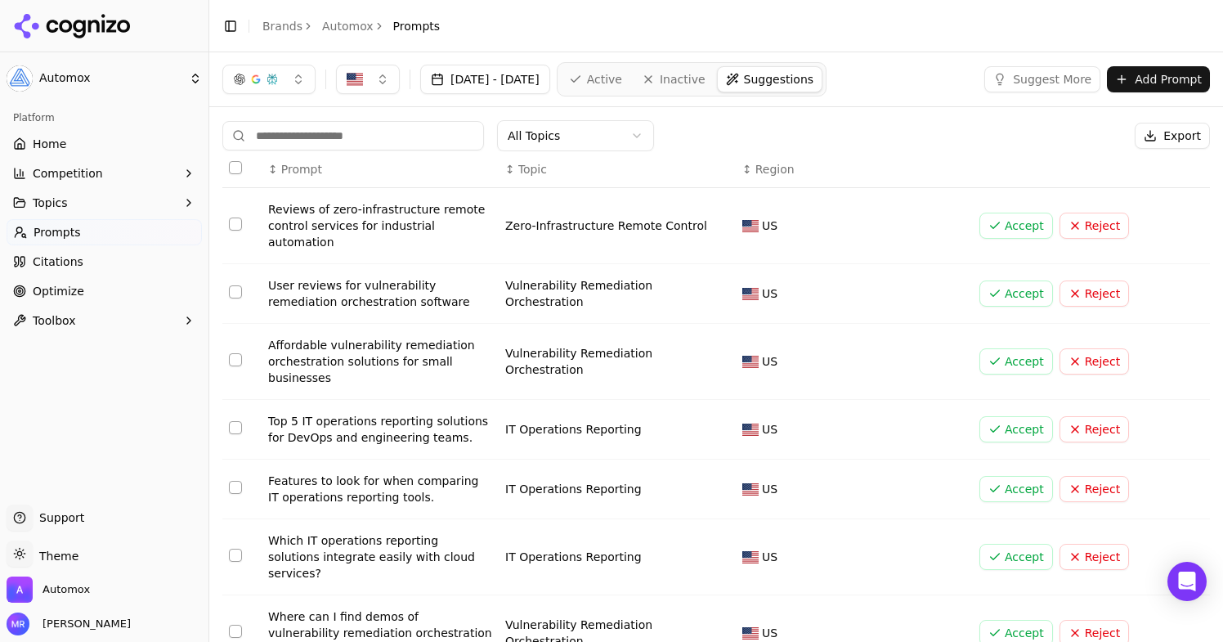
scroll to position [212, 0]
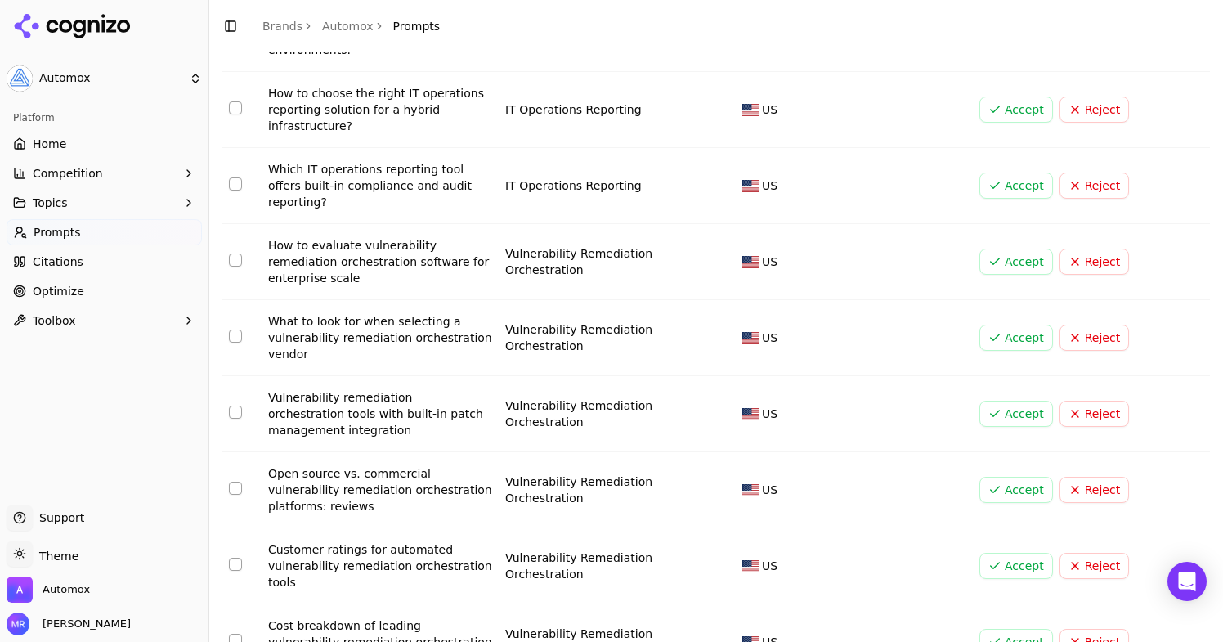
scroll to position [310, 0]
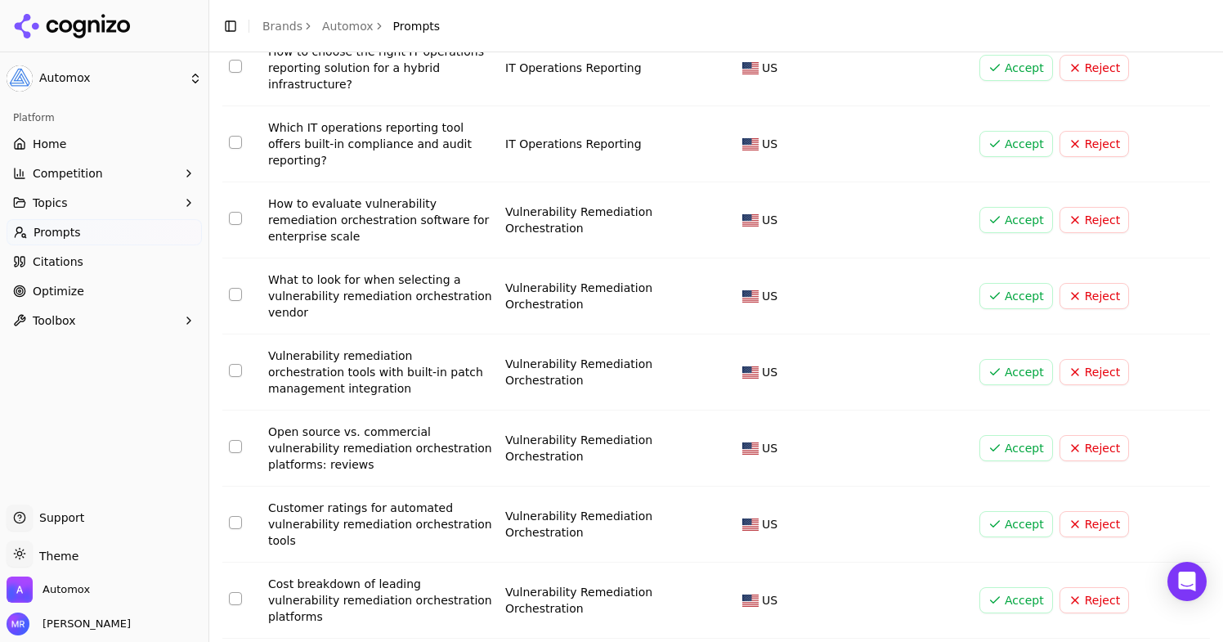
click at [231, 592] on button "Select row 20" at bounding box center [235, 598] width 13 height 13
click at [233, 516] on button "Select row 19" at bounding box center [235, 522] width 13 height 13
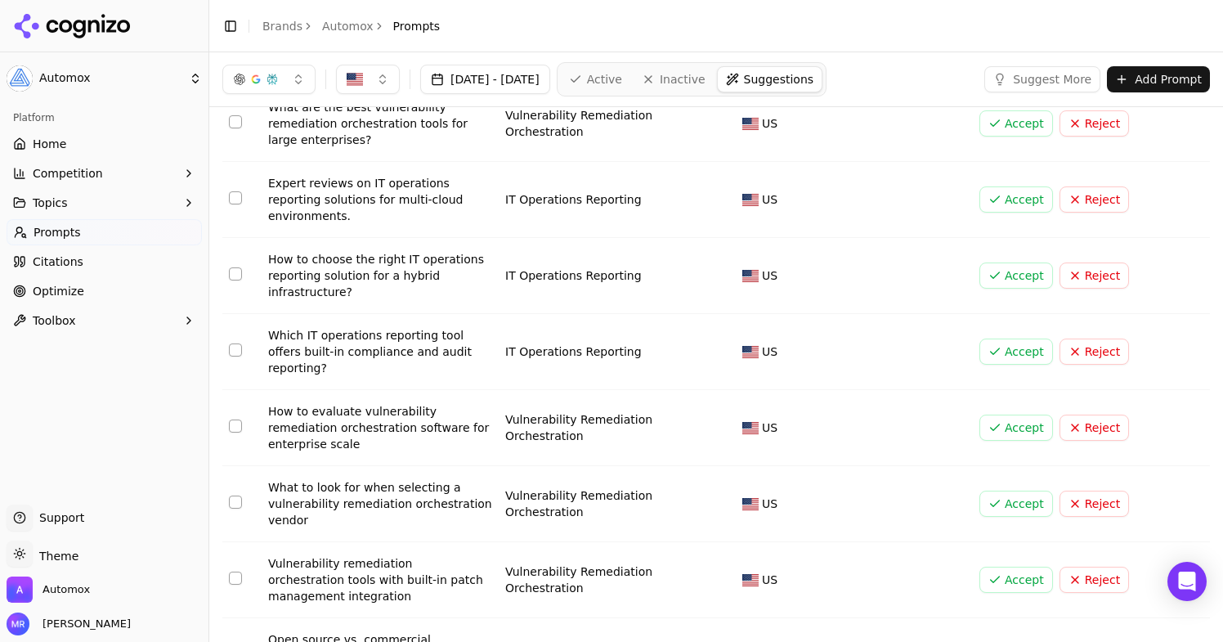
scroll to position [0, 0]
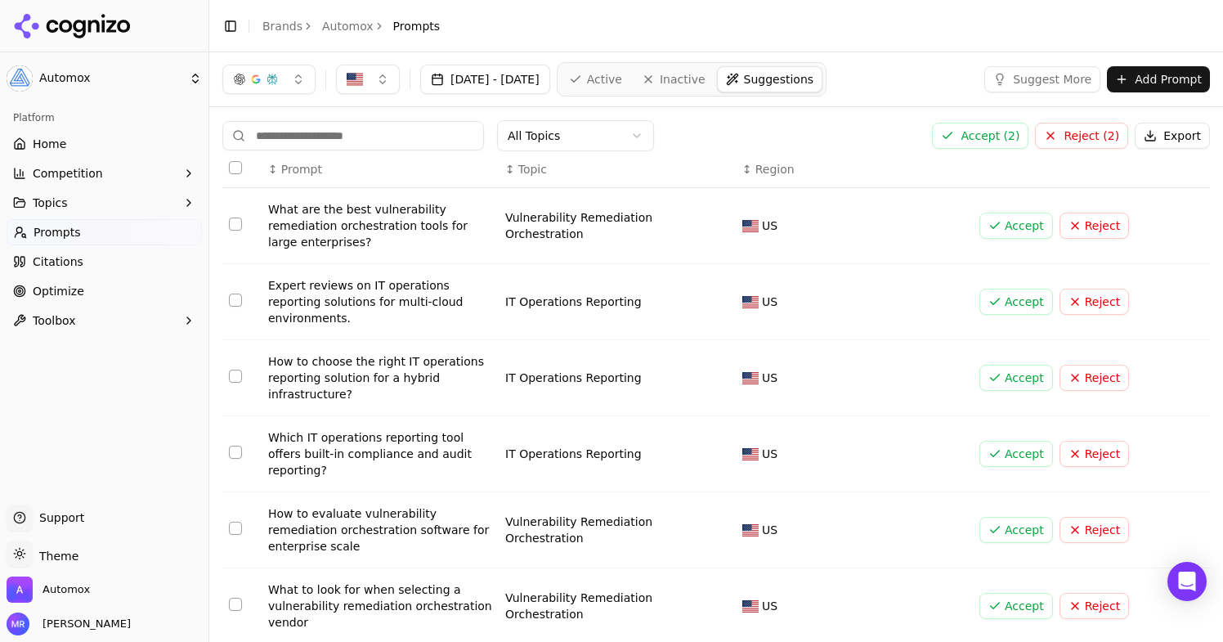
click at [1007, 128] on button "Accept ( 2 )" at bounding box center [980, 136] width 96 height 26
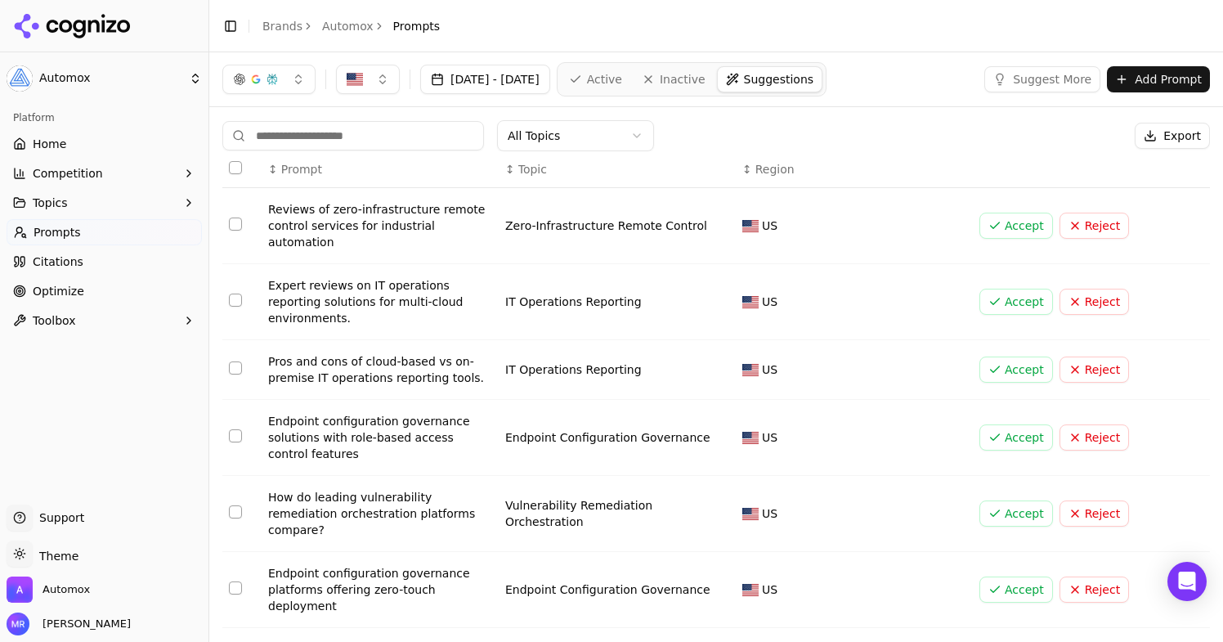
click at [1047, 74] on button "Suggest More" at bounding box center [1042, 79] width 116 height 26
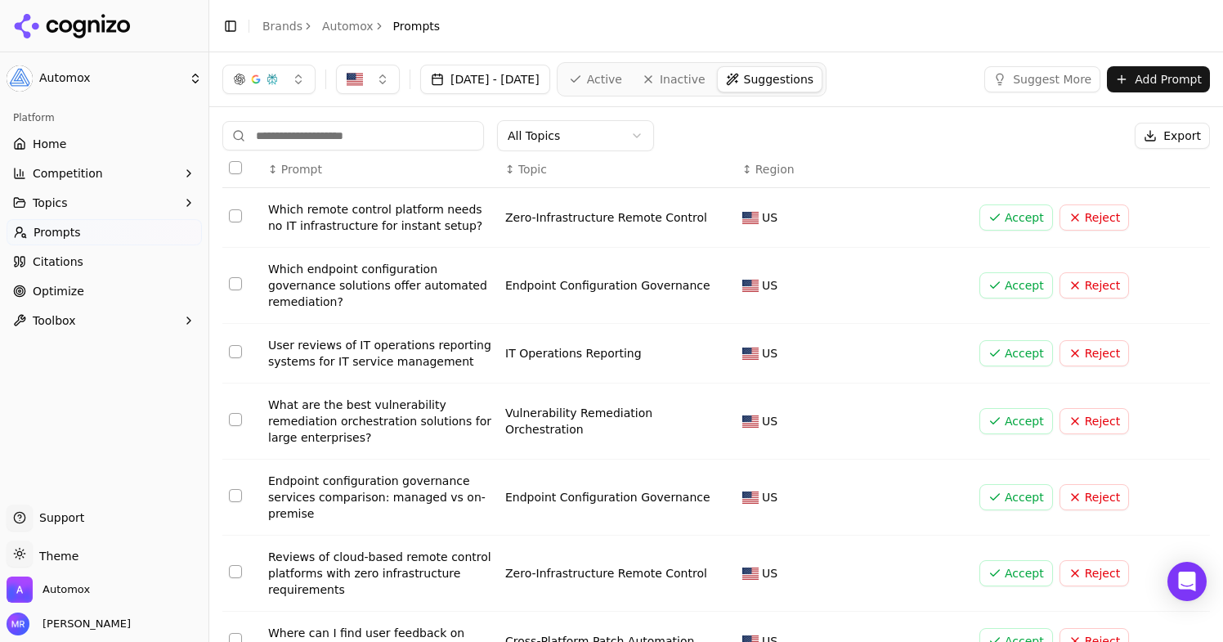
click at [226, 294] on td "Data table" at bounding box center [241, 286] width 39 height 76
click at [234, 286] on button "Select row 2" at bounding box center [235, 283] width 13 height 13
click at [237, 352] on button "Select row 3" at bounding box center [235, 351] width 13 height 13
click at [1158, 87] on button "Add Prompt" at bounding box center [1158, 79] width 103 height 26
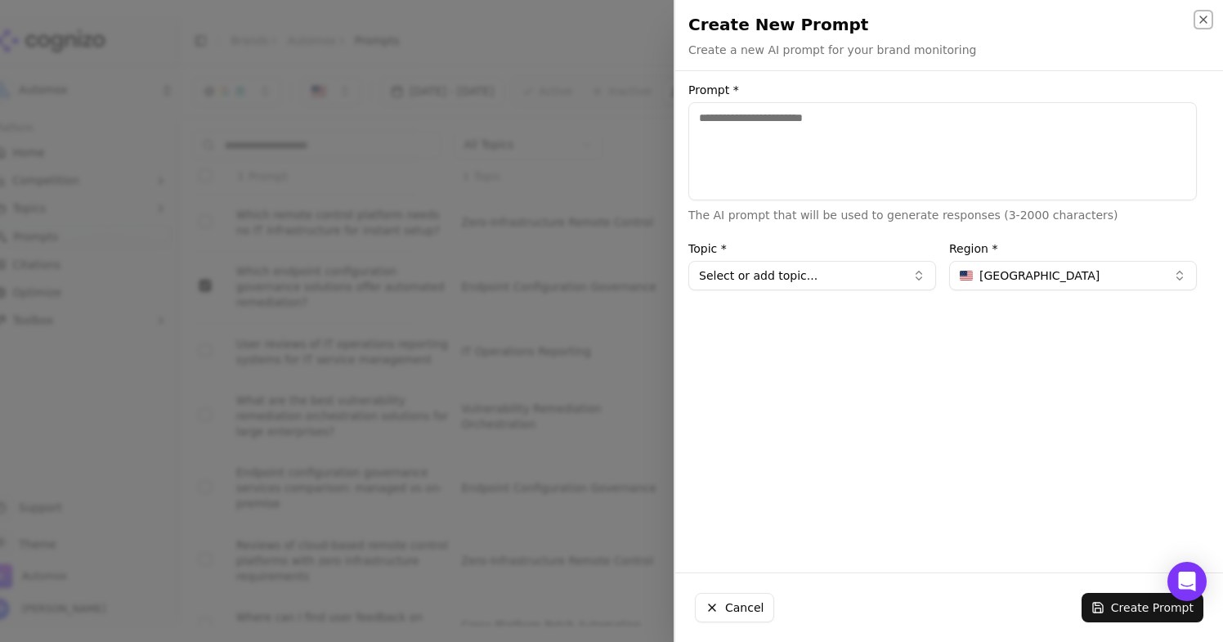
click at [1208, 16] on icon "button" at bounding box center [1203, 19] width 13 height 13
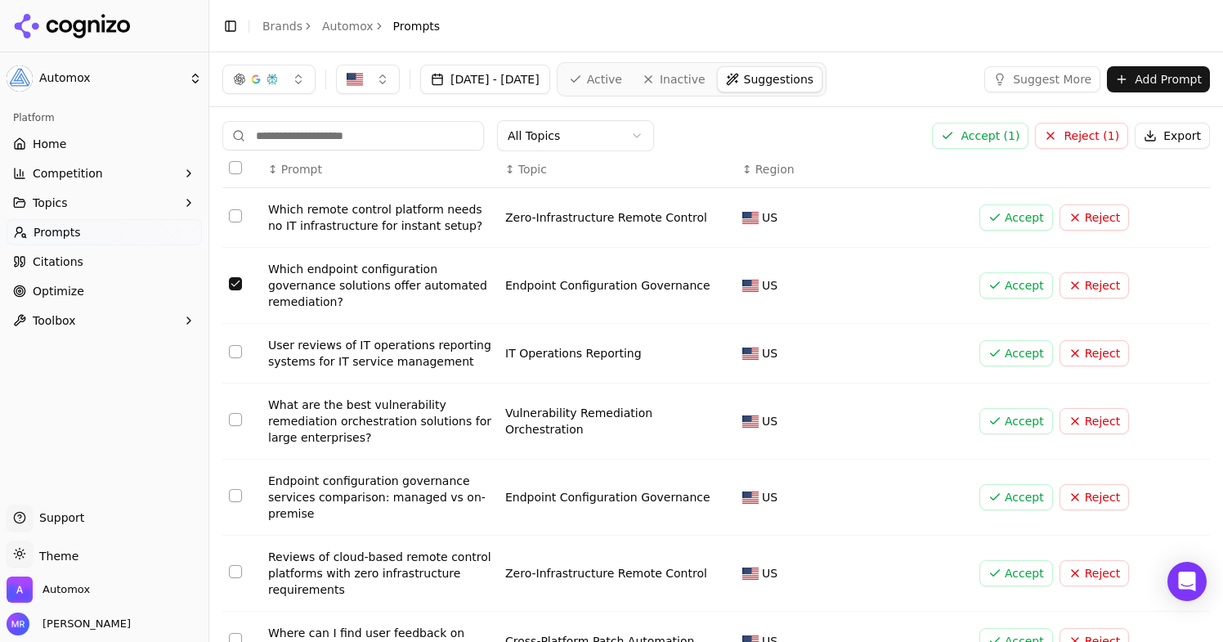
click at [983, 139] on button "Accept ( 1 )" at bounding box center [980, 136] width 96 height 26
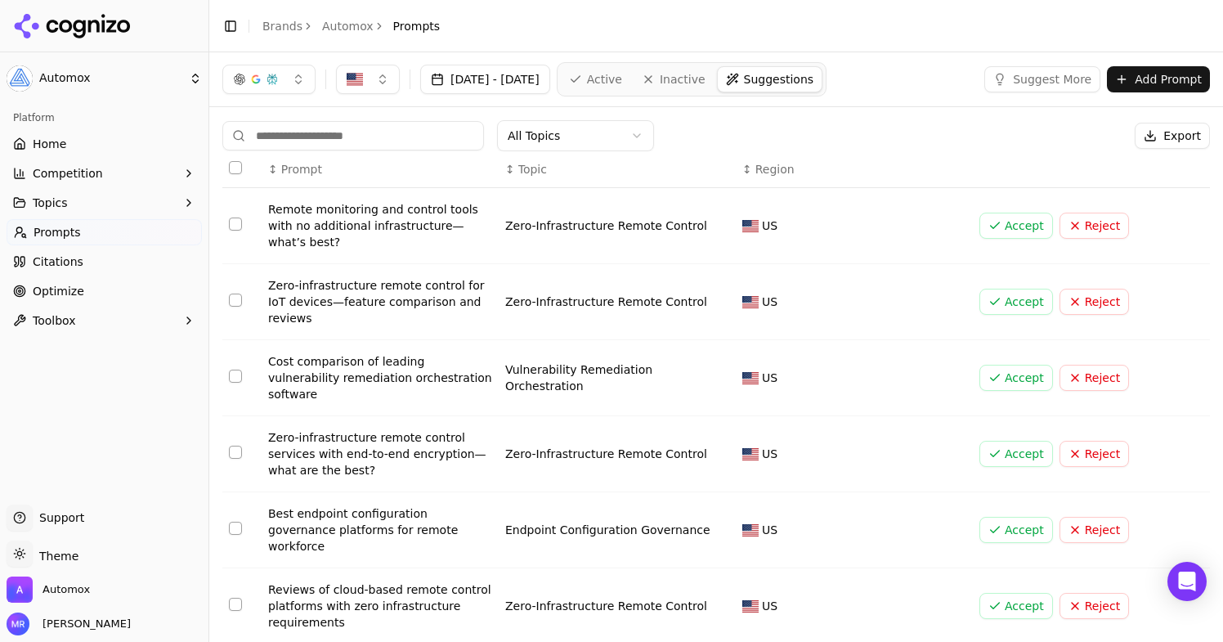
click at [1157, 83] on button "Add Prompt" at bounding box center [1158, 79] width 103 height 26
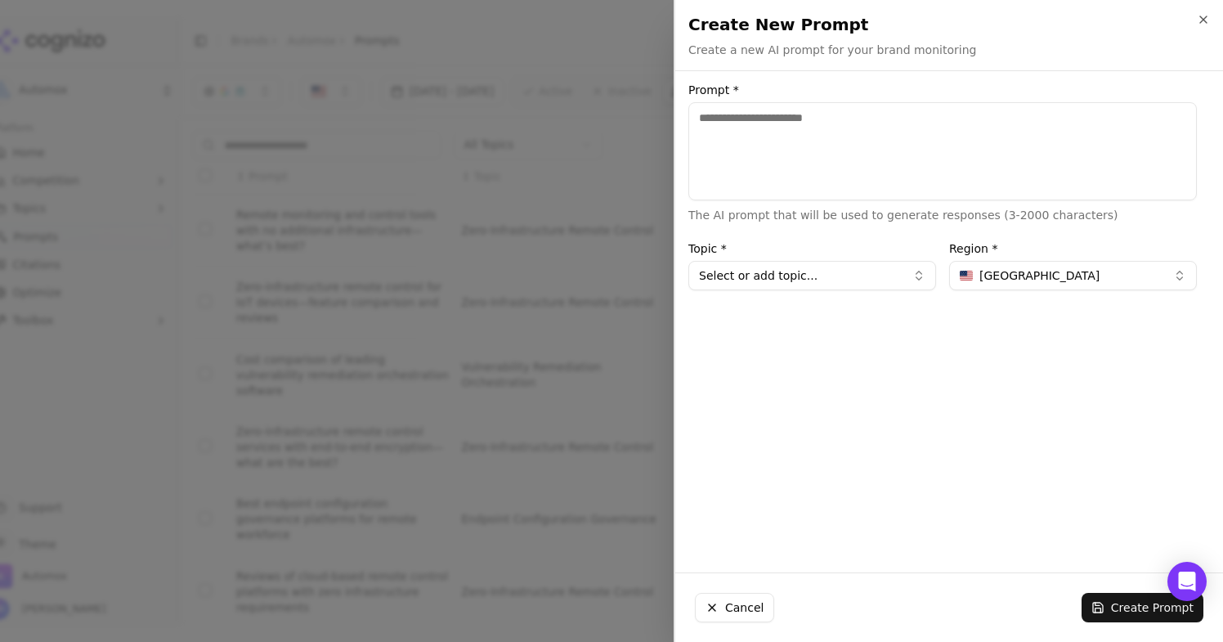
click at [927, 168] on textarea "Prompt *" at bounding box center [942, 151] width 508 height 98
type textarea "**********"
click at [844, 283] on button "Select or add topic..." at bounding box center [812, 275] width 248 height 29
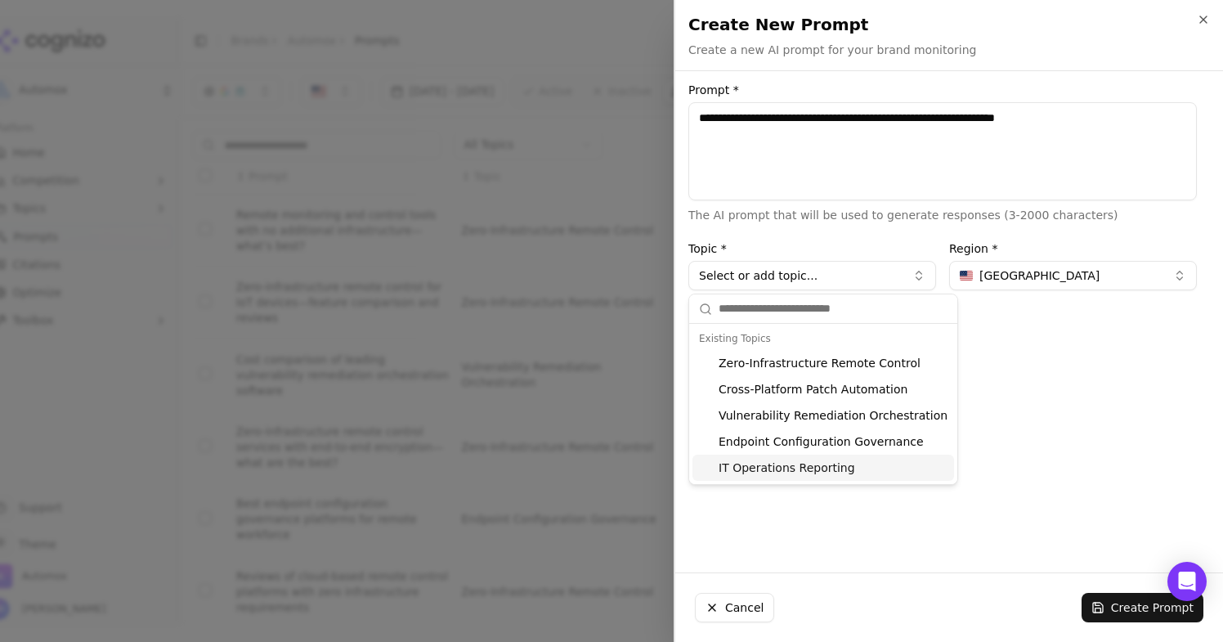
click at [810, 463] on div "IT Operations Reporting" at bounding box center [823, 467] width 262 height 26
type input "**********"
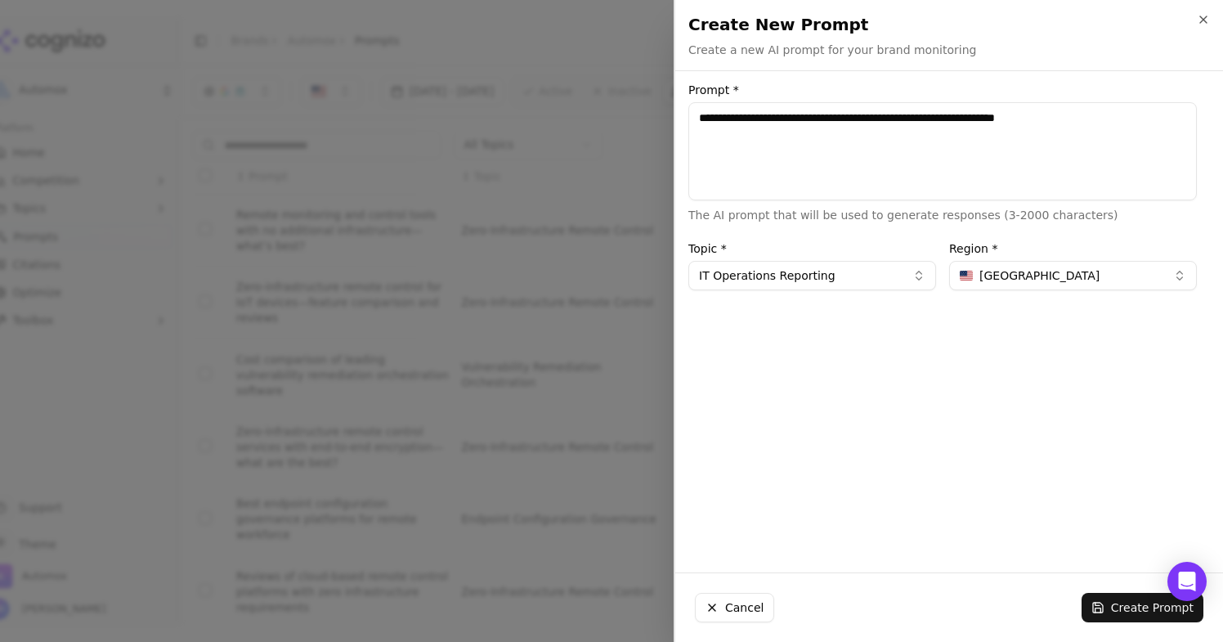
click at [1140, 612] on button "Create Prompt" at bounding box center [1142, 607] width 122 height 29
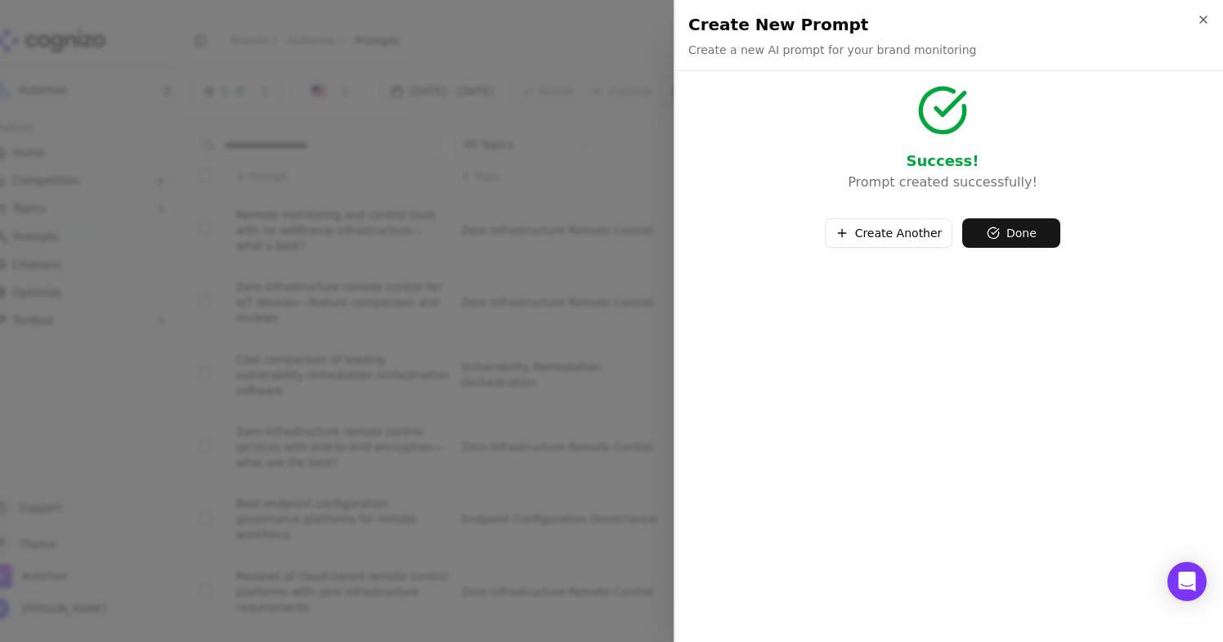
click at [1022, 244] on button "Done" at bounding box center [1011, 232] width 98 height 29
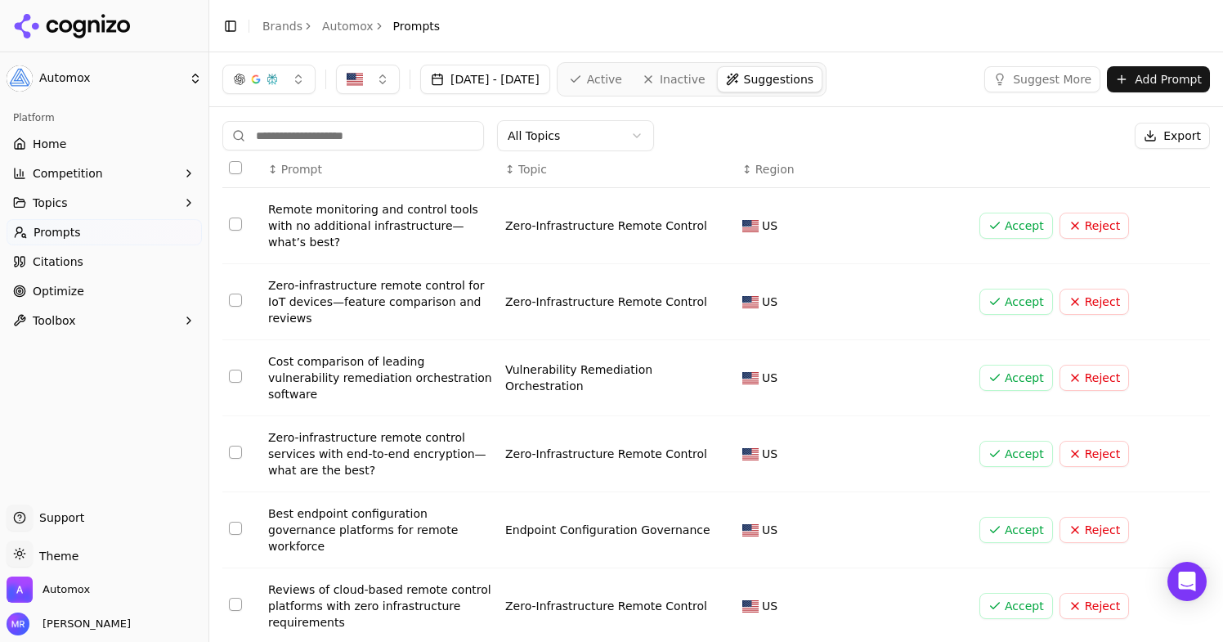
click at [1103, 301] on button "Reject" at bounding box center [1093, 302] width 69 height 26
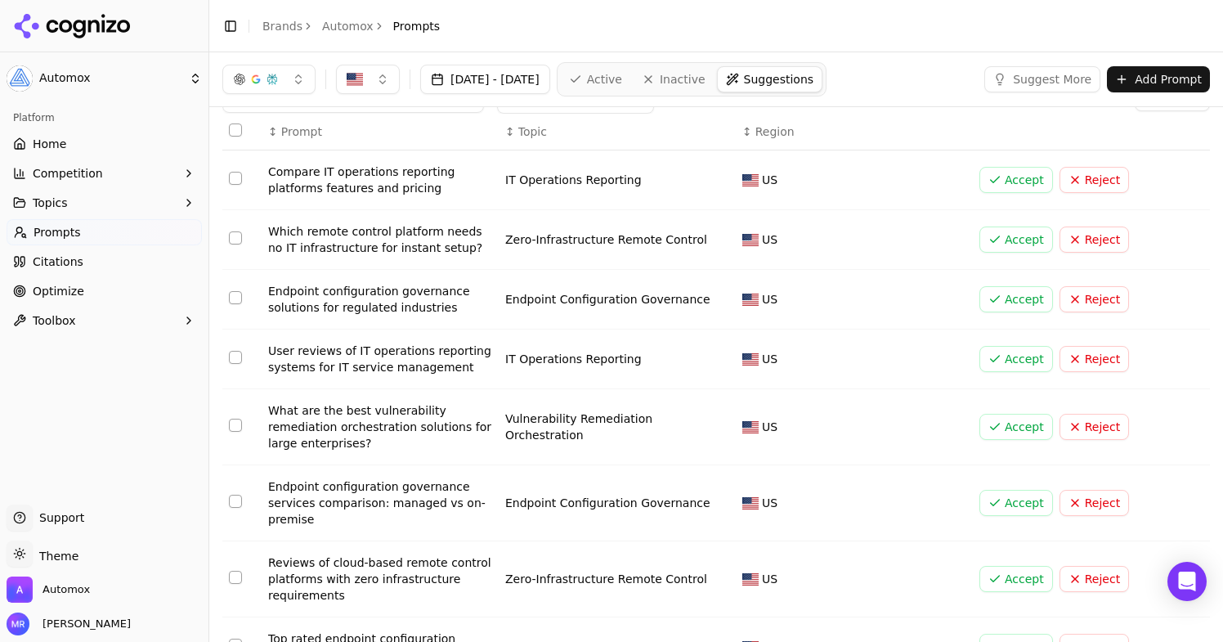
scroll to position [78, 0]
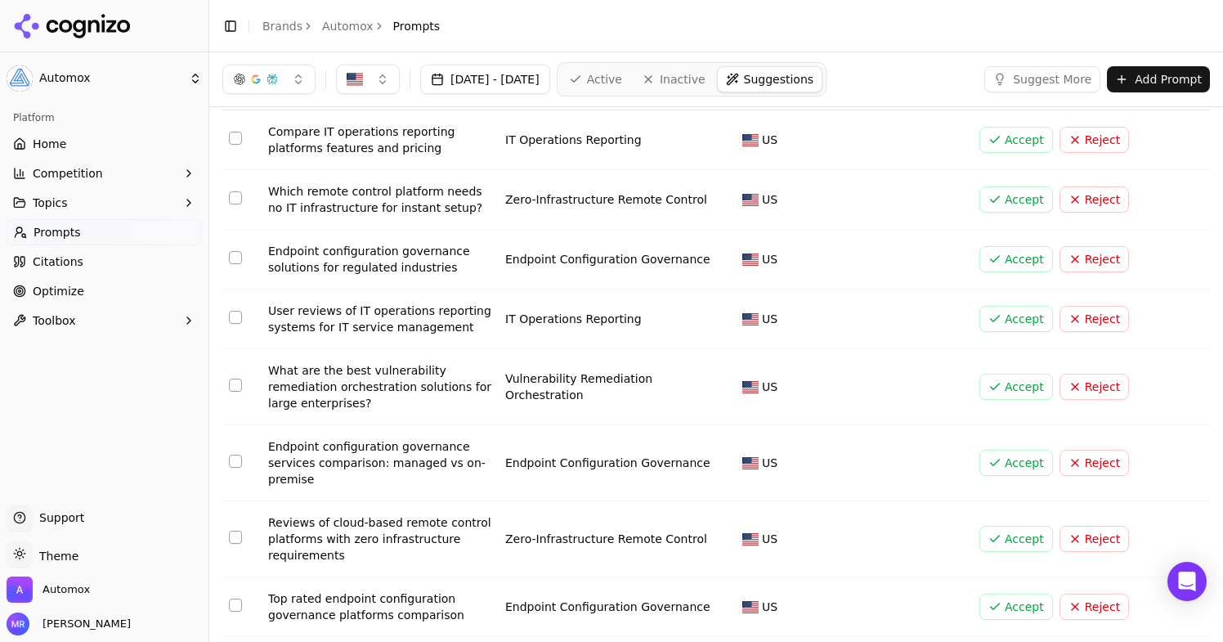
click at [231, 387] on button "Select row 5" at bounding box center [235, 384] width 13 height 13
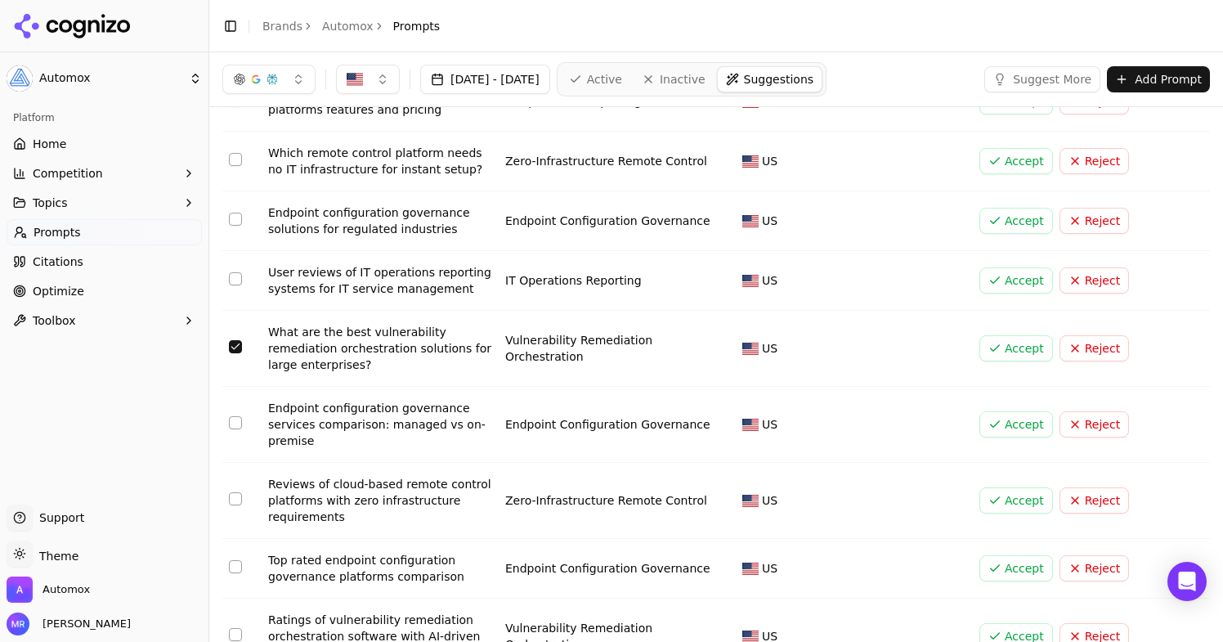
scroll to position [0, 0]
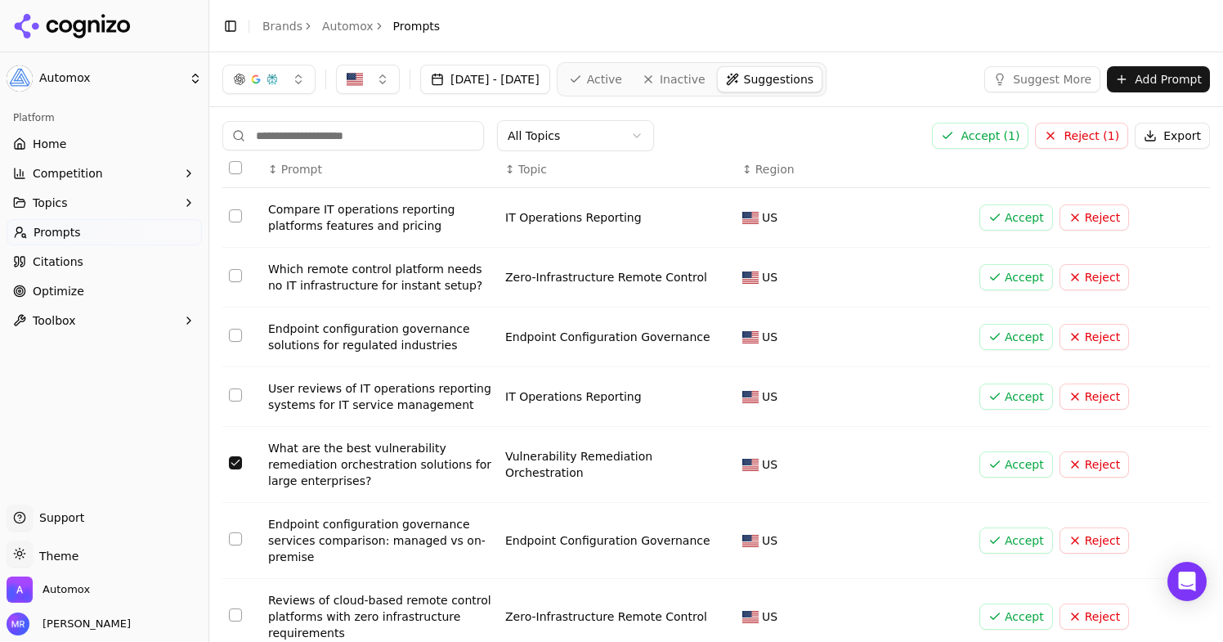
click at [988, 146] on button "Accept ( 1 )" at bounding box center [980, 136] width 96 height 26
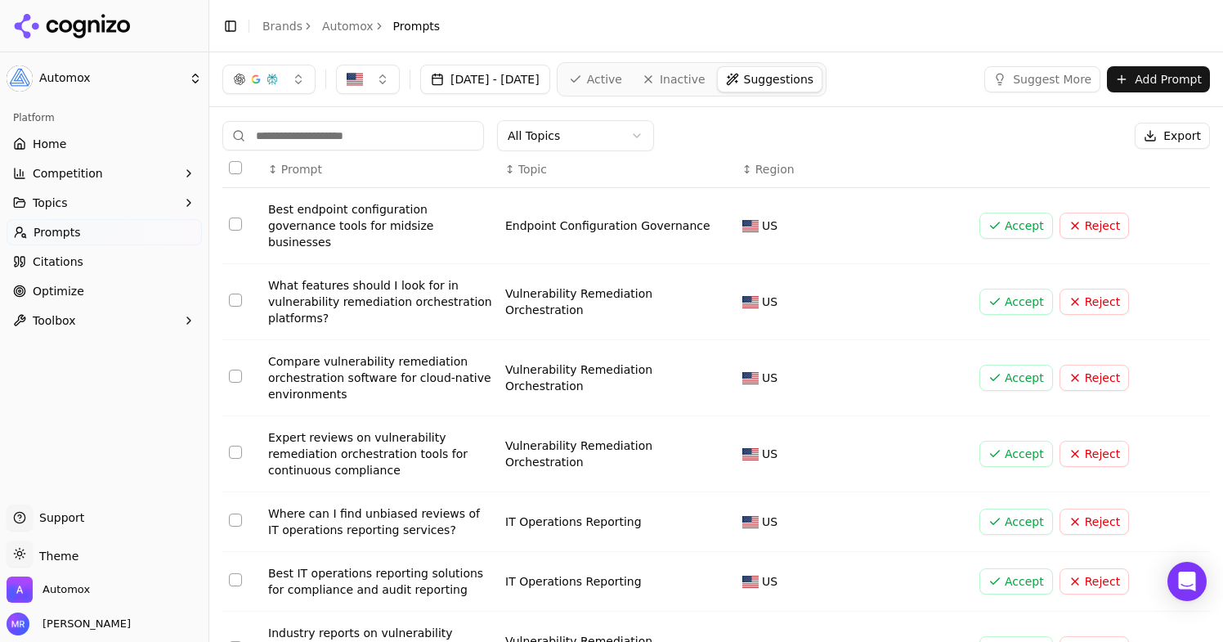
click at [615, 135] on html "Automox Platform Home Competition Topics Prompts Citations Optimize Toolbox Sup…" at bounding box center [611, 321] width 1223 height 642
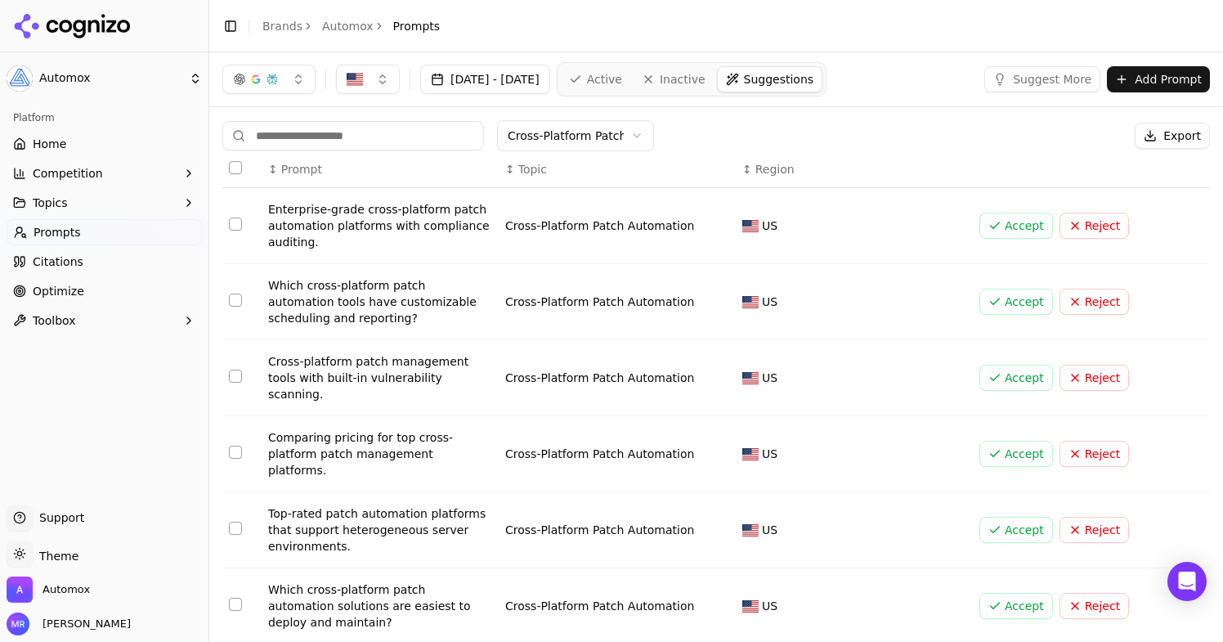
click at [235, 223] on button "Select row 1" at bounding box center [235, 223] width 13 height 13
click at [235, 301] on button "Select row 2" at bounding box center [235, 299] width 13 height 13
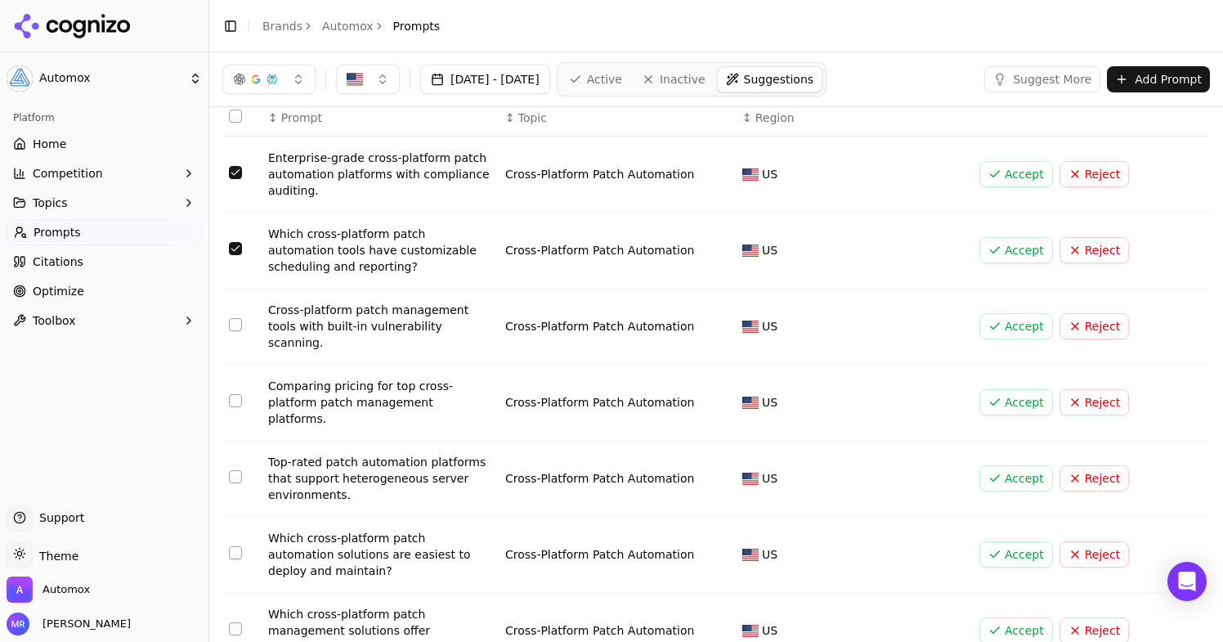
click at [237, 394] on button "Select row 4" at bounding box center [235, 400] width 13 height 13
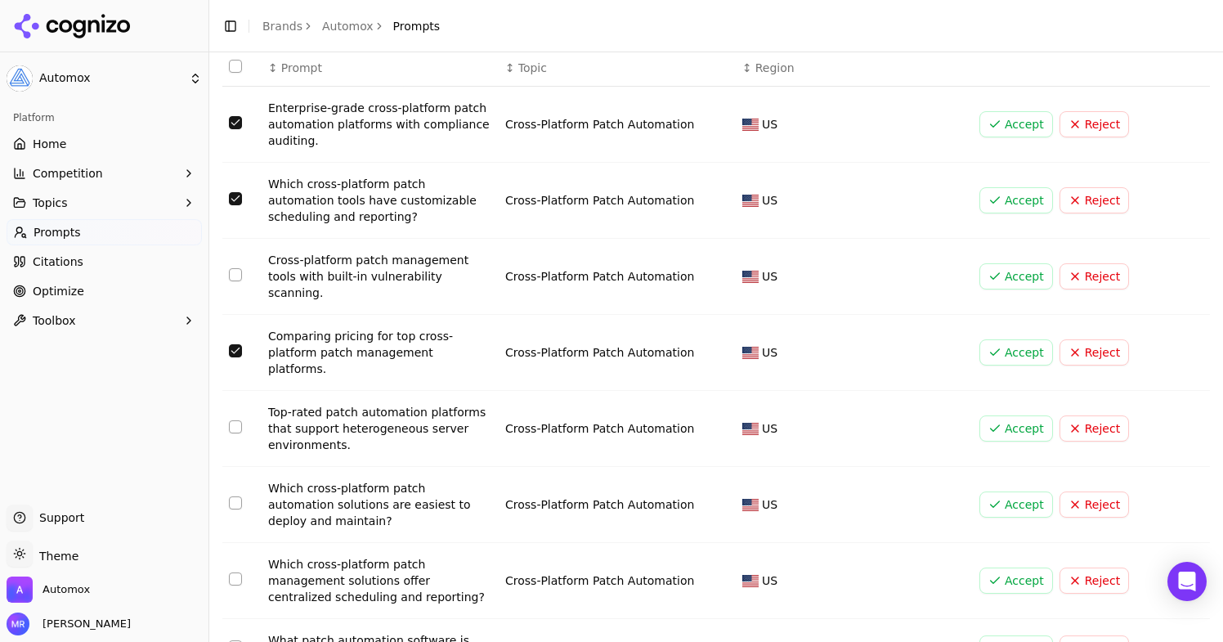
click at [231, 420] on button "Select row 5" at bounding box center [235, 426] width 13 height 13
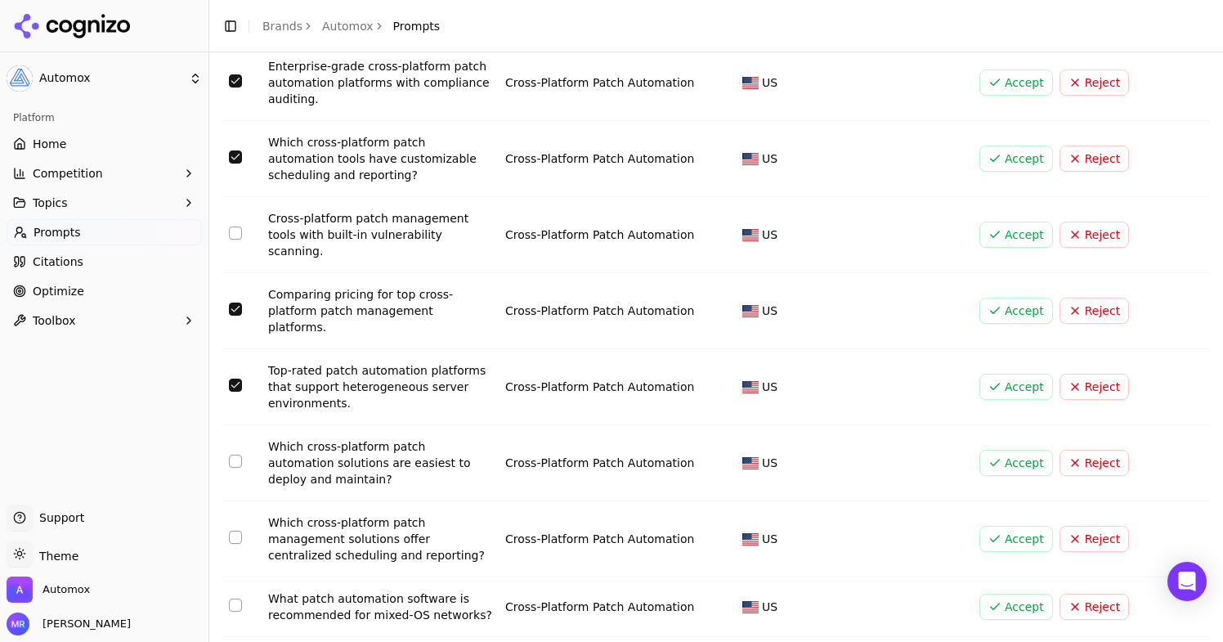
click at [237, 454] on button "Select row 6" at bounding box center [235, 460] width 13 height 13
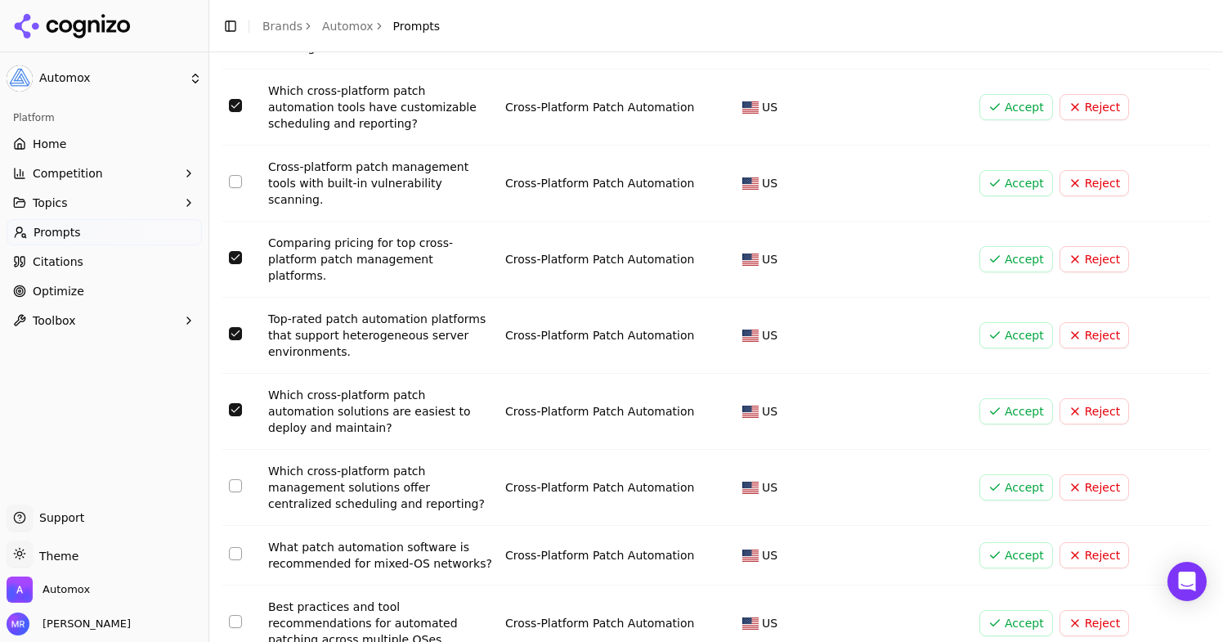
scroll to position [198, 0]
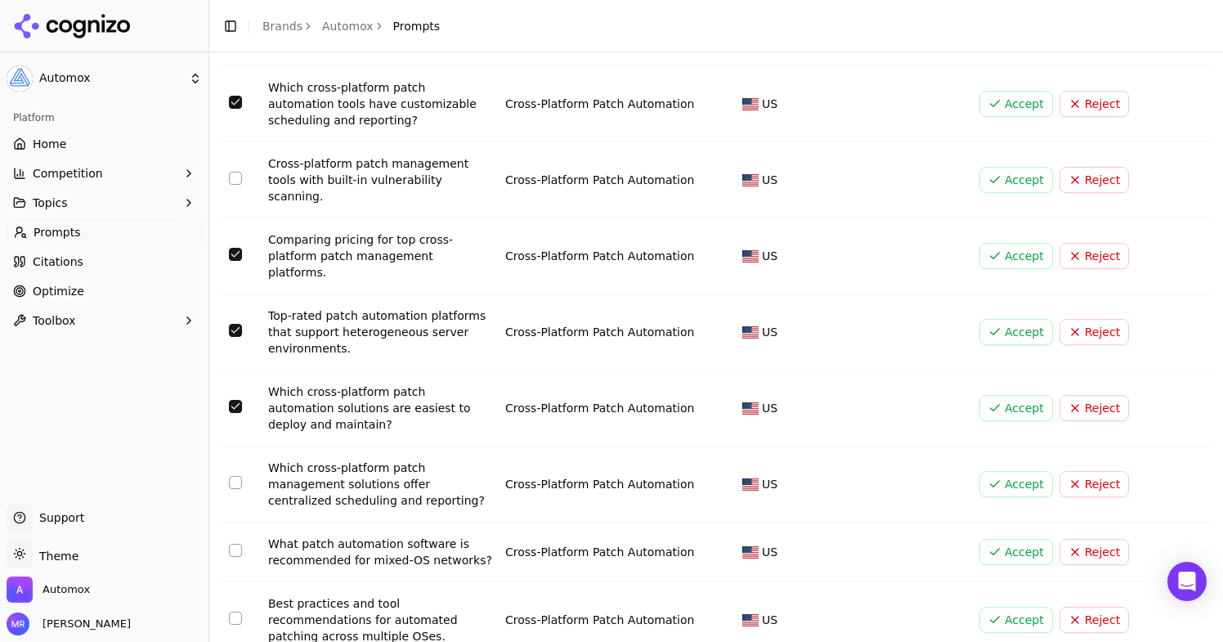
click at [238, 476] on button "Select row 7" at bounding box center [235, 482] width 13 height 13
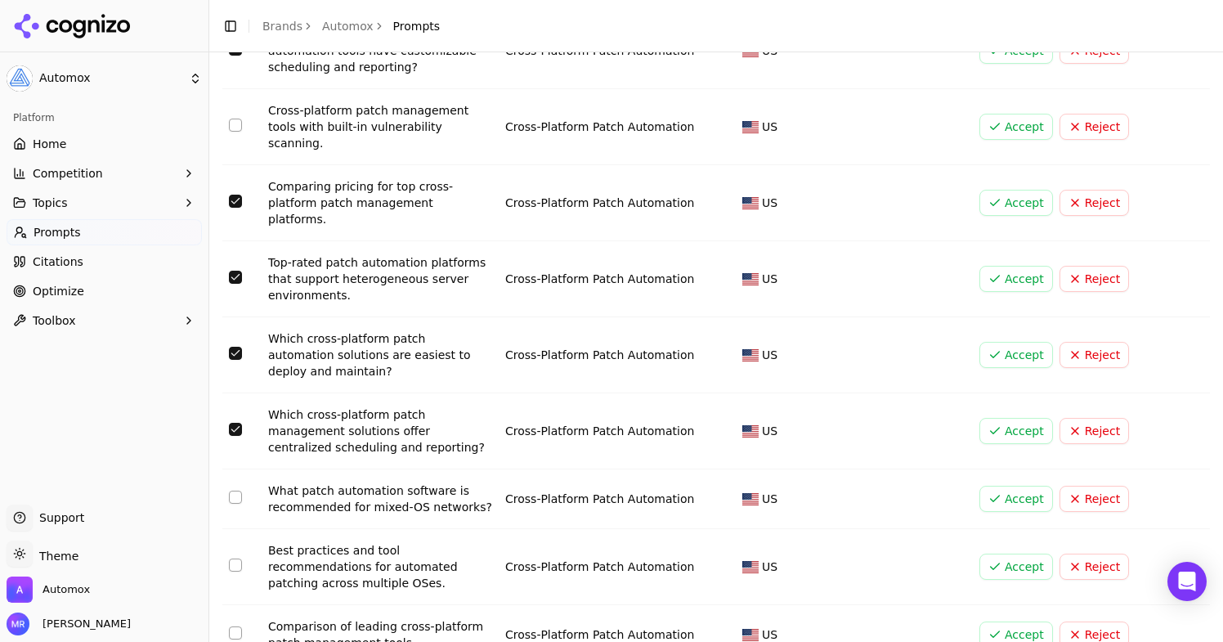
scroll to position [254, 0]
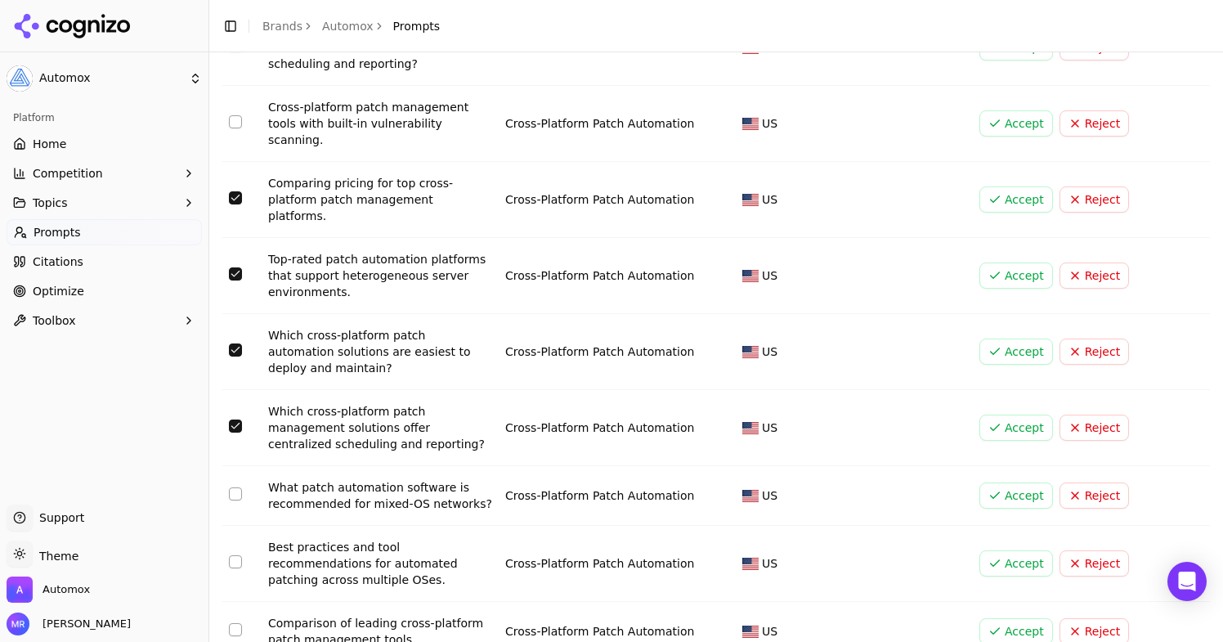
click at [237, 466] on td "Data table" at bounding box center [241, 496] width 39 height 60
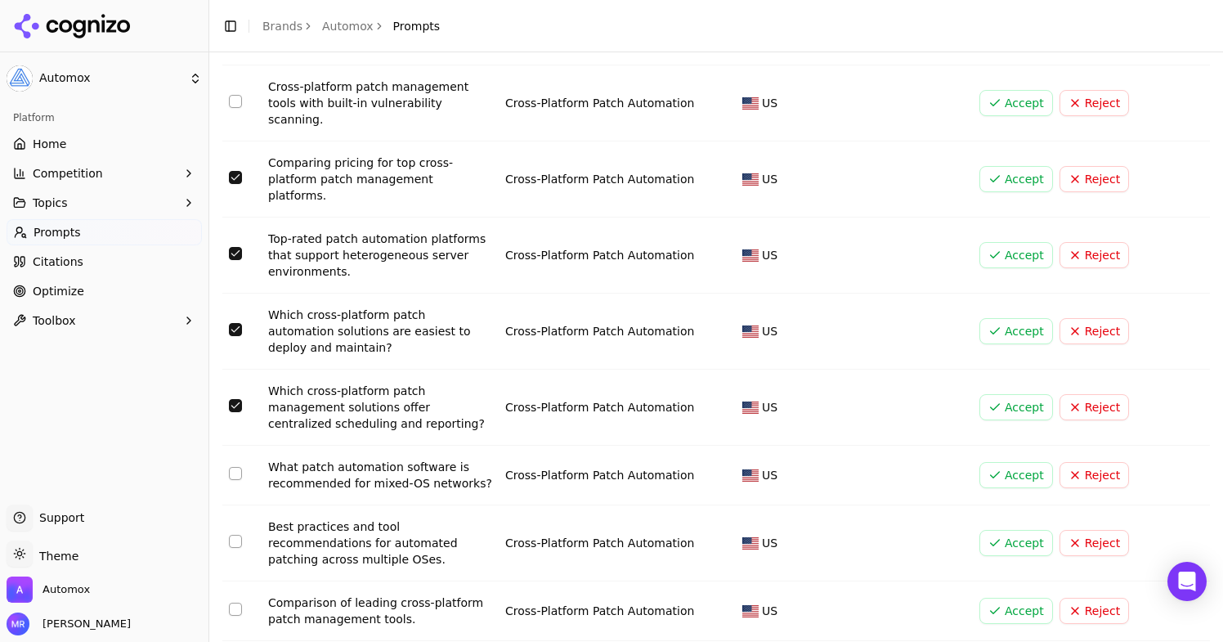
scroll to position [280, 0]
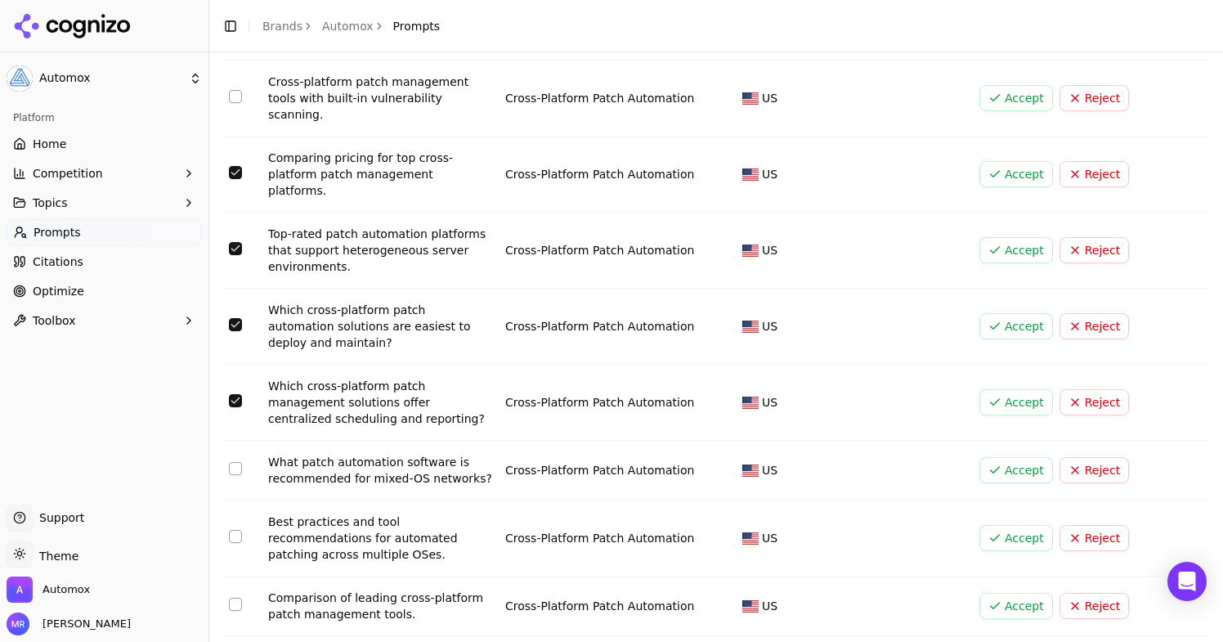
click at [231, 462] on button "Select row 8" at bounding box center [235, 468] width 13 height 13
click at [233, 530] on button "Select row 9" at bounding box center [235, 536] width 13 height 13
click at [239, 598] on button "Select row 10" at bounding box center [235, 604] width 13 height 13
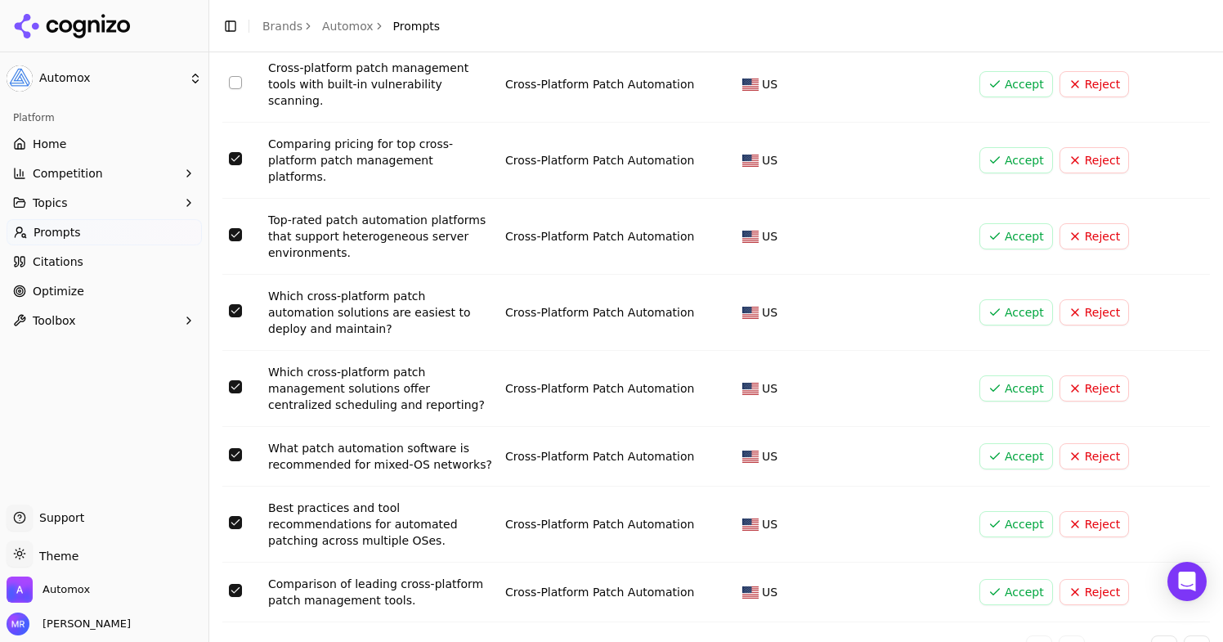
scroll to position [0, 0]
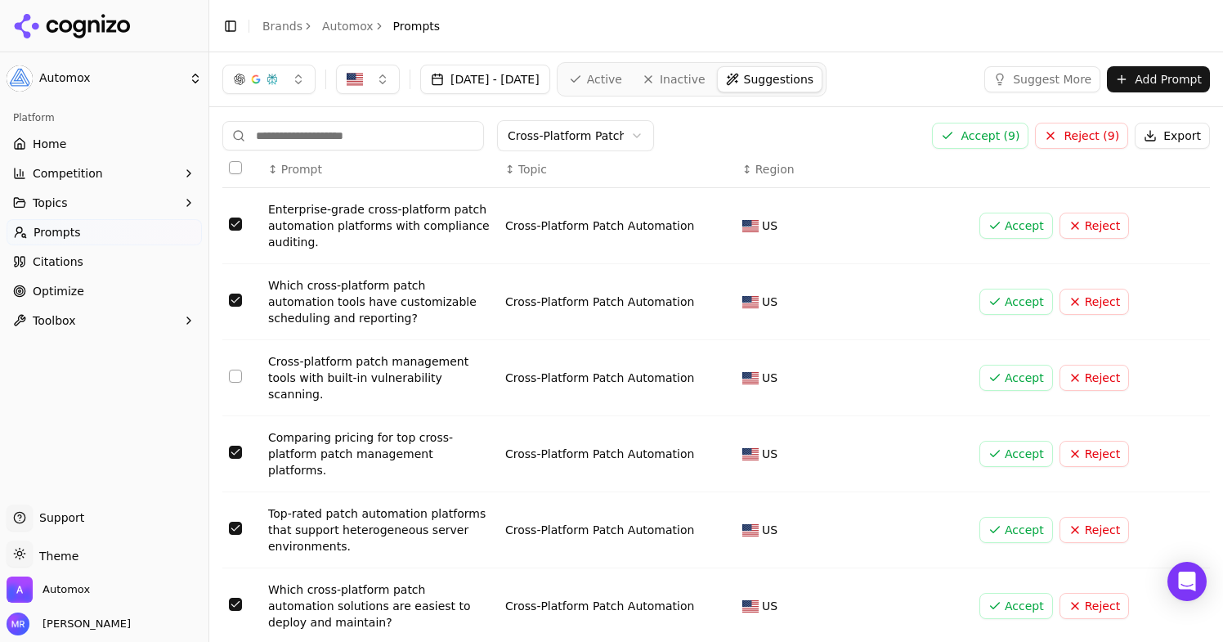
click at [975, 144] on button "Accept ( 9 )" at bounding box center [980, 136] width 96 height 26
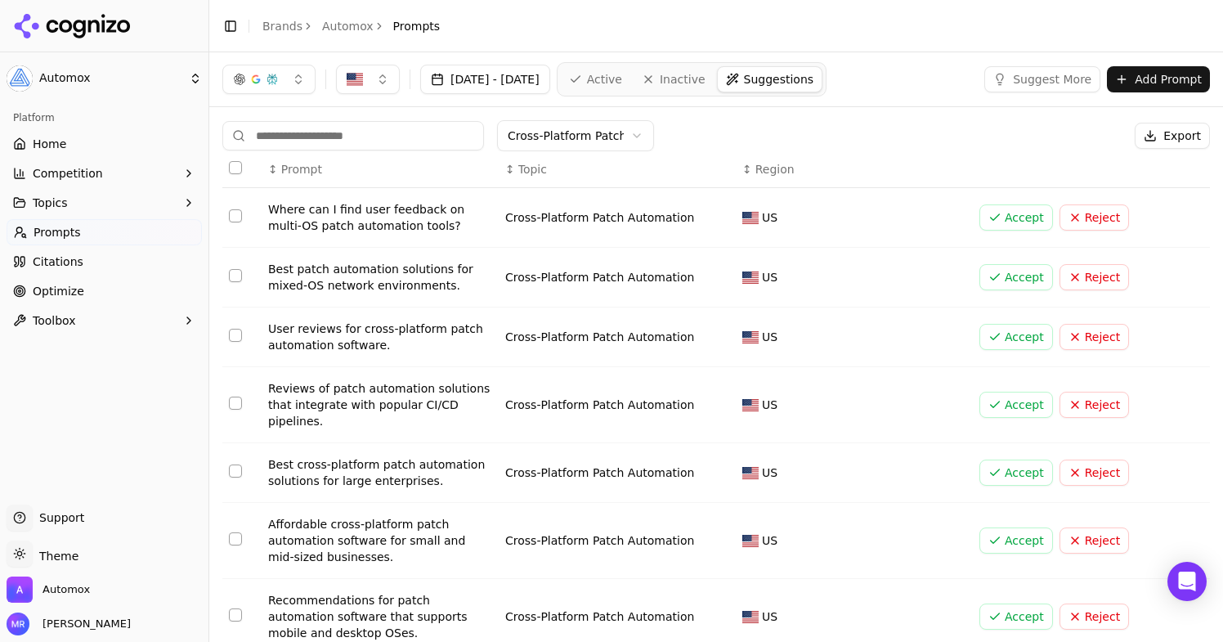
click at [236, 214] on button "Select row 1" at bounding box center [235, 215] width 13 height 13
click at [235, 273] on button "Select row 2" at bounding box center [235, 275] width 13 height 13
click at [233, 339] on button "Select row 3" at bounding box center [235, 335] width 13 height 13
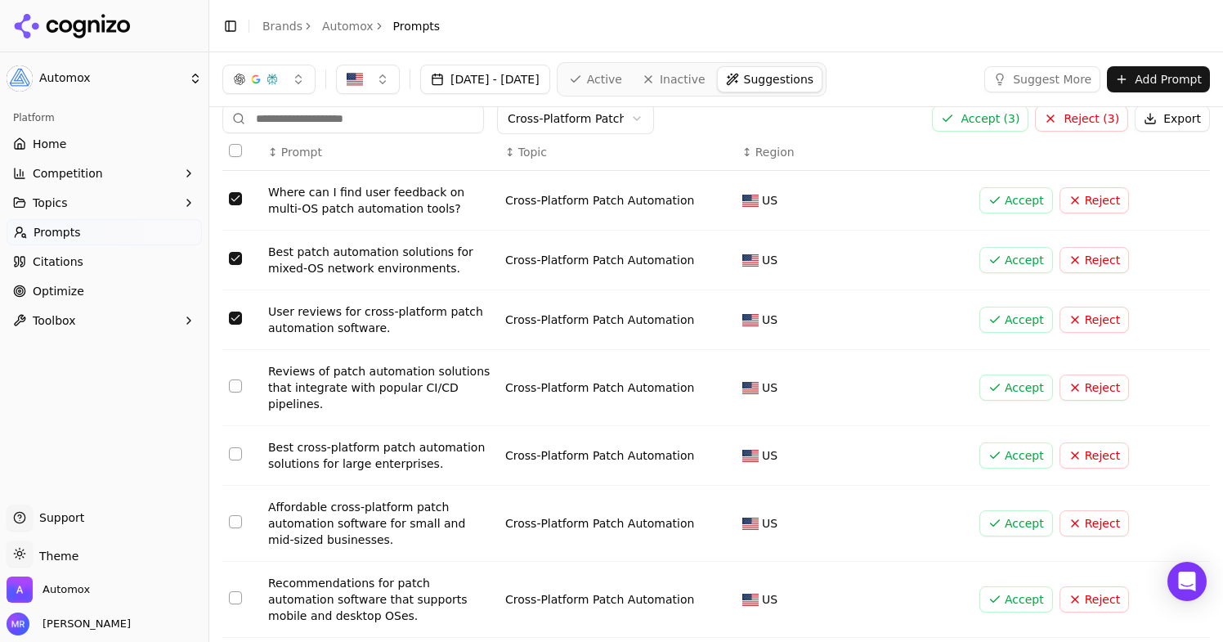
scroll to position [22, 0]
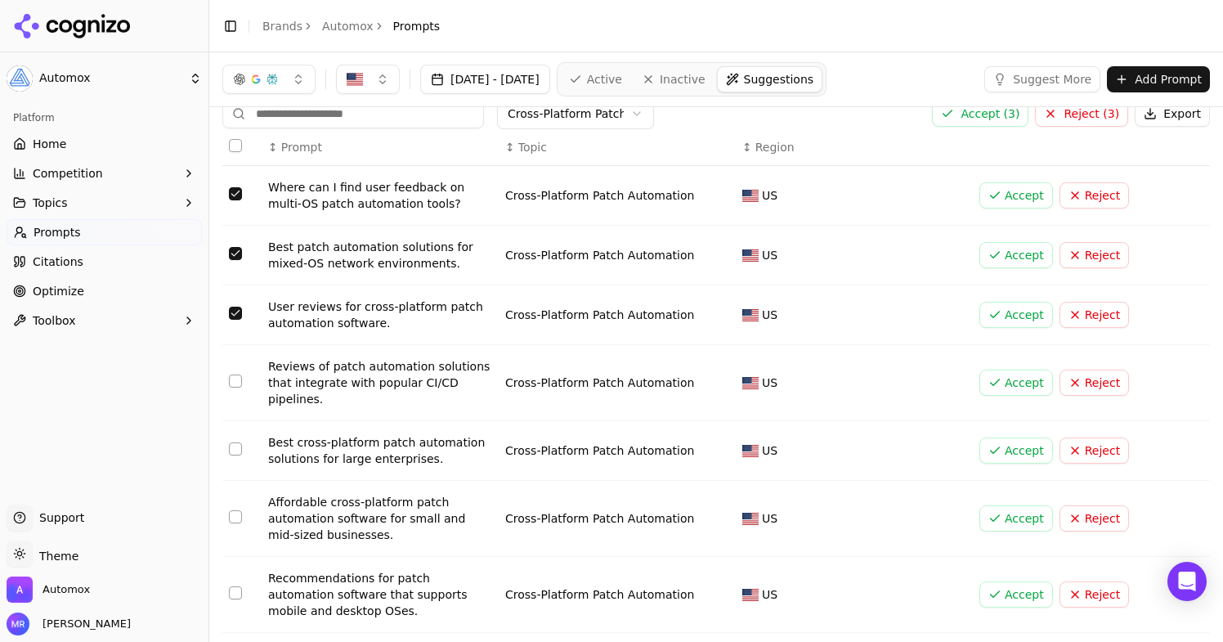
click at [233, 512] on button "Select row 6" at bounding box center [235, 516] width 13 height 13
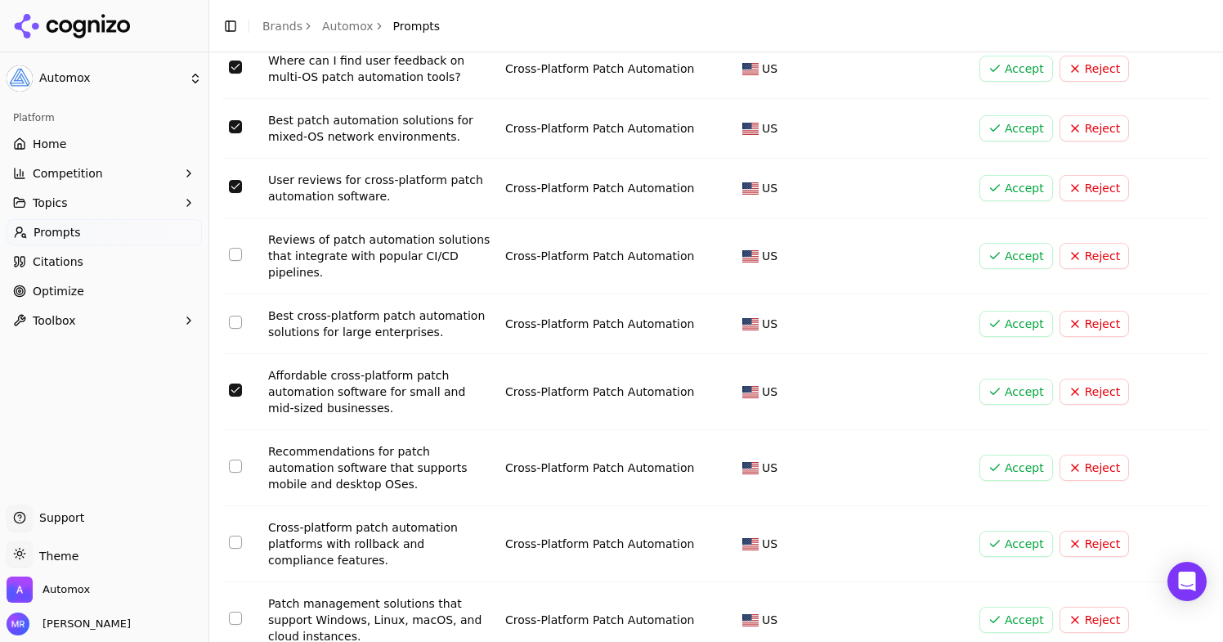
scroll to position [153, 0]
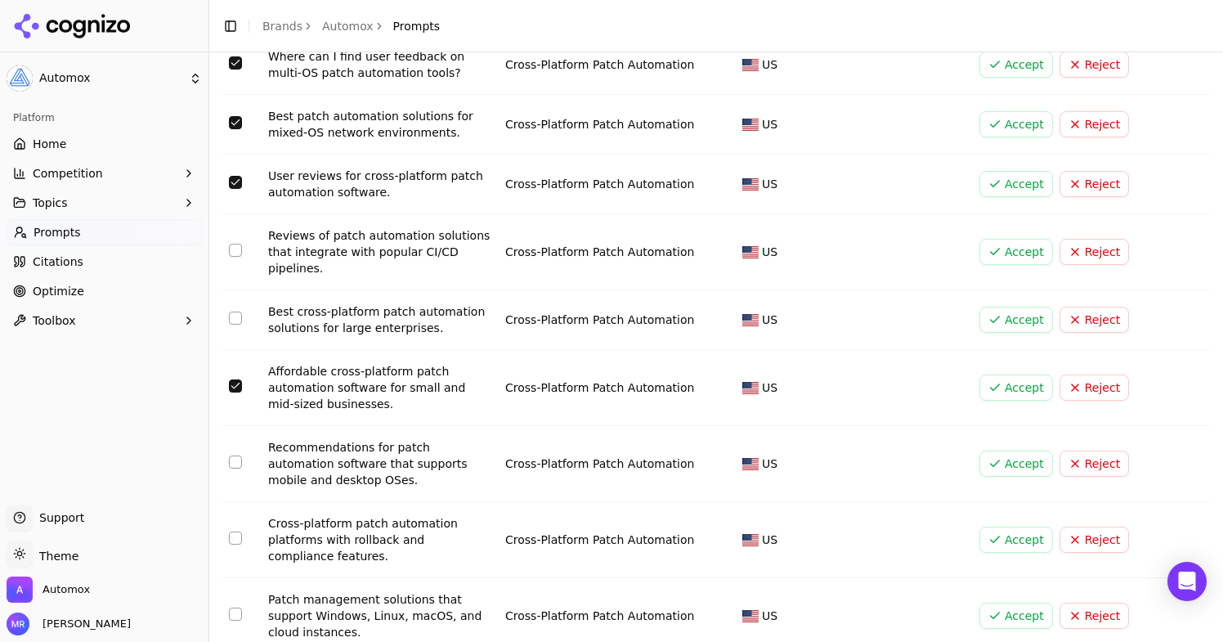
click at [235, 316] on button "Select row 5" at bounding box center [235, 317] width 13 height 13
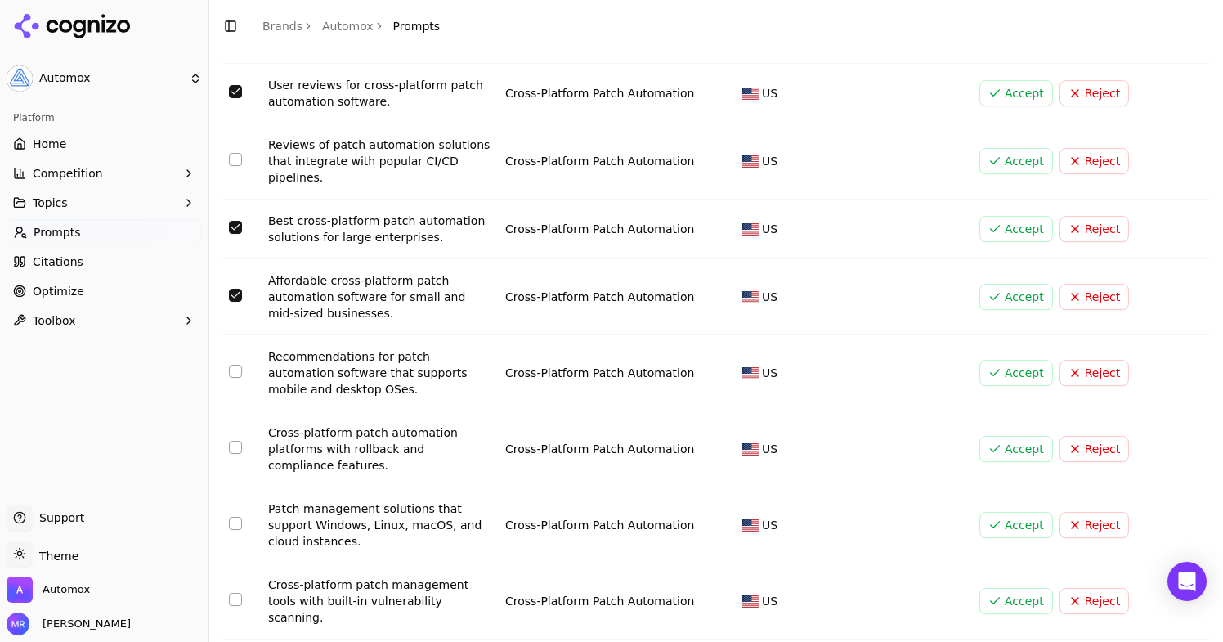
scroll to position [268, 0]
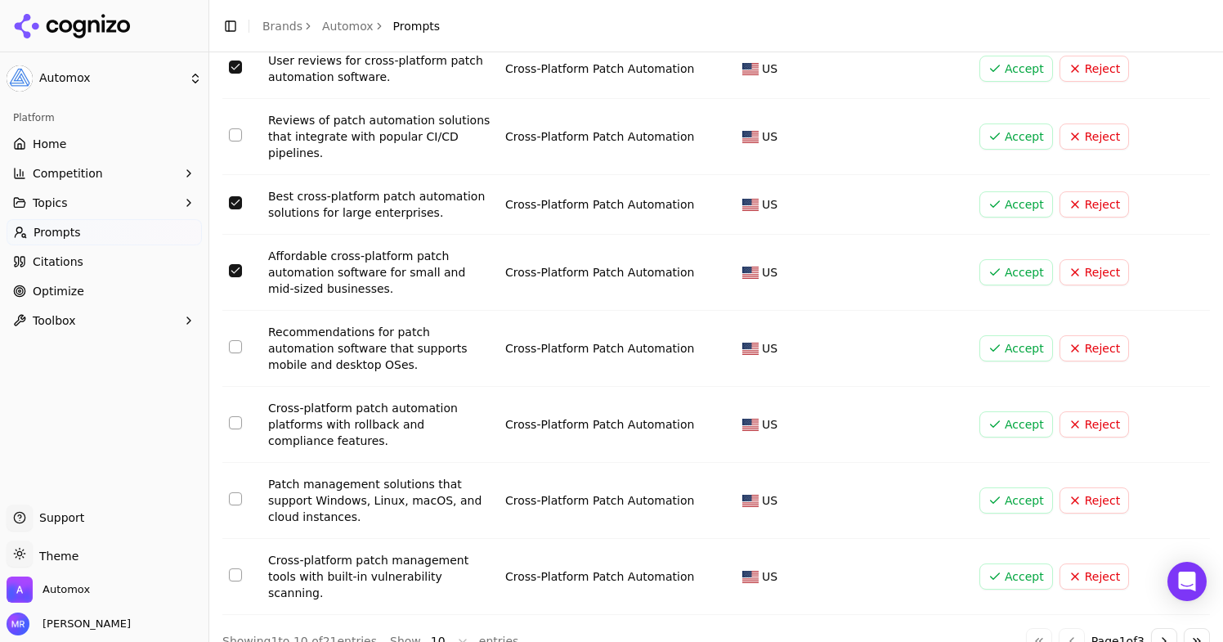
click at [241, 497] on button "Select row 9" at bounding box center [235, 498] width 13 height 13
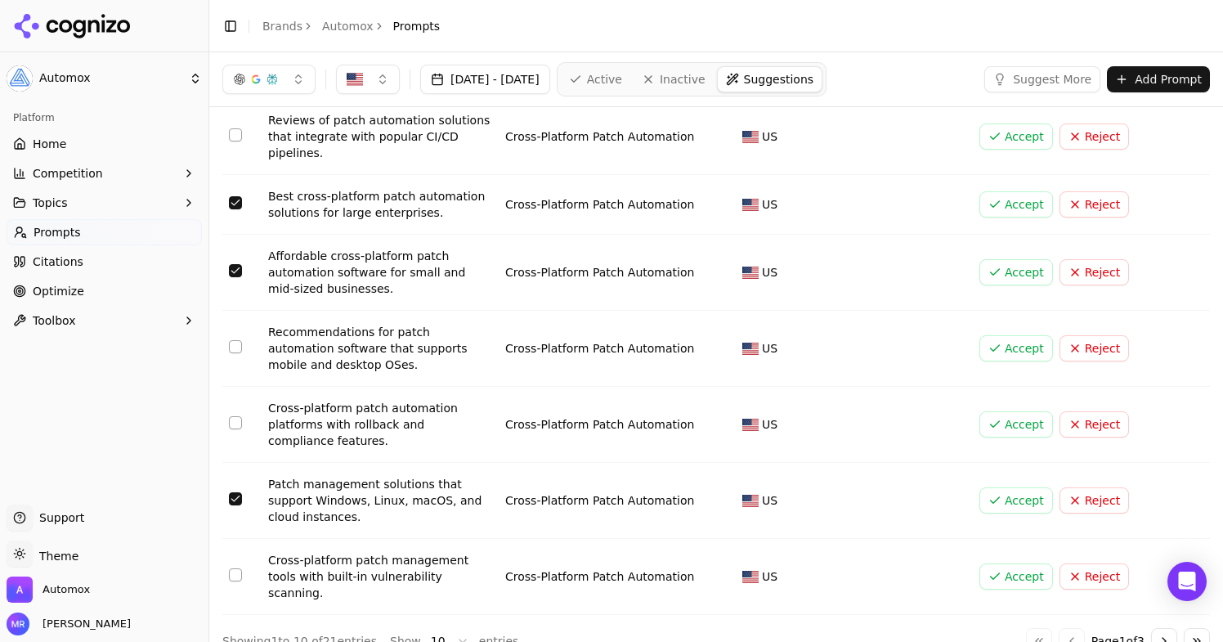
scroll to position [0, 0]
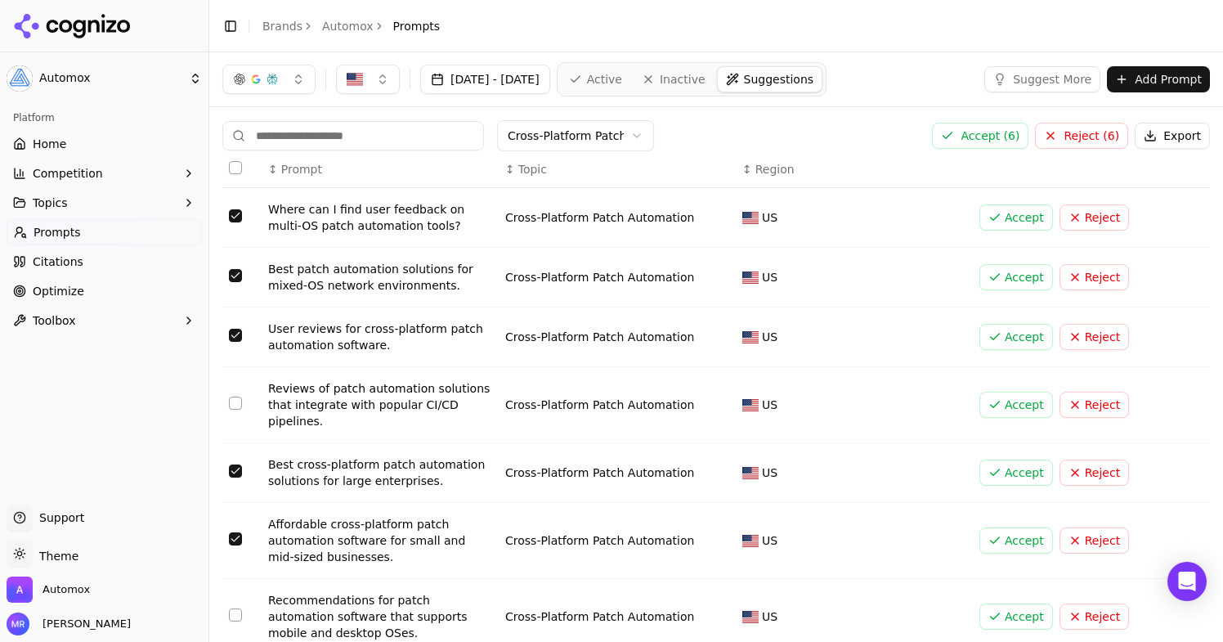
click at [987, 133] on button "Accept ( 6 )" at bounding box center [980, 136] width 96 height 26
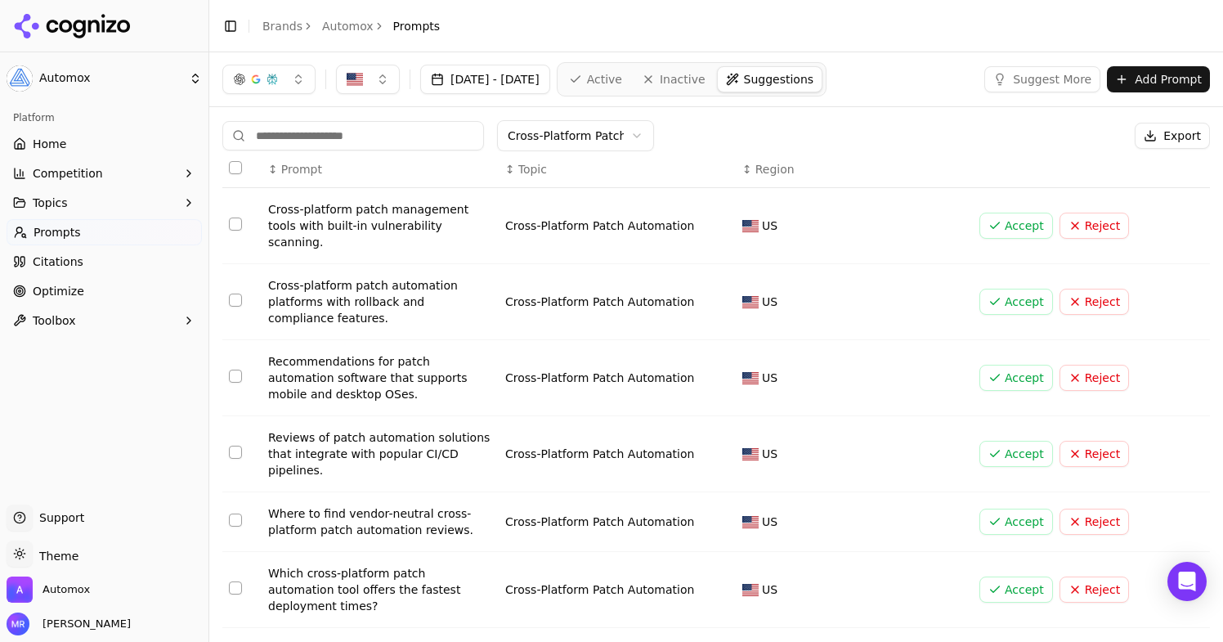
click at [622, 85] on span "Active" at bounding box center [604, 79] width 35 height 16
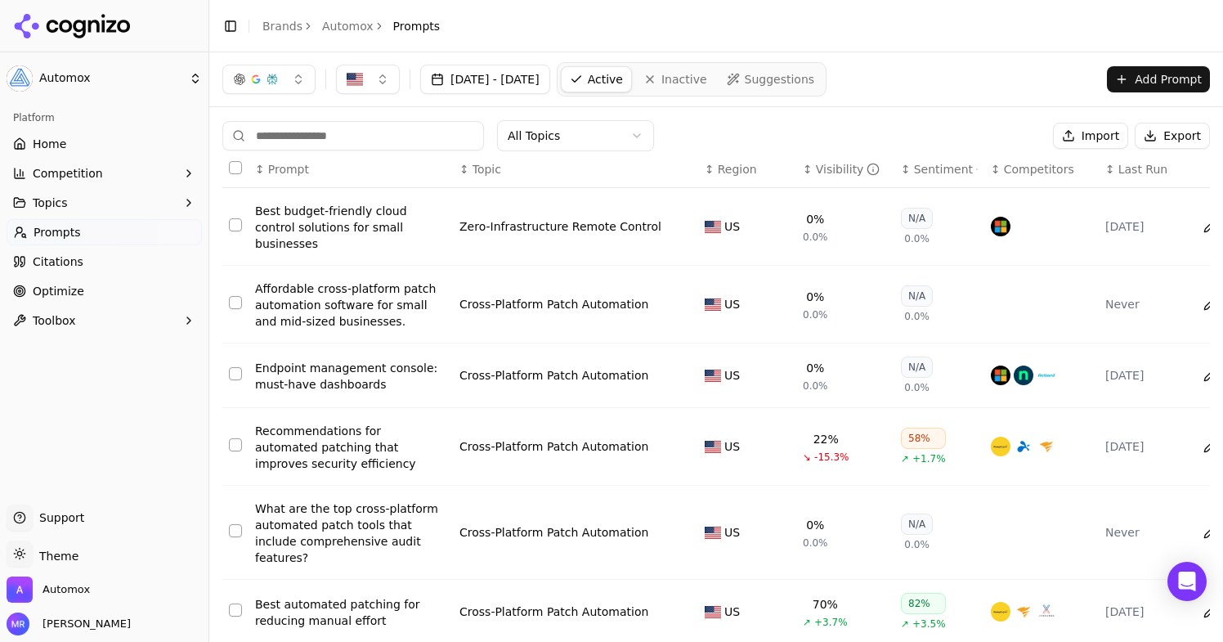
click at [815, 84] on span "Suggestions" at bounding box center [780, 79] width 70 height 16
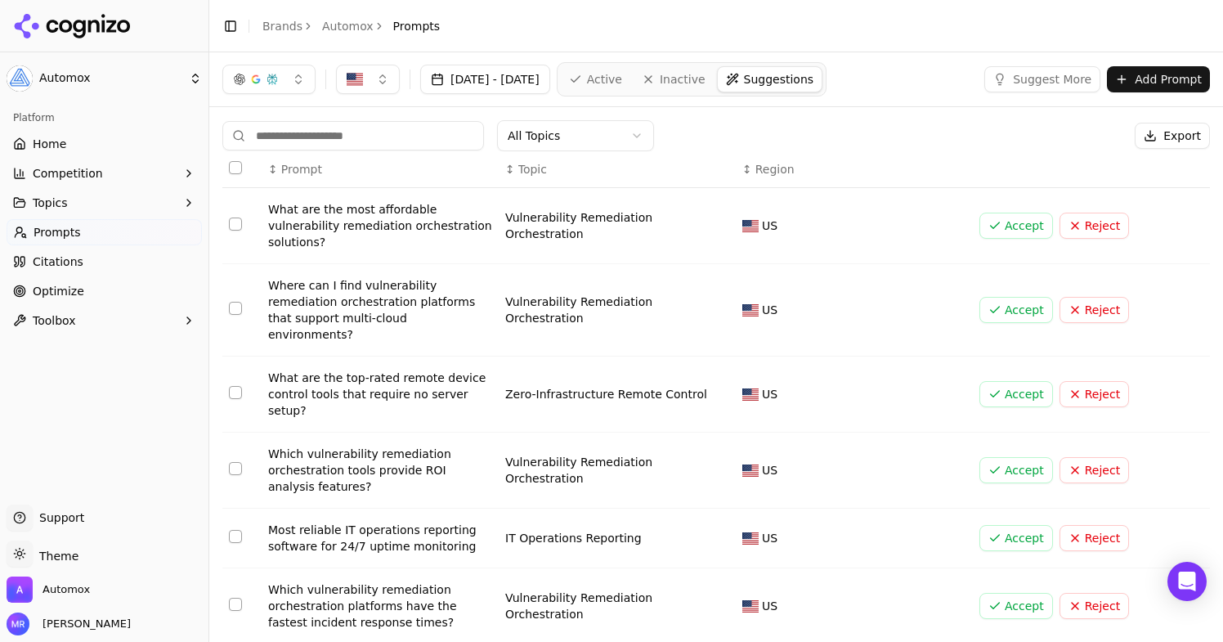
click at [232, 530] on button "Select row 5" at bounding box center [235, 536] width 13 height 13
click at [996, 525] on button "Accept" at bounding box center [1016, 538] width 74 height 26
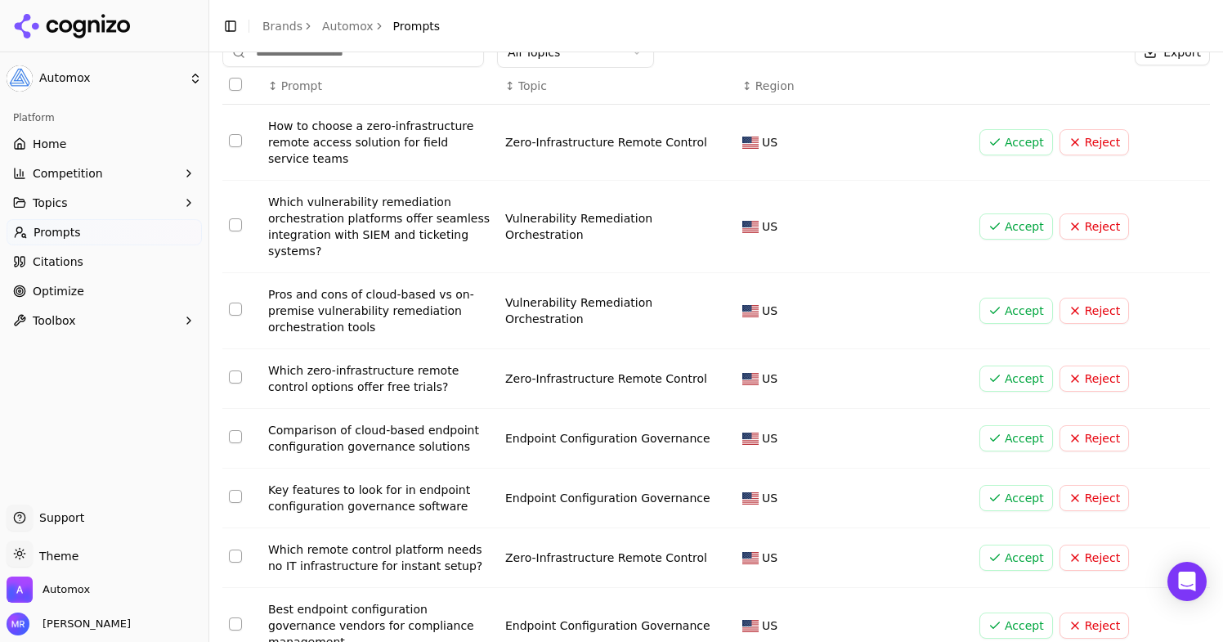
scroll to position [107, 0]
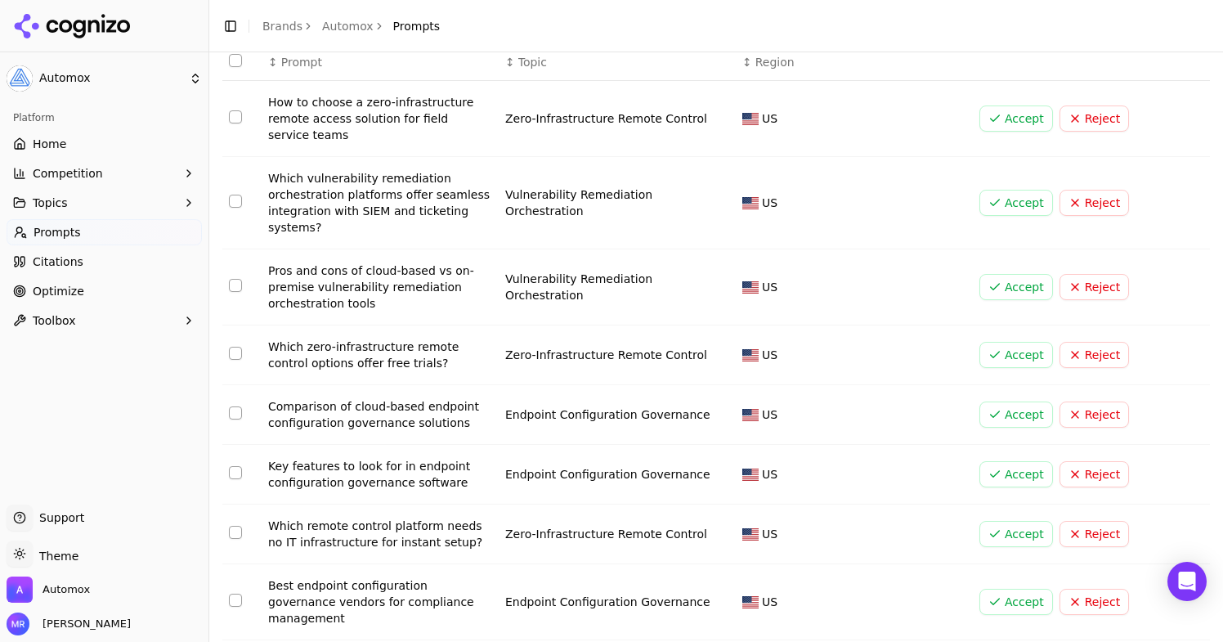
click at [233, 470] on button "Select row 6" at bounding box center [235, 472] width 13 height 13
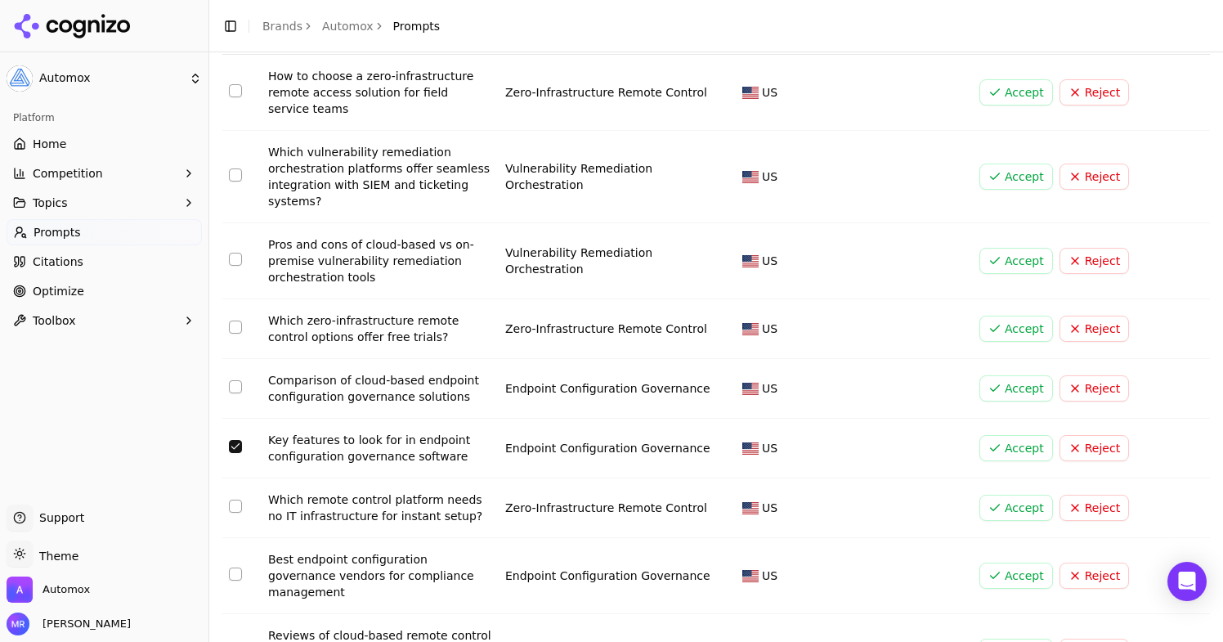
click at [234, 385] on button "Select row 5" at bounding box center [235, 386] width 13 height 13
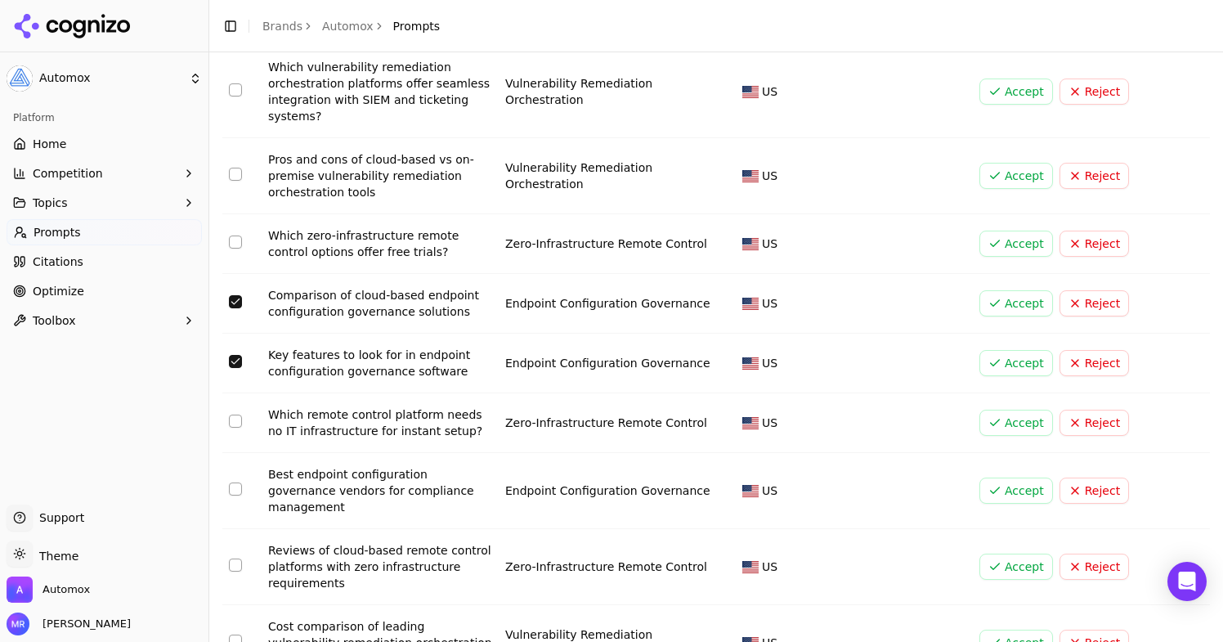
scroll to position [277, 0]
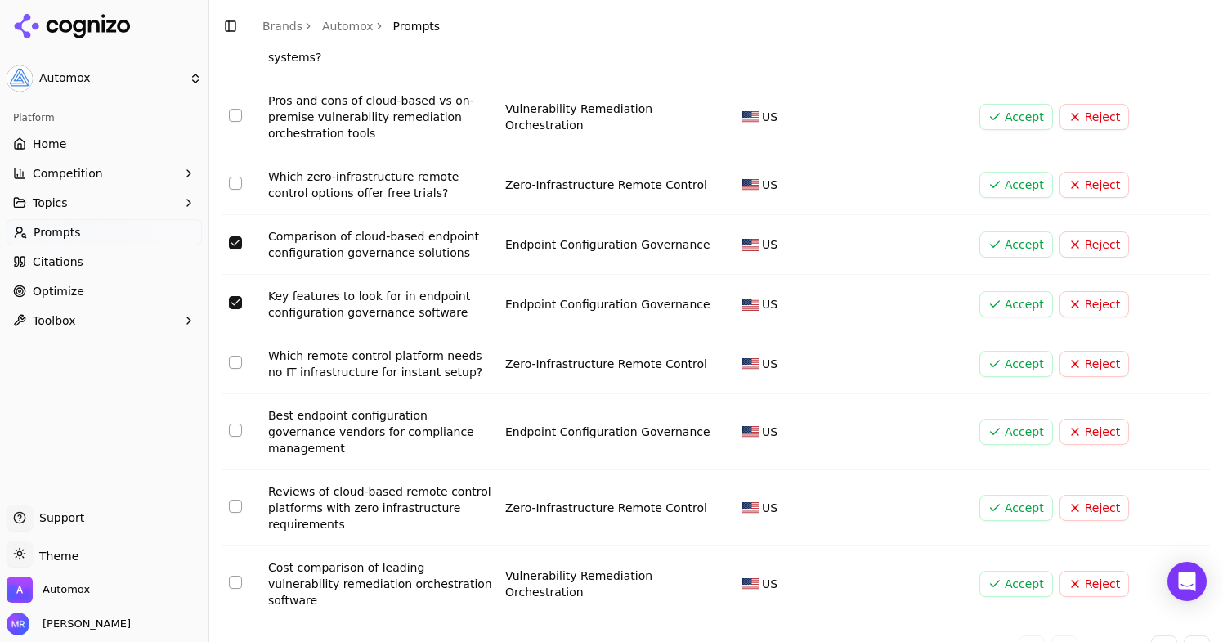
click at [237, 499] on button "Select row 9" at bounding box center [235, 505] width 13 height 13
click at [234, 575] on button "Select row 10" at bounding box center [235, 581] width 13 height 13
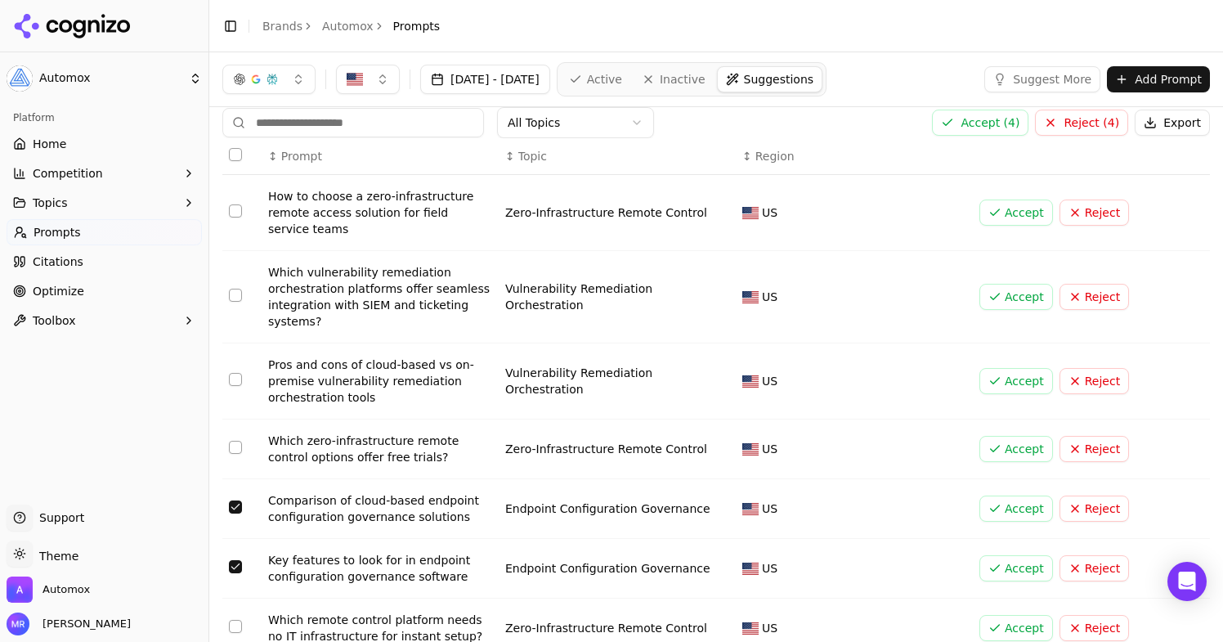
scroll to position [0, 0]
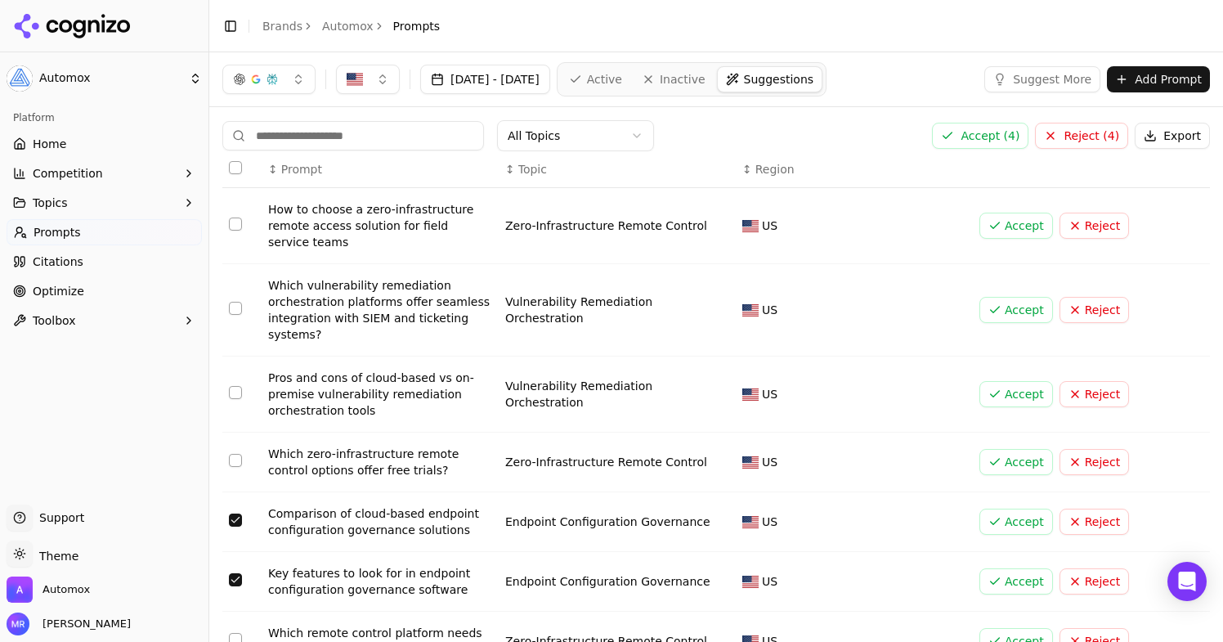
click at [960, 142] on button "Accept ( 4 )" at bounding box center [980, 136] width 96 height 26
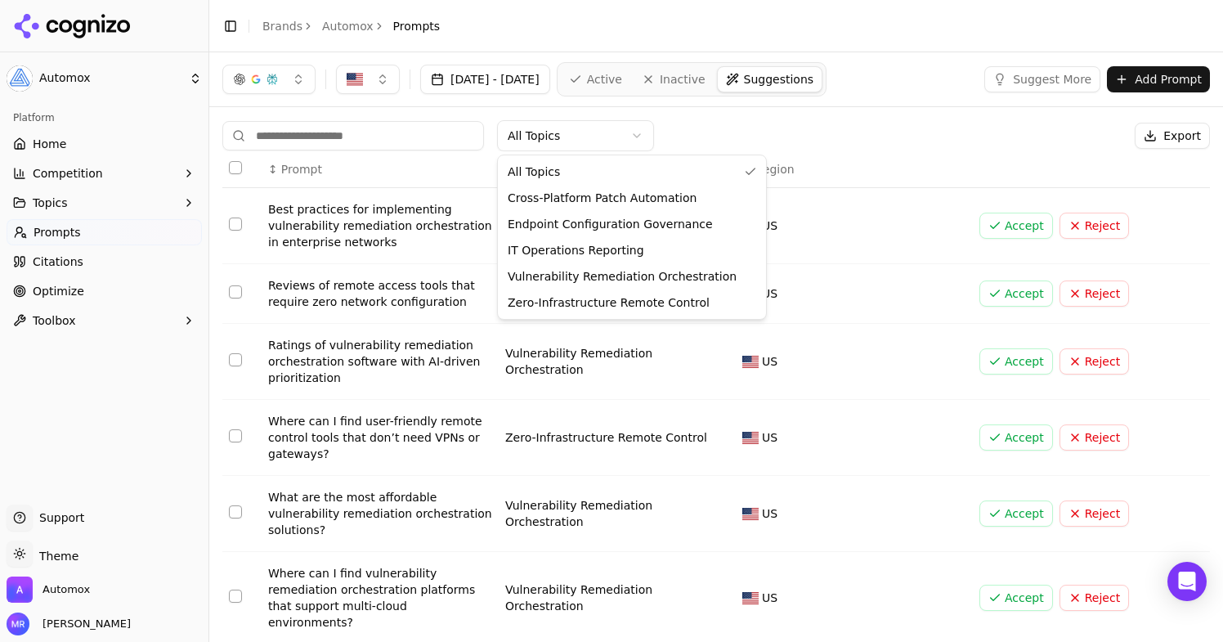
click at [603, 150] on html "Automox Platform Home Competition Topics Prompts Citations Optimize Toolbox Sup…" at bounding box center [611, 321] width 1223 height 642
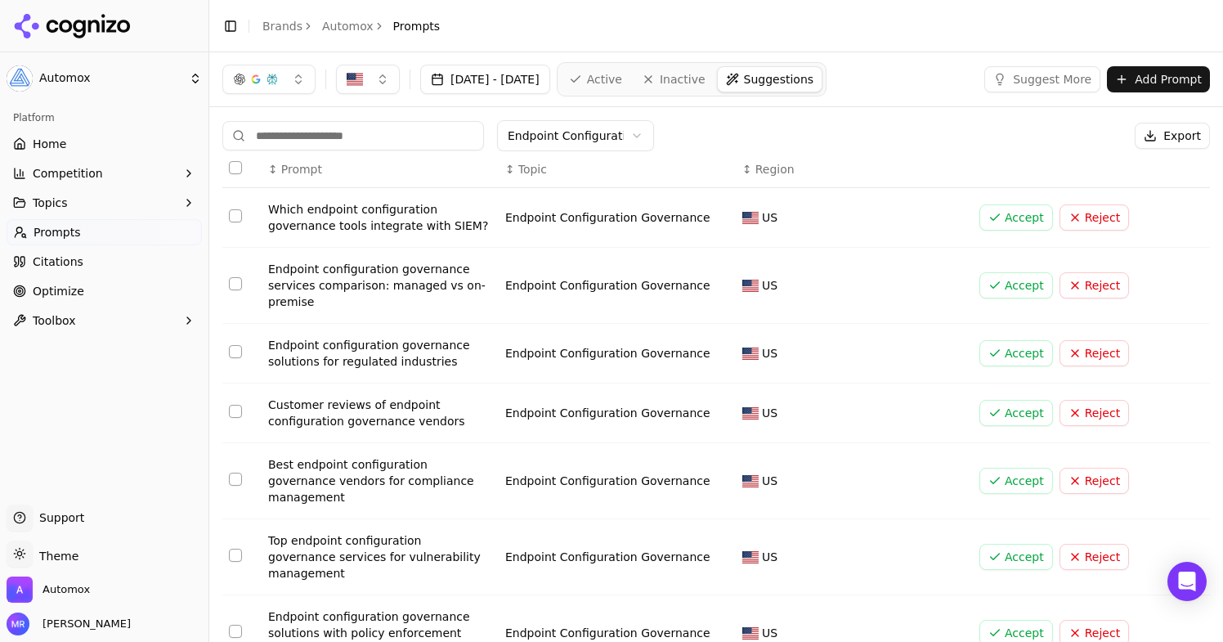
scroll to position [32, 0]
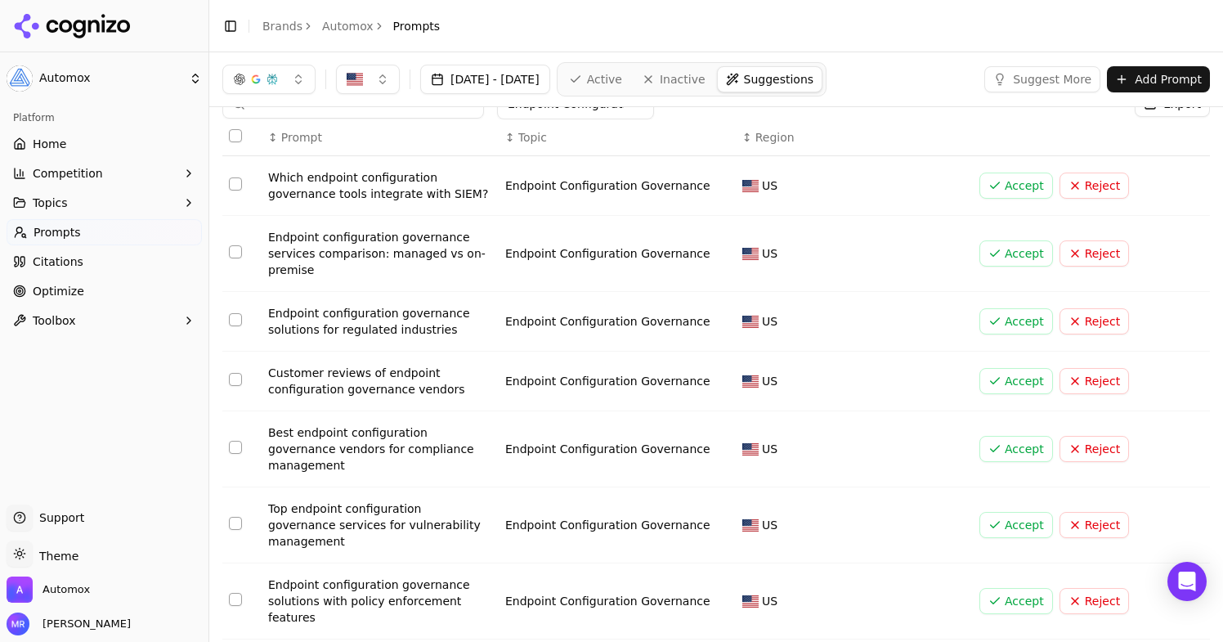
click at [231, 321] on button "Select row 3" at bounding box center [235, 319] width 13 height 13
click at [229, 379] on button "Select row 4" at bounding box center [235, 379] width 13 height 13
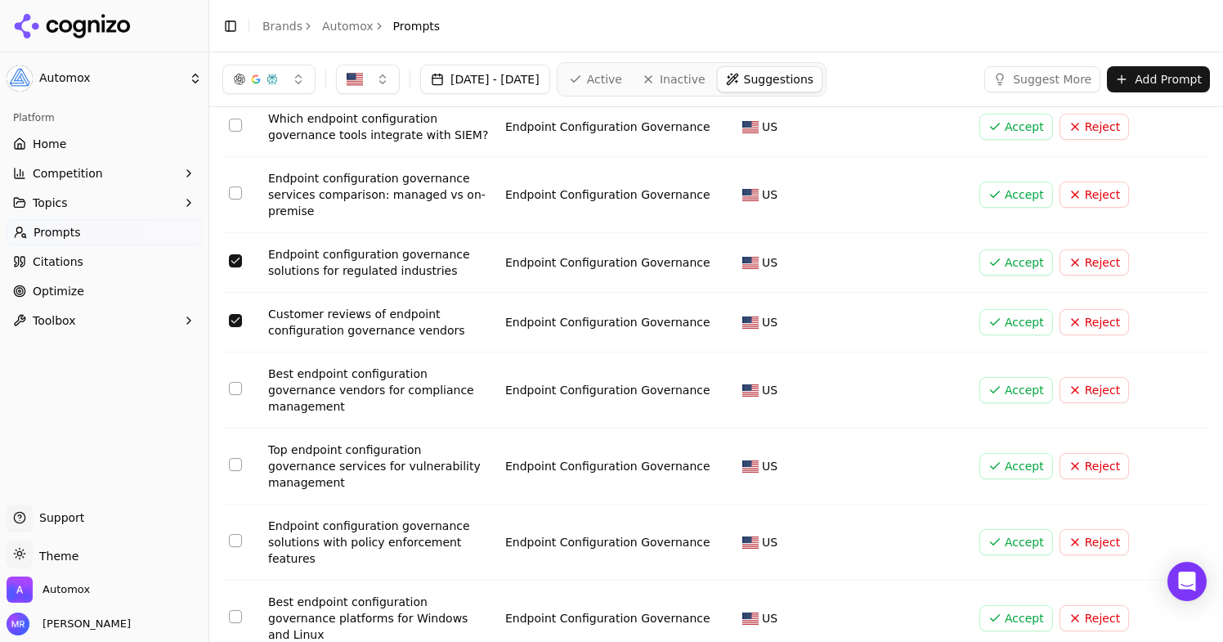
scroll to position [92, 0]
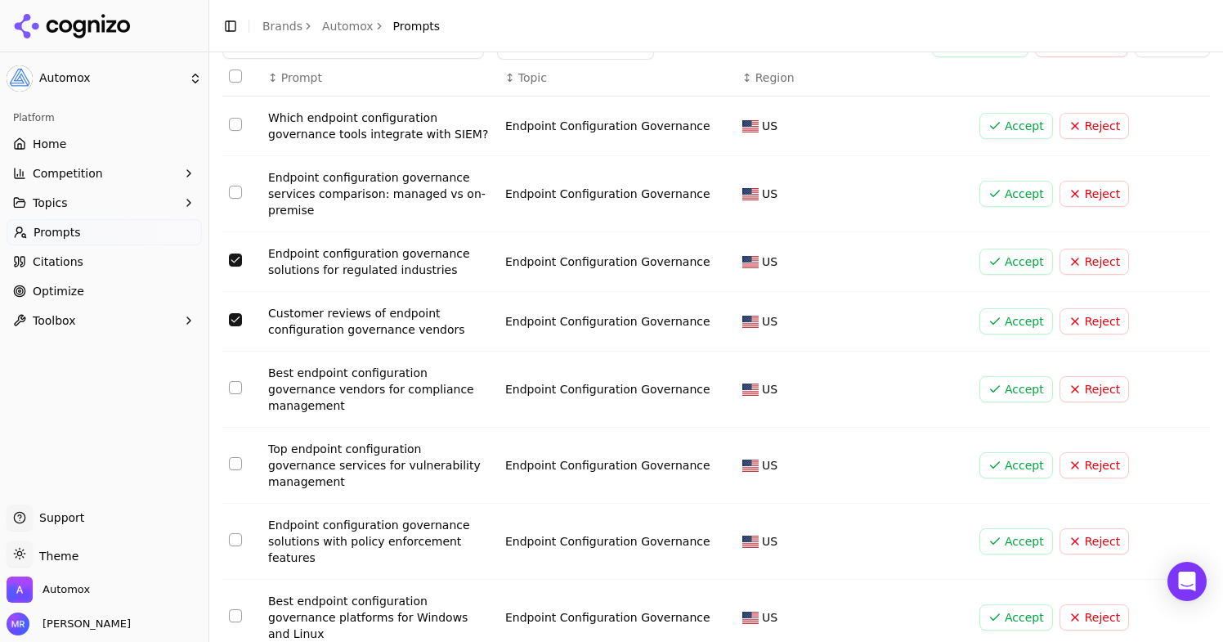
click at [240, 381] on button "Select row 5" at bounding box center [235, 387] width 13 height 13
click at [236, 457] on button "Select row 6" at bounding box center [235, 463] width 13 height 13
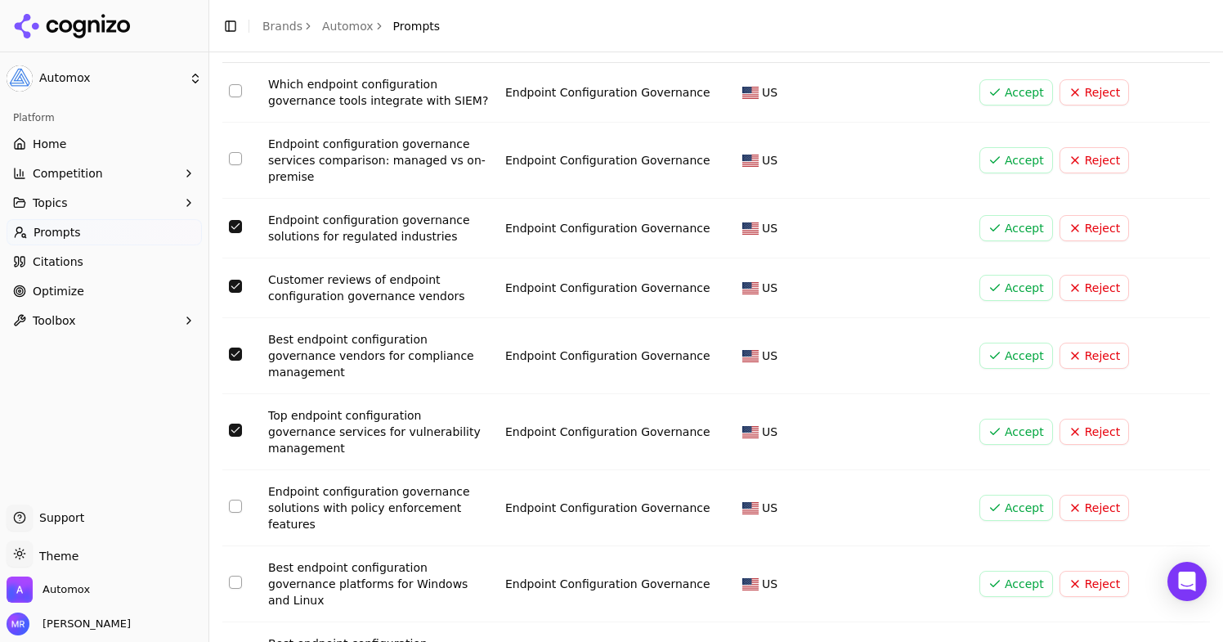
scroll to position [133, 0]
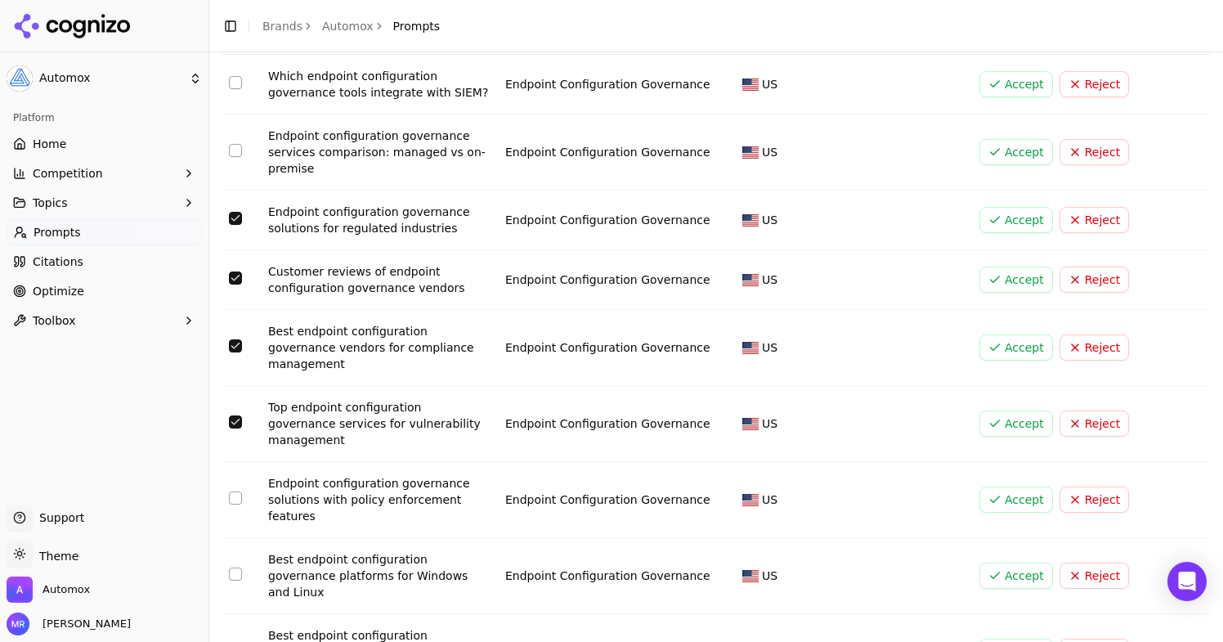
click at [234, 491] on button "Select row 7" at bounding box center [235, 497] width 13 height 13
click at [235, 567] on button "Select row 8" at bounding box center [235, 573] width 13 height 13
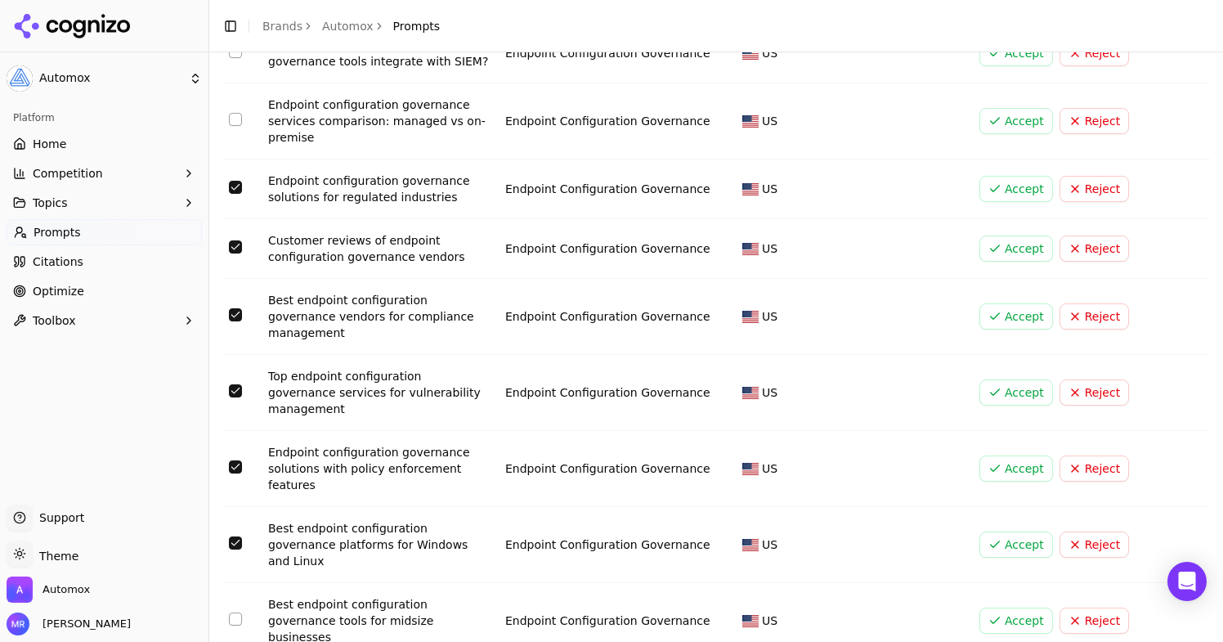
scroll to position [188, 0]
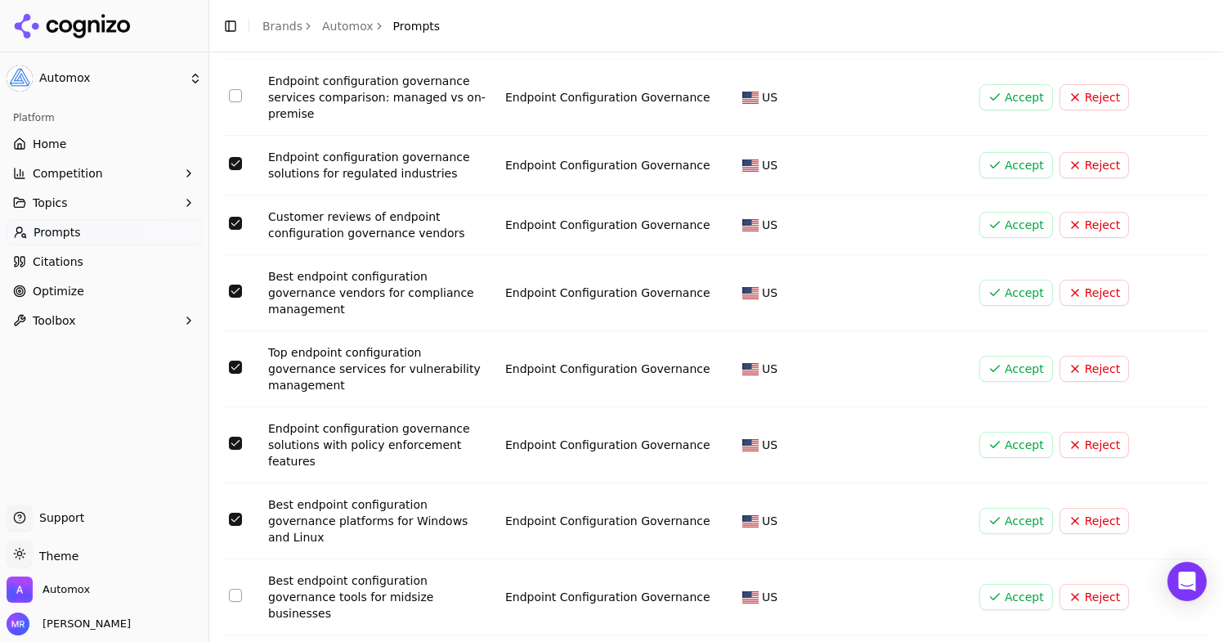
click at [238, 589] on button "Select row 9" at bounding box center [235, 595] width 13 height 13
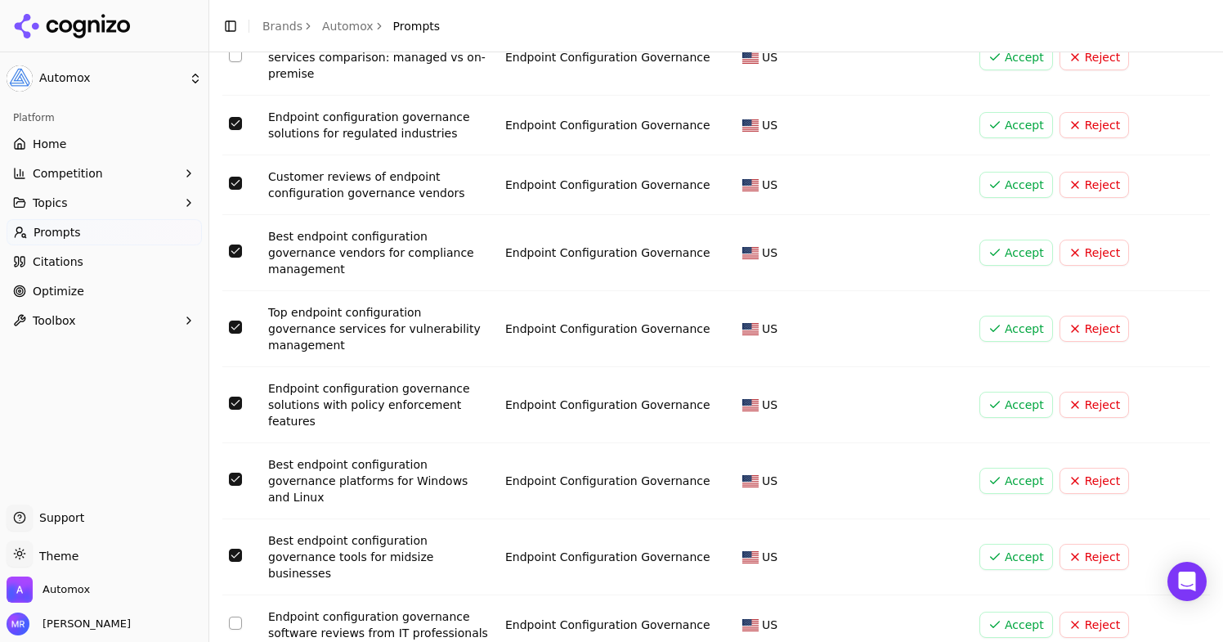
click at [231, 616] on button "Select row 10" at bounding box center [235, 622] width 13 height 13
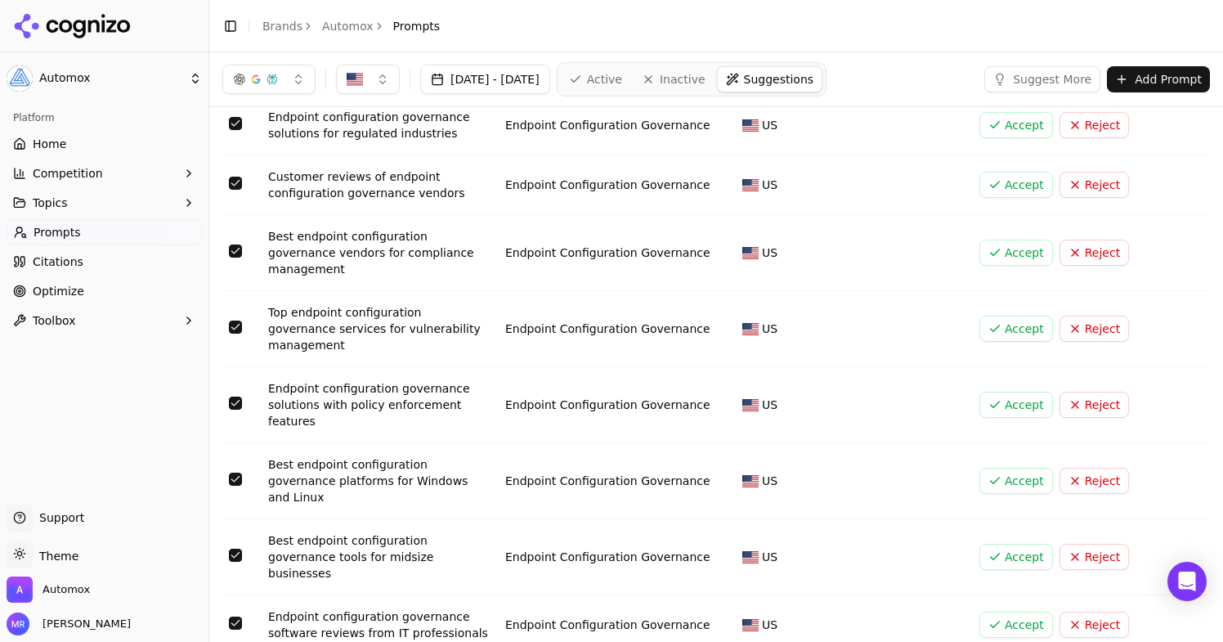
scroll to position [0, 0]
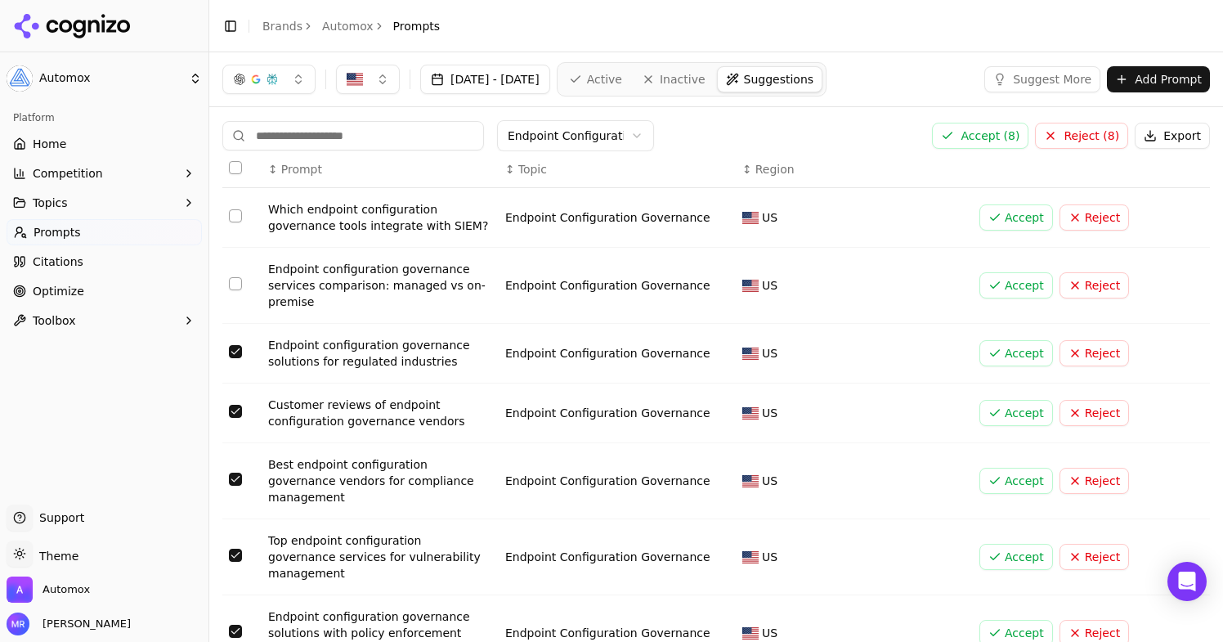
click at [992, 132] on button "Accept ( 8 )" at bounding box center [980, 136] width 96 height 26
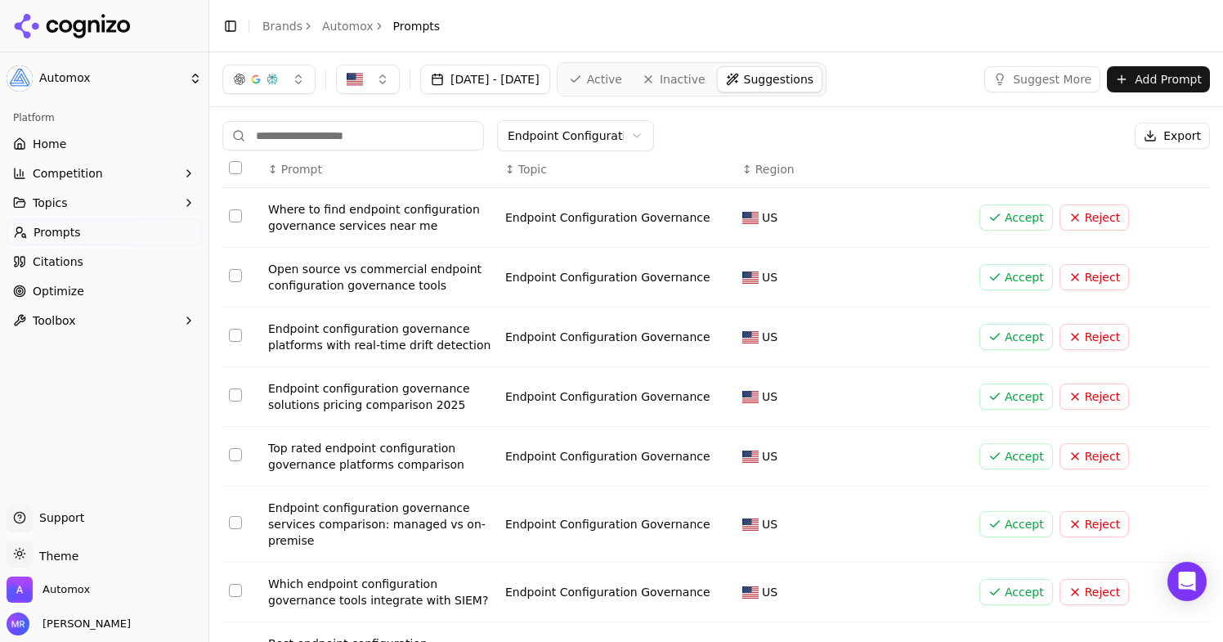
click at [622, 74] on span "Active" at bounding box center [604, 79] width 35 height 16
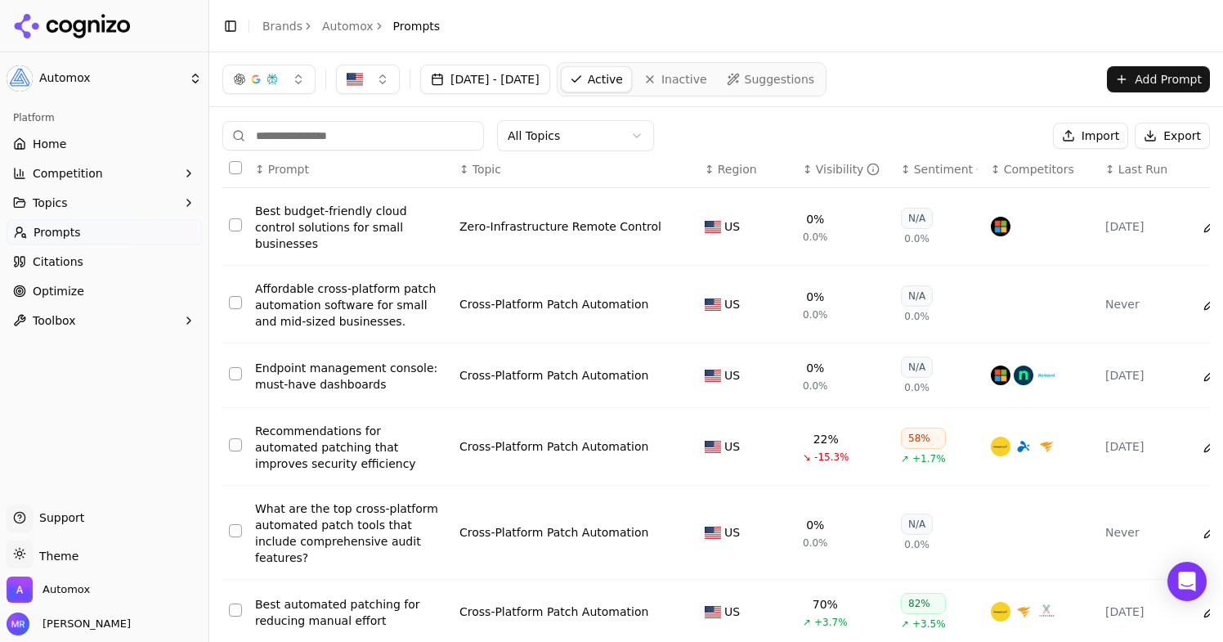
click at [815, 76] on span "Suggestions" at bounding box center [780, 79] width 70 height 16
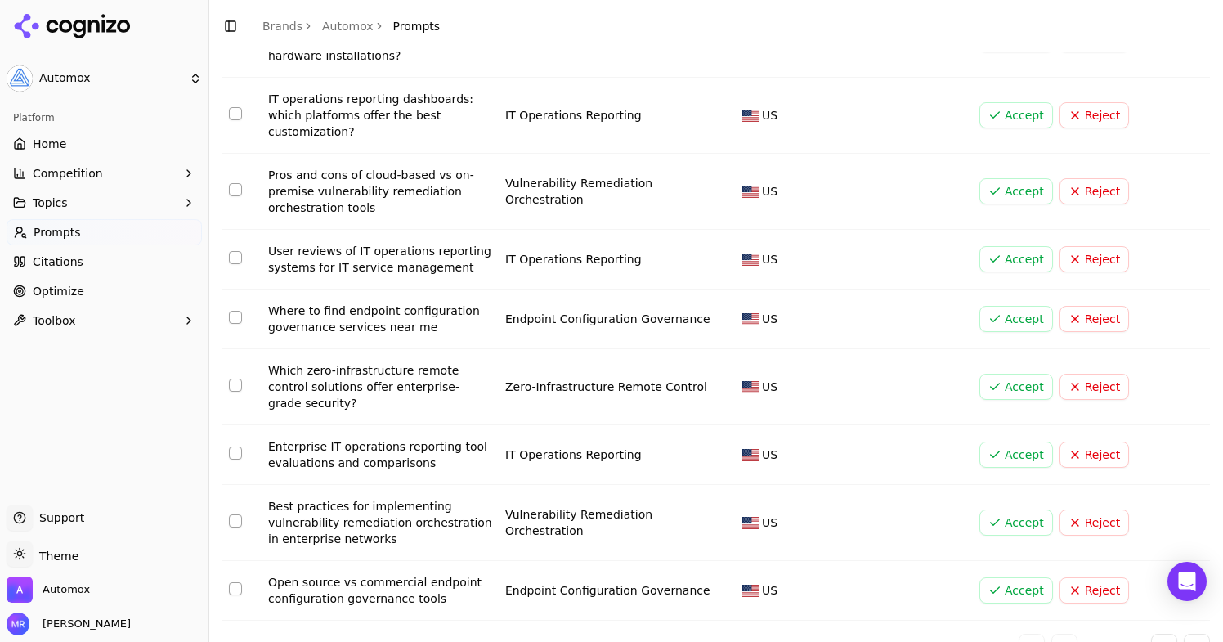
scroll to position [263, 0]
click at [235, 382] on button "Select row 7" at bounding box center [235, 384] width 13 height 13
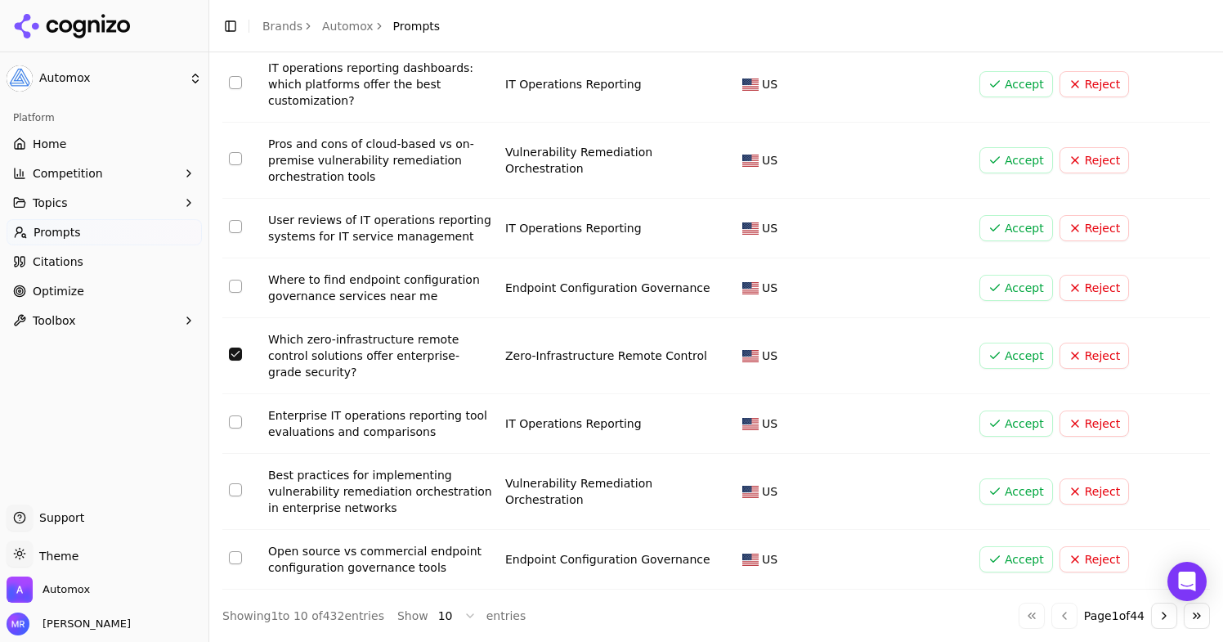
click at [236, 495] on button "Select row 9" at bounding box center [235, 489] width 13 height 13
click at [240, 487] on button "Select row 9" at bounding box center [235, 489] width 13 height 13
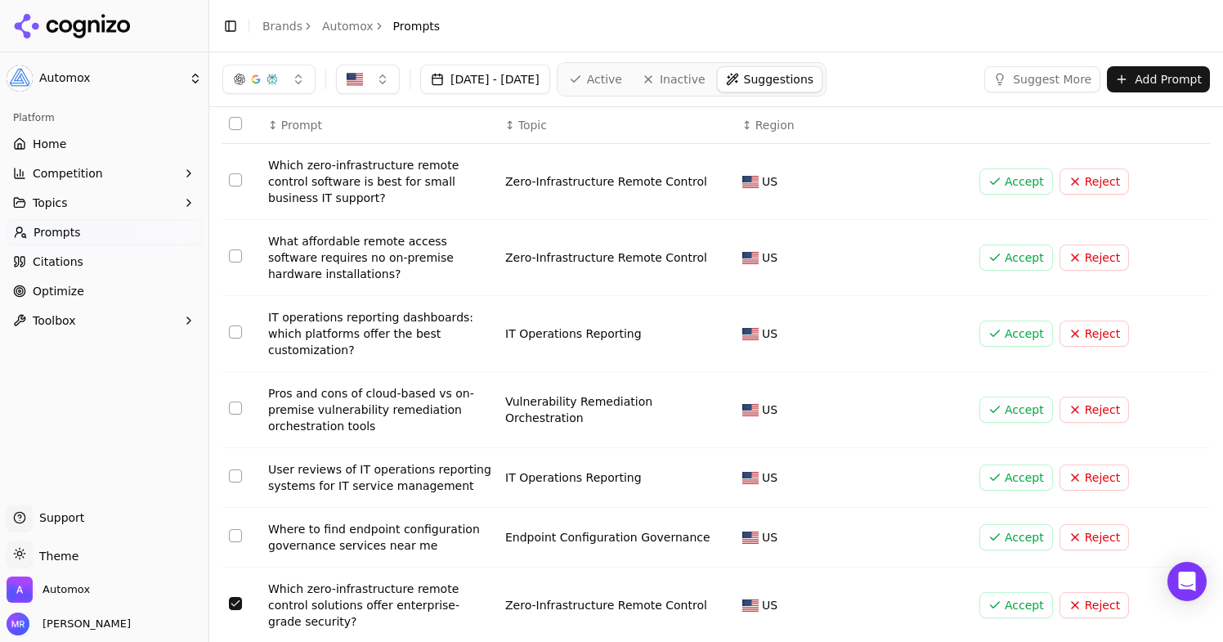
scroll to position [0, 0]
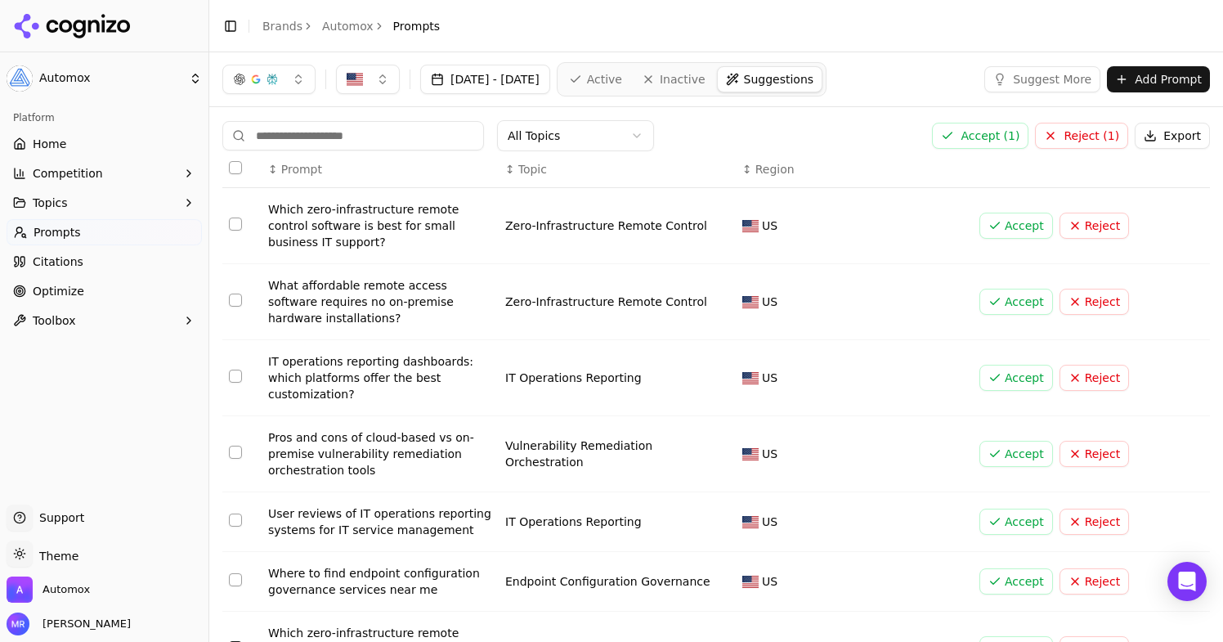
click at [999, 133] on button "Accept ( 1 )" at bounding box center [980, 136] width 96 height 26
click at [623, 140] on html "Automox Platform Home Competition Topics Prompts Citations Optimize Toolbox Sup…" at bounding box center [611, 321] width 1223 height 642
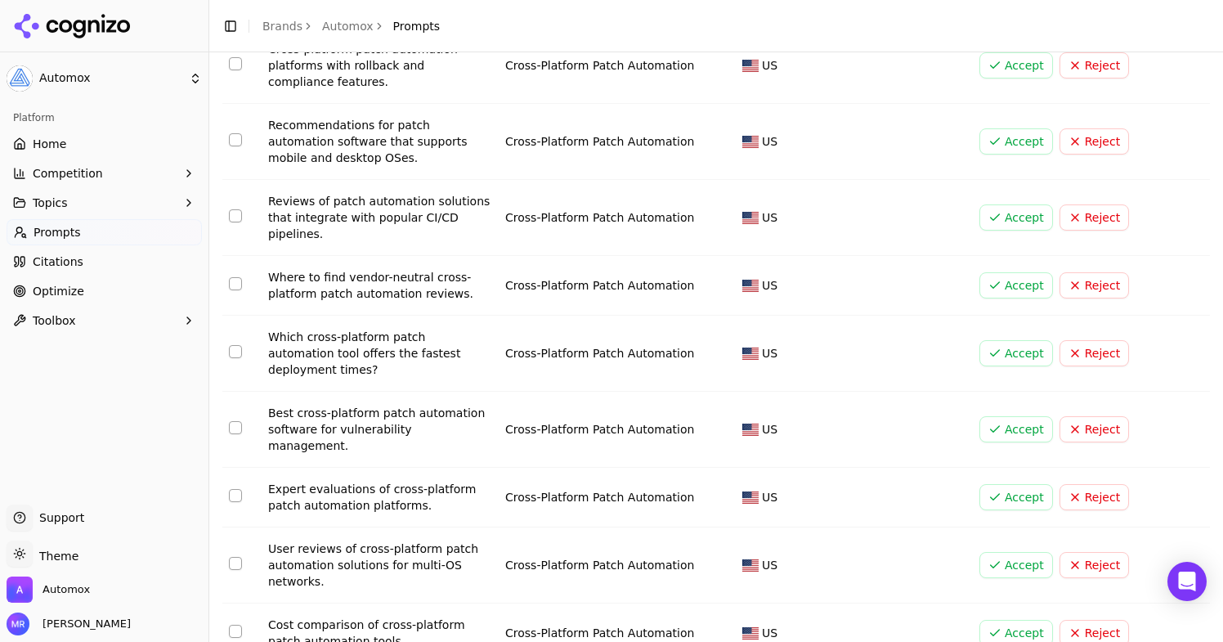
scroll to position [261, 0]
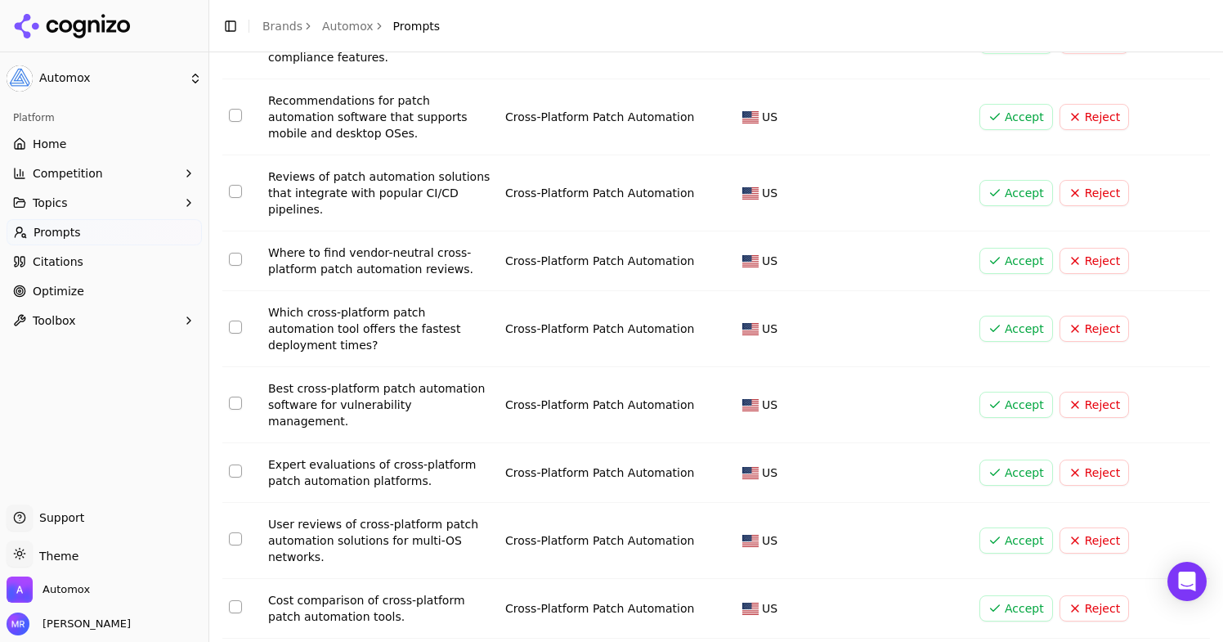
click at [234, 253] on button "Select row 5" at bounding box center [235, 259] width 13 height 13
click at [231, 320] on button "Select row 6" at bounding box center [235, 326] width 13 height 13
click at [237, 396] on button "Select row 7" at bounding box center [235, 402] width 13 height 13
click at [237, 464] on button "Select row 8" at bounding box center [235, 470] width 13 height 13
click at [230, 532] on button "Select row 9" at bounding box center [235, 538] width 13 height 13
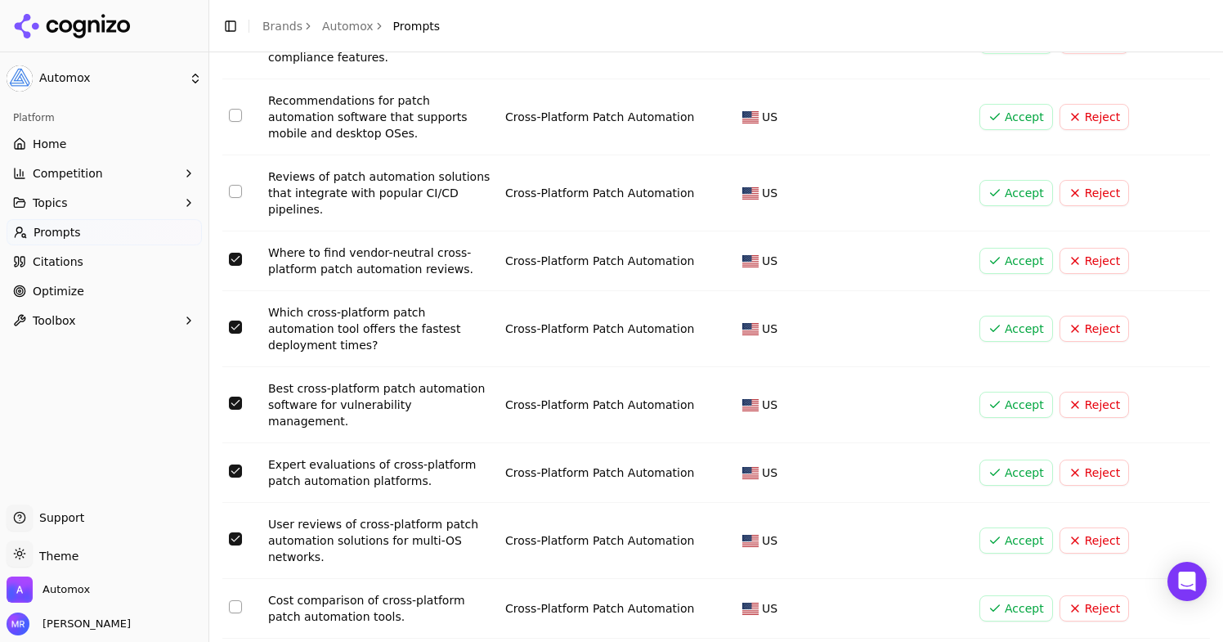
click at [230, 600] on button "Select row 10" at bounding box center [235, 606] width 13 height 13
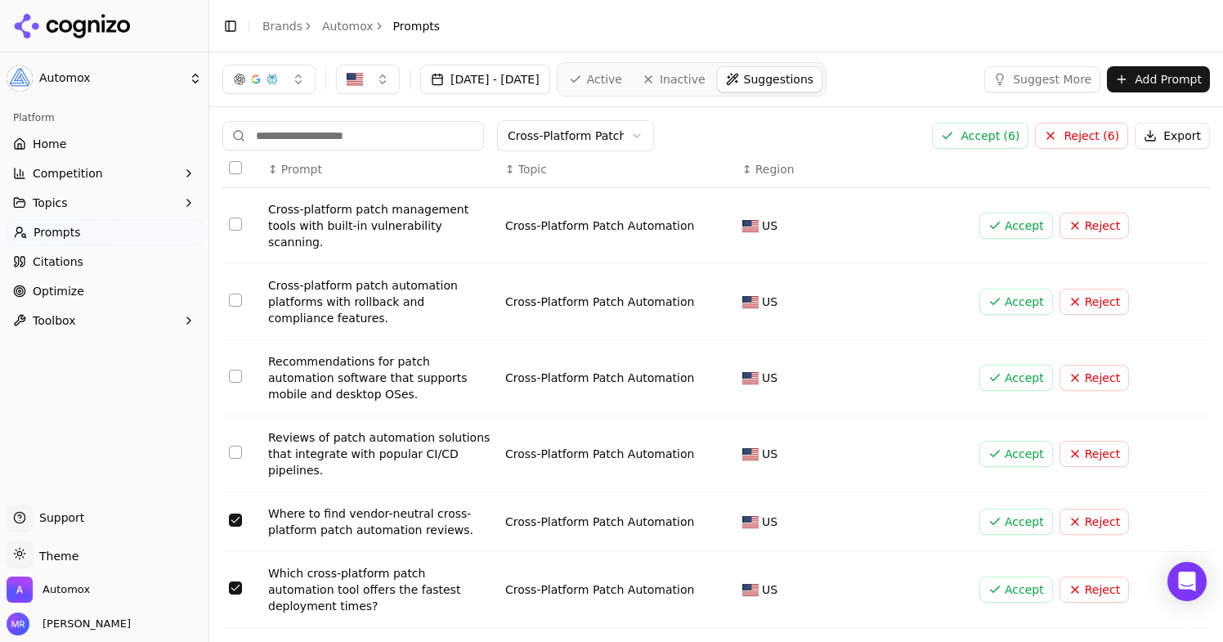
click at [957, 137] on button "Accept ( 6 )" at bounding box center [980, 136] width 96 height 26
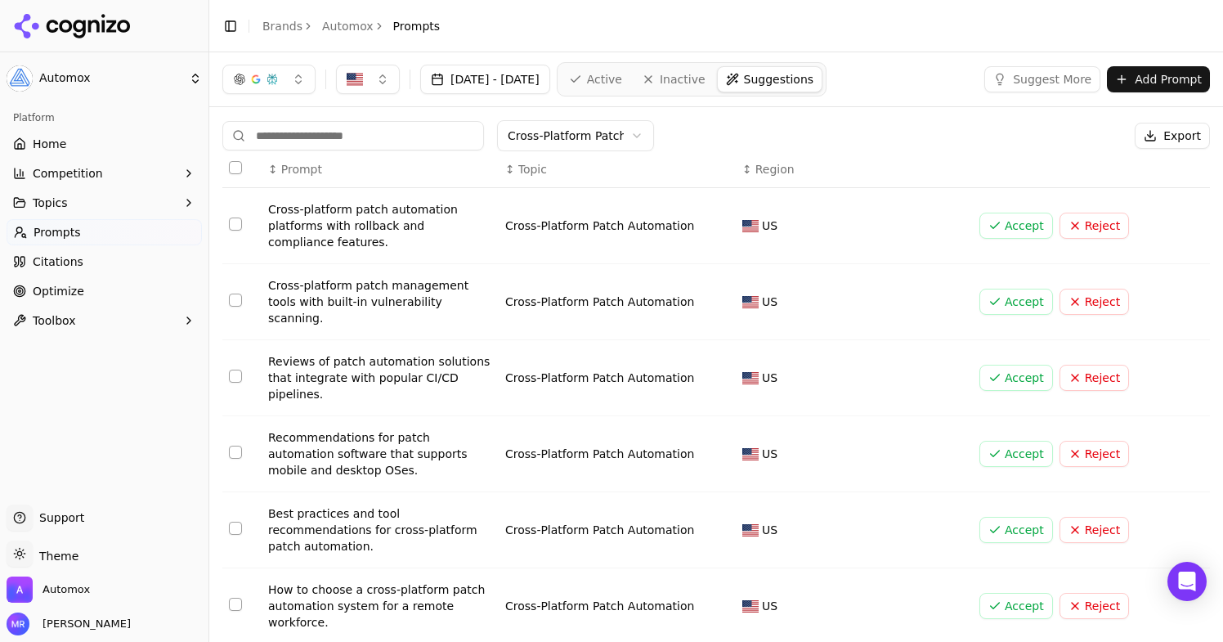
click at [622, 83] on span "Active" at bounding box center [604, 79] width 35 height 16
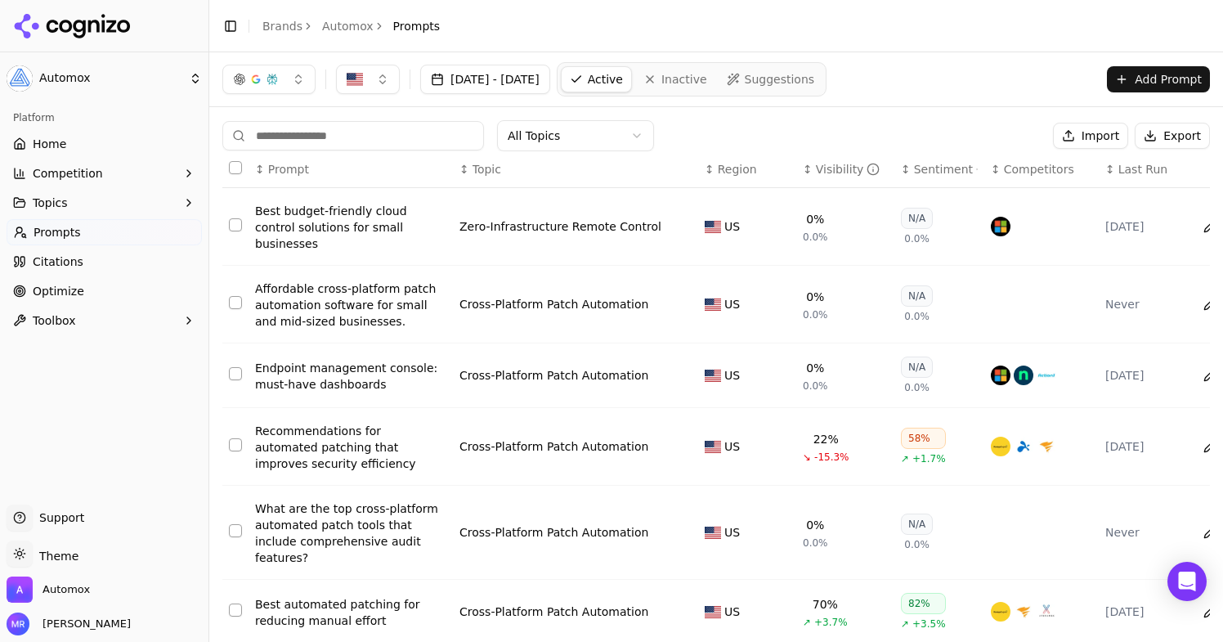
click at [807, 77] on span "Suggestions" at bounding box center [780, 79] width 70 height 16
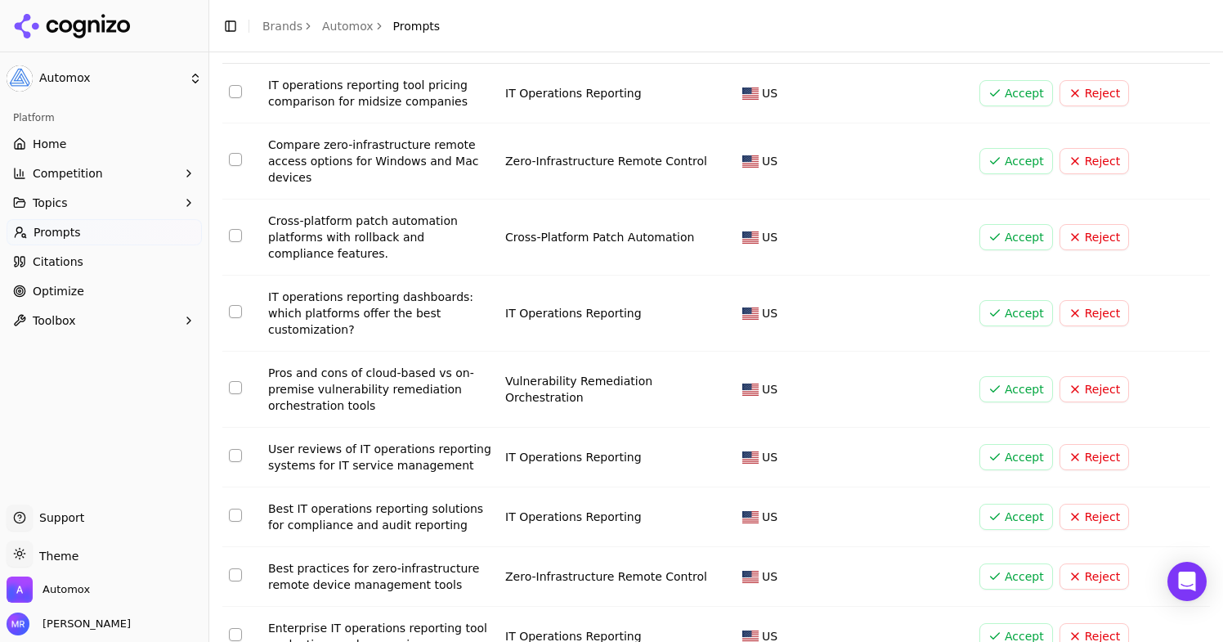
scroll to position [198, 0]
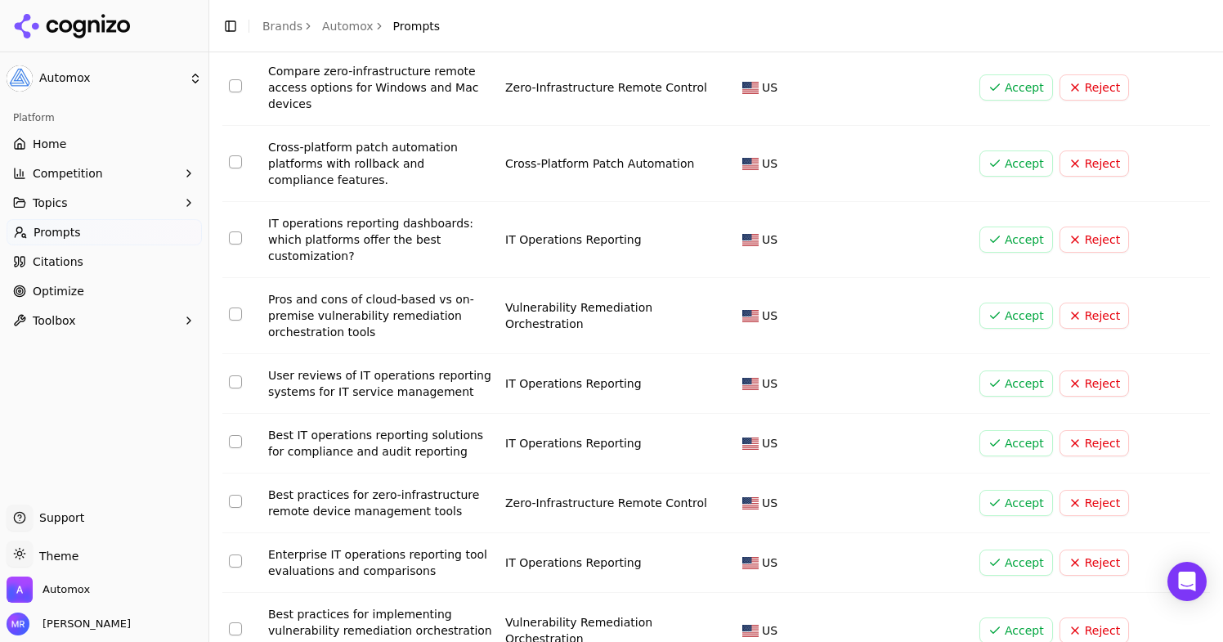
click at [230, 441] on button "Select row 7" at bounding box center [235, 441] width 13 height 13
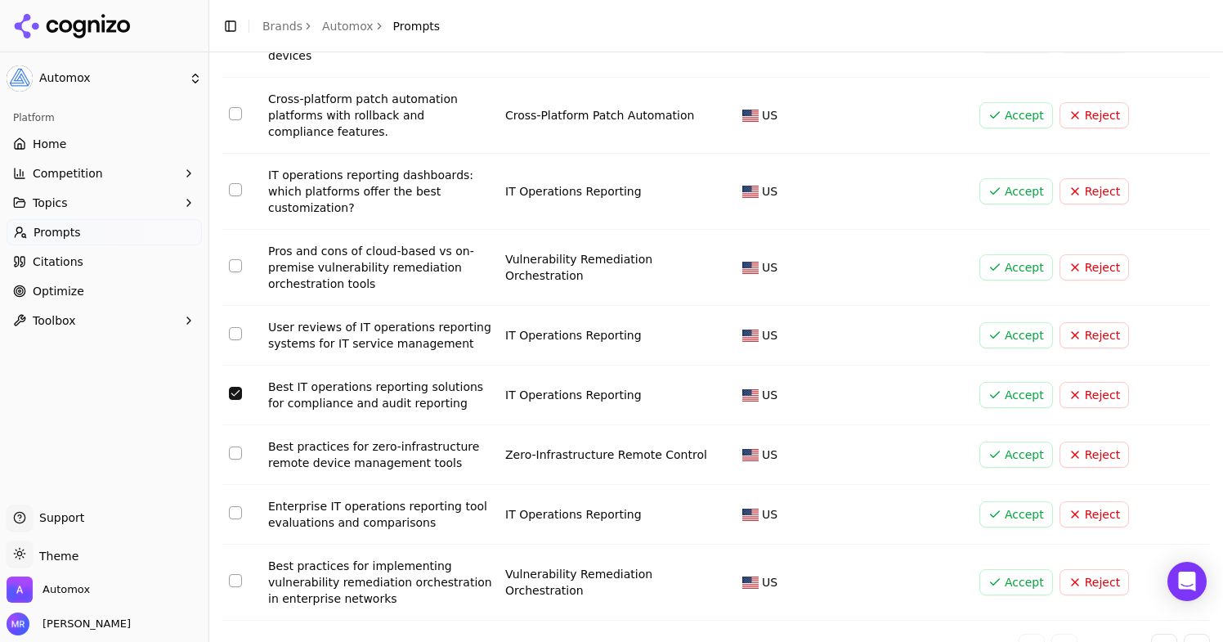
scroll to position [0, 0]
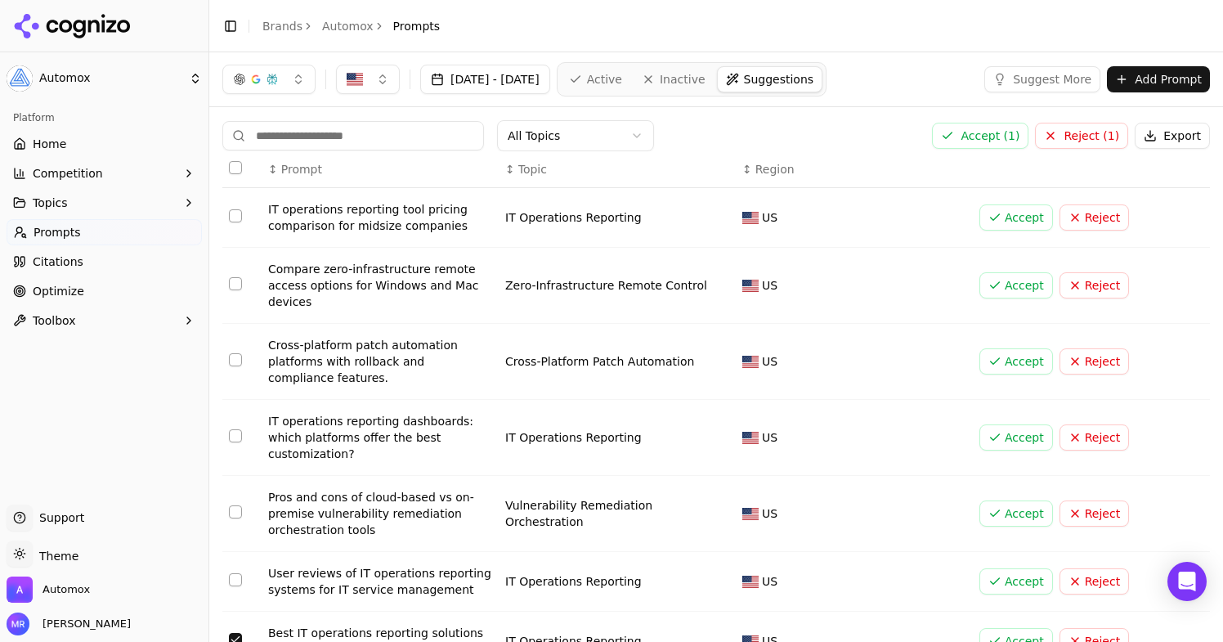
click at [992, 135] on button "Accept ( 1 )" at bounding box center [980, 136] width 96 height 26
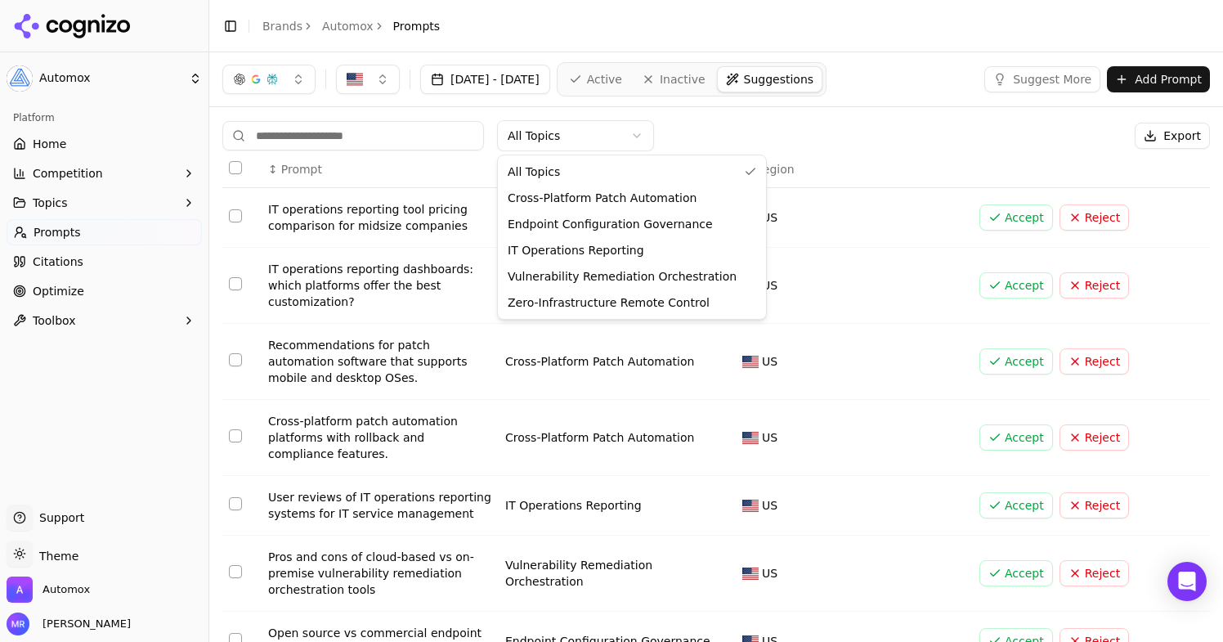
click at [589, 148] on html "Automox Platform Home Competition Topics Prompts Citations Optimize Toolbox Sup…" at bounding box center [611, 321] width 1223 height 642
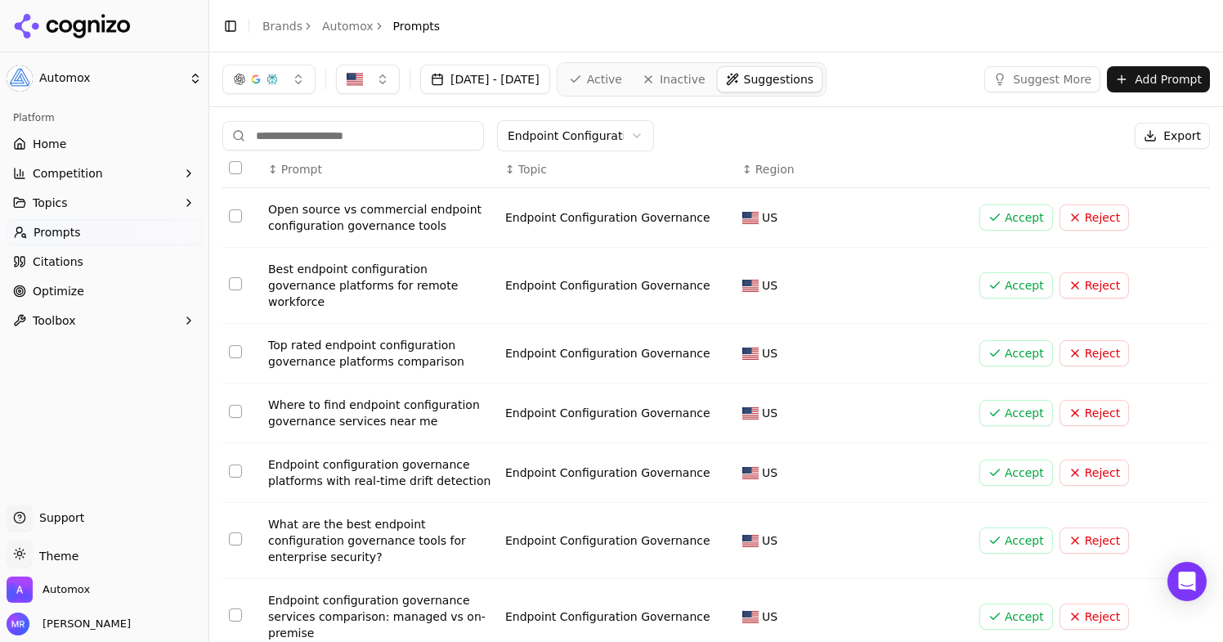
click at [223, 275] on td "Data table" at bounding box center [241, 286] width 39 height 76
click at [236, 277] on button "Select row 2" at bounding box center [235, 283] width 13 height 13
click at [234, 345] on button "Select row 3" at bounding box center [235, 351] width 13 height 13
click at [235, 532] on button "Select row 6" at bounding box center [235, 538] width 13 height 13
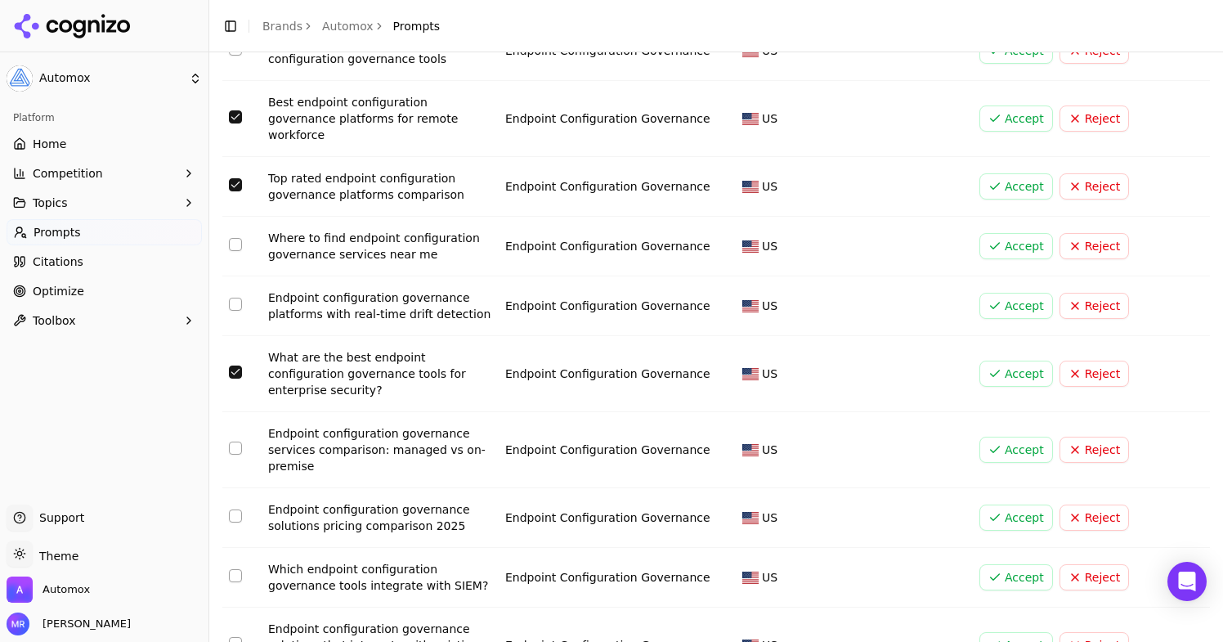
scroll to position [173, 0]
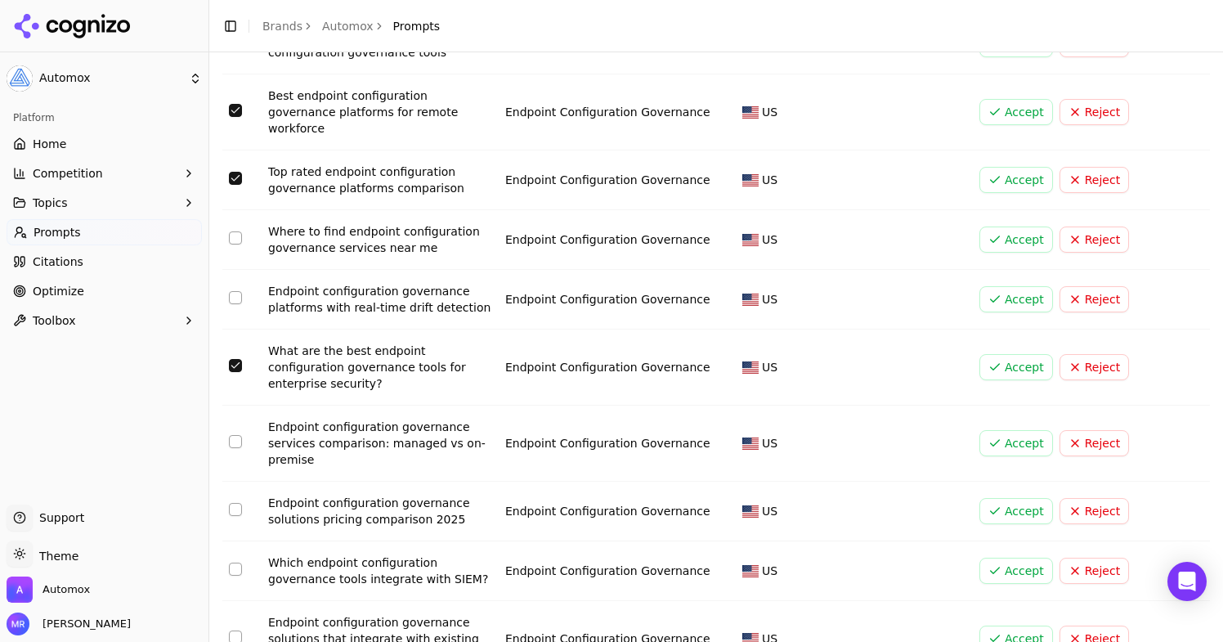
click at [235, 503] on button "Select row 8" at bounding box center [235, 509] width 13 height 13
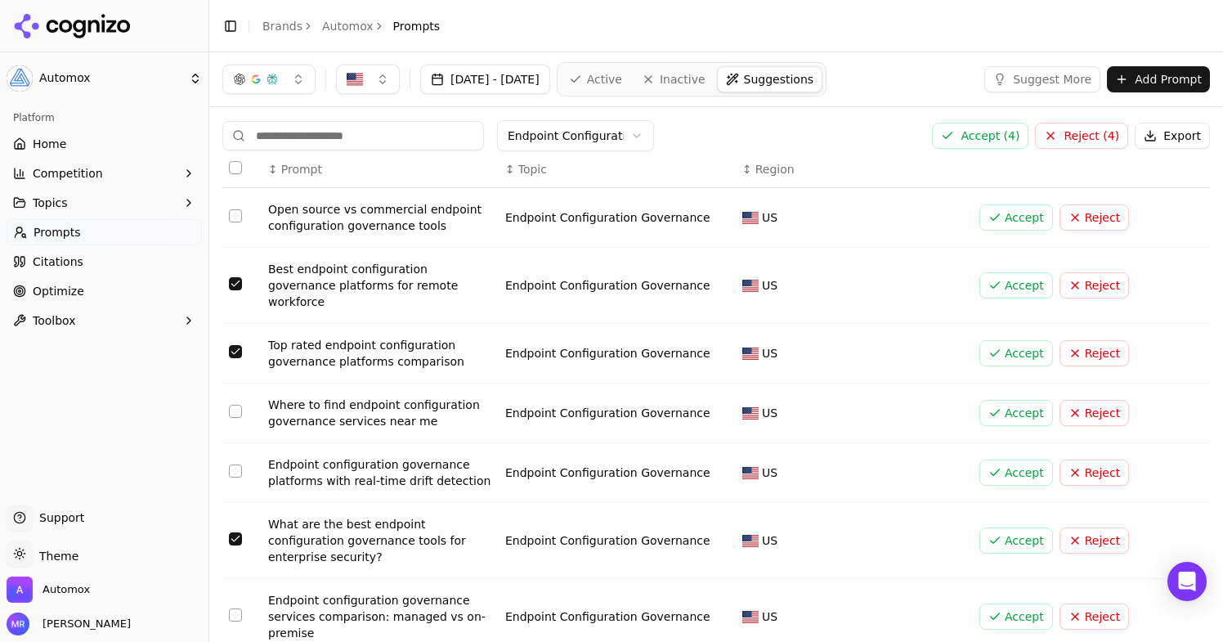
click at [977, 140] on button "Accept ( 4 )" at bounding box center [980, 136] width 96 height 26
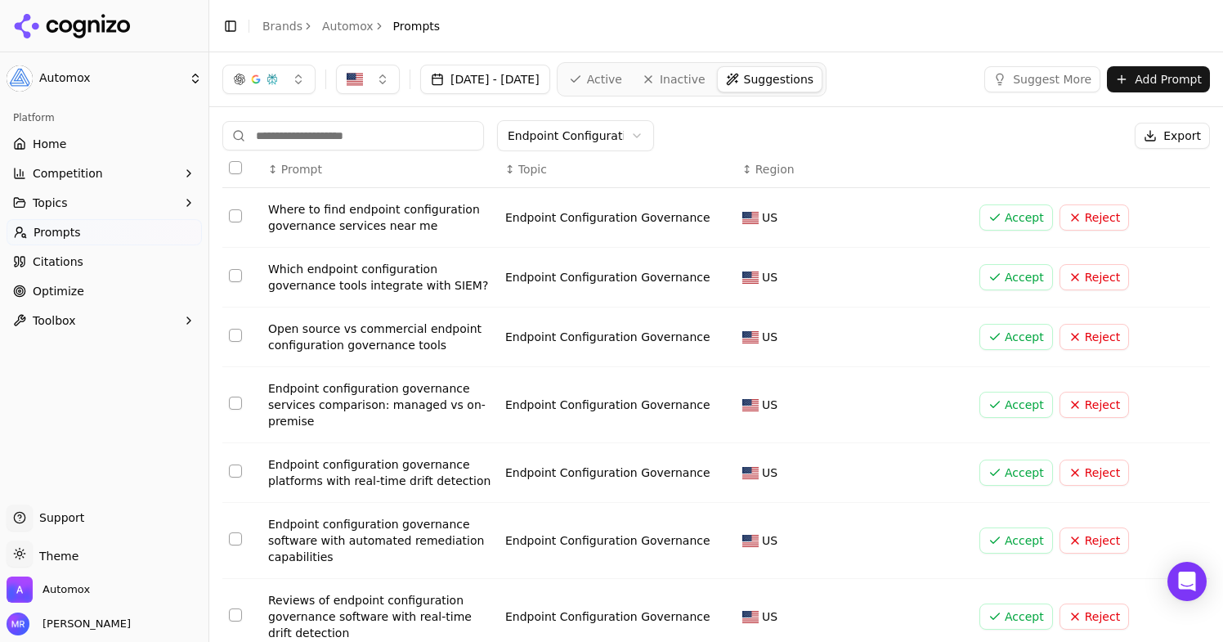
click at [622, 85] on span "Active" at bounding box center [604, 79] width 35 height 16
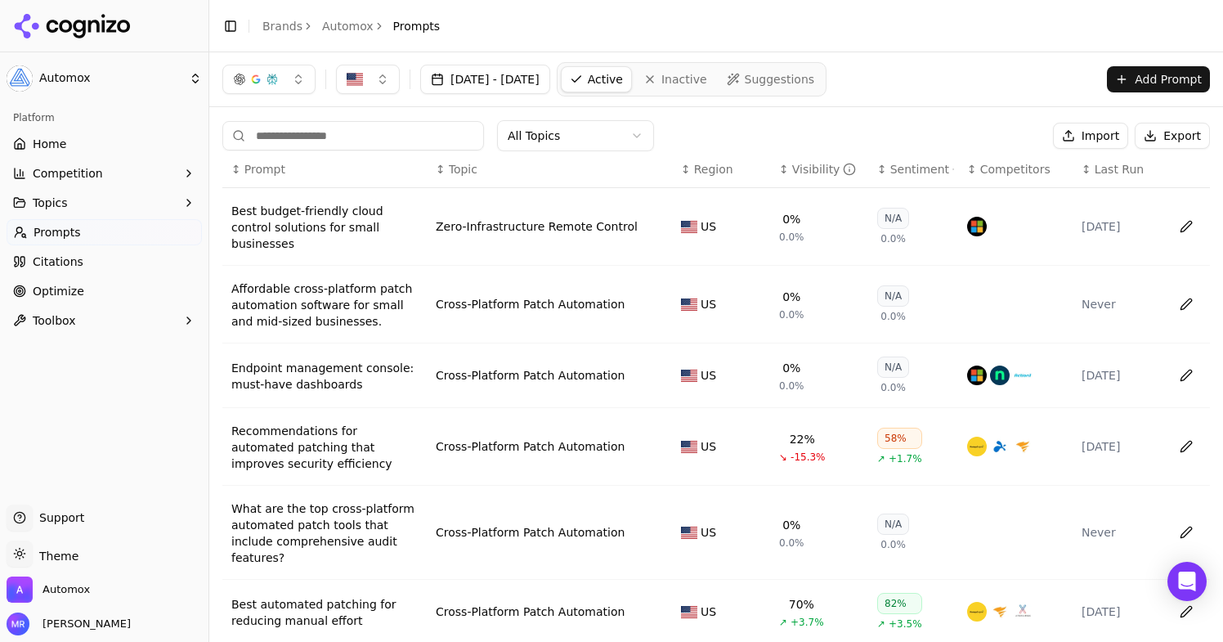
scroll to position [0, 28]
